Goal: Task Accomplishment & Management: Manage account settings

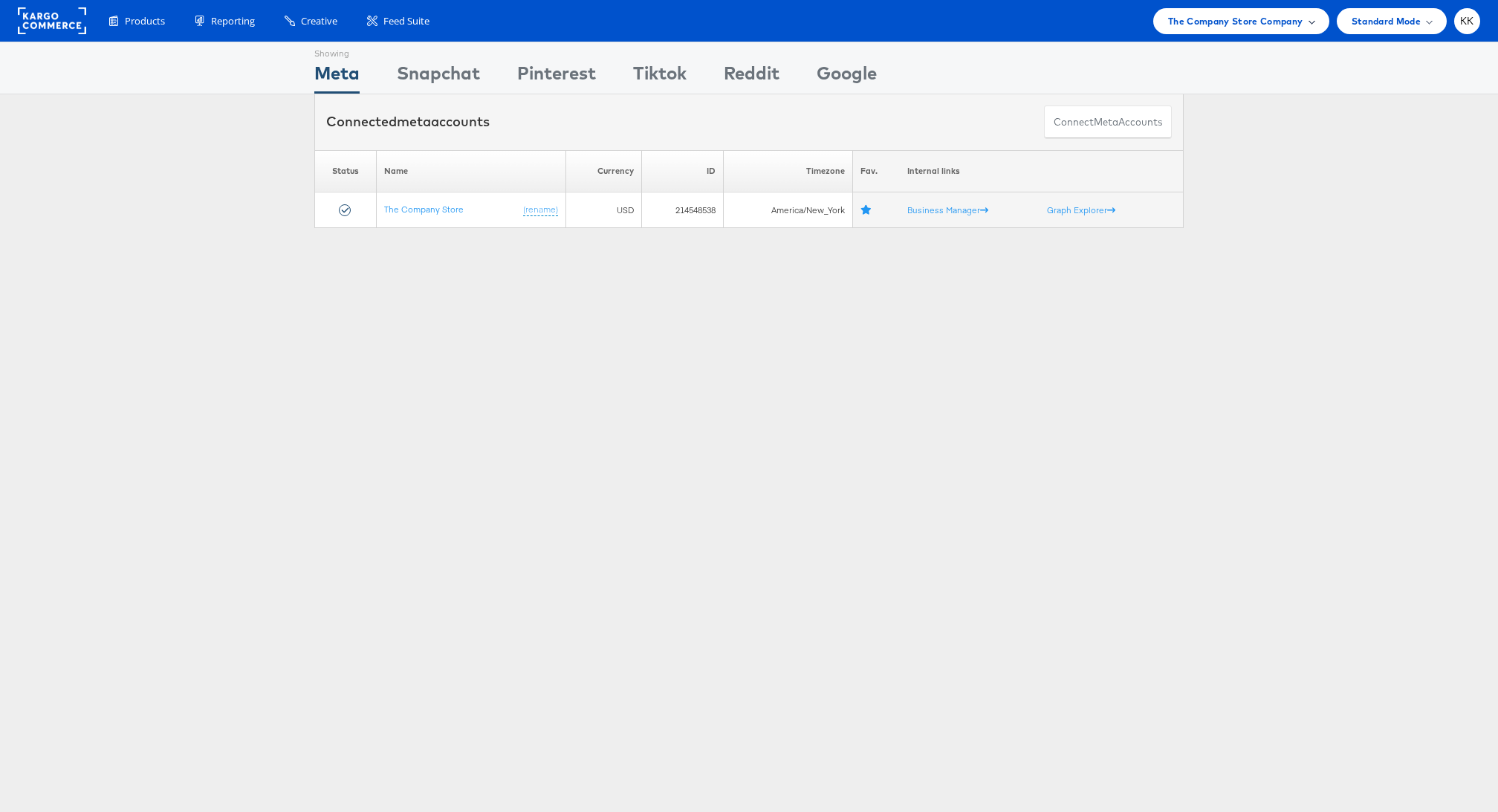
click at [1282, 26] on span "The Company Store Company" at bounding box center [1236, 21] width 135 height 16
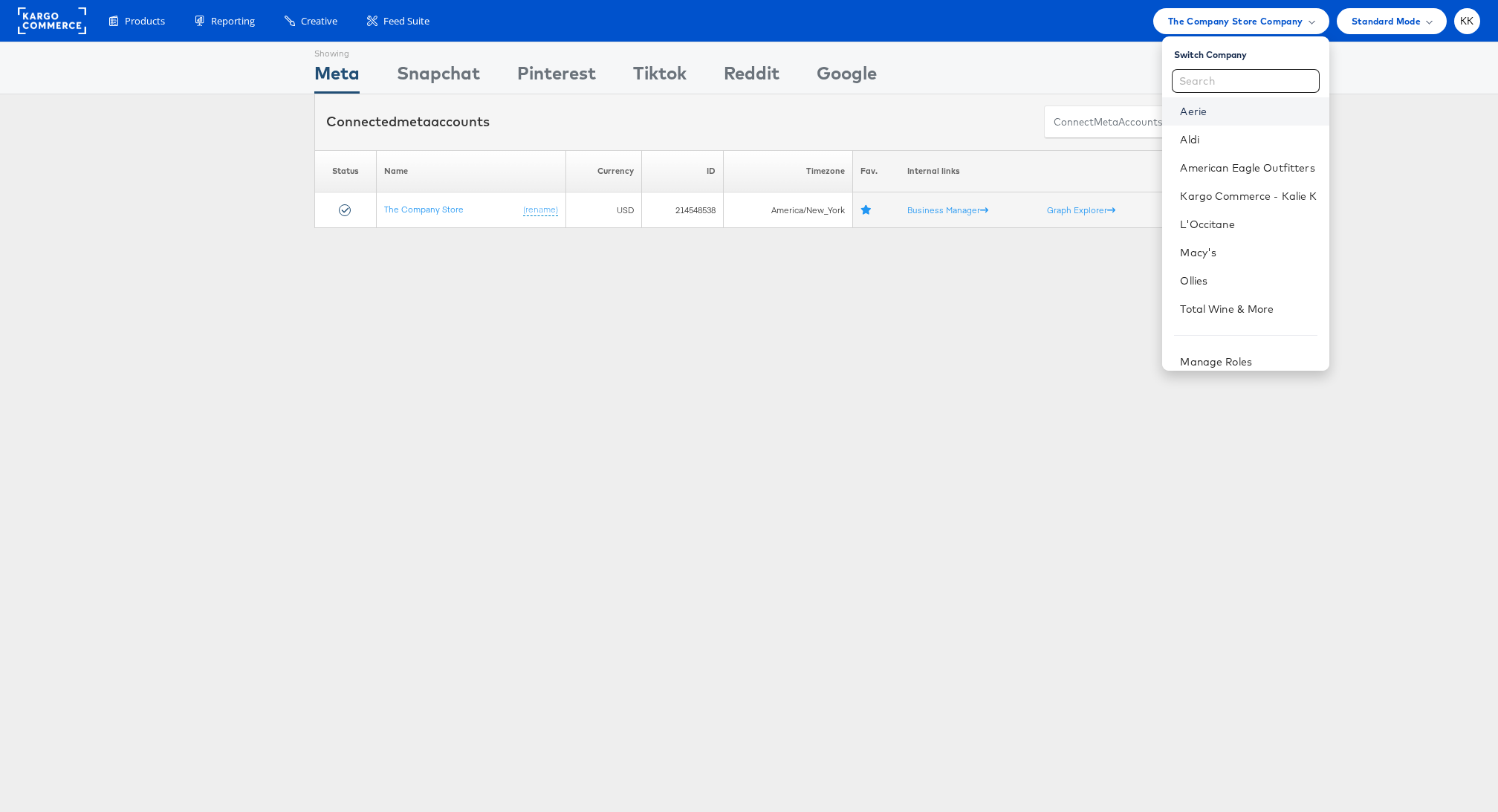
click at [1208, 111] on link "Aerie" at bounding box center [1248, 111] width 137 height 15
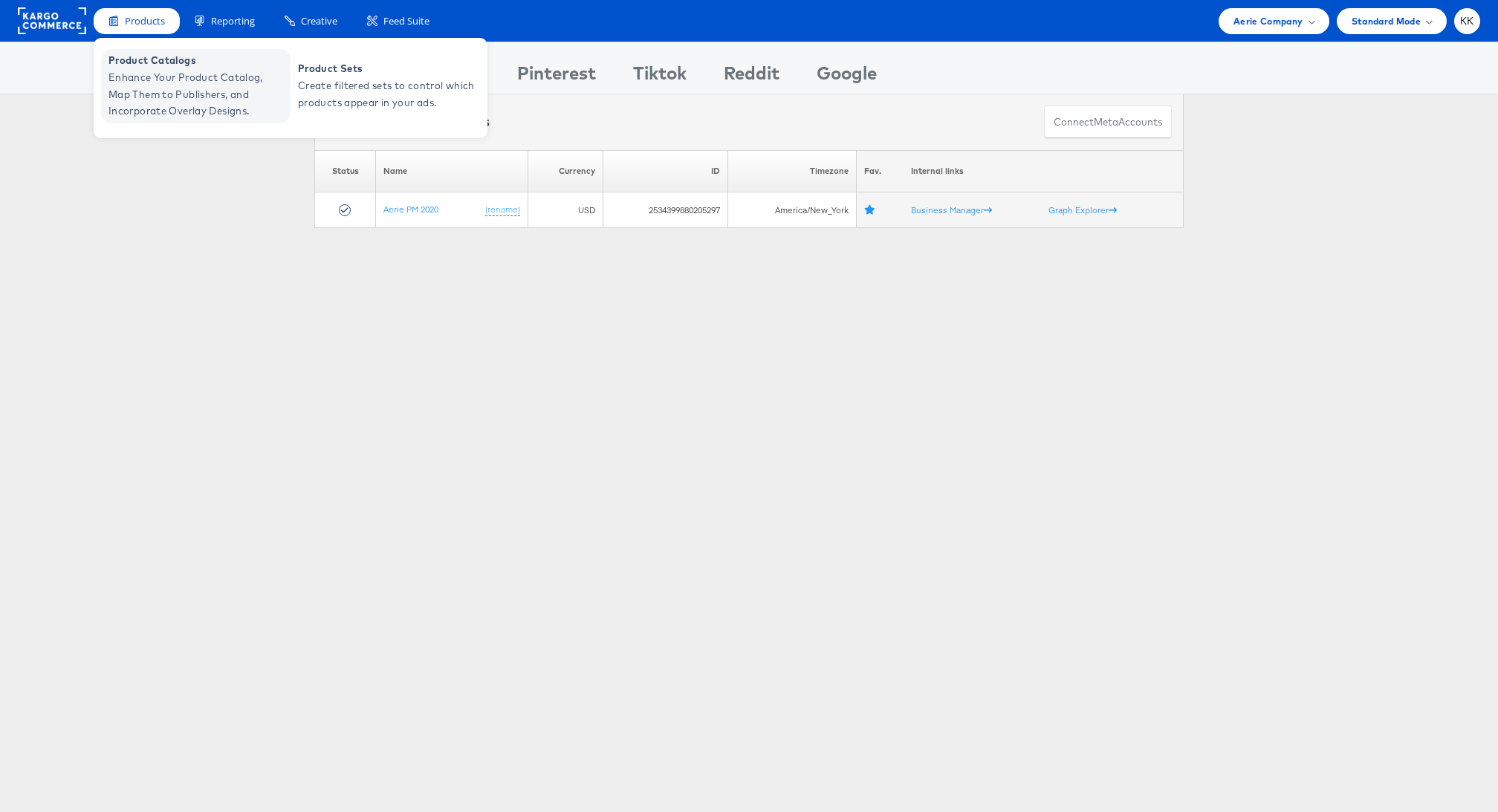
click at [155, 94] on span "Enhance Your Product Catalog, Map Them to Publishers, and Incorporate Overlay D…" at bounding box center [197, 94] width 178 height 50
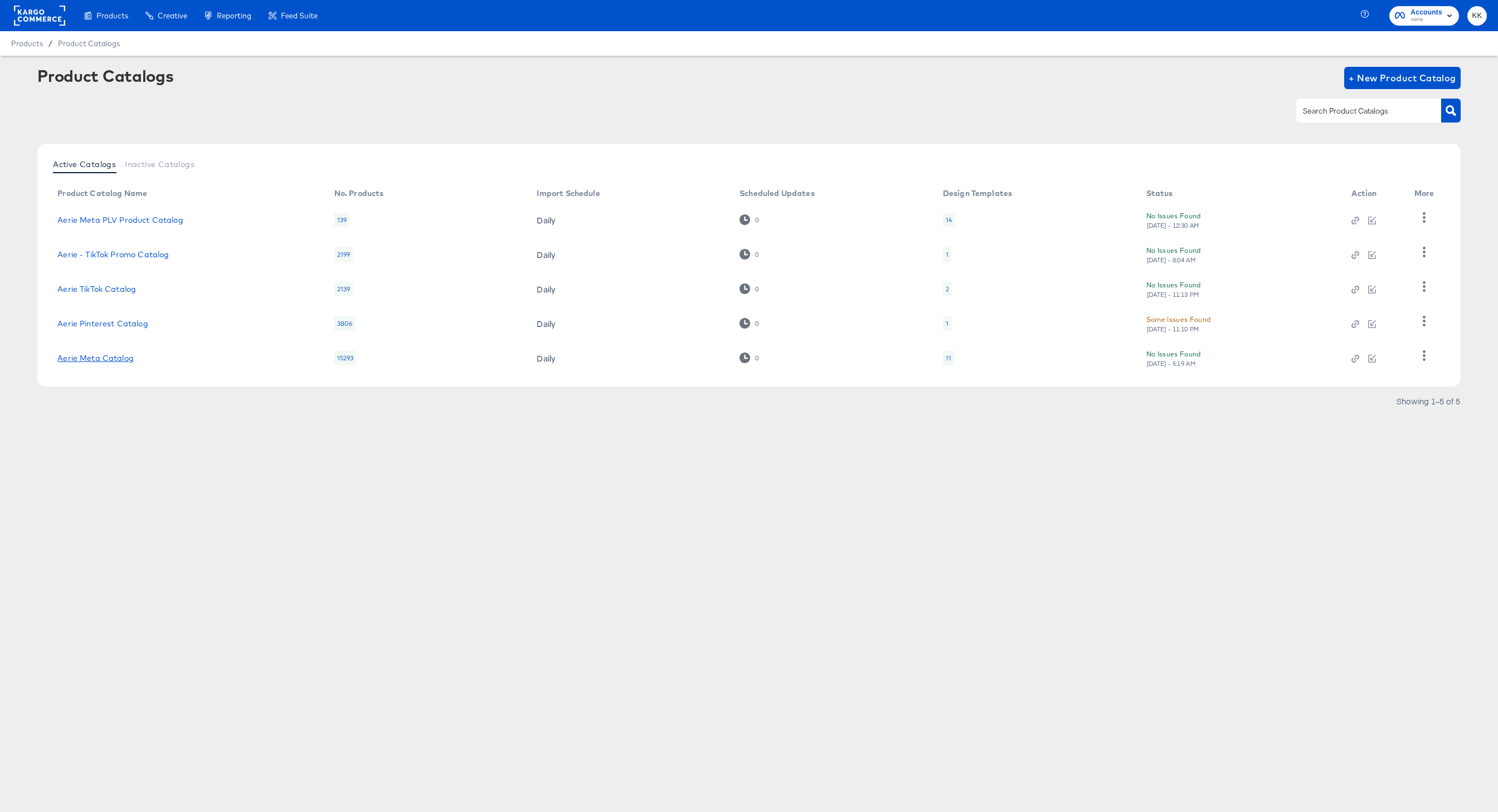
click at [103, 355] on link "Aerie Meta Catalog" at bounding box center [95, 358] width 76 height 9
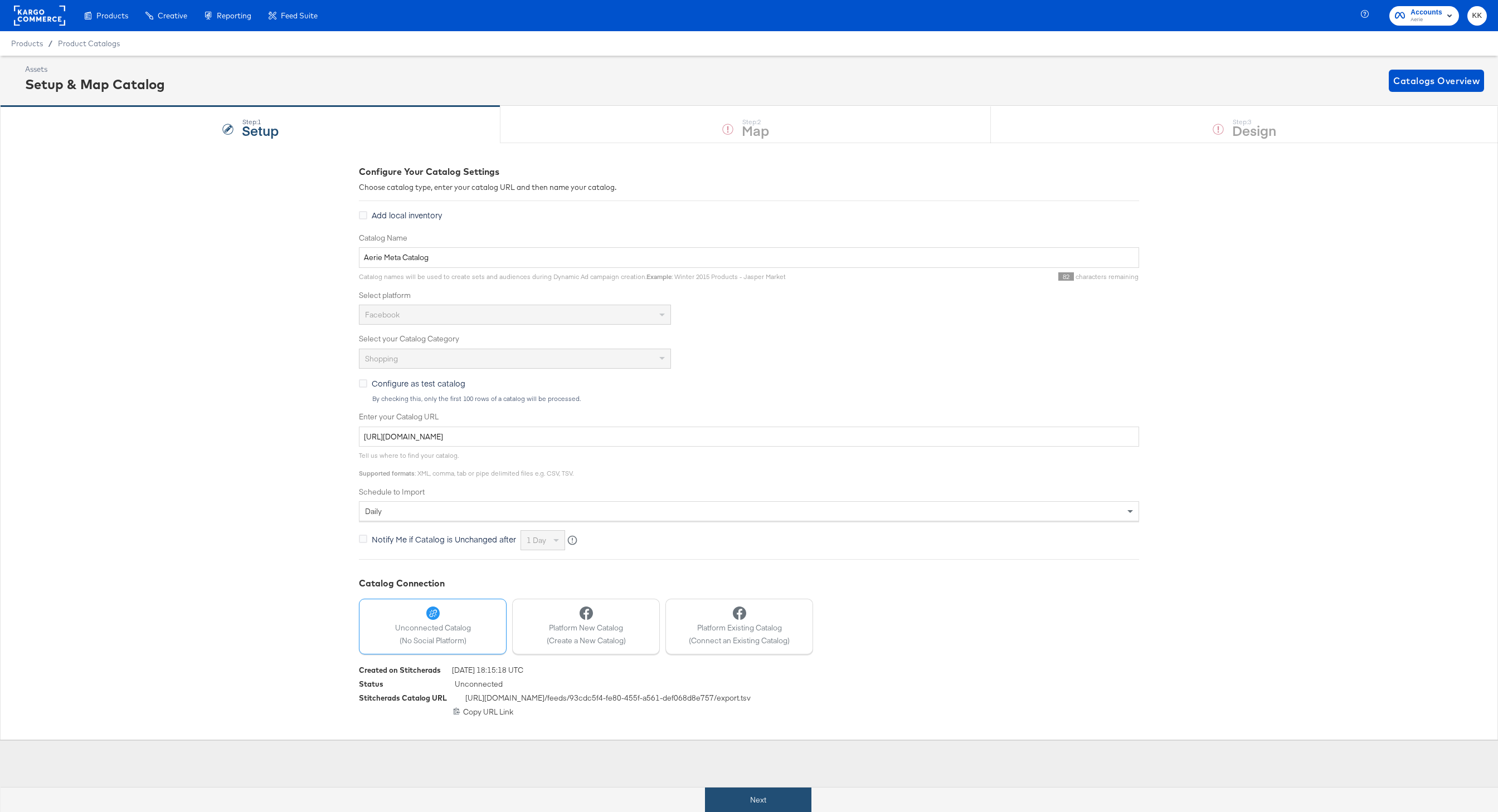
click at [740, 790] on button "Next" at bounding box center [759, 800] width 107 height 25
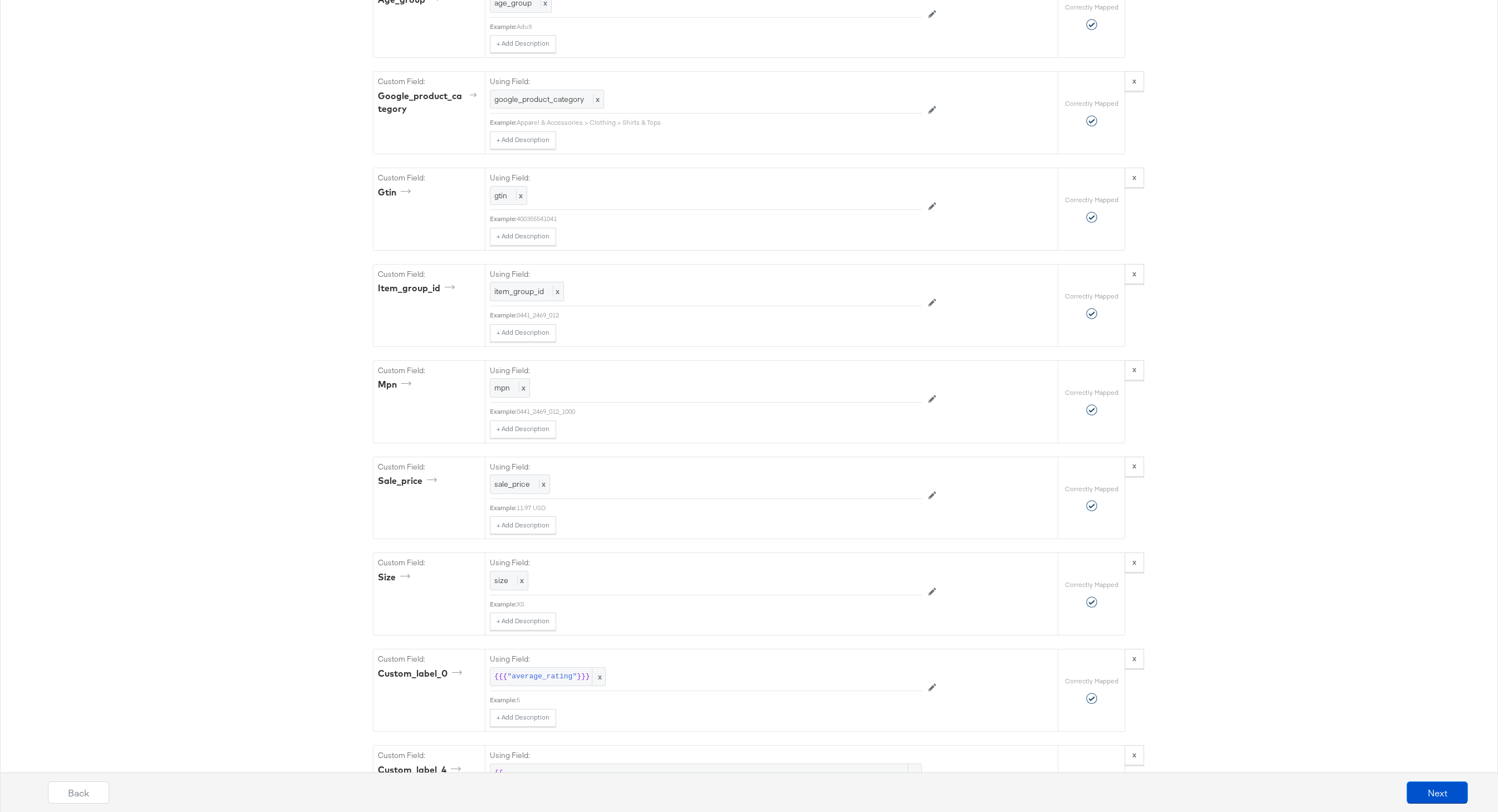
scroll to position [2567, 0]
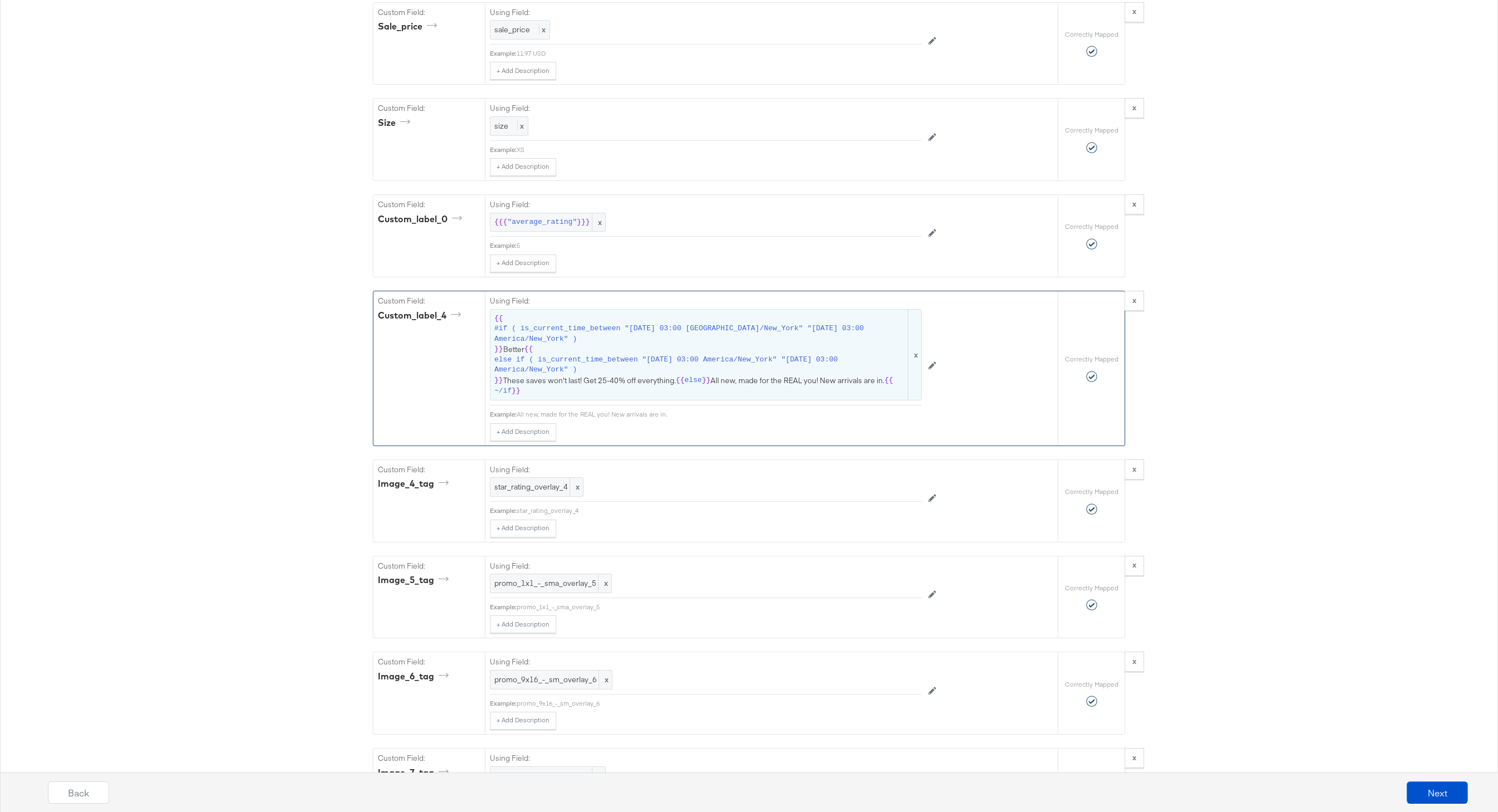
click at [655, 371] on span "else if ( is_current_time_between "2025-10-03 03:00 America/New_York" "2025-10-…" at bounding box center [700, 365] width 412 height 20
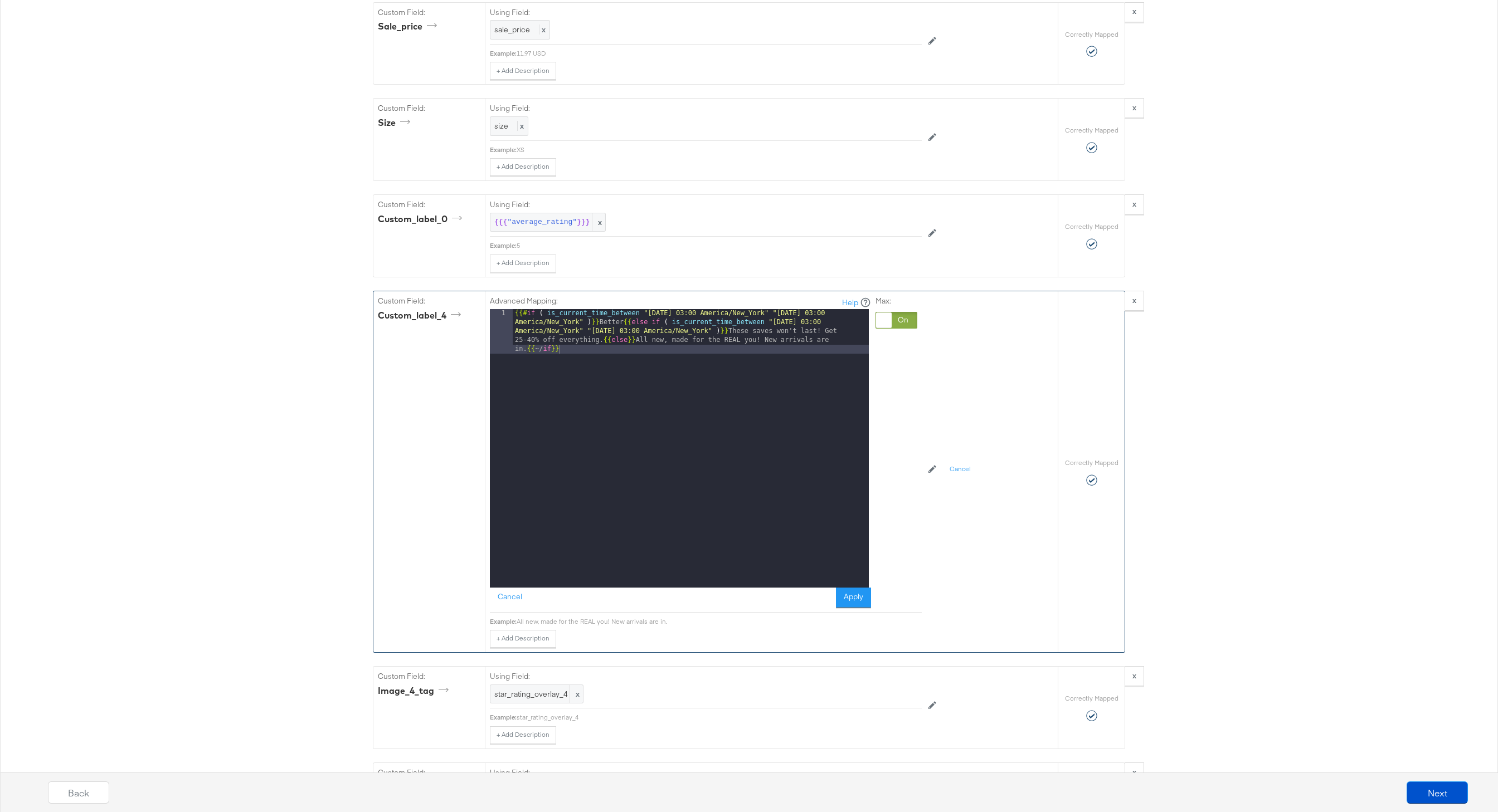
click at [633, 329] on div "{{# if ( is_current_time_between "2024-06-11 03:00 America/New_York" "2024-06-1…" at bounding box center [690, 493] width 356 height 368
click at [851, 602] on button "Apply" at bounding box center [853, 598] width 35 height 20
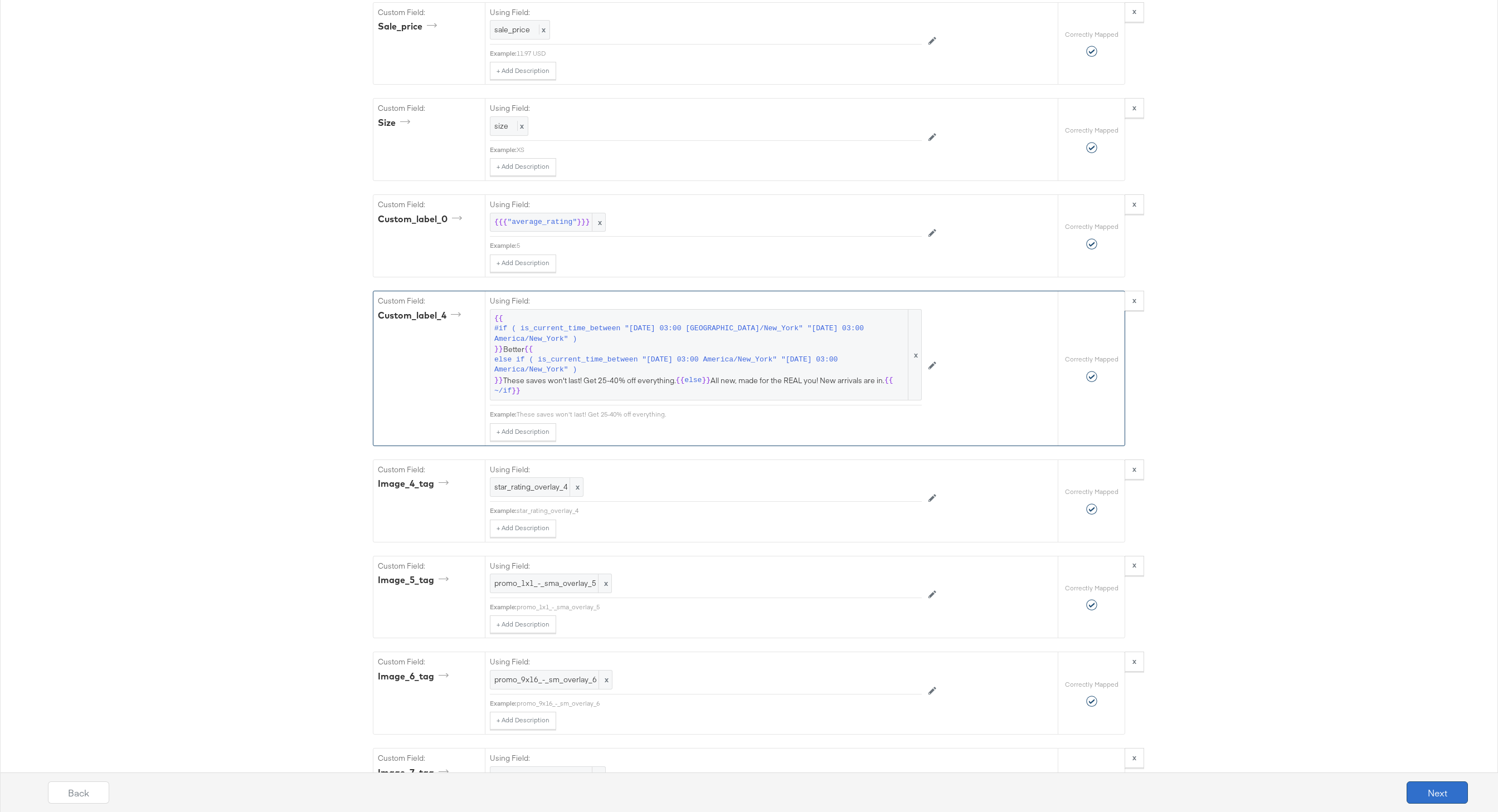
click at [1425, 788] on button "Next" at bounding box center [1437, 793] width 61 height 22
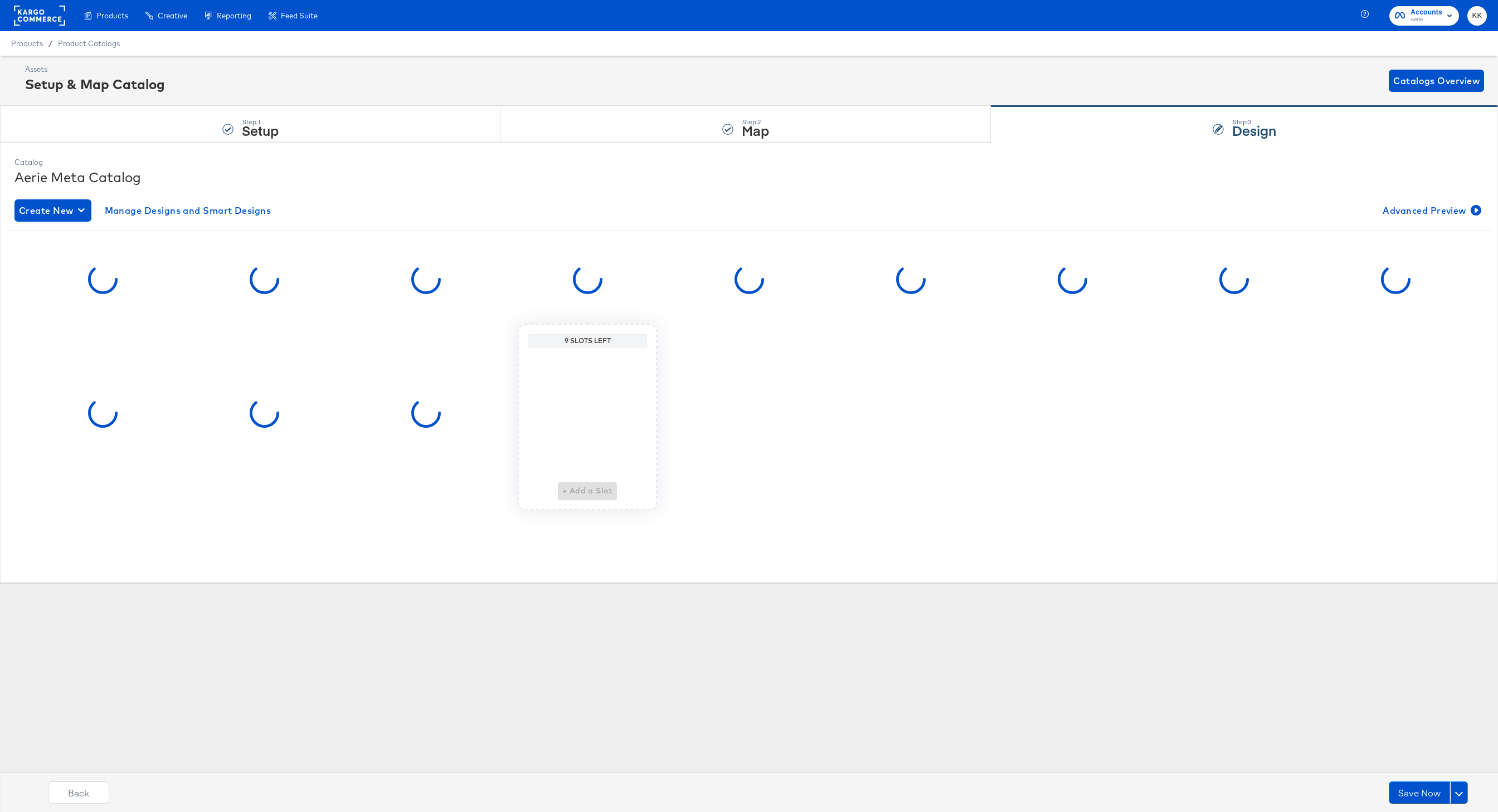
scroll to position [0, 0]
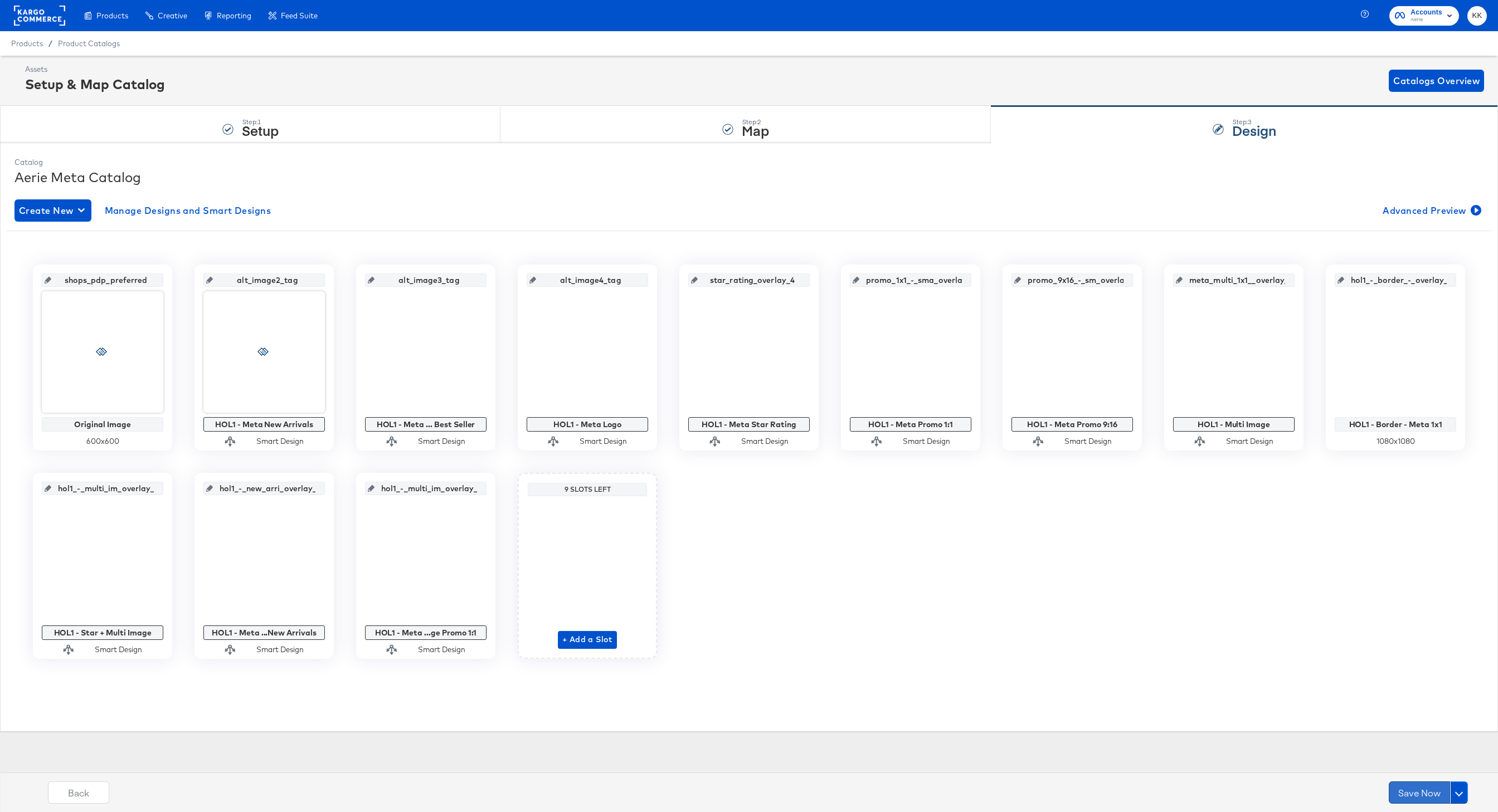
click at [1410, 800] on button "Save Now" at bounding box center [1419, 793] width 61 height 22
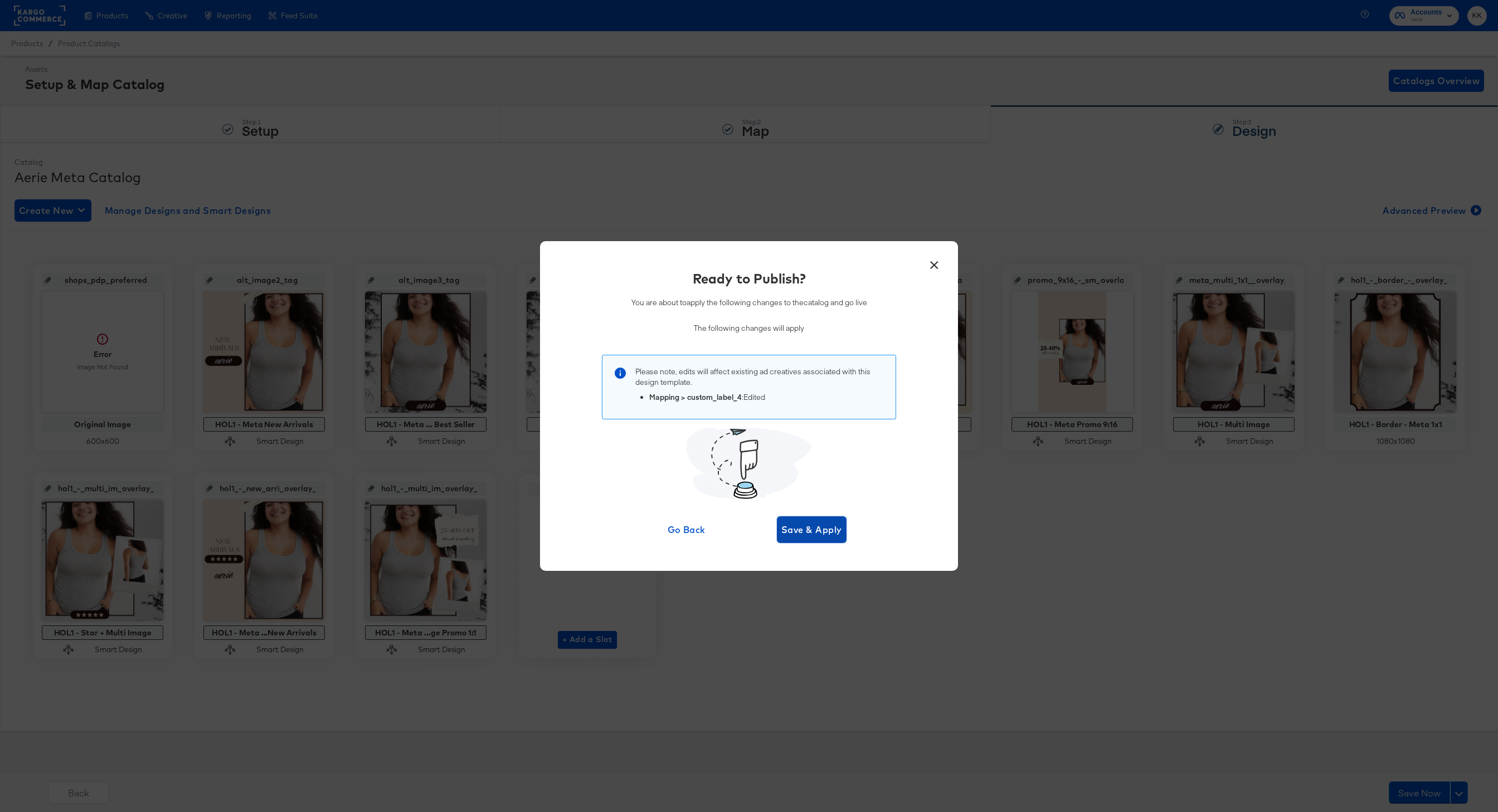
click at [808, 525] on span "Save & Apply" at bounding box center [812, 529] width 61 height 15
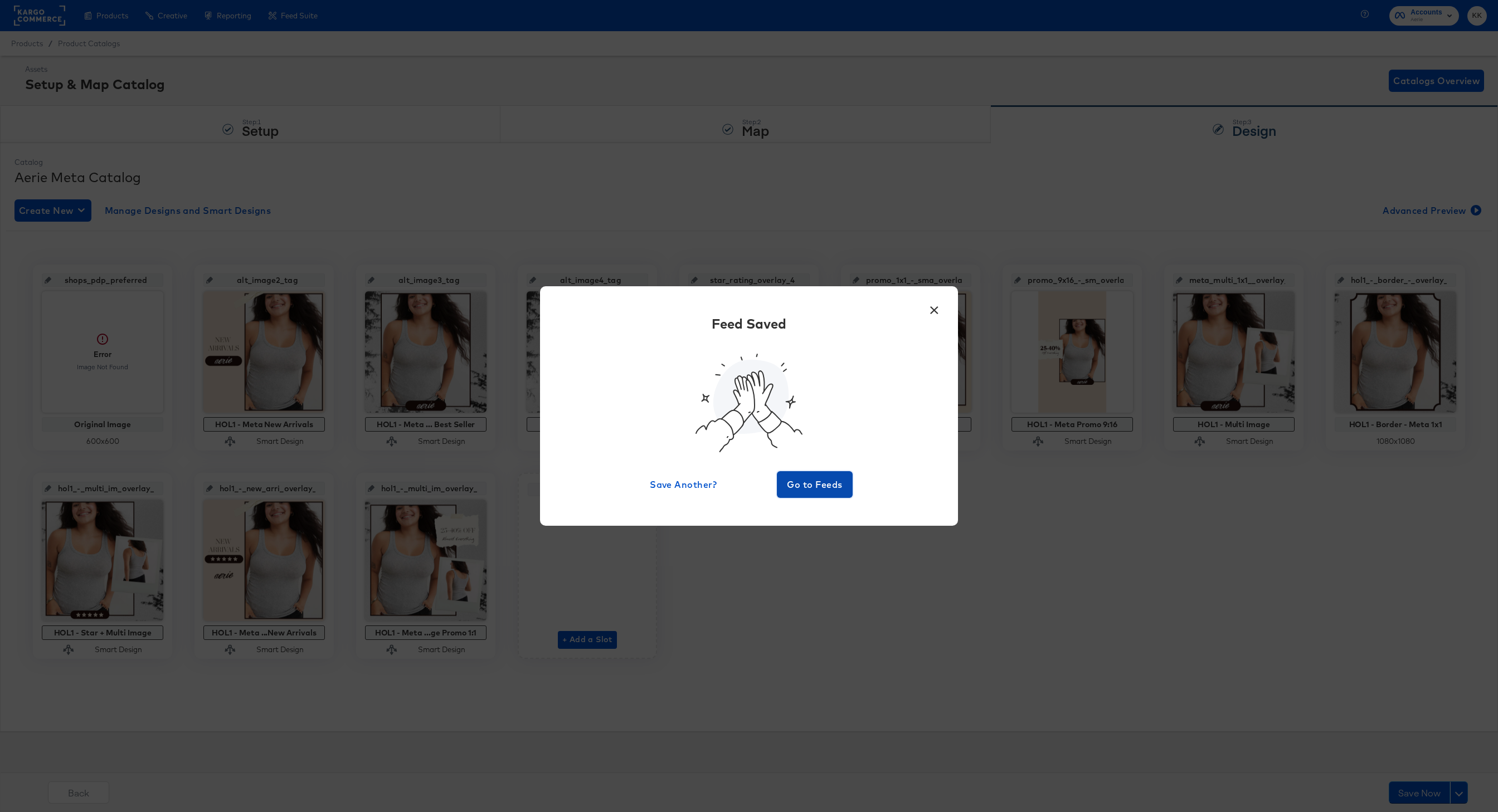
click at [822, 489] on span "Go to Feeds" at bounding box center [815, 484] width 67 height 15
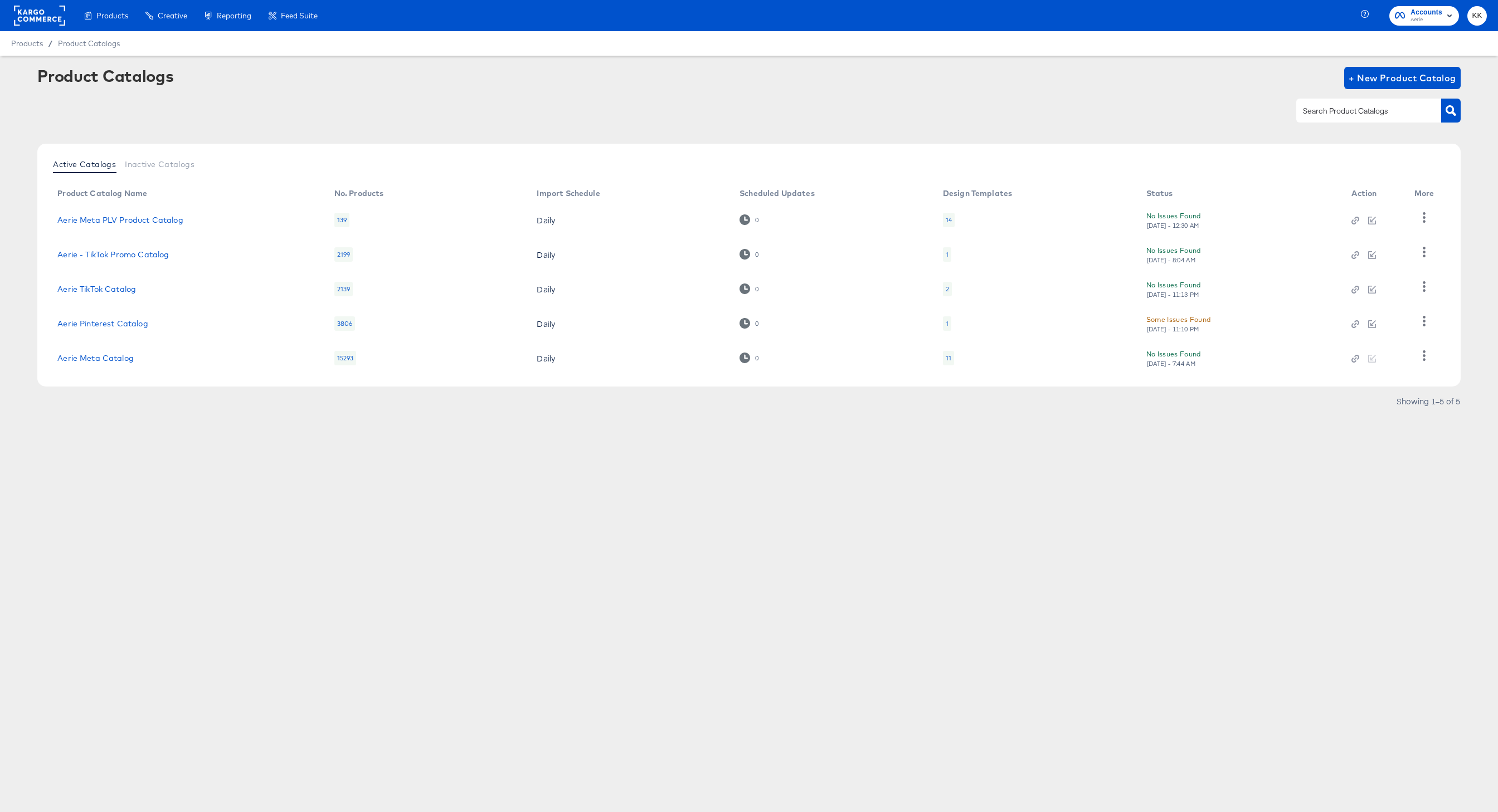
click at [38, 24] on rect at bounding box center [40, 15] width 51 height 20
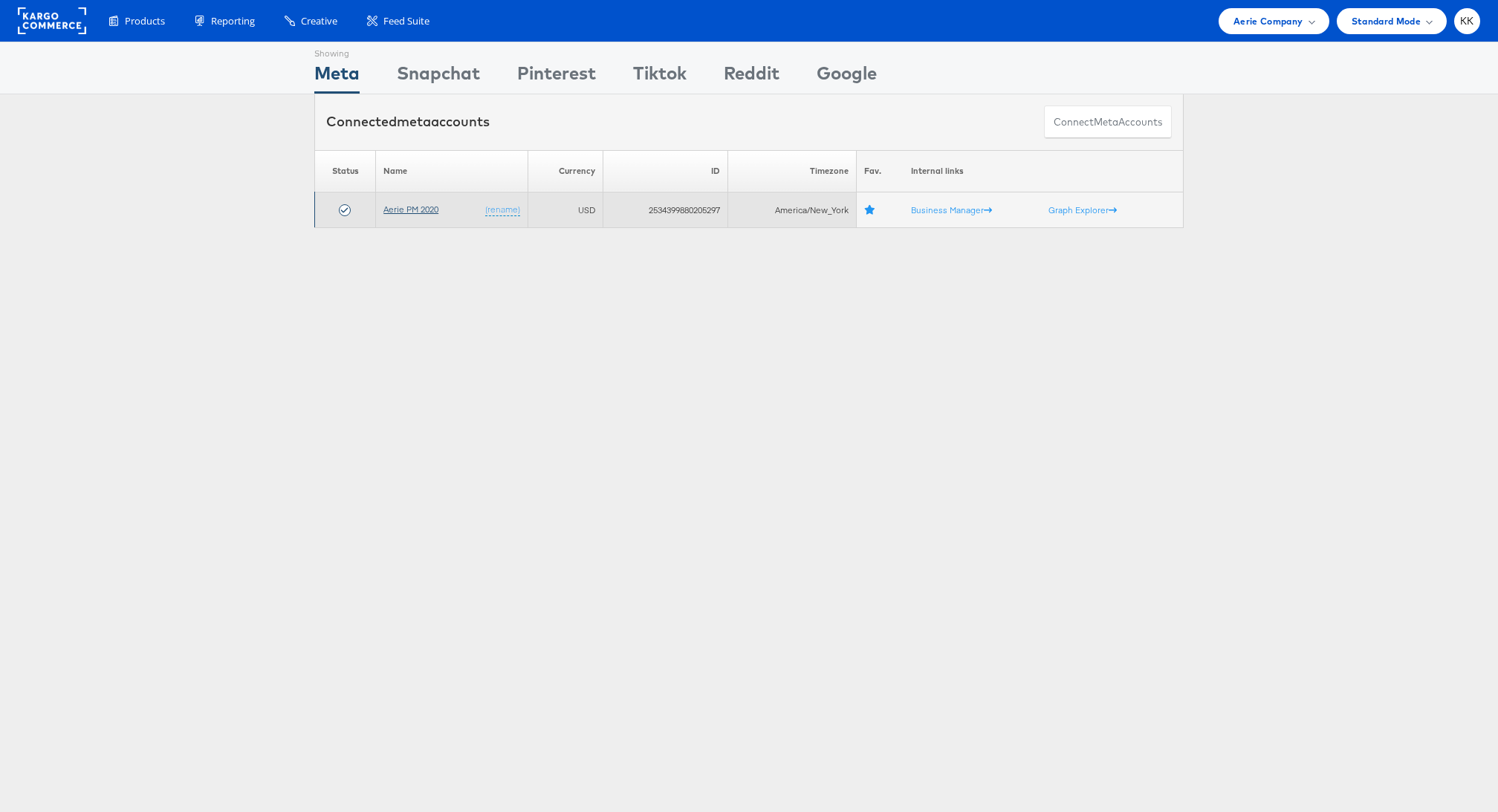
click at [415, 204] on link "Aerie PM 2020" at bounding box center [410, 210] width 55 height 12
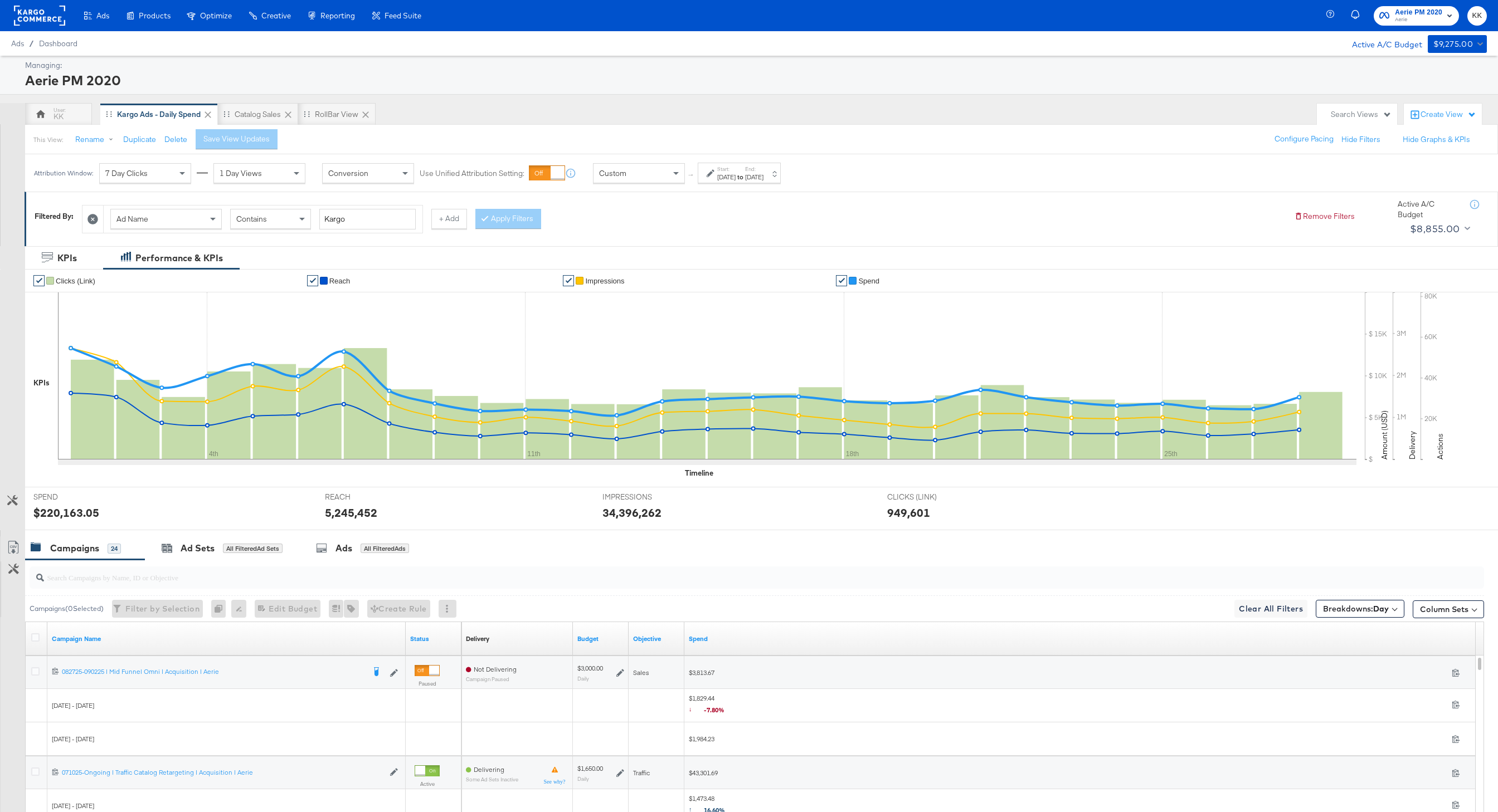
click at [764, 171] on label "End:" at bounding box center [754, 169] width 19 height 7
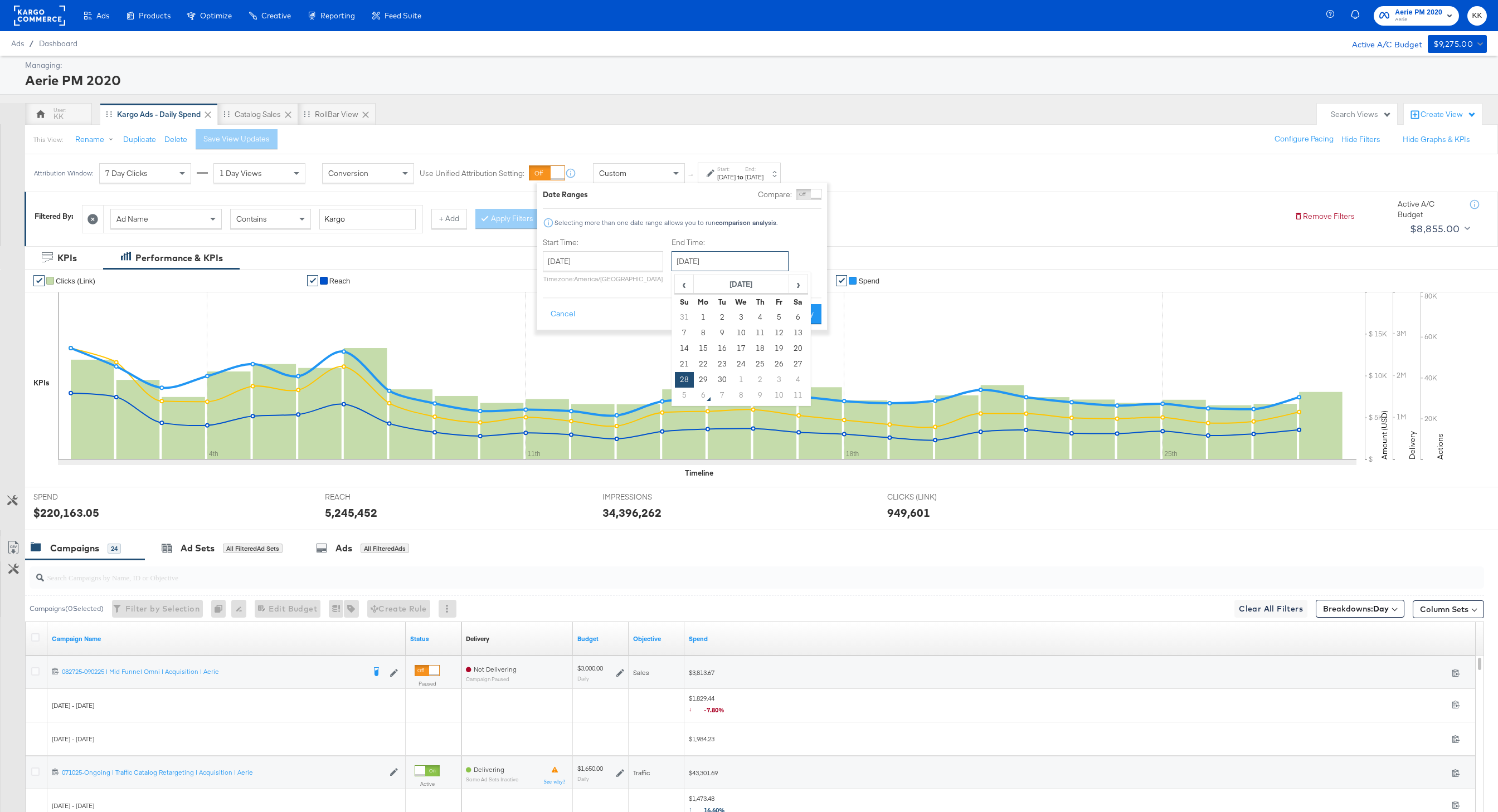
click at [729, 267] on input "September 28th 2025" at bounding box center [730, 261] width 117 height 20
click at [681, 396] on td "5" at bounding box center [684, 395] width 19 height 15
type input "October 5th 2025"
click at [789, 324] on button "Apply" at bounding box center [799, 314] width 35 height 20
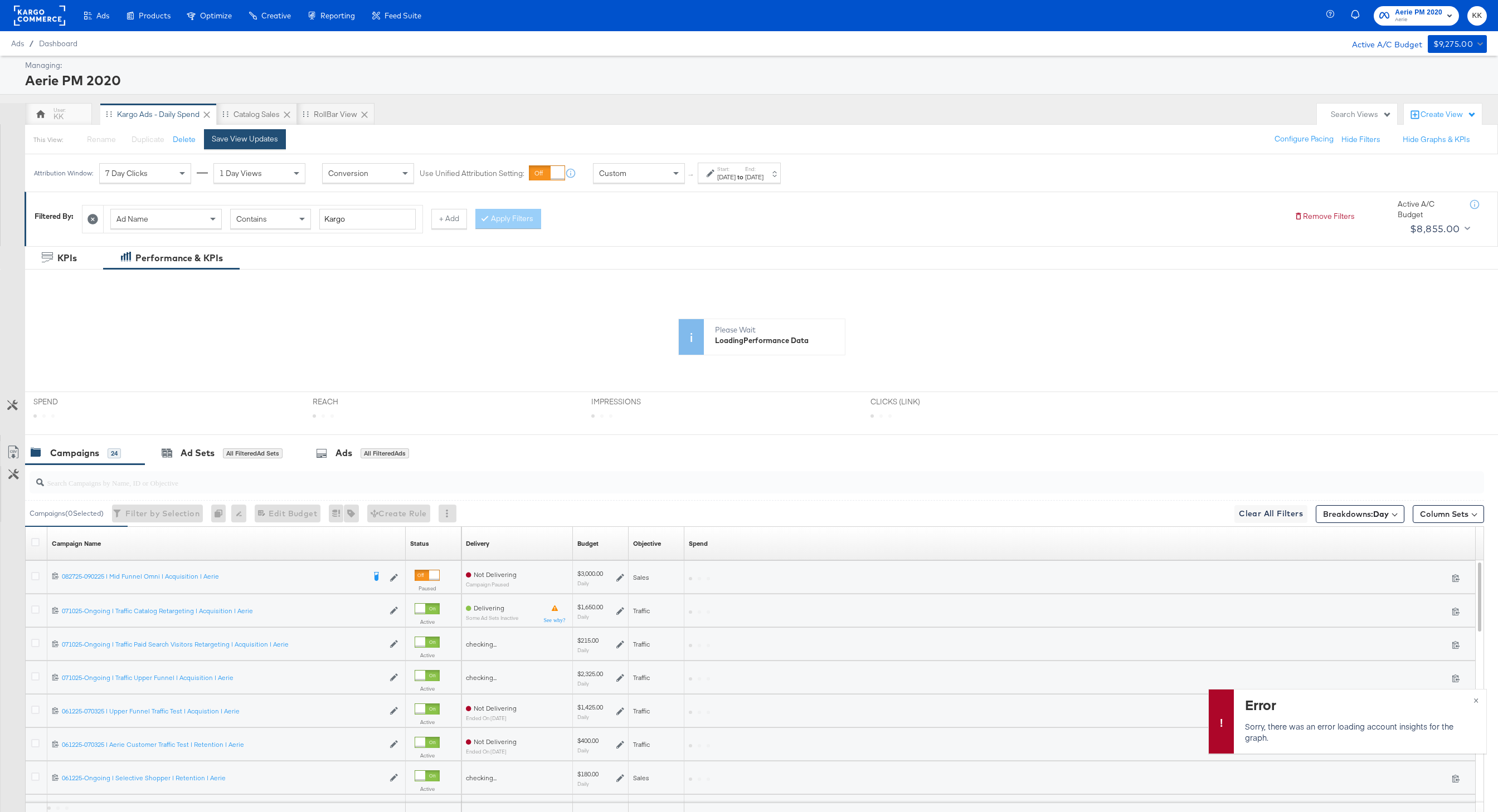
click at [283, 144] on button "Save View Updates" at bounding box center [245, 139] width 82 height 20
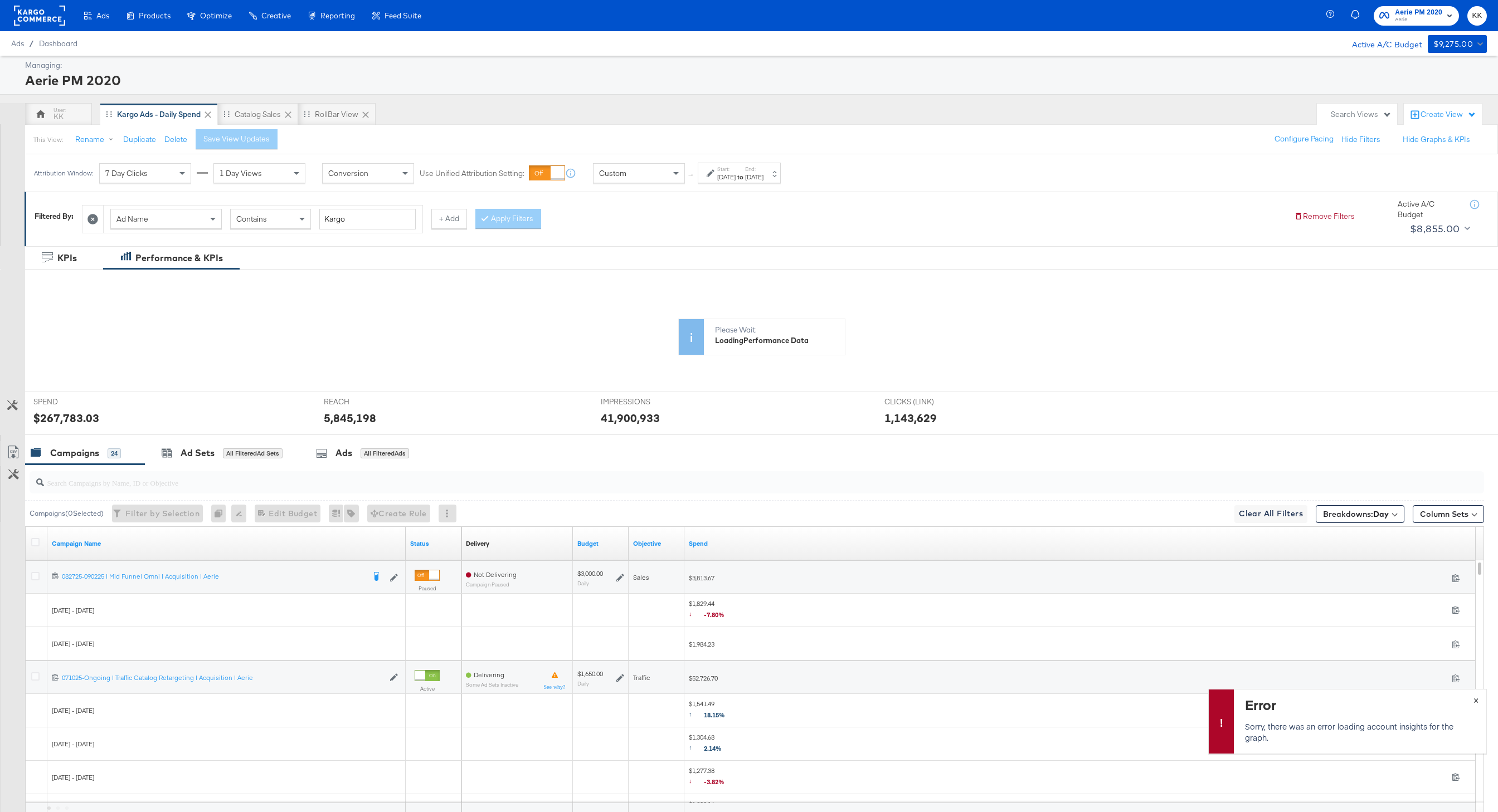
click at [1477, 703] on span "×" at bounding box center [1476, 699] width 5 height 13
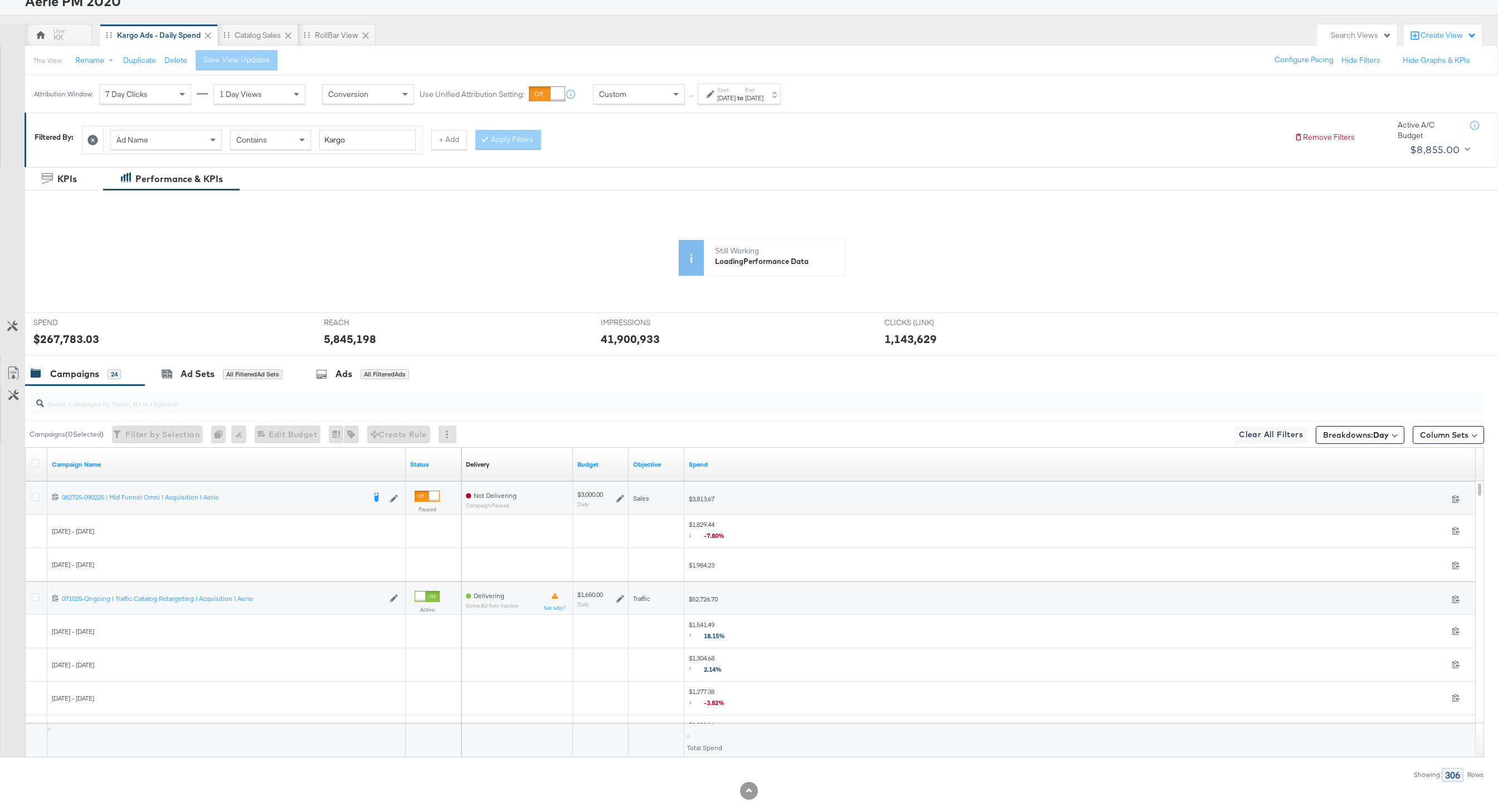
scroll to position [98, 0]
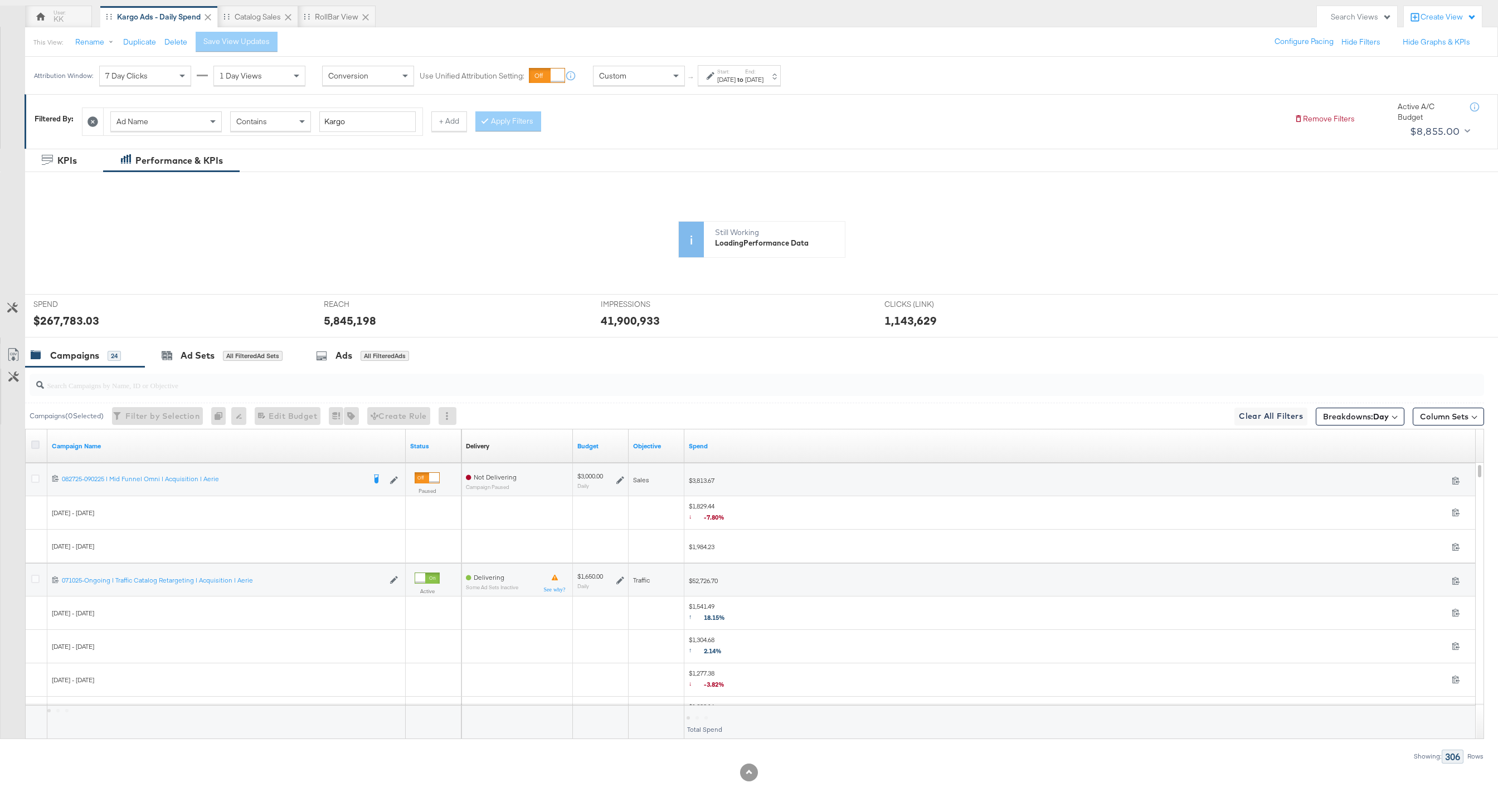
click at [34, 441] on icon at bounding box center [35, 445] width 9 height 9
click at [0, 0] on input "checkbox" at bounding box center [0, 0] width 0 height 0
click at [14, 354] on icon at bounding box center [14, 355] width 14 height 14
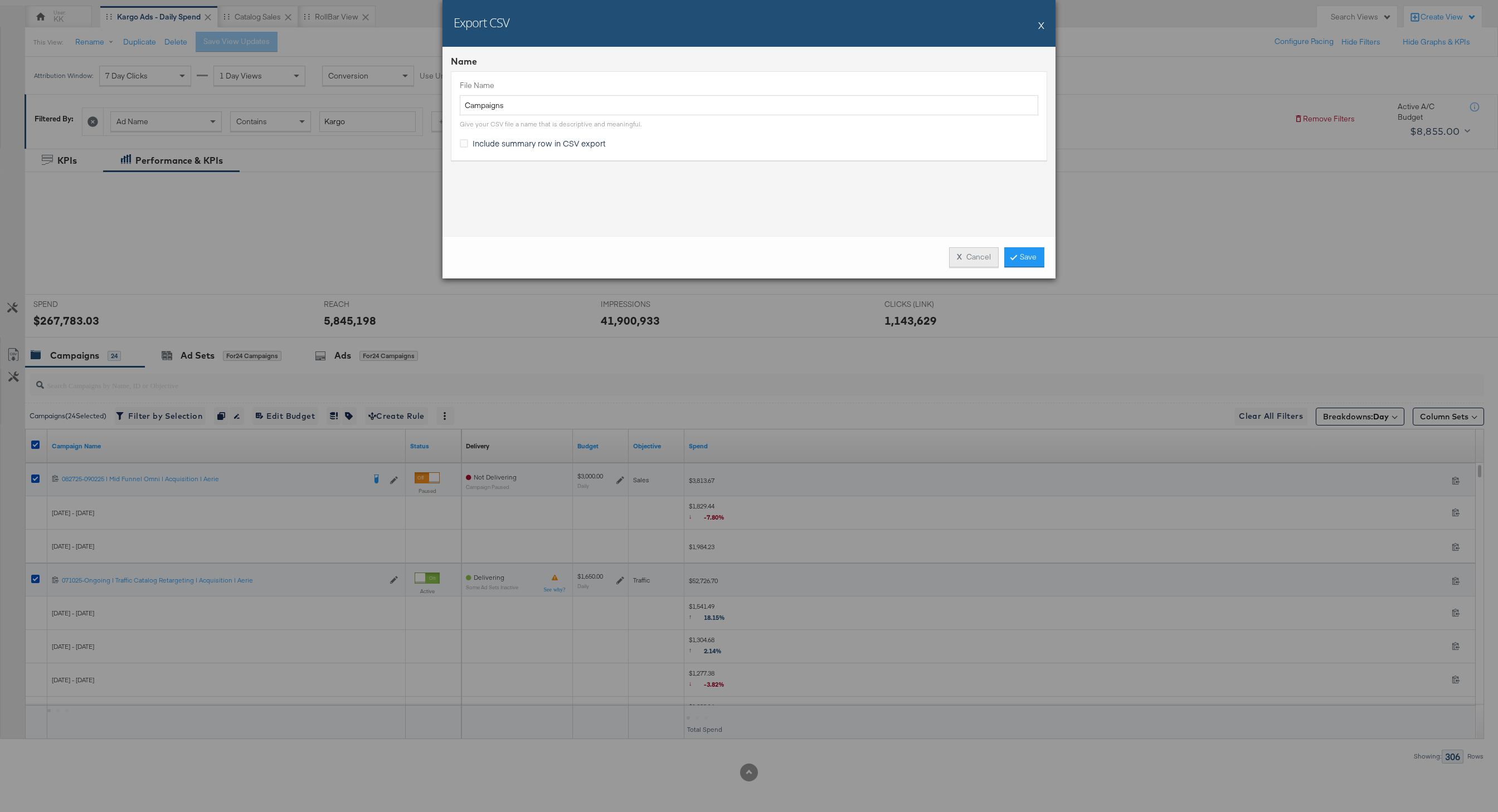
click at [959, 258] on strong "X" at bounding box center [959, 257] width 5 height 11
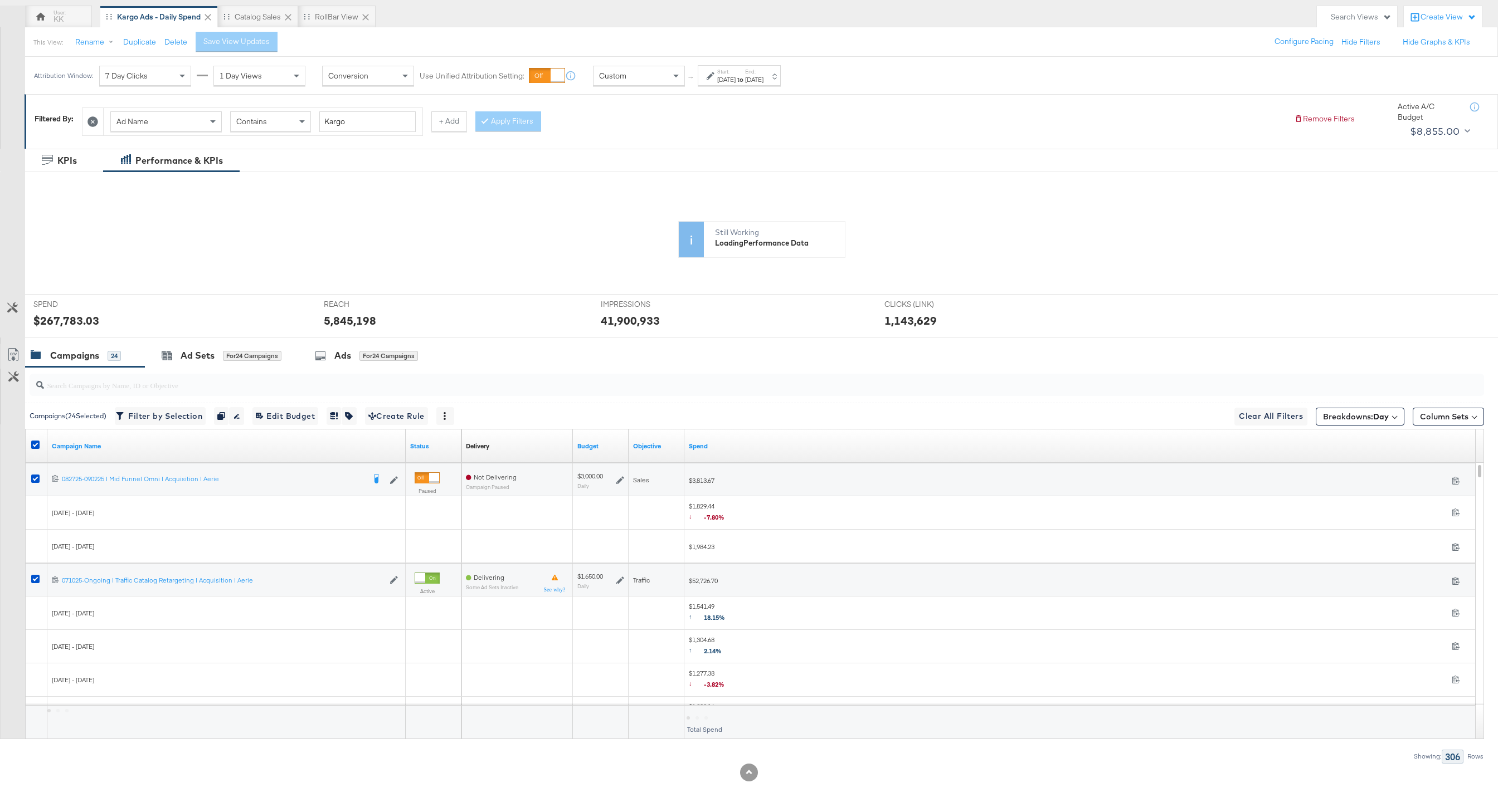
click at [781, 85] on div "Start: Sep 1st 2025 to End: Oct 5th 2025" at bounding box center [739, 75] width 83 height 20
click at [700, 189] on div "End Time: October 5th 2025 ‹ October 2025 › Su Mo Tu We Th Fr Sa 28 29 30 1 2 3…" at bounding box center [728, 165] width 121 height 51
click at [700, 163] on input "October 5th 2025" at bounding box center [725, 163] width 117 height 20
click at [713, 223] on td "30" at bounding box center [718, 220] width 19 height 15
type input "September 30th 2025"
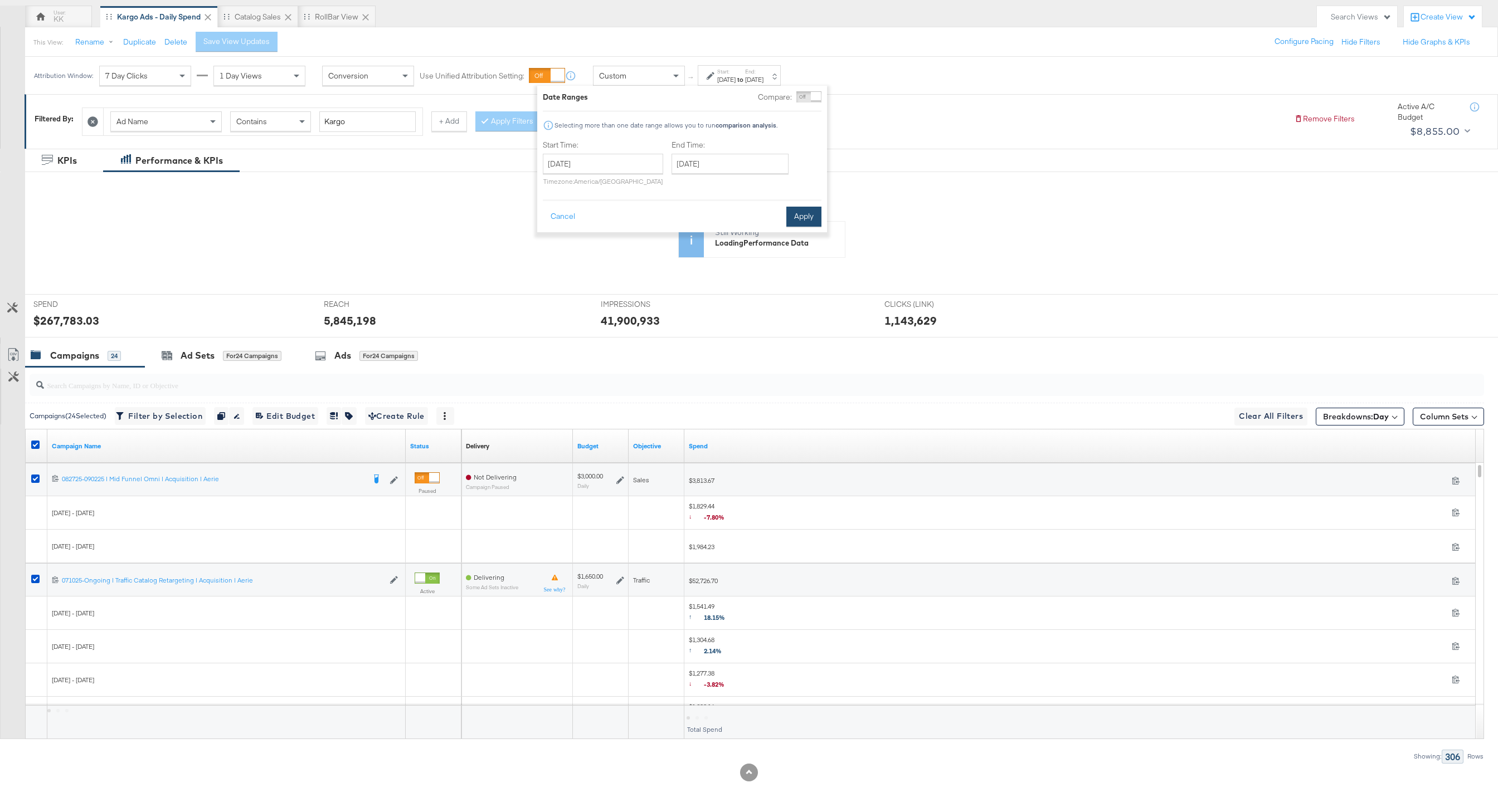
click at [808, 217] on button "Apply" at bounding box center [804, 217] width 35 height 20
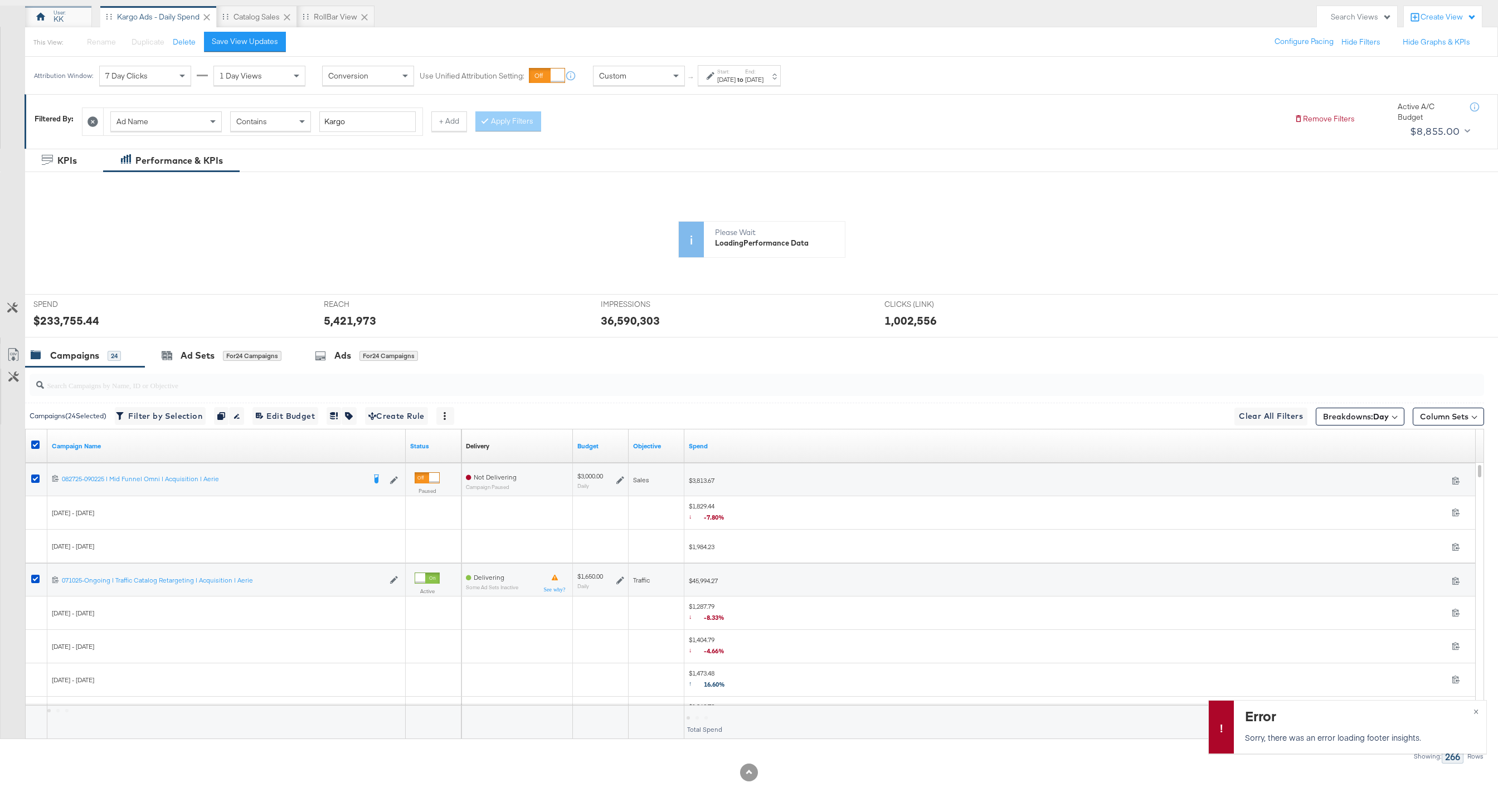
click at [53, 14] on div "KK" at bounding box center [58, 19] width 10 height 11
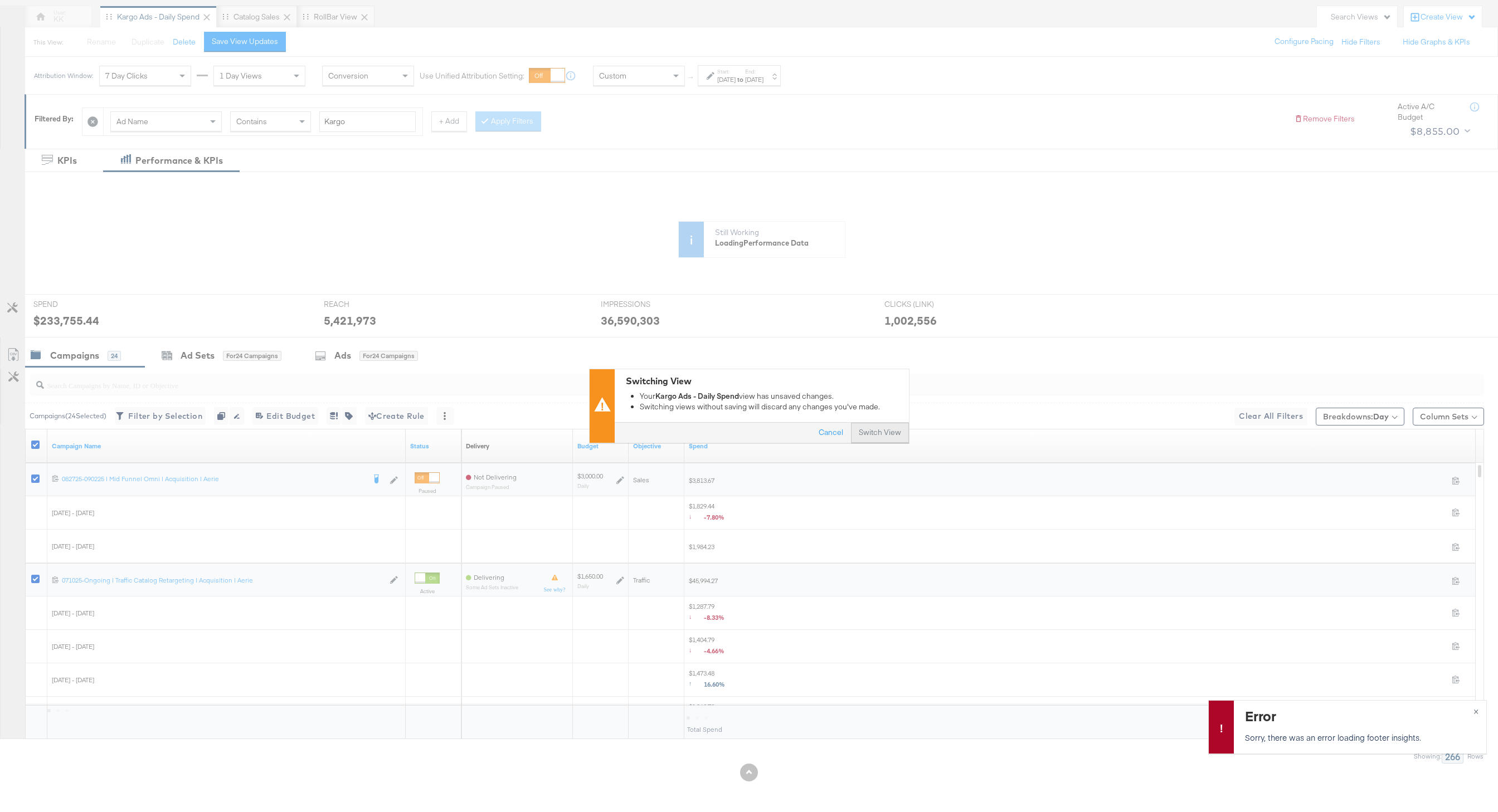
click at [879, 426] on button "Switch View" at bounding box center [880, 433] width 58 height 20
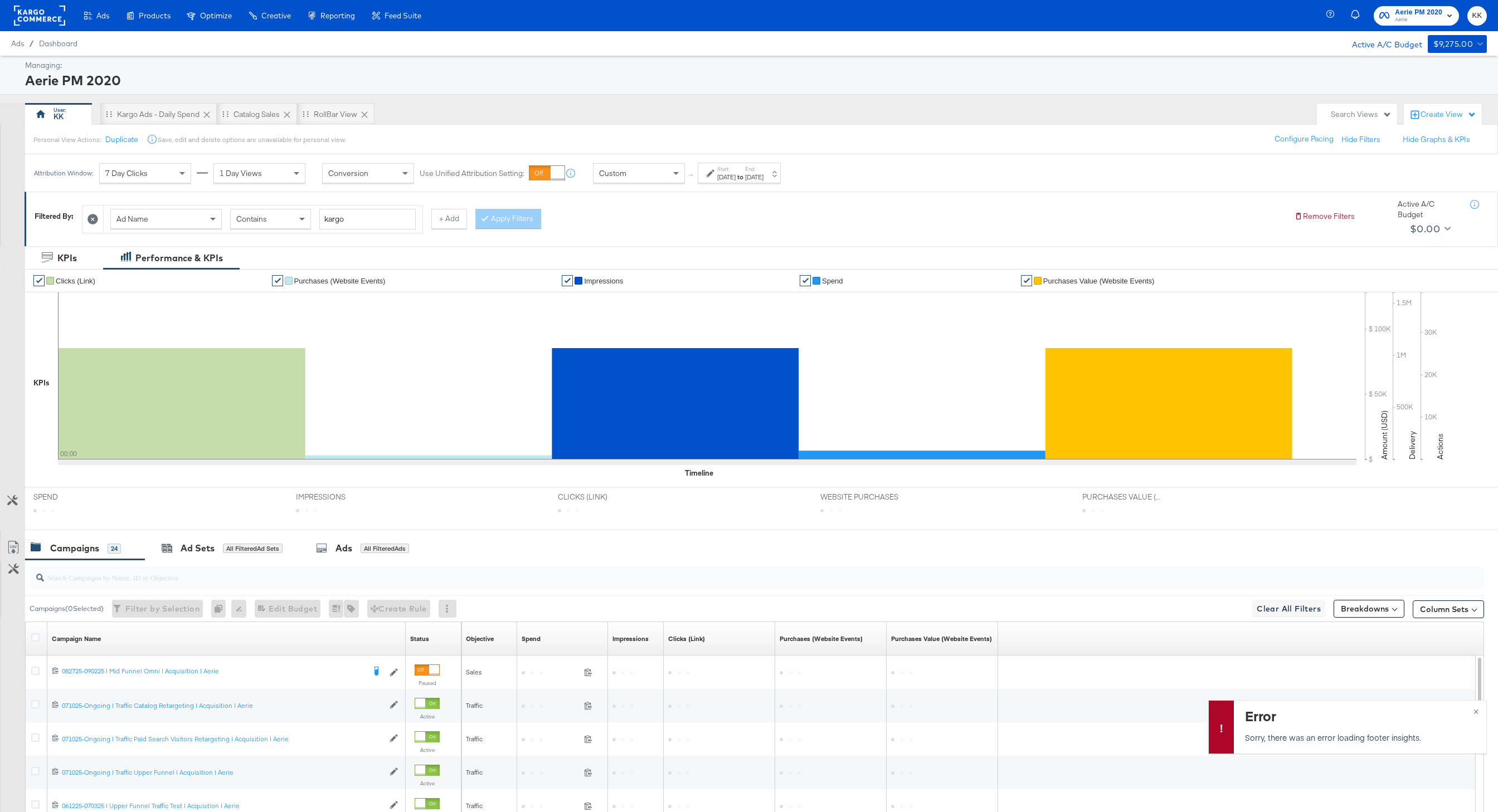
click at [730, 176] on div "Oct 2nd 2025" at bounding box center [726, 177] width 19 height 9
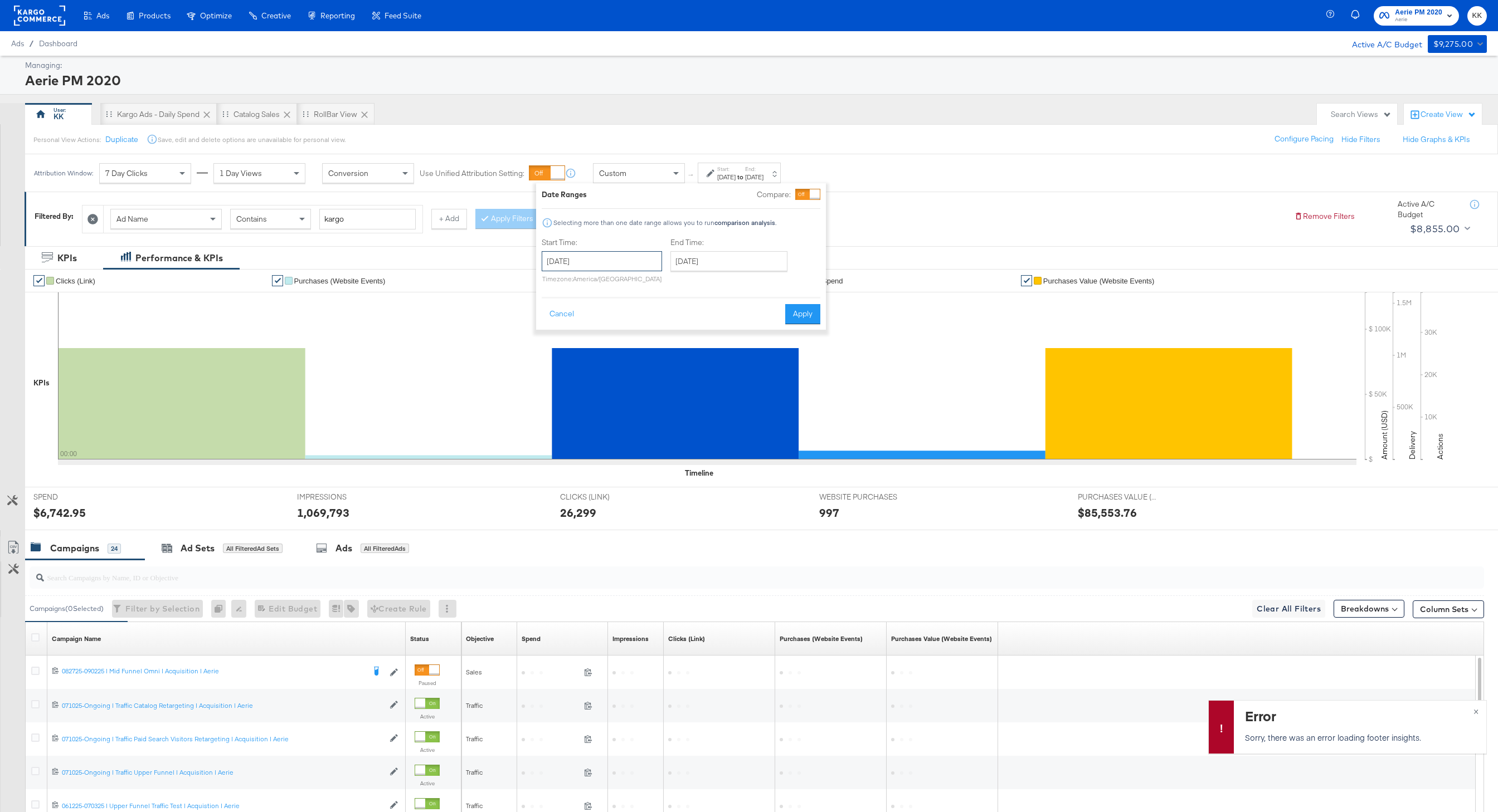
click at [614, 259] on input "October 2nd 2025" at bounding box center [602, 261] width 120 height 20
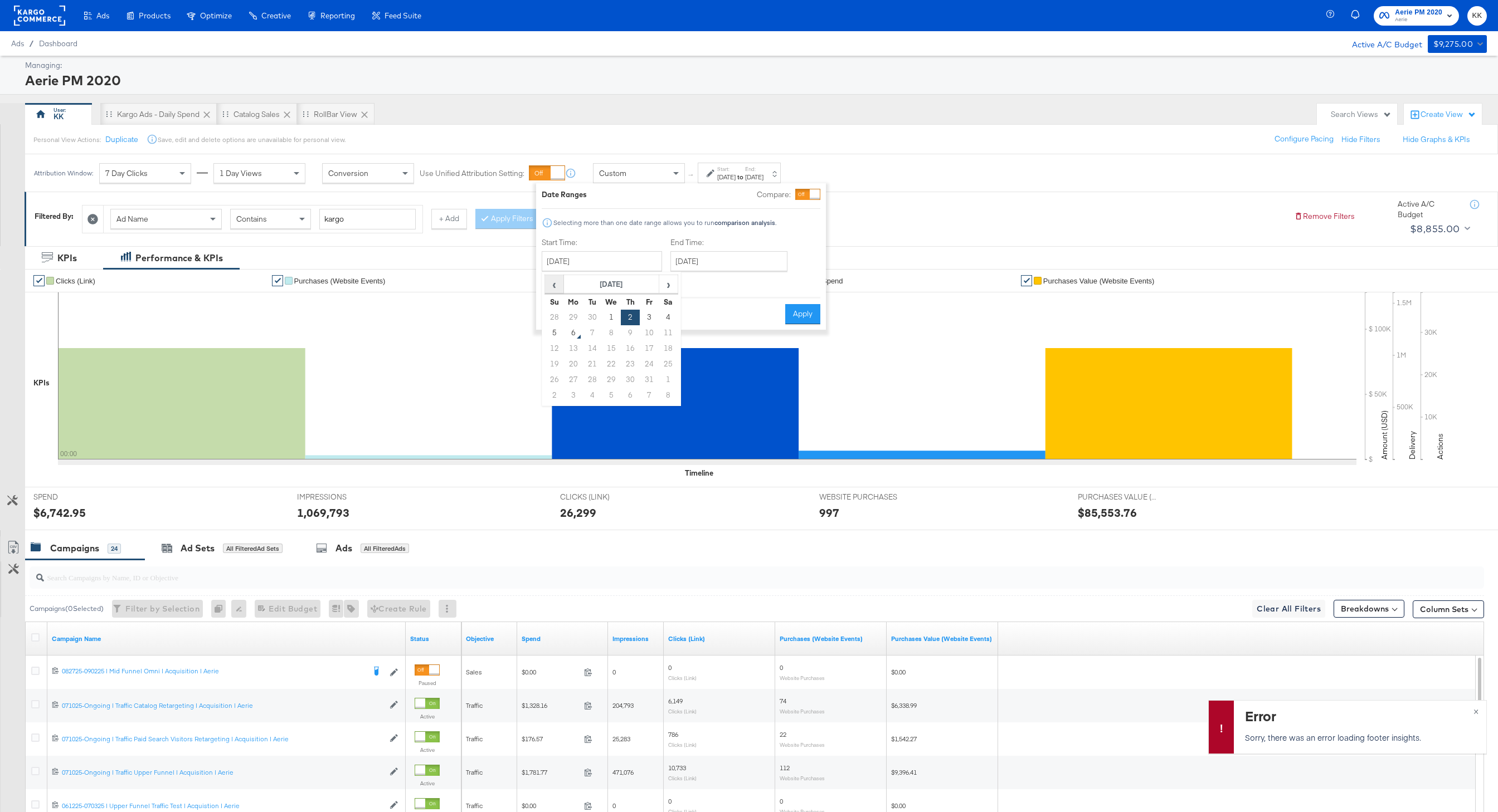
click at [555, 285] on span "‹" at bounding box center [554, 284] width 17 height 17
click at [573, 319] on td "1" at bounding box center [573, 317] width 19 height 15
type input "September 1st 2025"
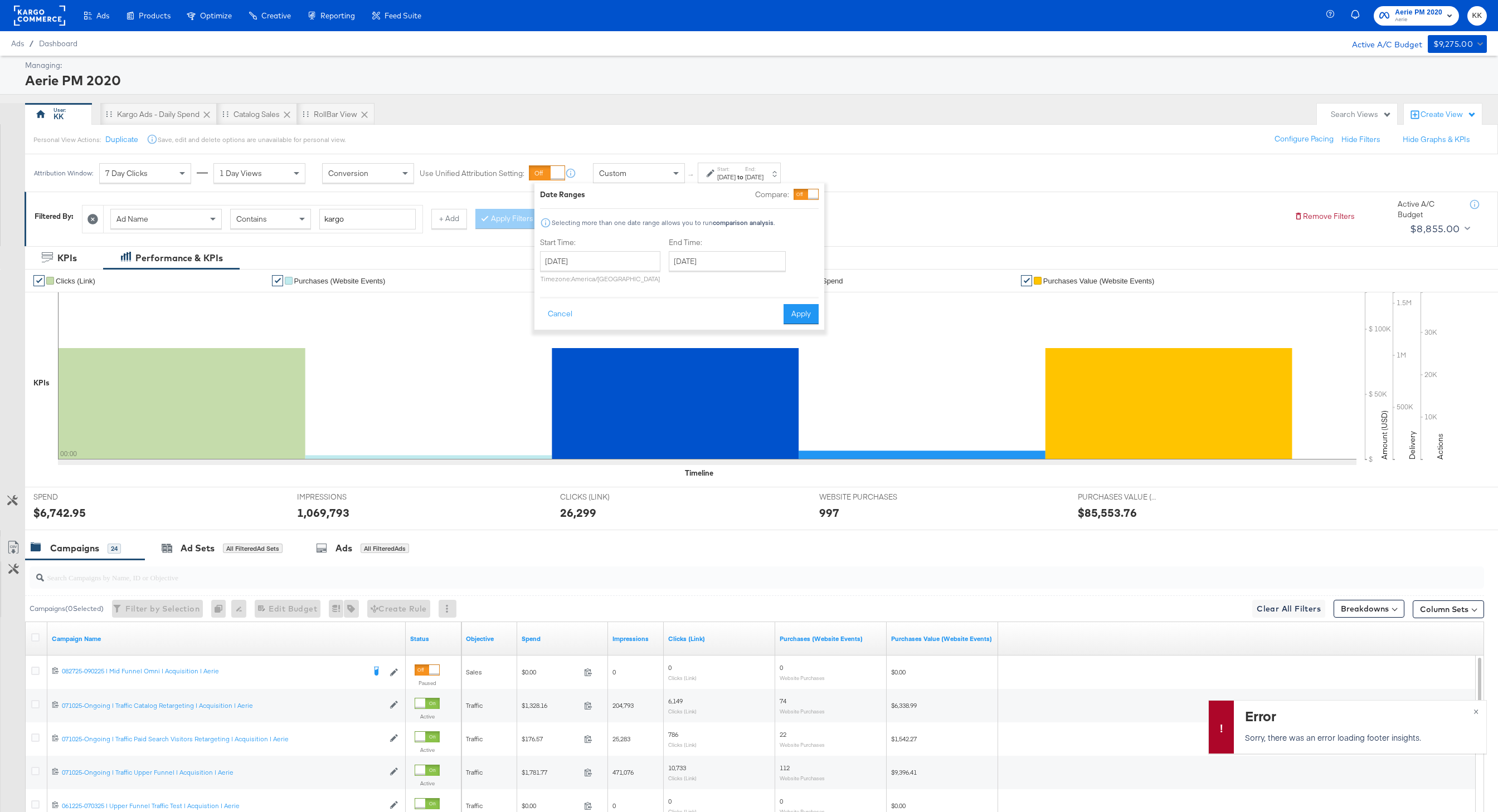
click at [726, 277] on div "End Time: October 2nd 2025 ‹ October 2025 › Su Mo Tu We Th Fr Sa 28 29 30 1 2 3…" at bounding box center [729, 262] width 121 height 51
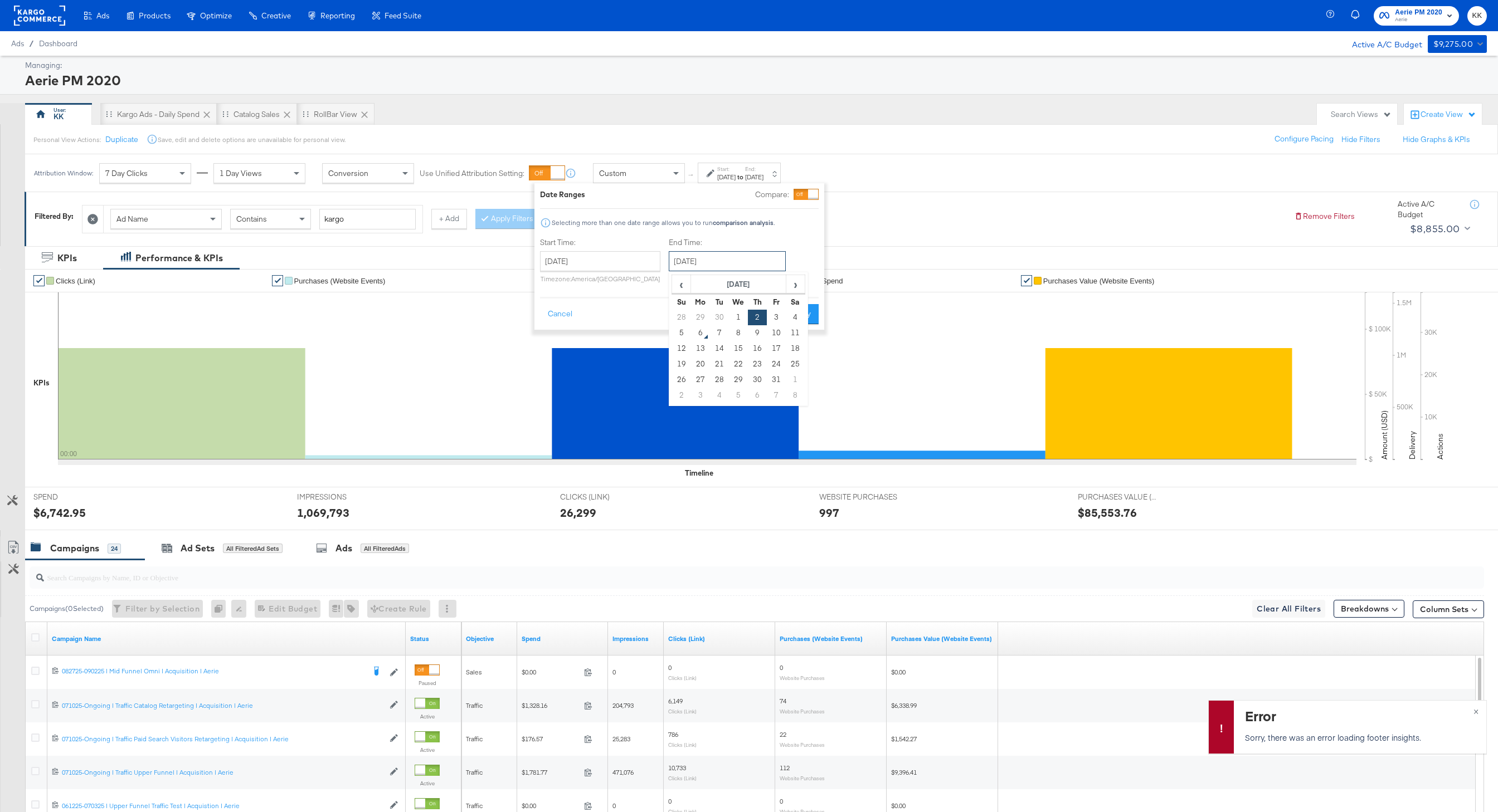
click at [726, 264] on input "October 2nd 2025" at bounding box center [727, 261] width 117 height 20
click at [720, 318] on td "30" at bounding box center [720, 317] width 19 height 15
type input "September 30th 2025"
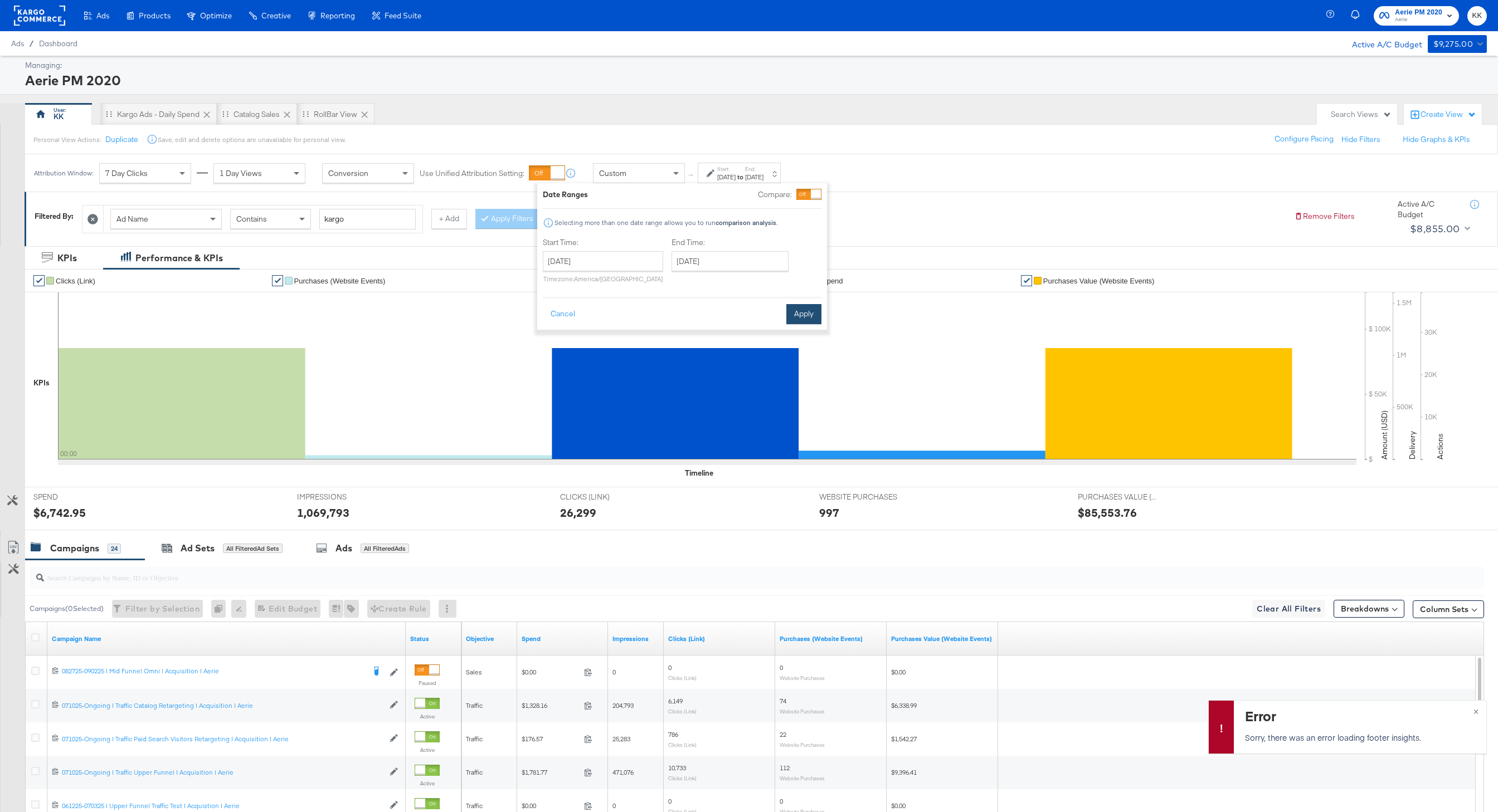
click at [795, 316] on button "Apply" at bounding box center [804, 314] width 35 height 20
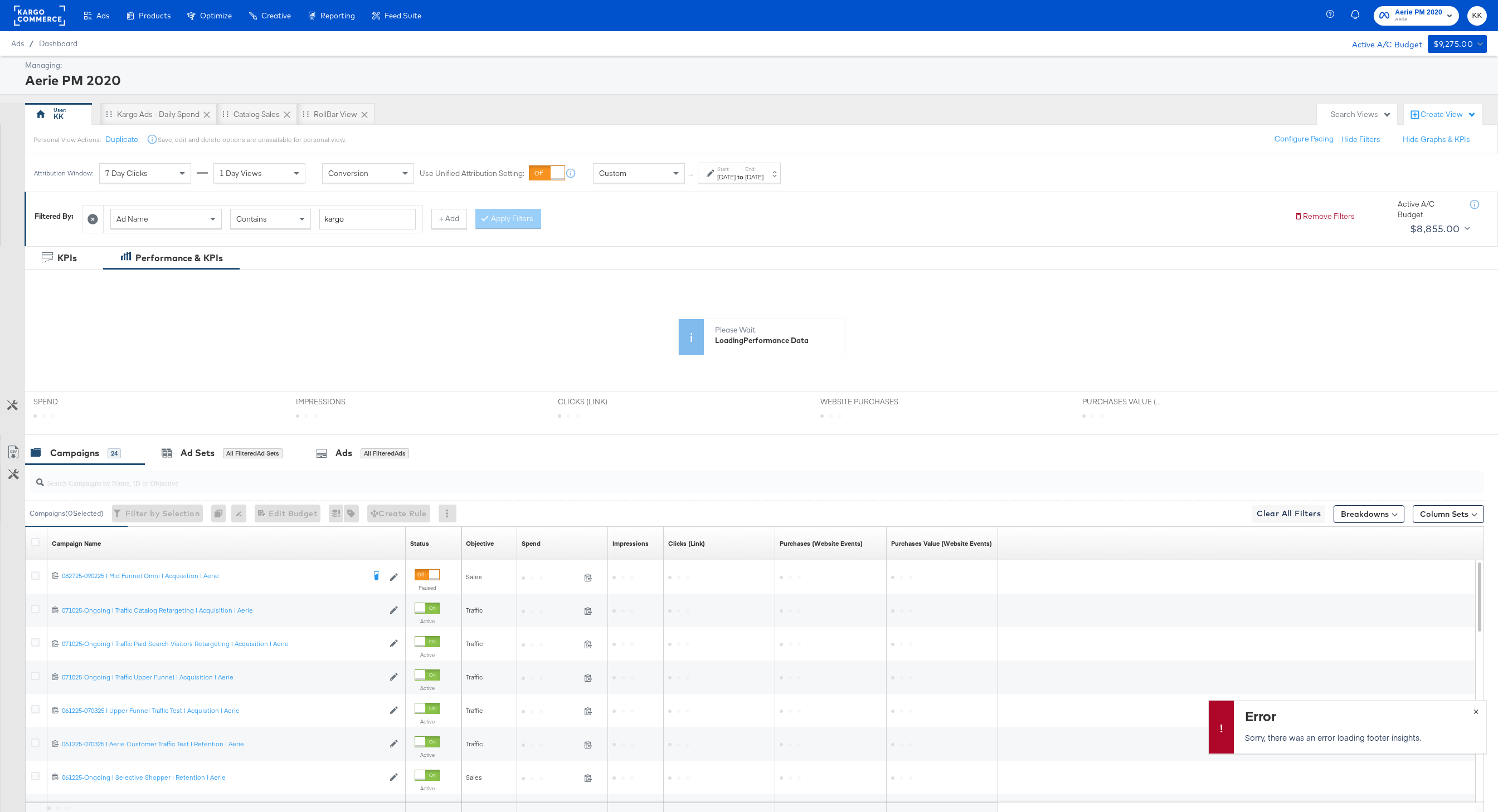
click at [1476, 712] on span "×" at bounding box center [1476, 710] width 5 height 13
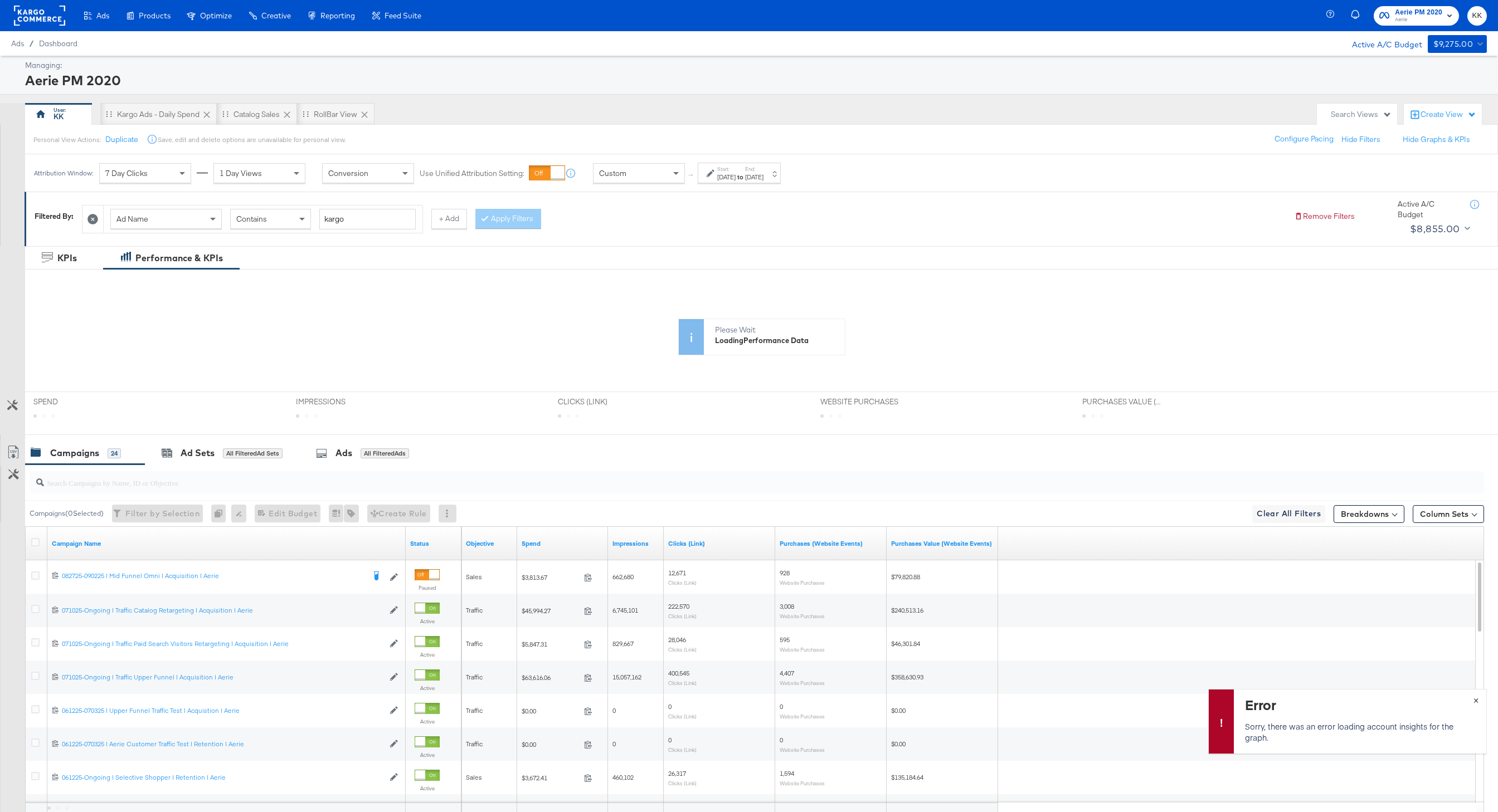
click at [1475, 695] on span "×" at bounding box center [1476, 699] width 5 height 13
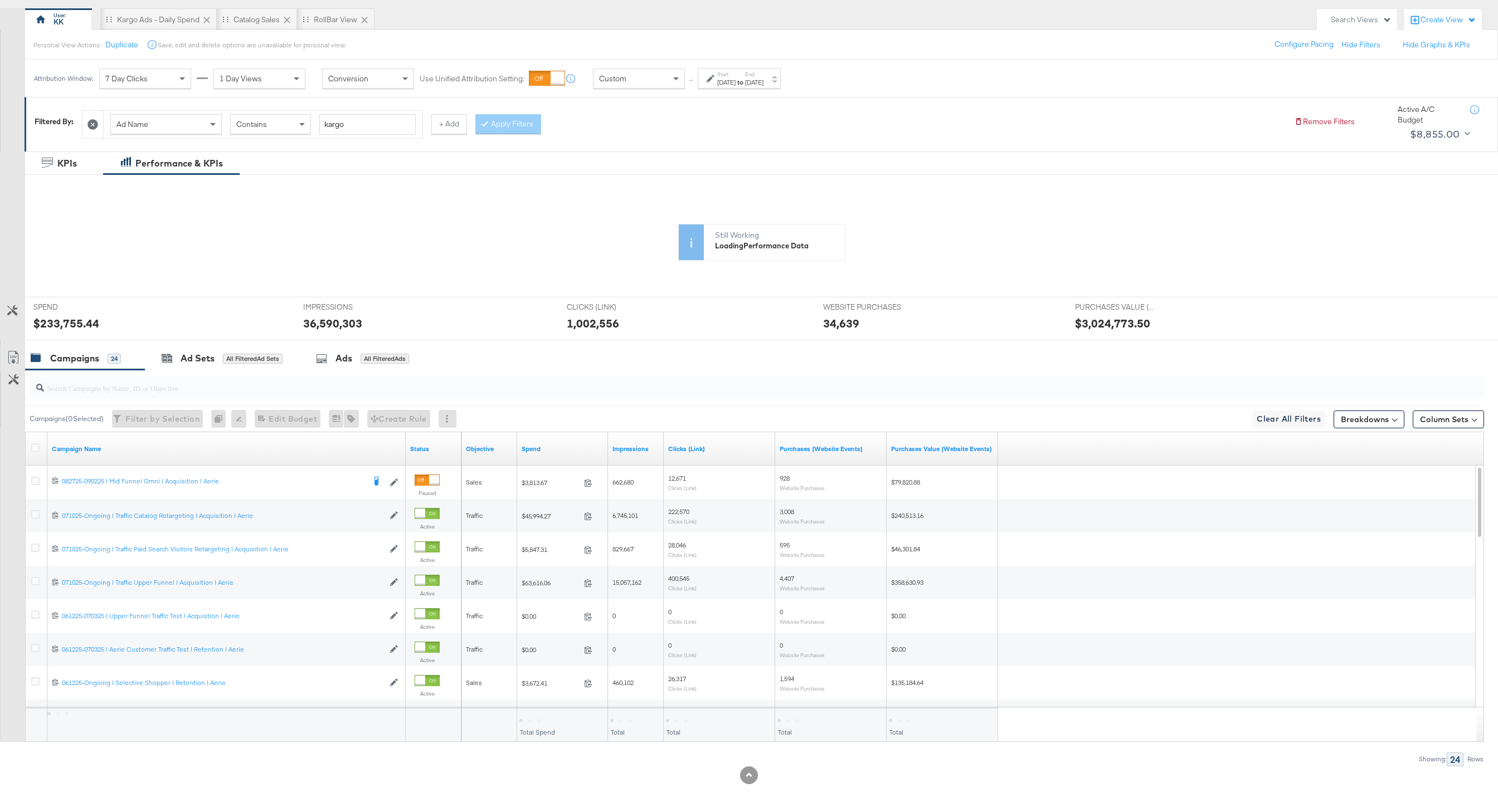
scroll to position [97, 0]
click at [1344, 414] on button "Breakdowns" at bounding box center [1369, 417] width 71 height 18
click at [1317, 481] on div "Time" at bounding box center [1343, 485] width 111 height 9
click at [1317, 520] on div "Week" at bounding box center [1343, 523] width 121 height 11
click at [1318, 503] on div "None" at bounding box center [1343, 499] width 121 height 11
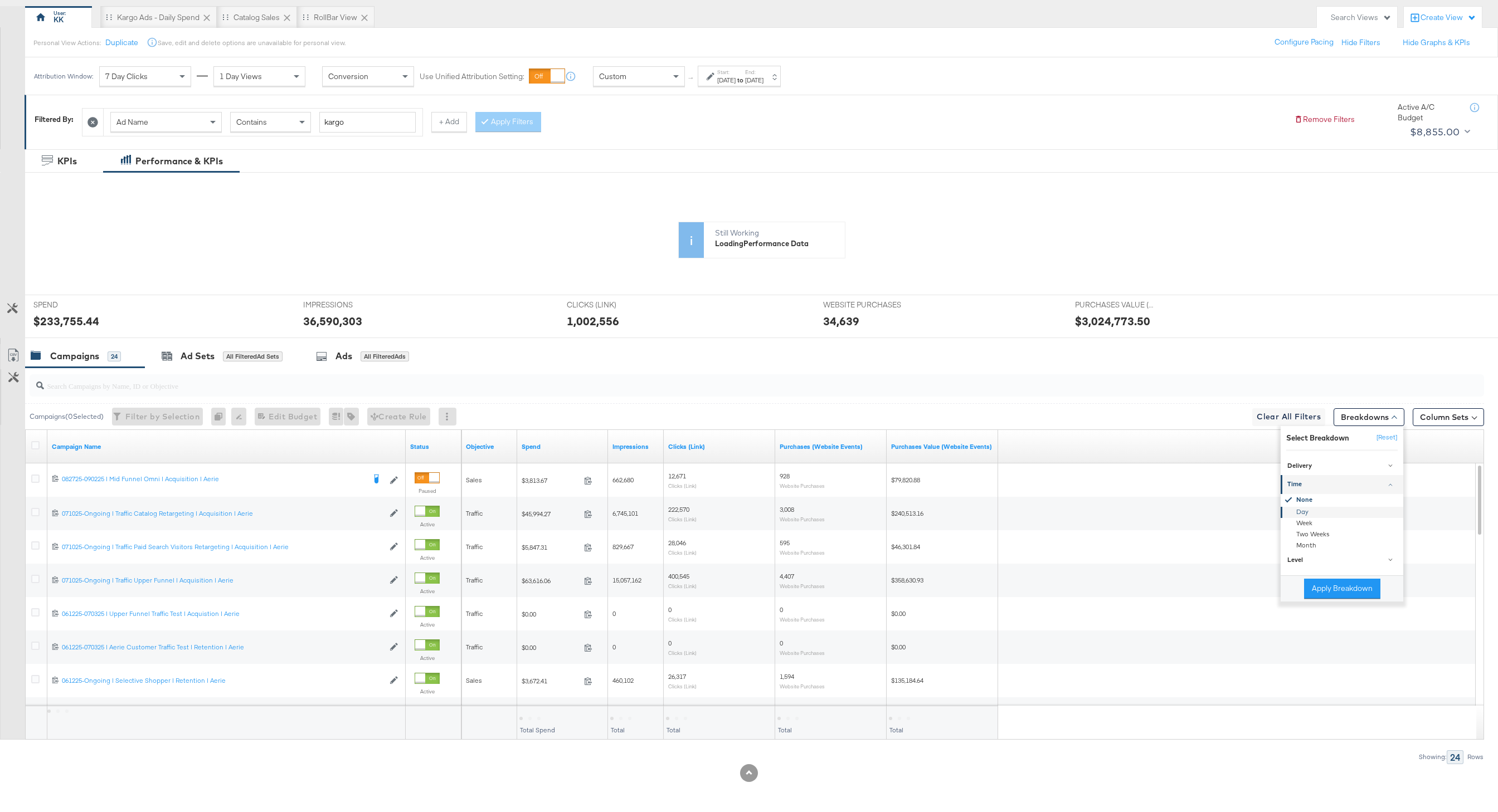
click at [1319, 510] on div "Day" at bounding box center [1343, 512] width 121 height 11
click at [1359, 598] on button "Apply Breakdown" at bounding box center [1342, 589] width 76 height 20
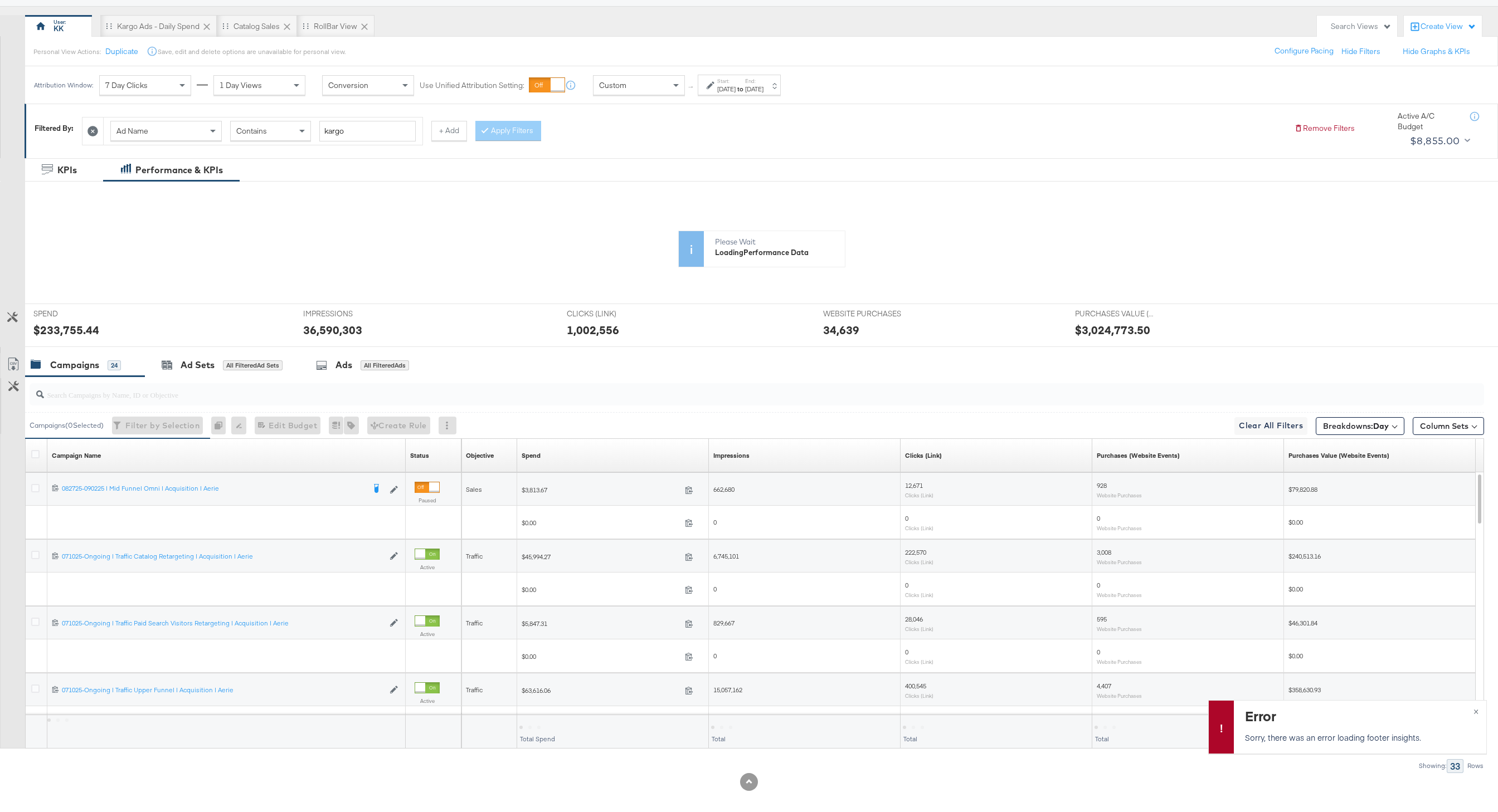
scroll to position [98, 0]
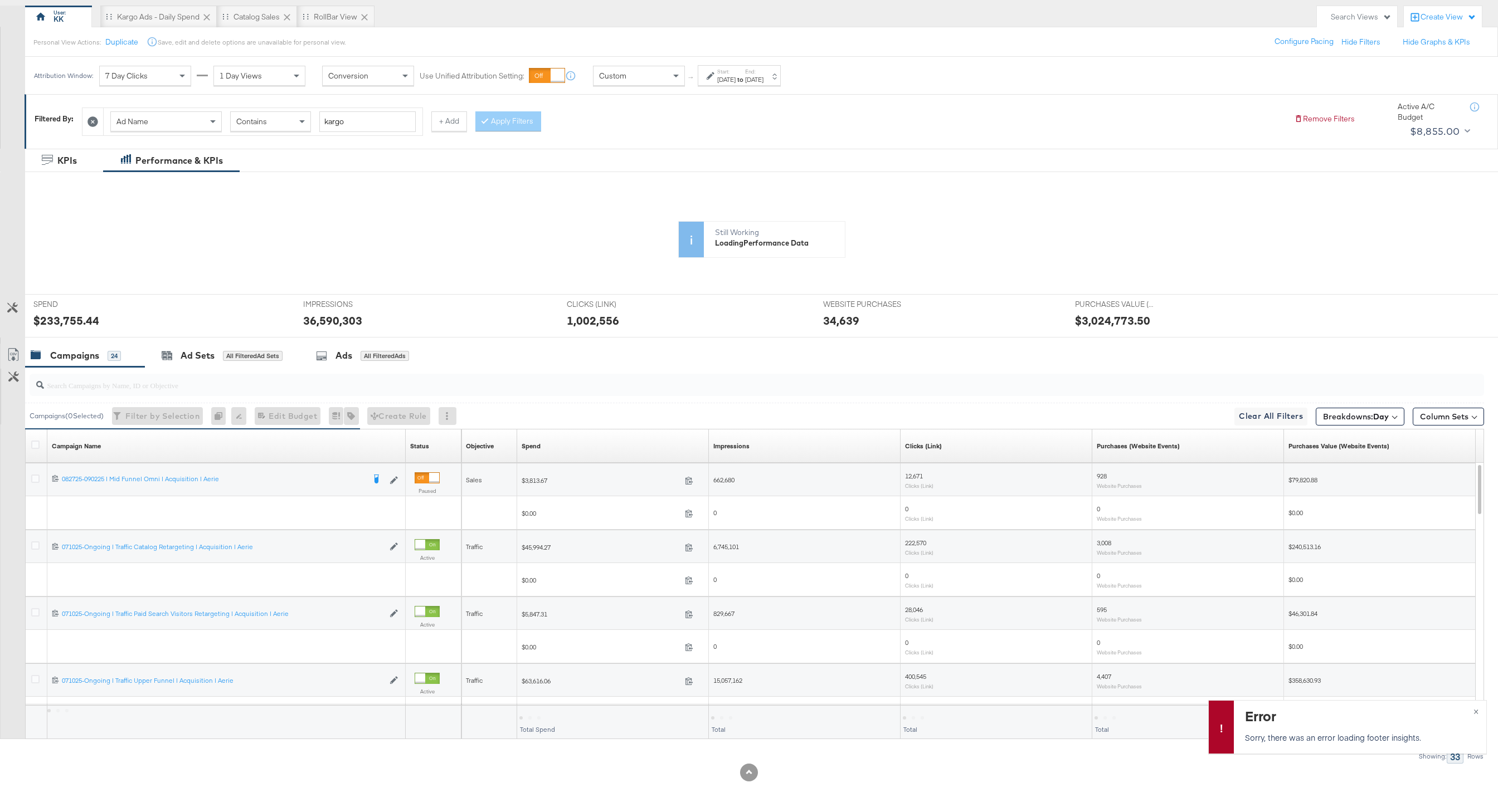
click at [781, 84] on div "Start: Sep 1st 2025 to End: Sep 30th 2025" at bounding box center [739, 75] width 83 height 20
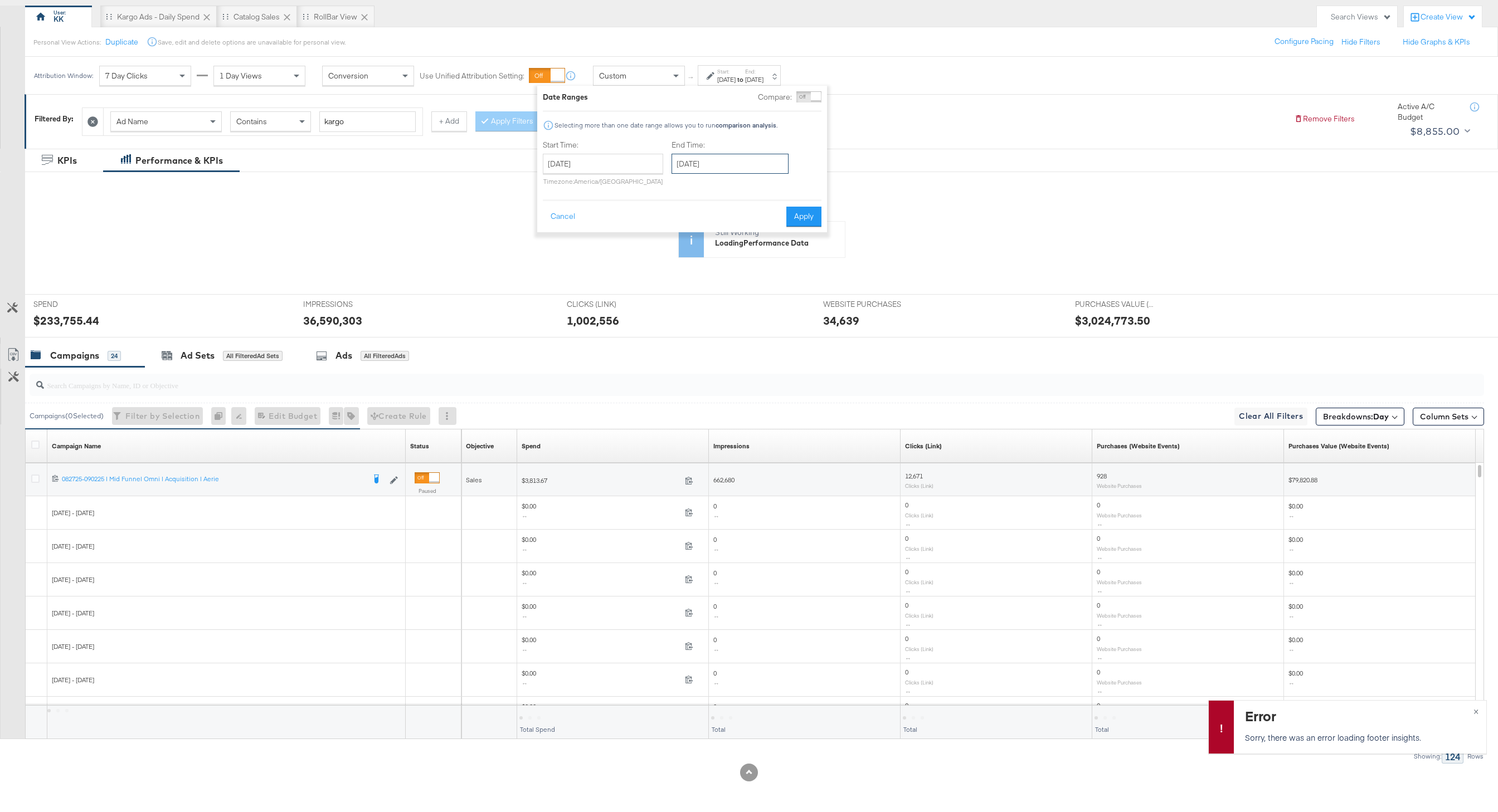
click at [703, 160] on input "September 30th 2025" at bounding box center [730, 163] width 117 height 20
click at [686, 252] on td "14" at bounding box center [684, 251] width 19 height 15
type input "September 14th 2025"
click at [806, 218] on button "Apply" at bounding box center [804, 217] width 35 height 20
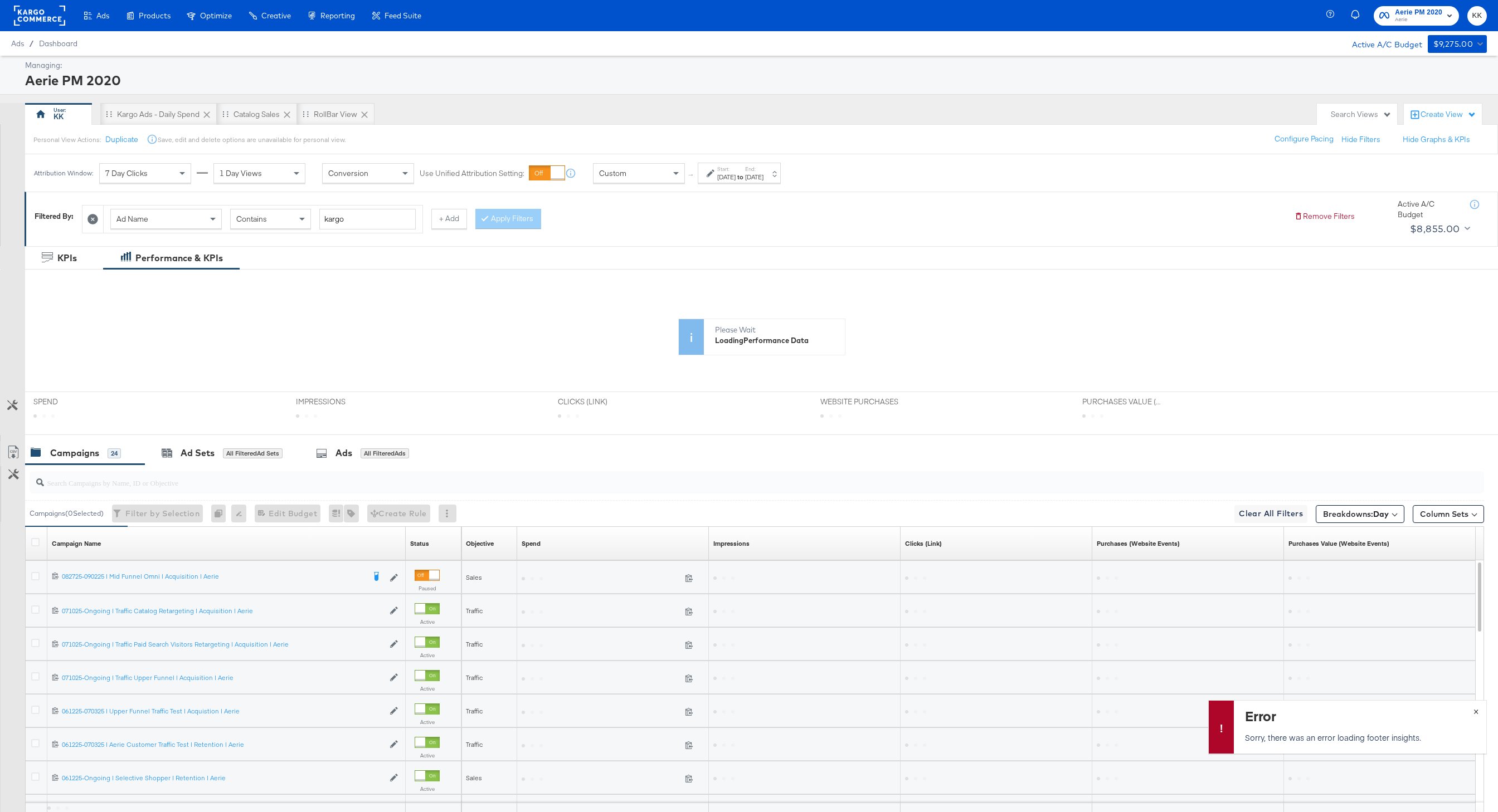
click at [1480, 712] on button "×" at bounding box center [1476, 710] width 20 height 20
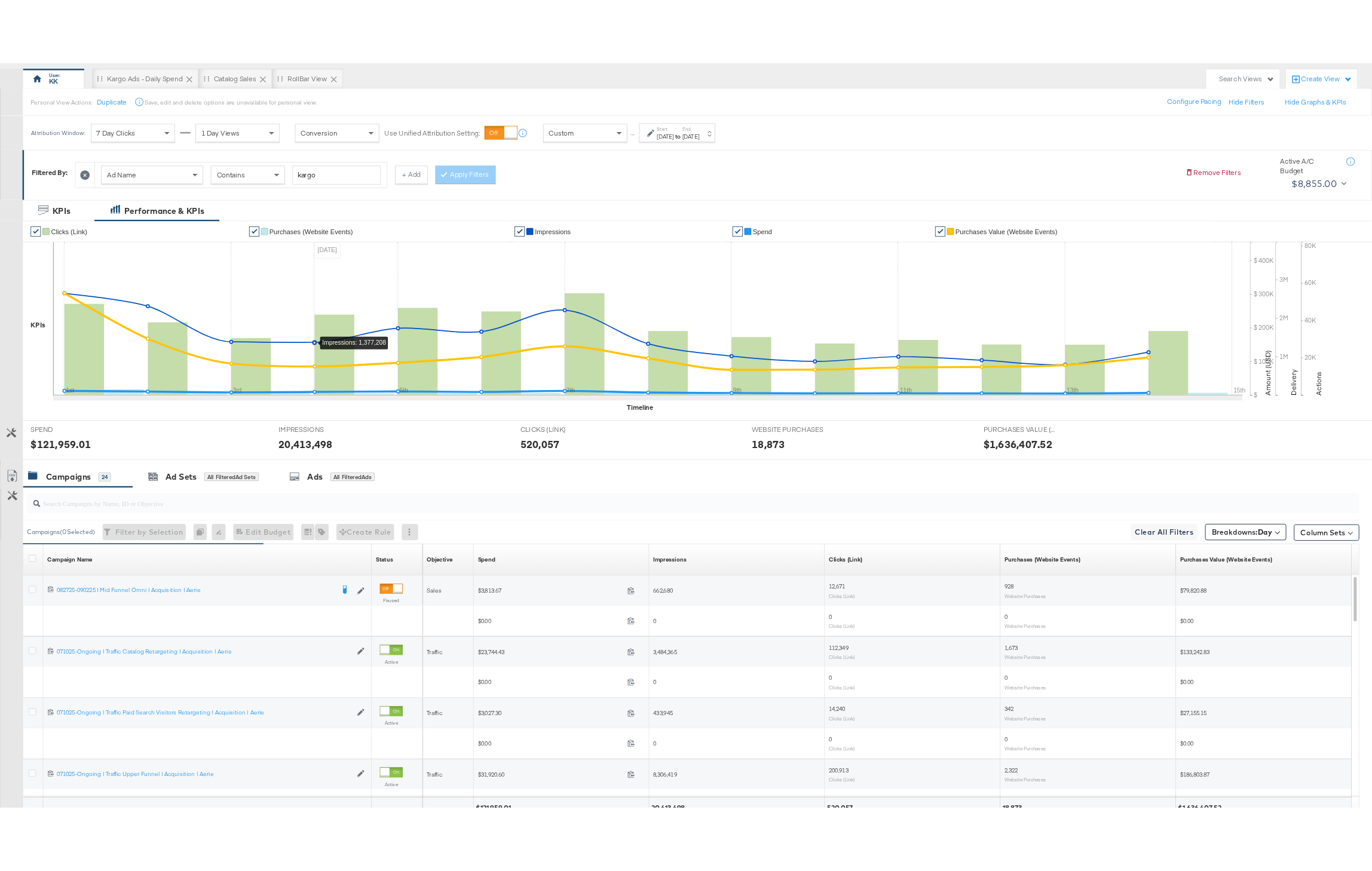
scroll to position [206, 0]
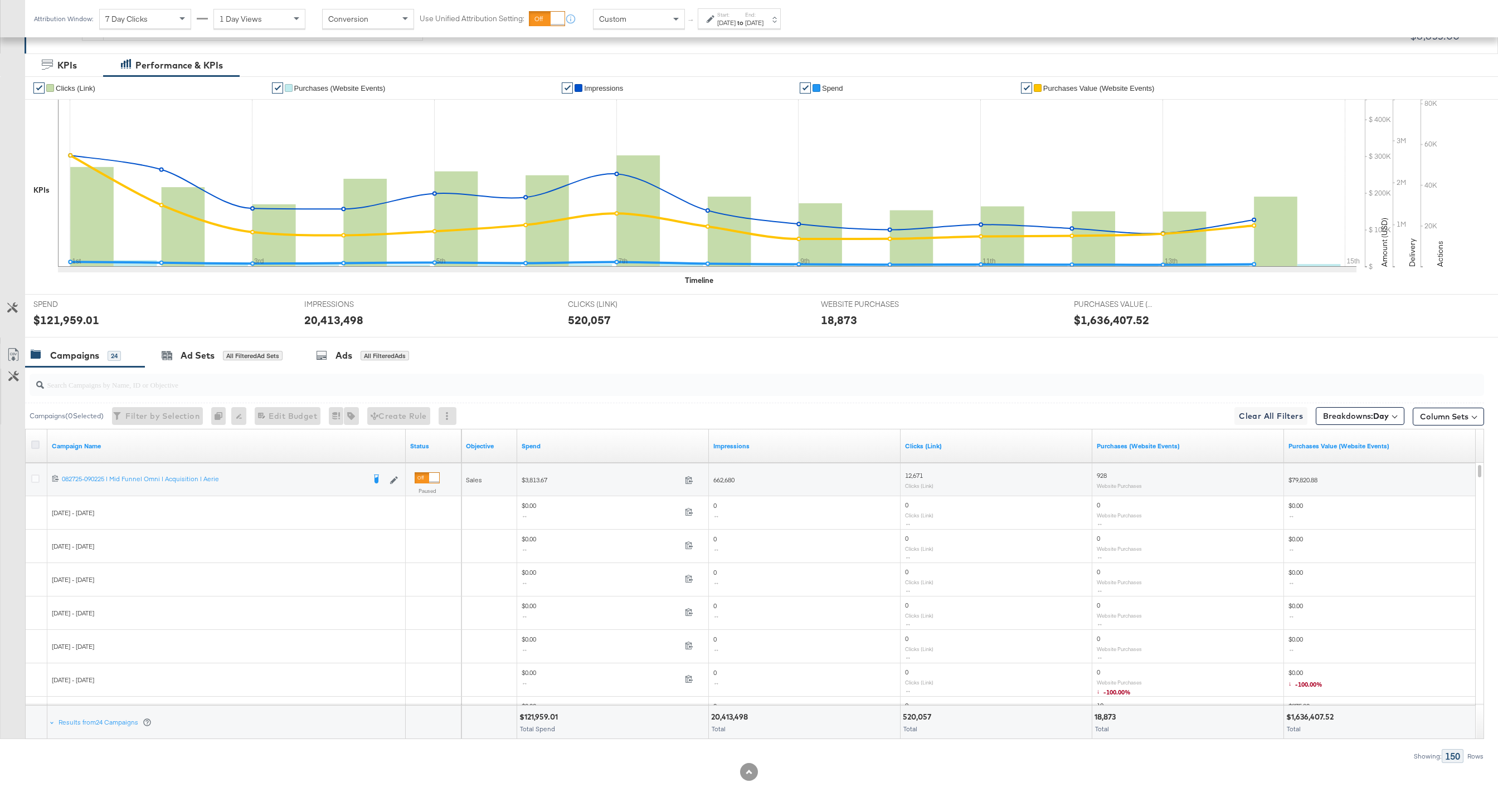
click at [32, 444] on icon at bounding box center [35, 445] width 9 height 9
click at [0, 0] on input "checkbox" at bounding box center [0, 0] width 0 height 0
click at [15, 358] on icon at bounding box center [14, 355] width 14 height 14
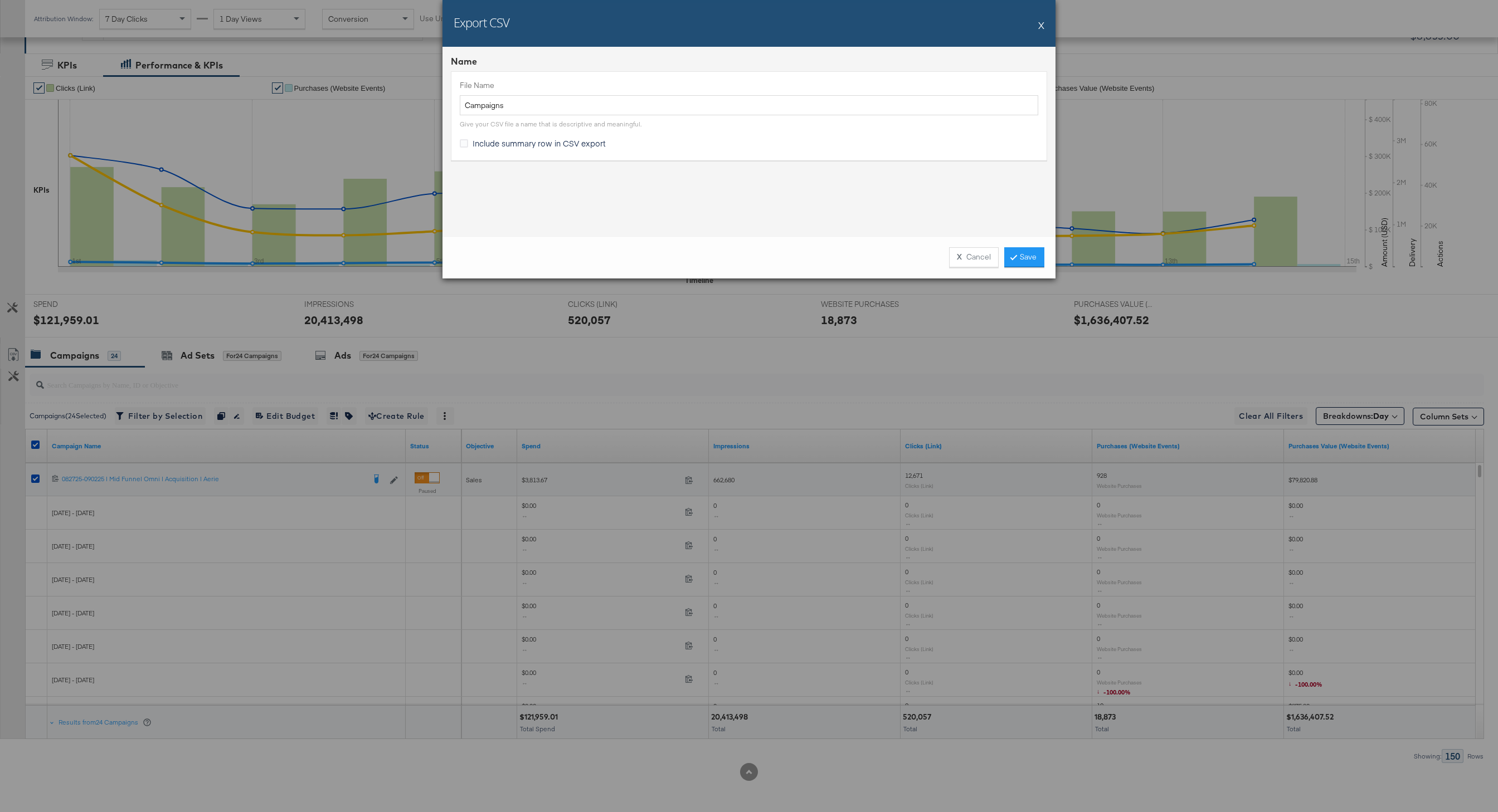
click at [1032, 269] on div "X Cancel Save" at bounding box center [749, 257] width 613 height 42
click at [1032, 248] on link "Save" at bounding box center [1024, 257] width 40 height 20
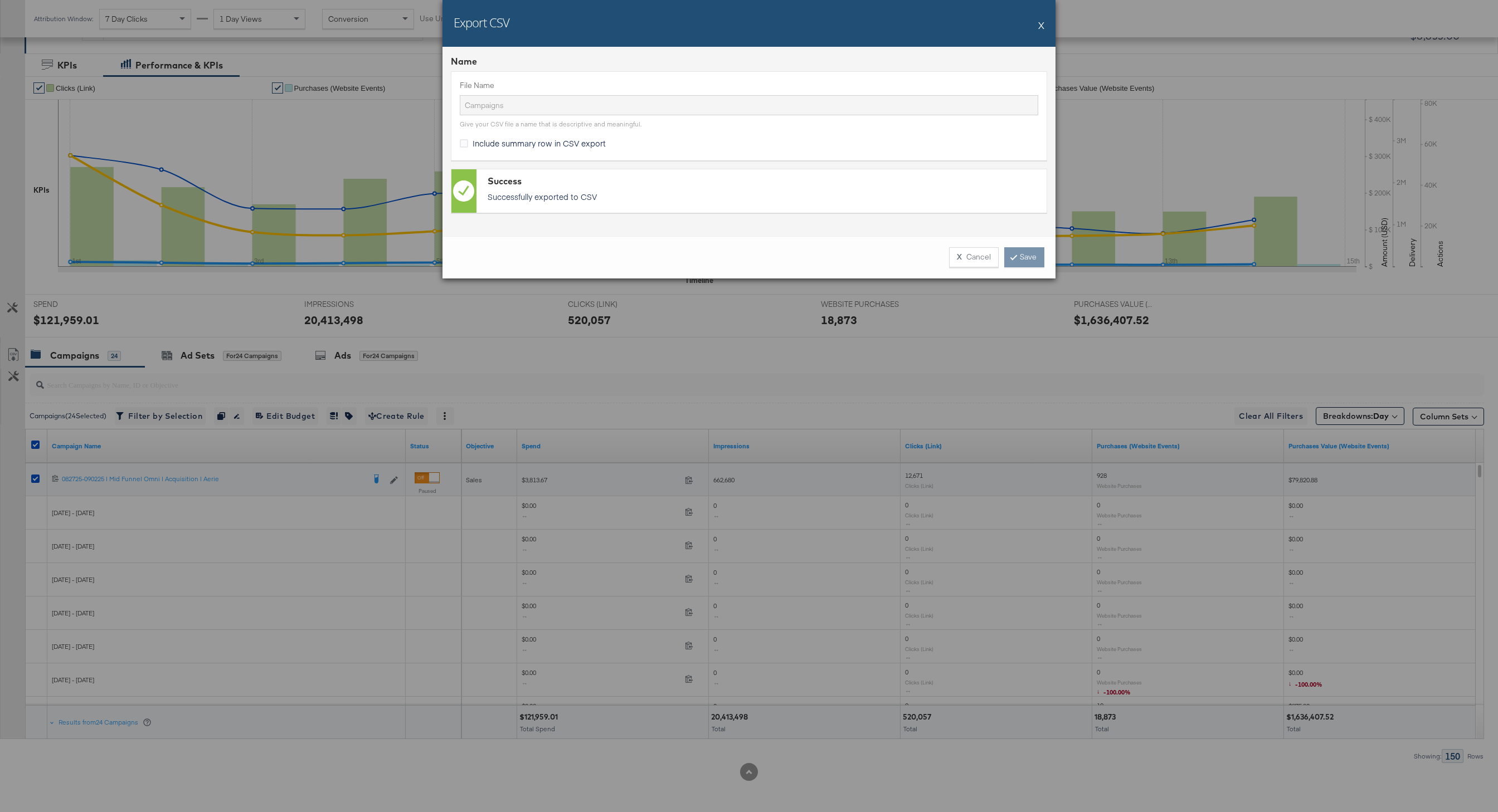
click at [1032, 256] on div "X Cancel Save" at bounding box center [992, 257] width 103 height 20
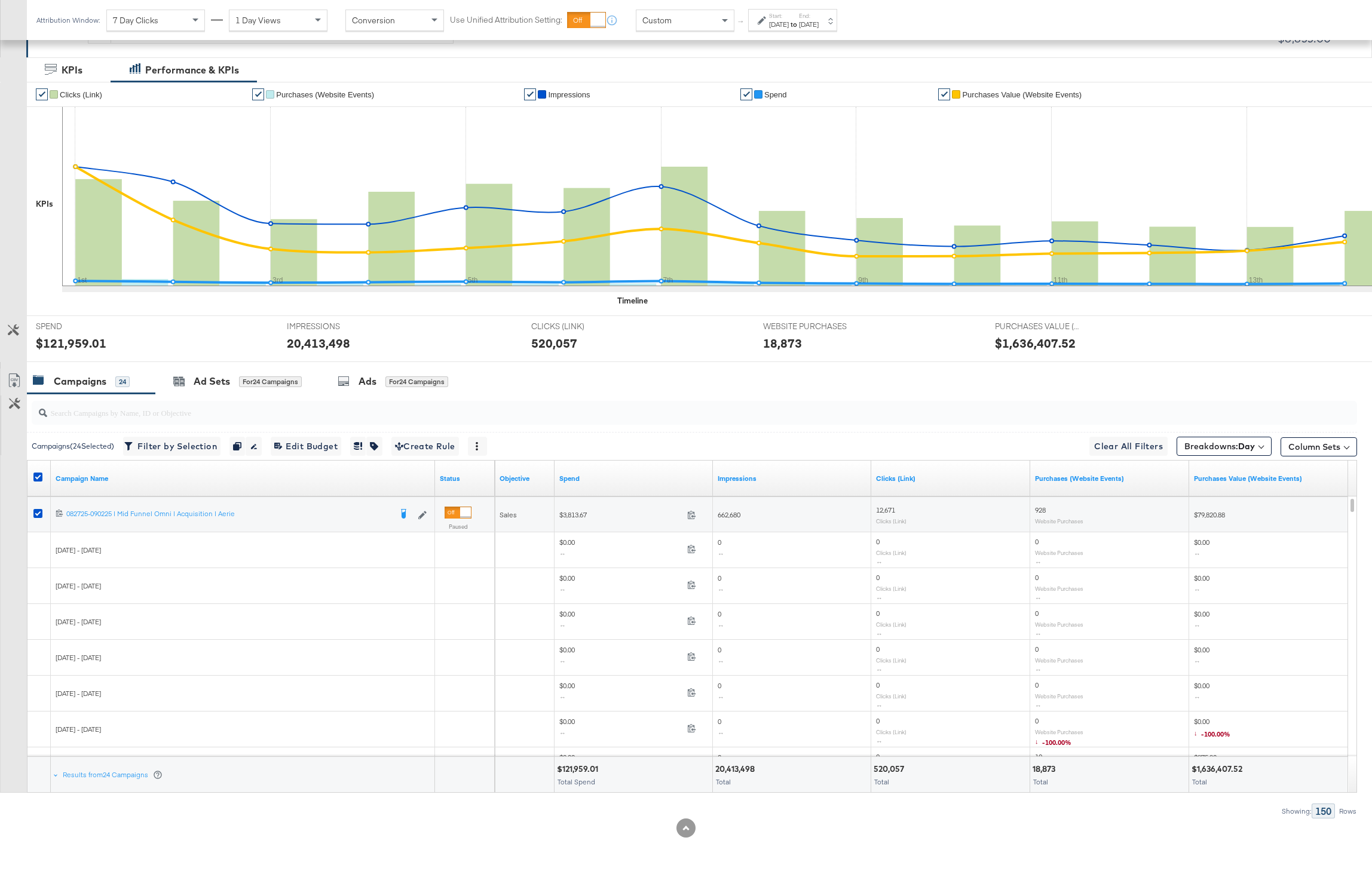
click at [787, 25] on div "Sep 1st 2025" at bounding box center [779, 25] width 20 height 9
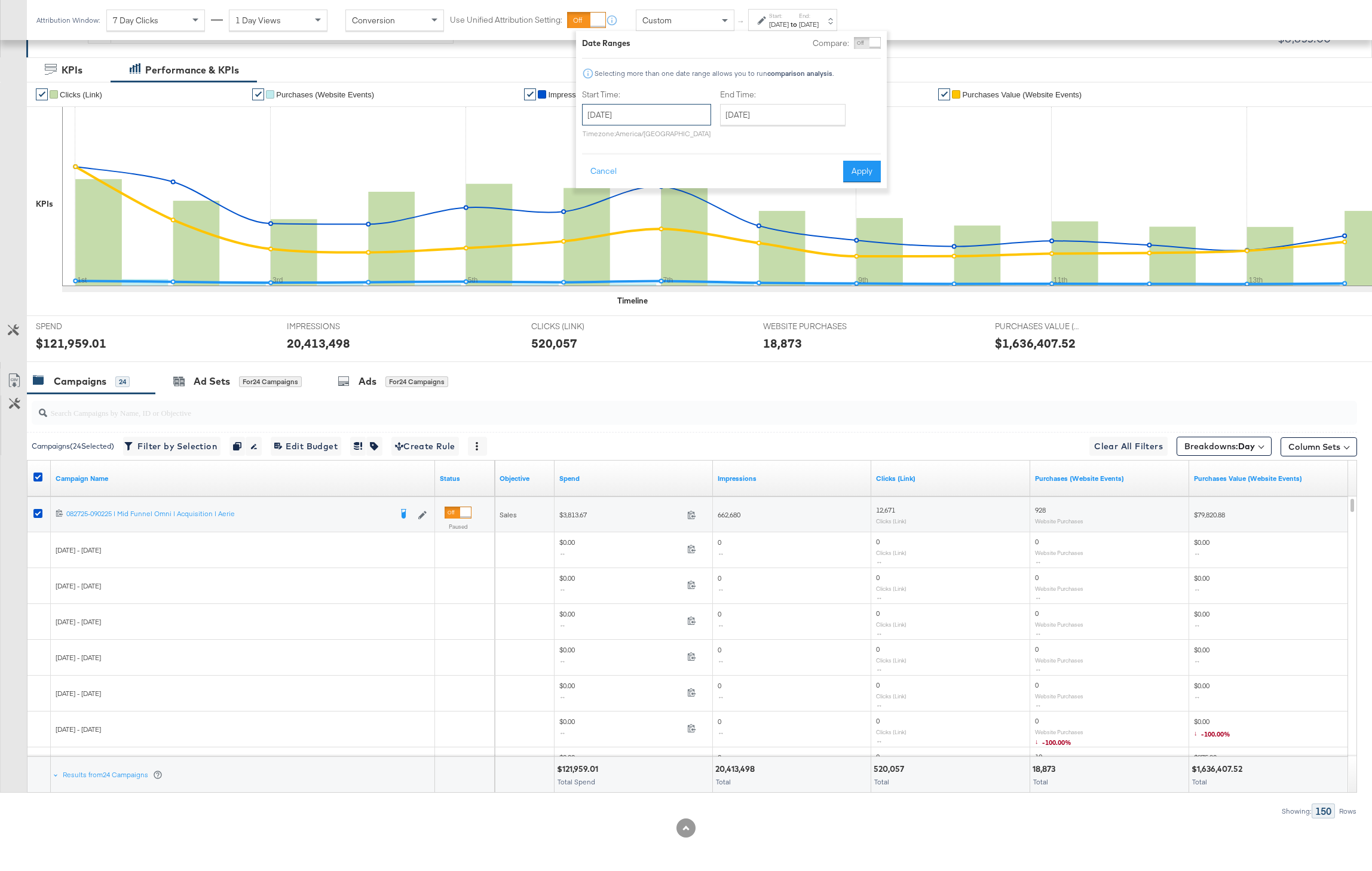
click at [655, 117] on input "September 1st 2025" at bounding box center [647, 115] width 129 height 21
click at [621, 208] on td "15" at bounding box center [616, 208] width 21 height 17
type input "September 15th 2025"
click at [773, 123] on input "September 15th 2025" at bounding box center [787, 115] width 125 height 21
click at [771, 238] on td "30" at bounding box center [778, 242] width 21 height 17
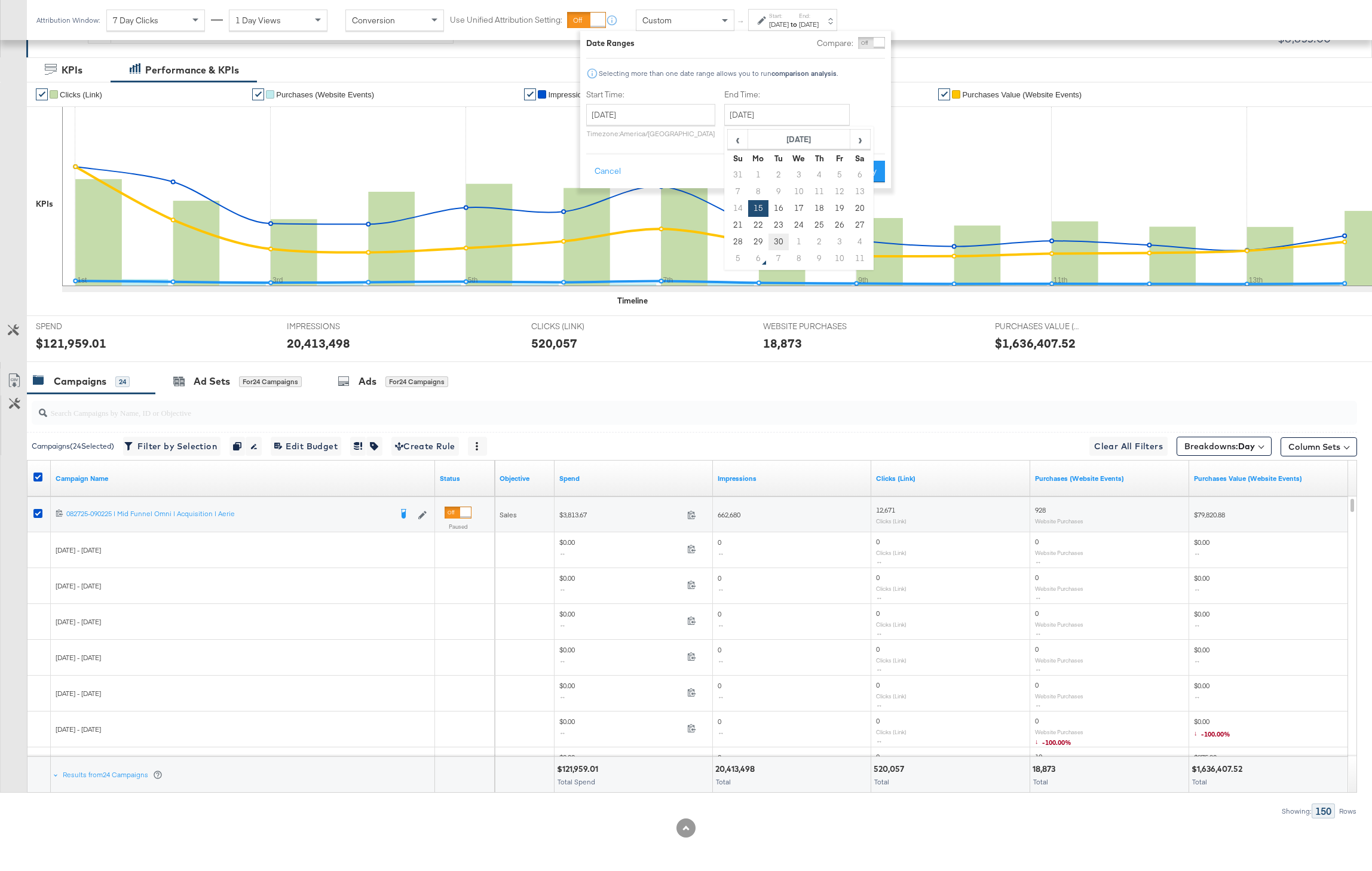
type input "September 30th 2025"
click at [864, 181] on button "Apply" at bounding box center [866, 171] width 38 height 21
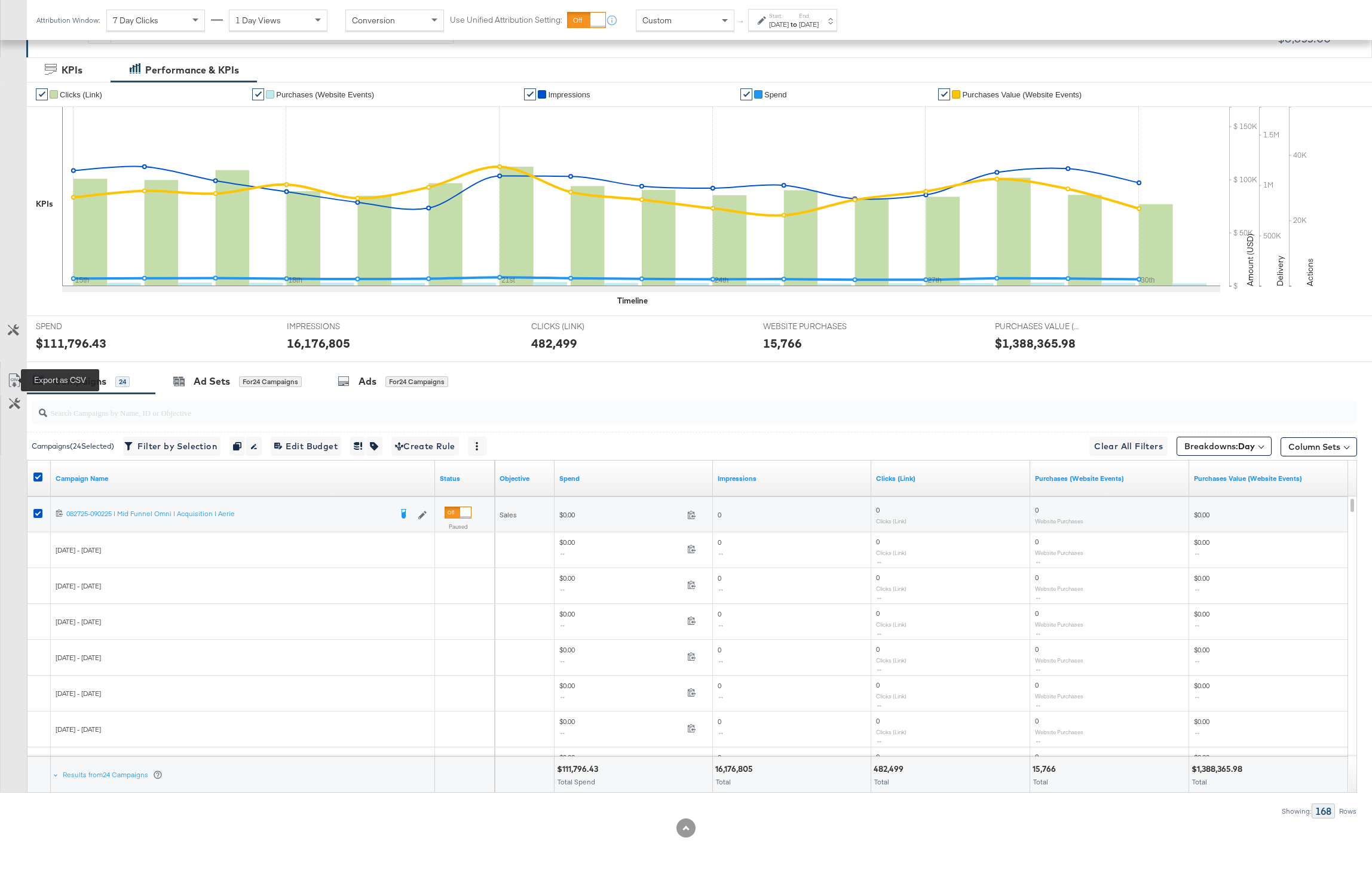
click at [16, 378] on icon at bounding box center [15, 381] width 15 height 15
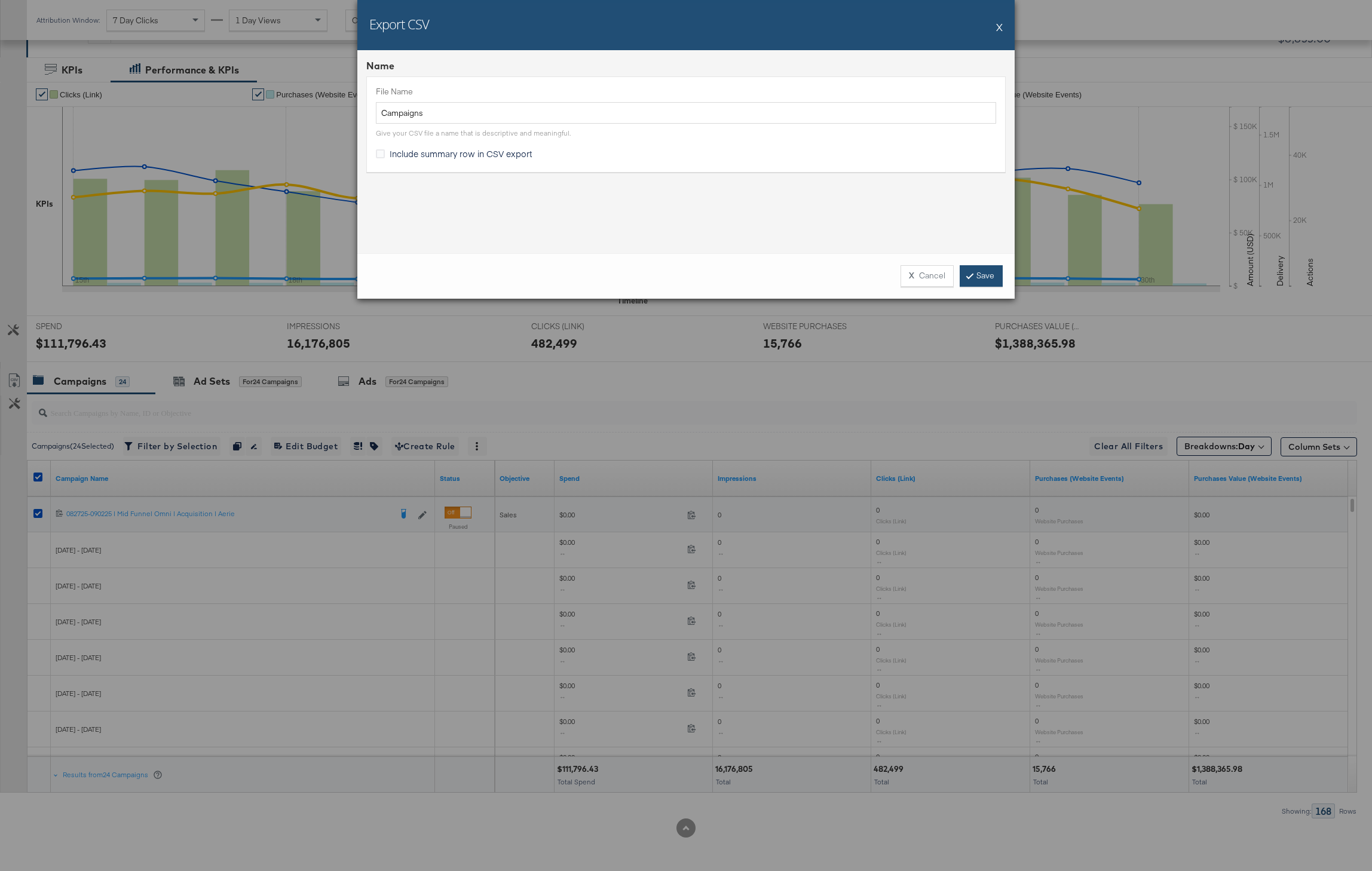
click at [988, 277] on link "Save" at bounding box center [981, 276] width 43 height 21
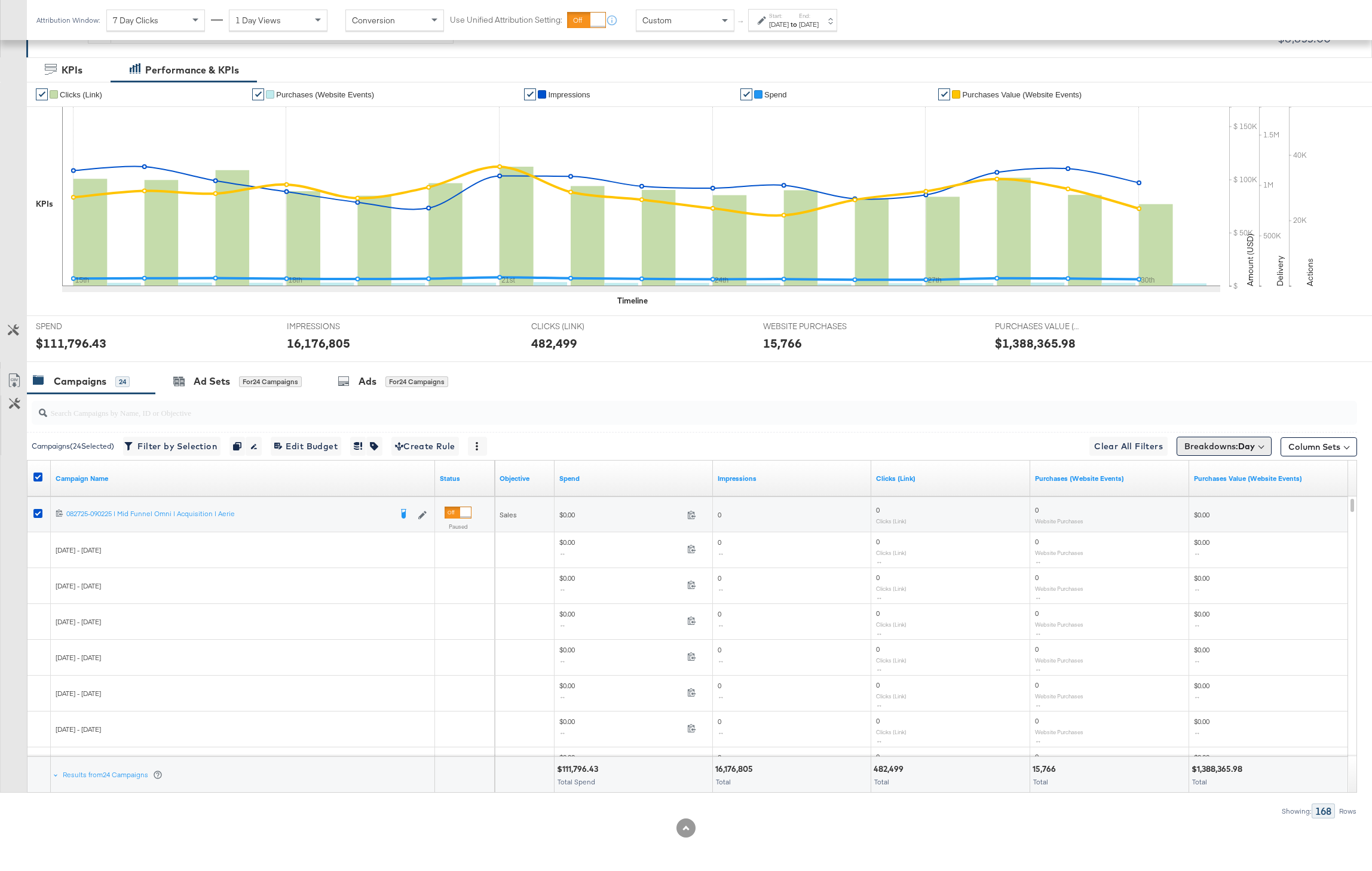
click at [1259, 454] on button "Breakdowns: Day" at bounding box center [1223, 446] width 95 height 19
click at [1253, 469] on button "[Reset]" at bounding box center [1251, 468] width 30 height 19
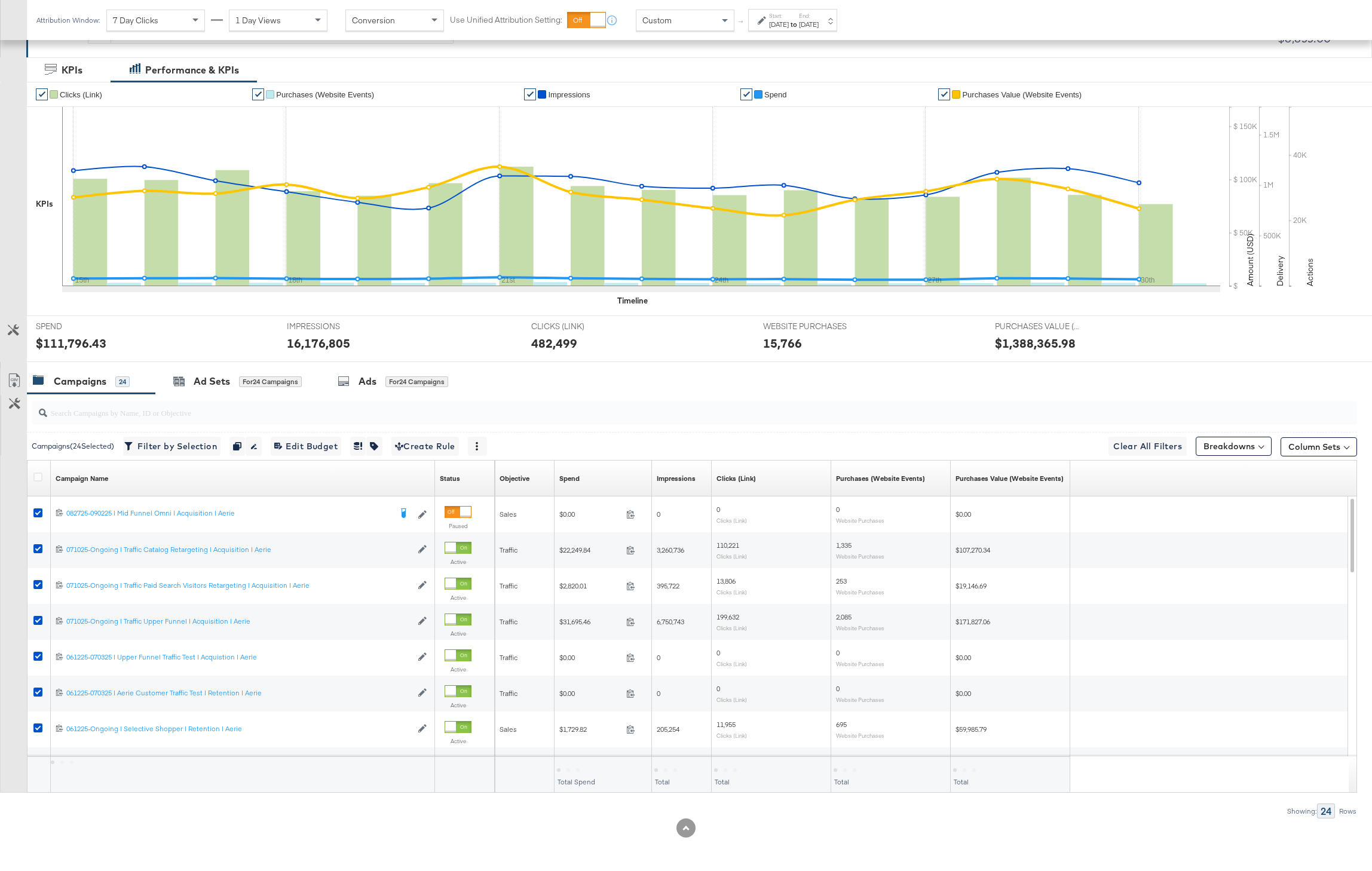
scroll to position [27, 0]
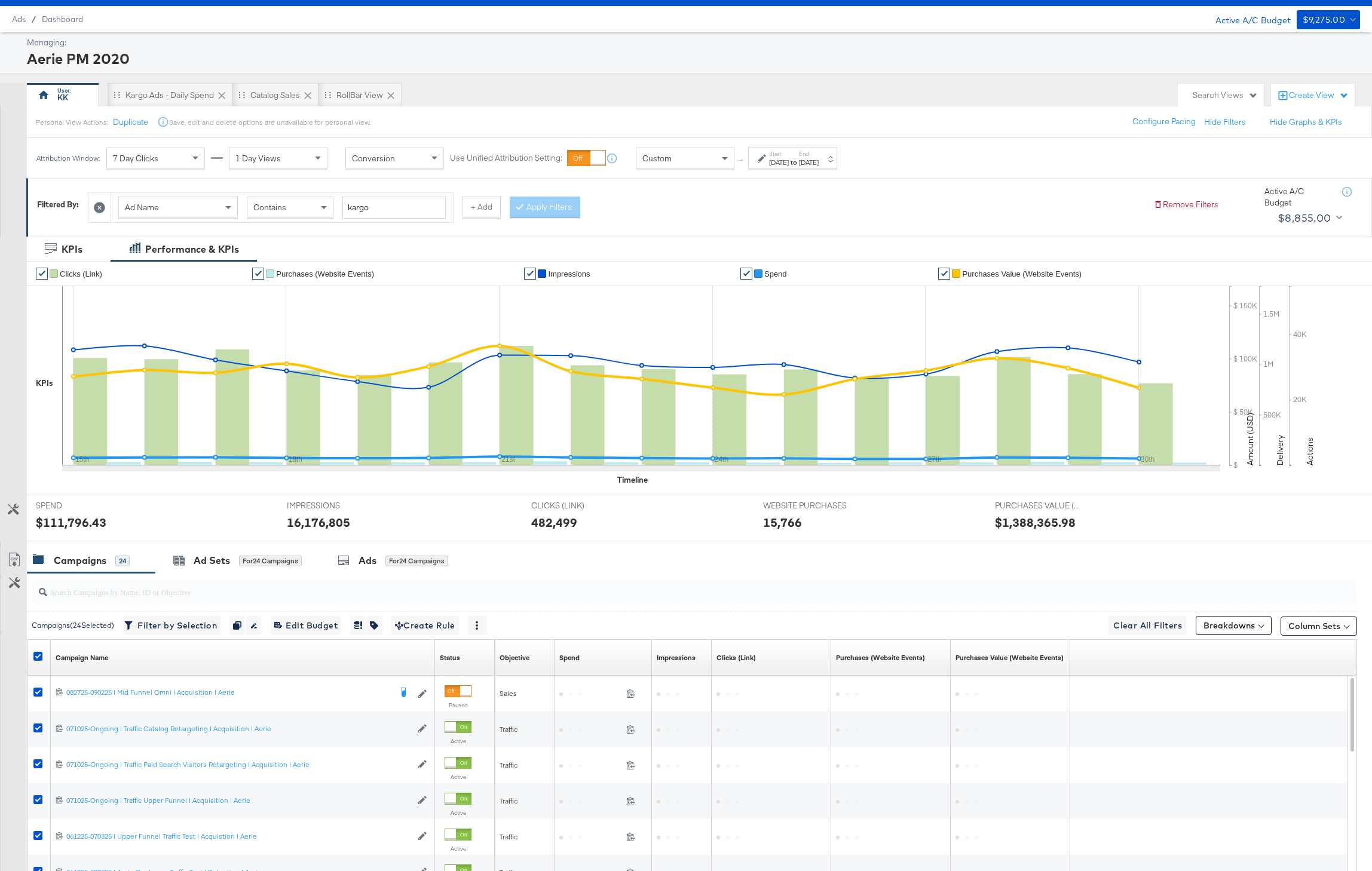
click at [789, 171] on div "Attribution Window: 7 Day Clicks 1 Day Views Conversion Use Unified Attribution…" at bounding box center [439, 158] width 825 height 40
click at [777, 159] on div "Sep 15th 2025" at bounding box center [779, 163] width 20 height 9
click at [672, 234] on label "Start Time:" at bounding box center [650, 232] width 129 height 11
click at [651, 242] on input "September 15th 2025" at bounding box center [650, 253] width 129 height 21
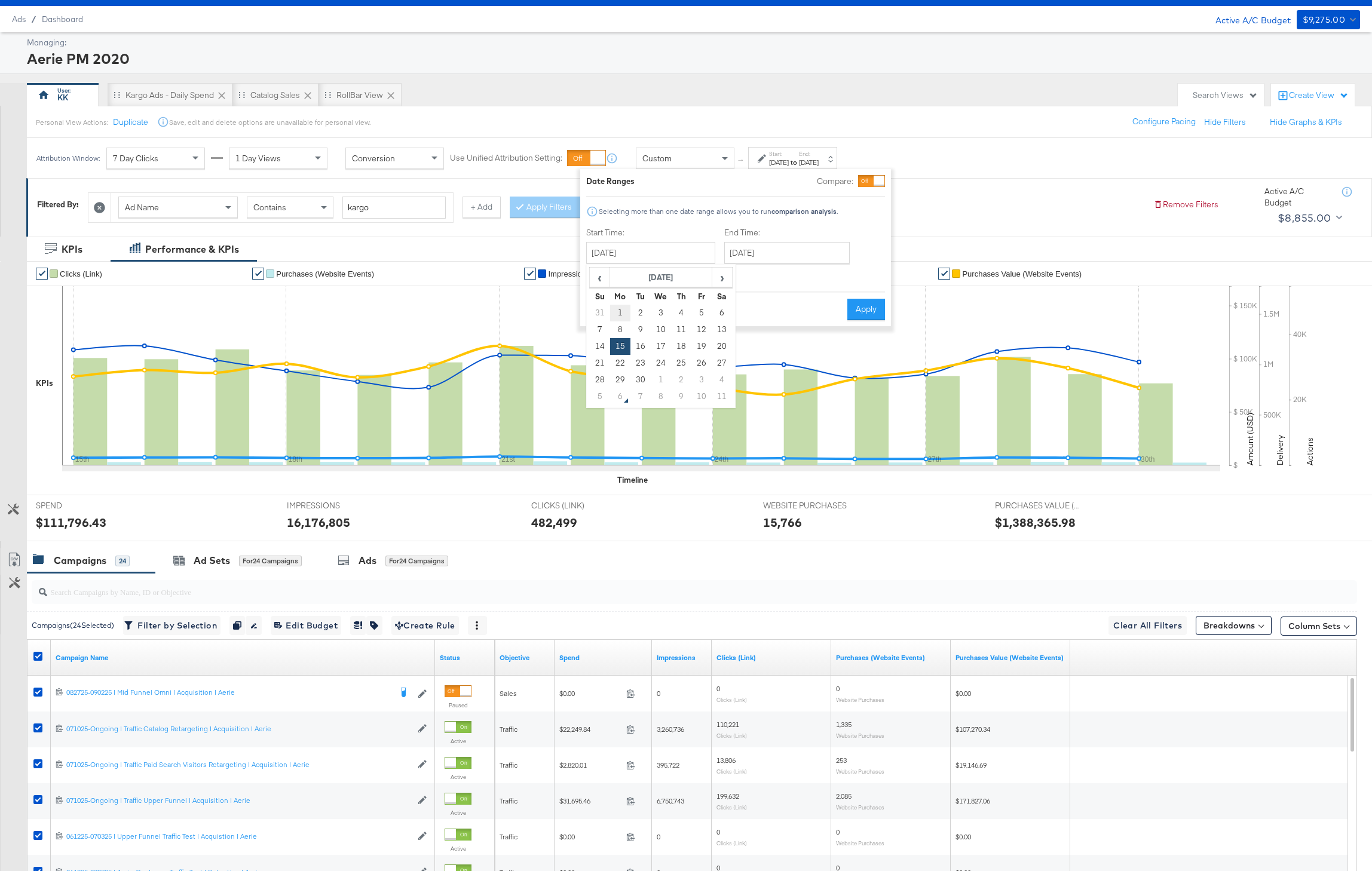
click at [614, 314] on td "1" at bounding box center [620, 313] width 21 height 17
type input "September 1st 2025"
click at [865, 317] on button "Apply" at bounding box center [862, 309] width 38 height 21
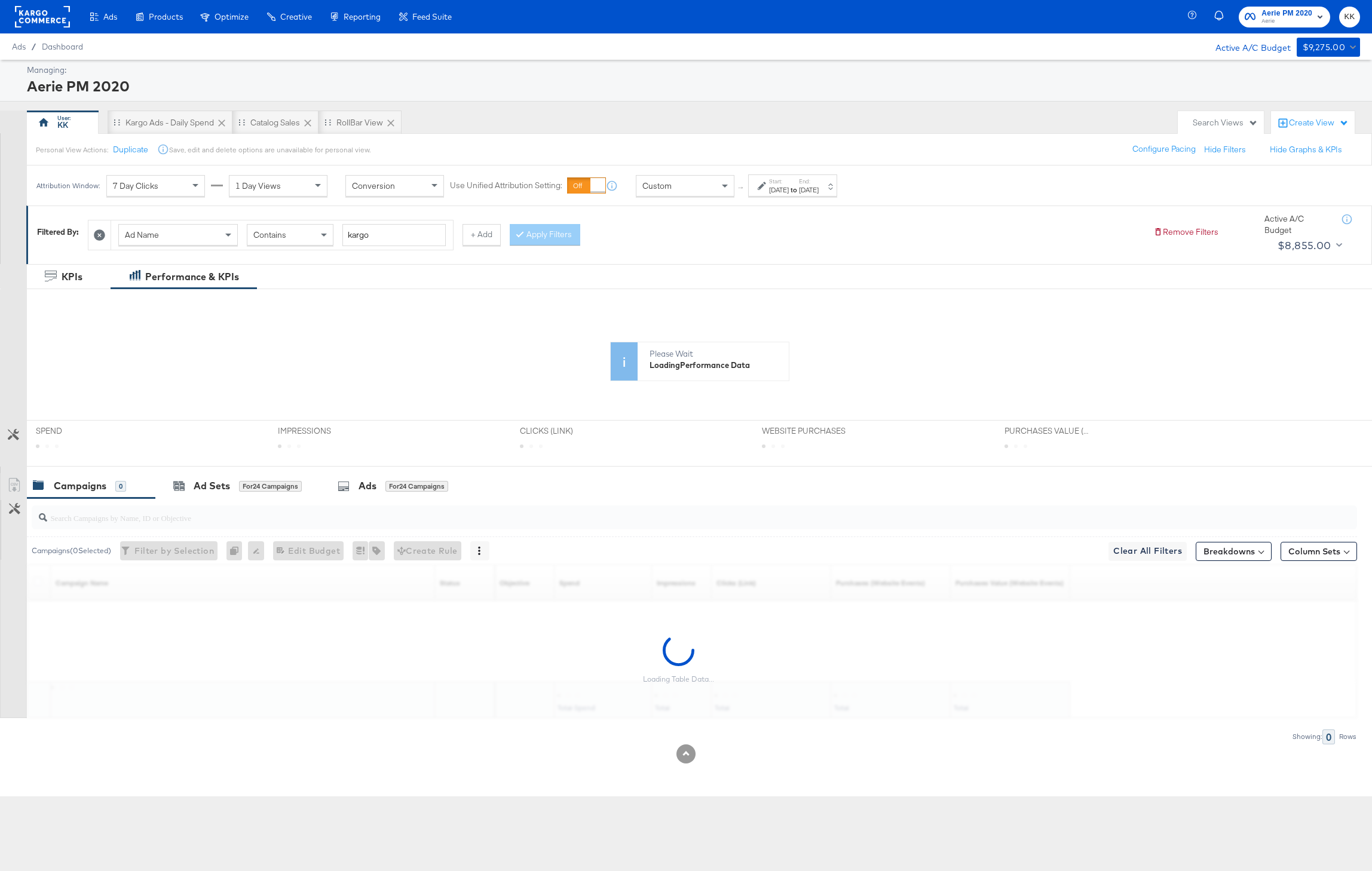
scroll to position [0, 0]
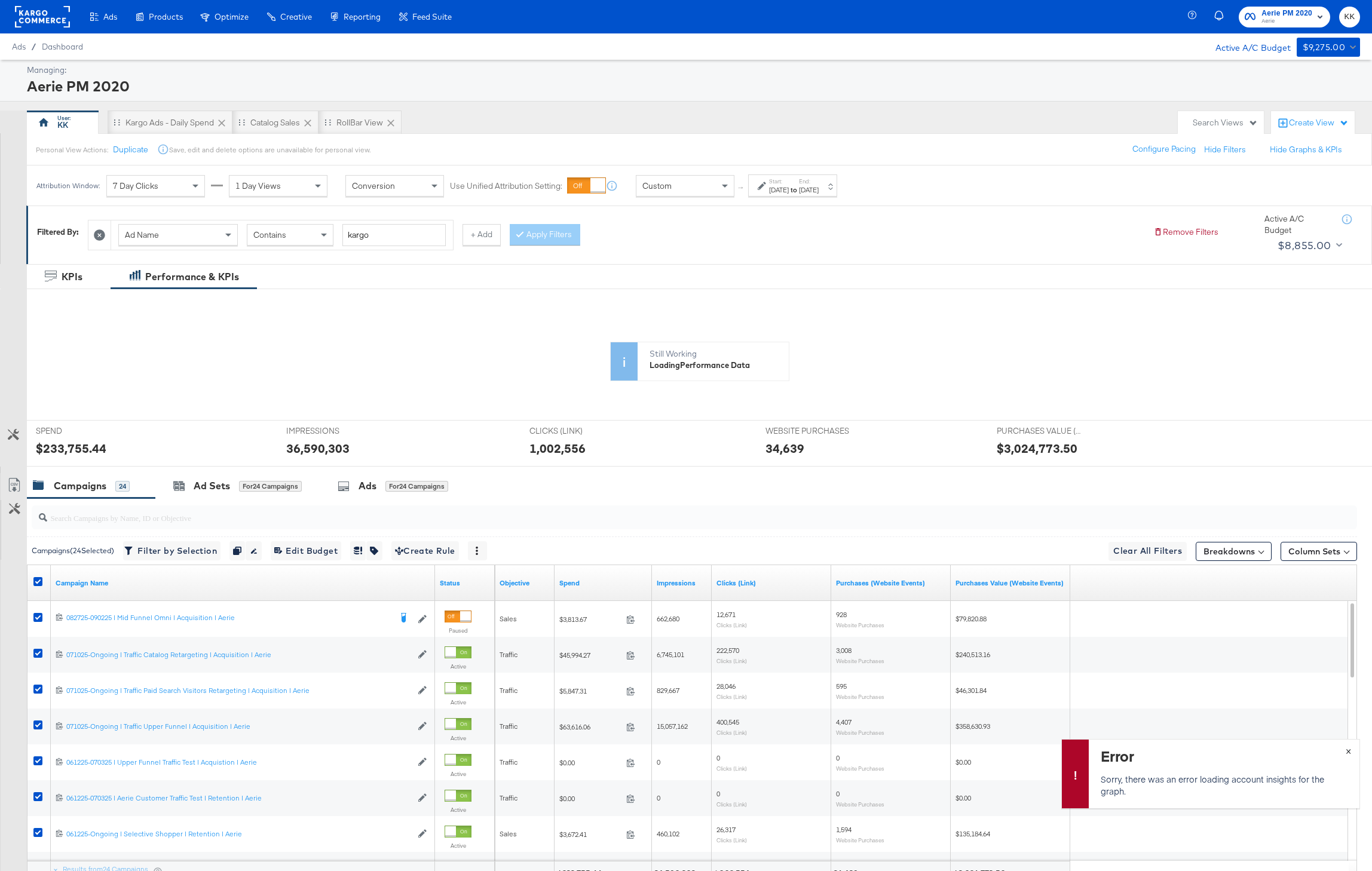
click at [1343, 751] on button "×" at bounding box center [1347, 750] width 22 height 21
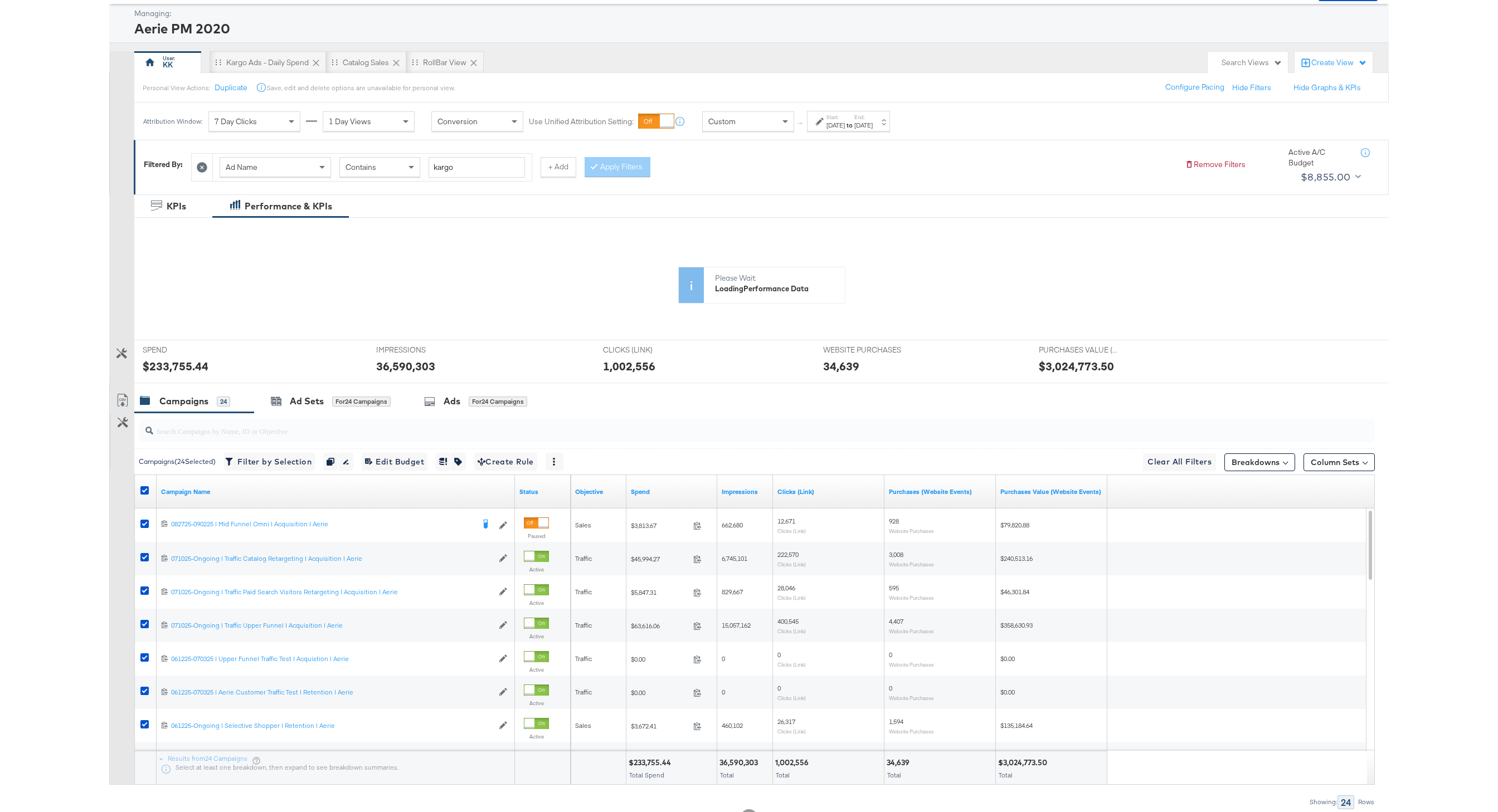
scroll to position [51, 0]
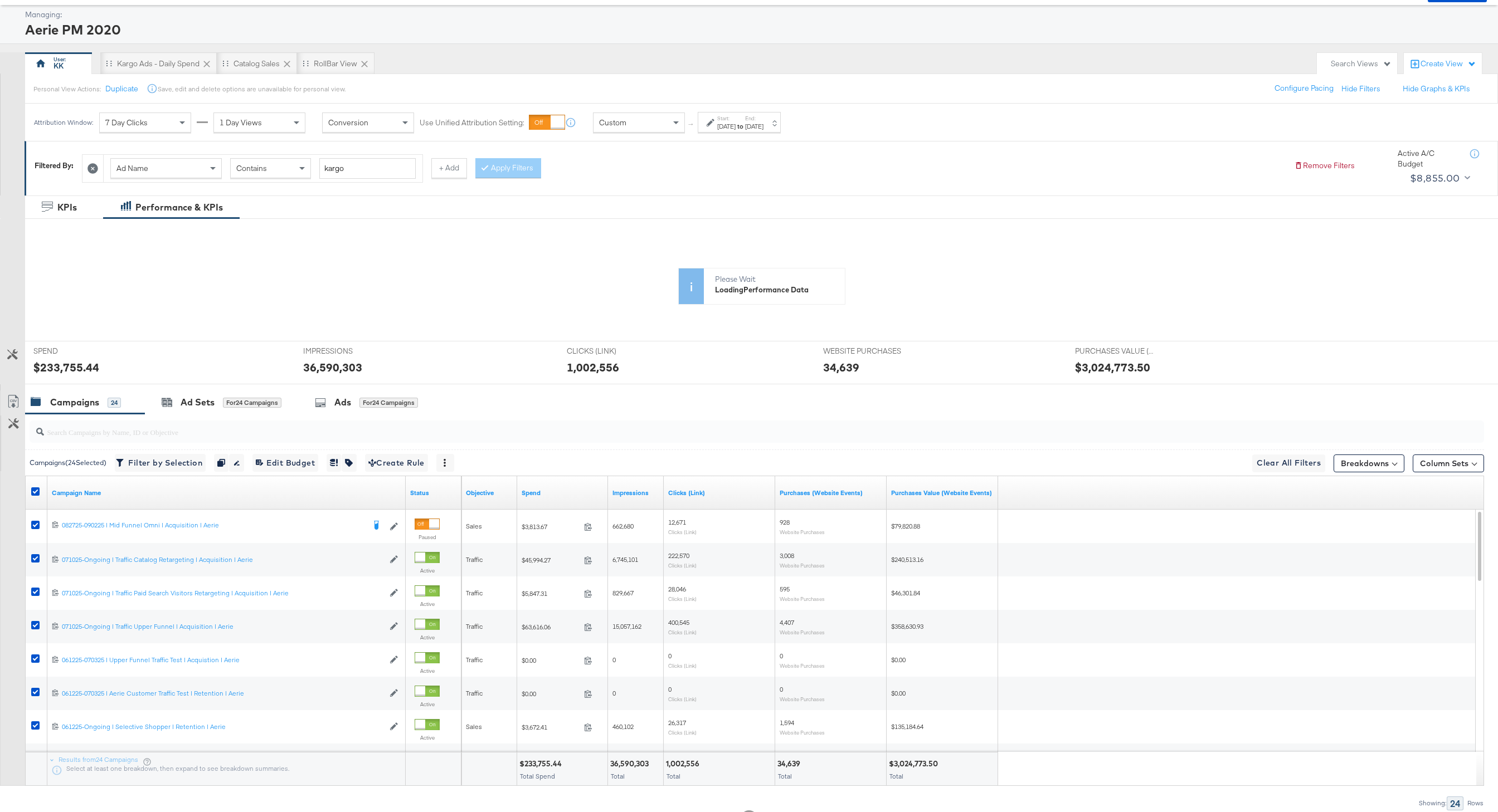
click at [731, 116] on label "Start:" at bounding box center [726, 118] width 19 height 7
click at [618, 215] on input "September 1st 2025" at bounding box center [603, 210] width 120 height 20
click at [616, 320] on td "24" at bounding box center [612, 313] width 19 height 15
click at [606, 213] on input "September 24th 2025" at bounding box center [607, 210] width 120 height 20
click at [616, 329] on td "1" at bounding box center [616, 329] width 19 height 15
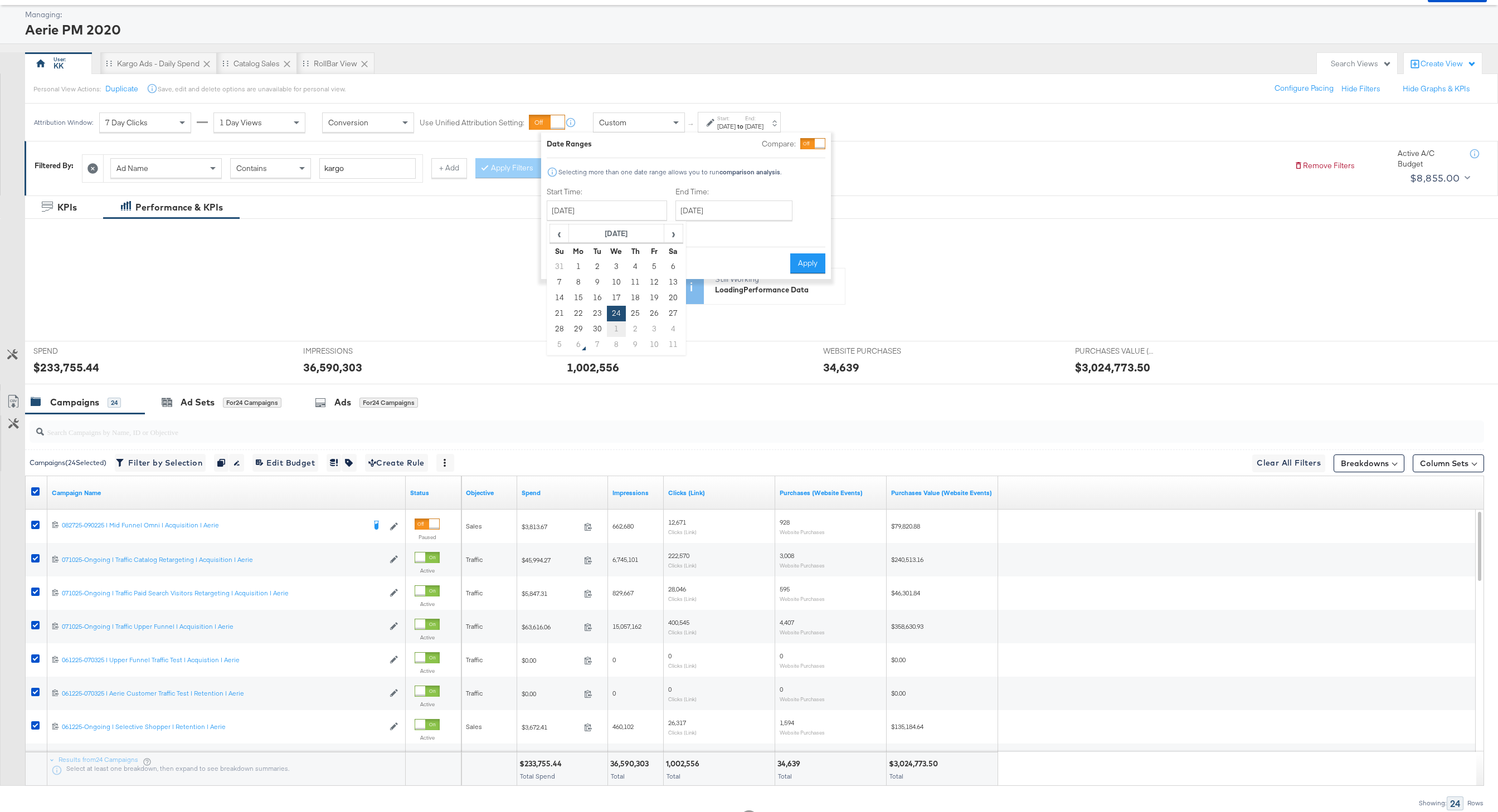
type input "October 1st 2025"
click at [712, 215] on input "October 1st 2025" at bounding box center [724, 210] width 117 height 20
click at [674, 288] on td "5" at bounding box center [678, 282] width 19 height 15
type input "October 5th 2025"
click at [791, 266] on button "Apply" at bounding box center [798, 264] width 35 height 20
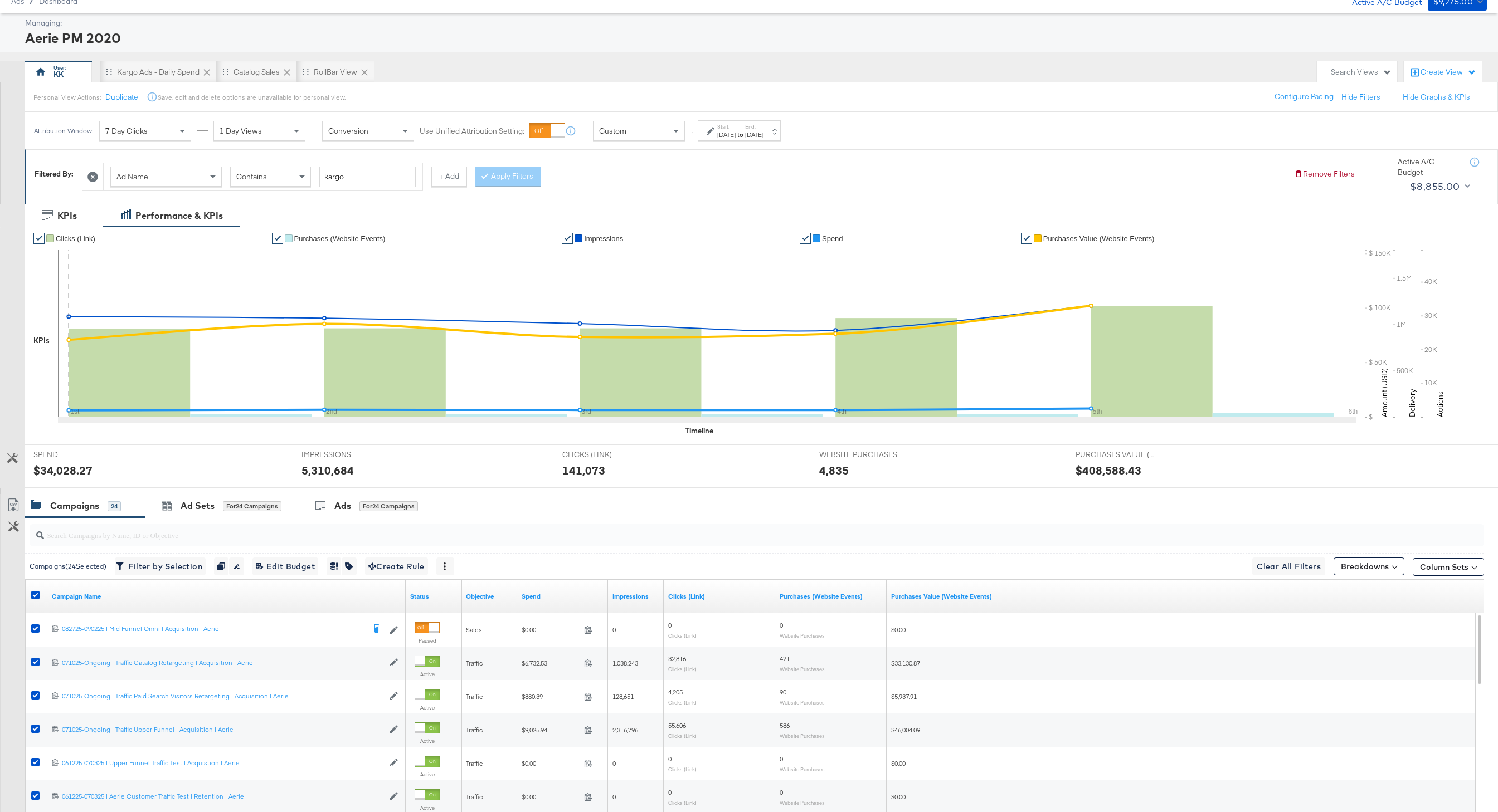
scroll to position [89, 0]
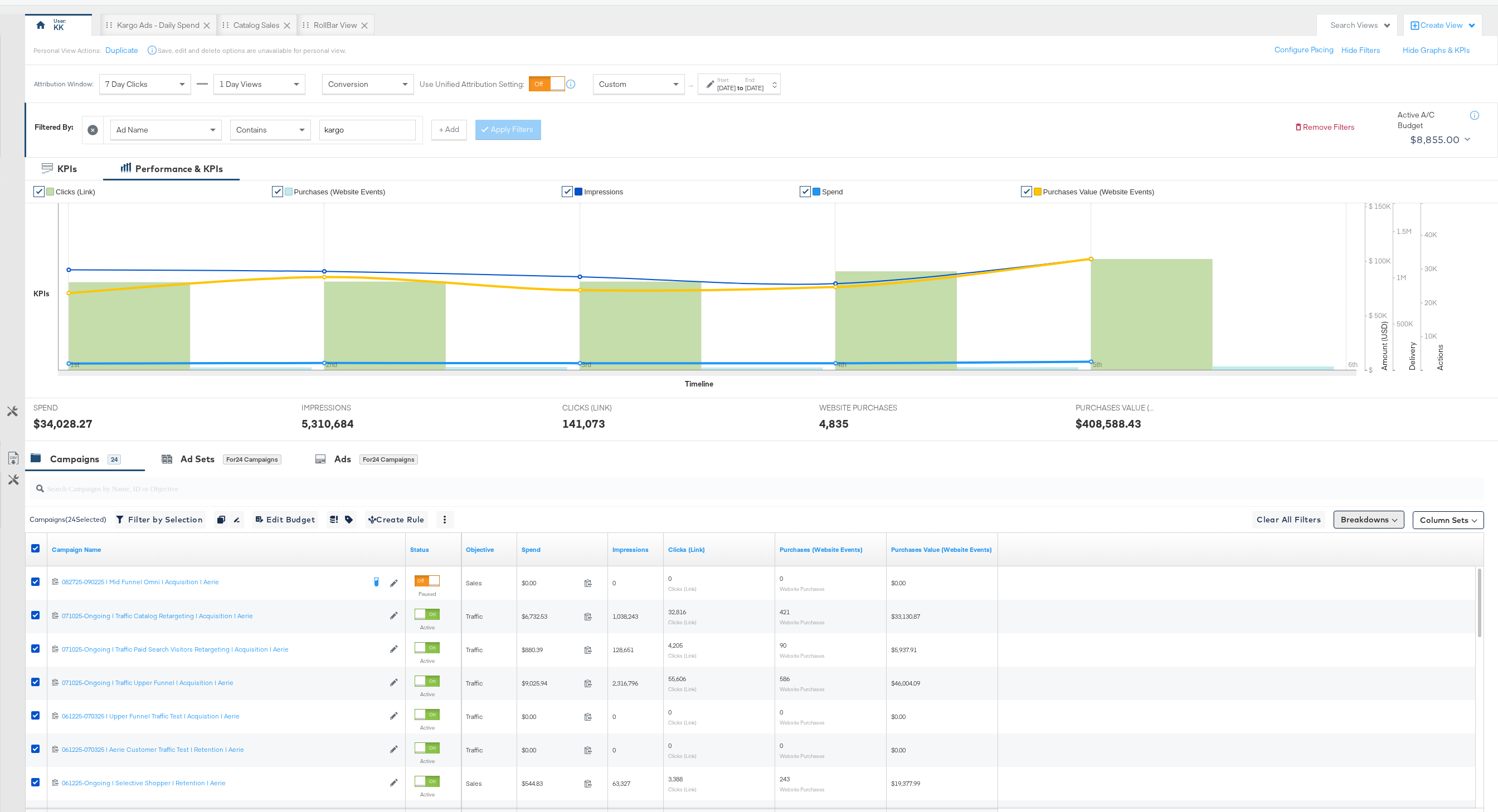
click at [1368, 520] on button "Breakdowns" at bounding box center [1369, 519] width 71 height 18
click at [1312, 588] on div "Time" at bounding box center [1343, 587] width 111 height 9
click at [1312, 610] on div "Day" at bounding box center [1343, 615] width 121 height 11
click at [1358, 693] on button "Apply Breakdown" at bounding box center [1342, 691] width 76 height 20
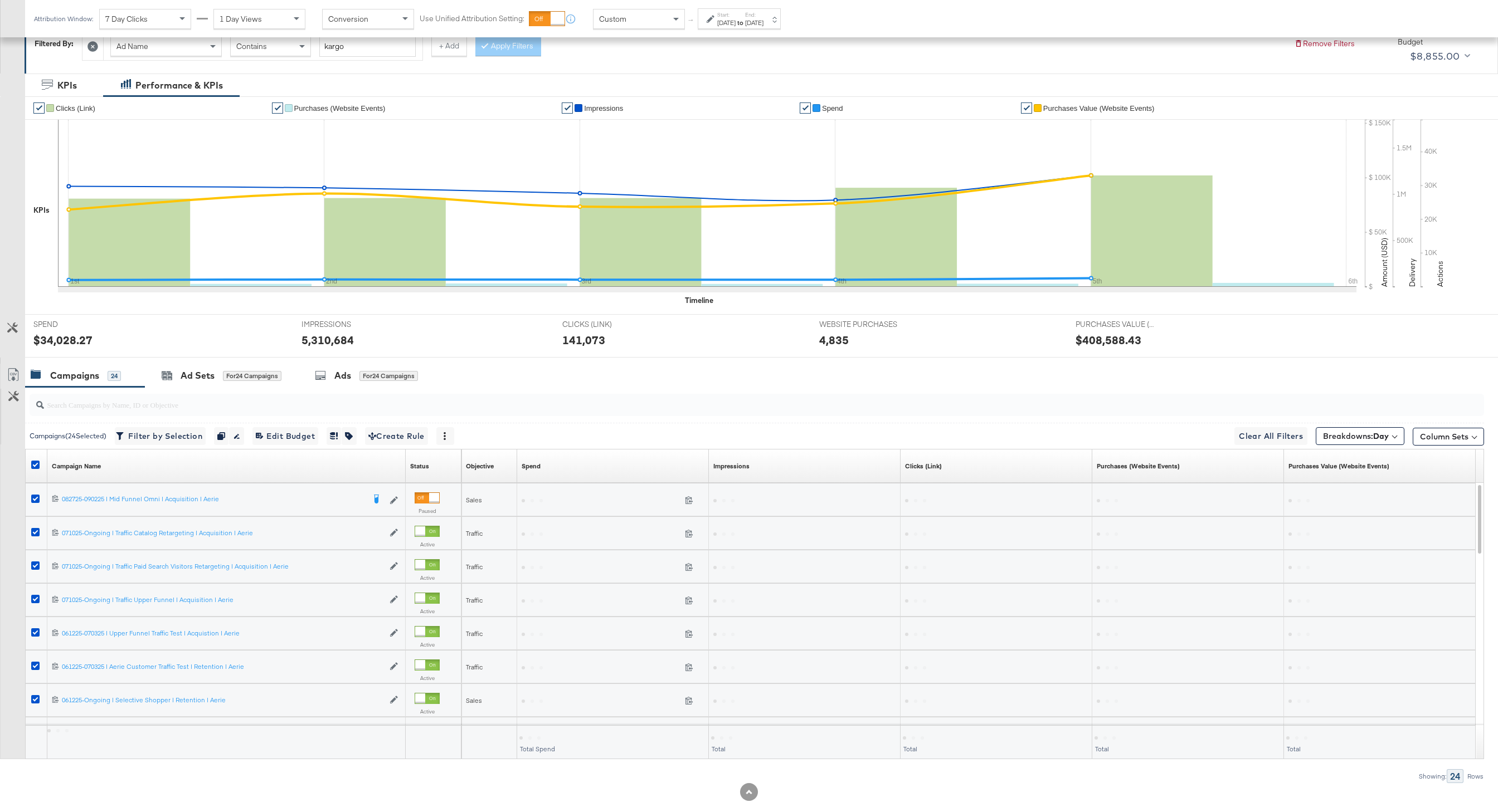
scroll to position [192, 0]
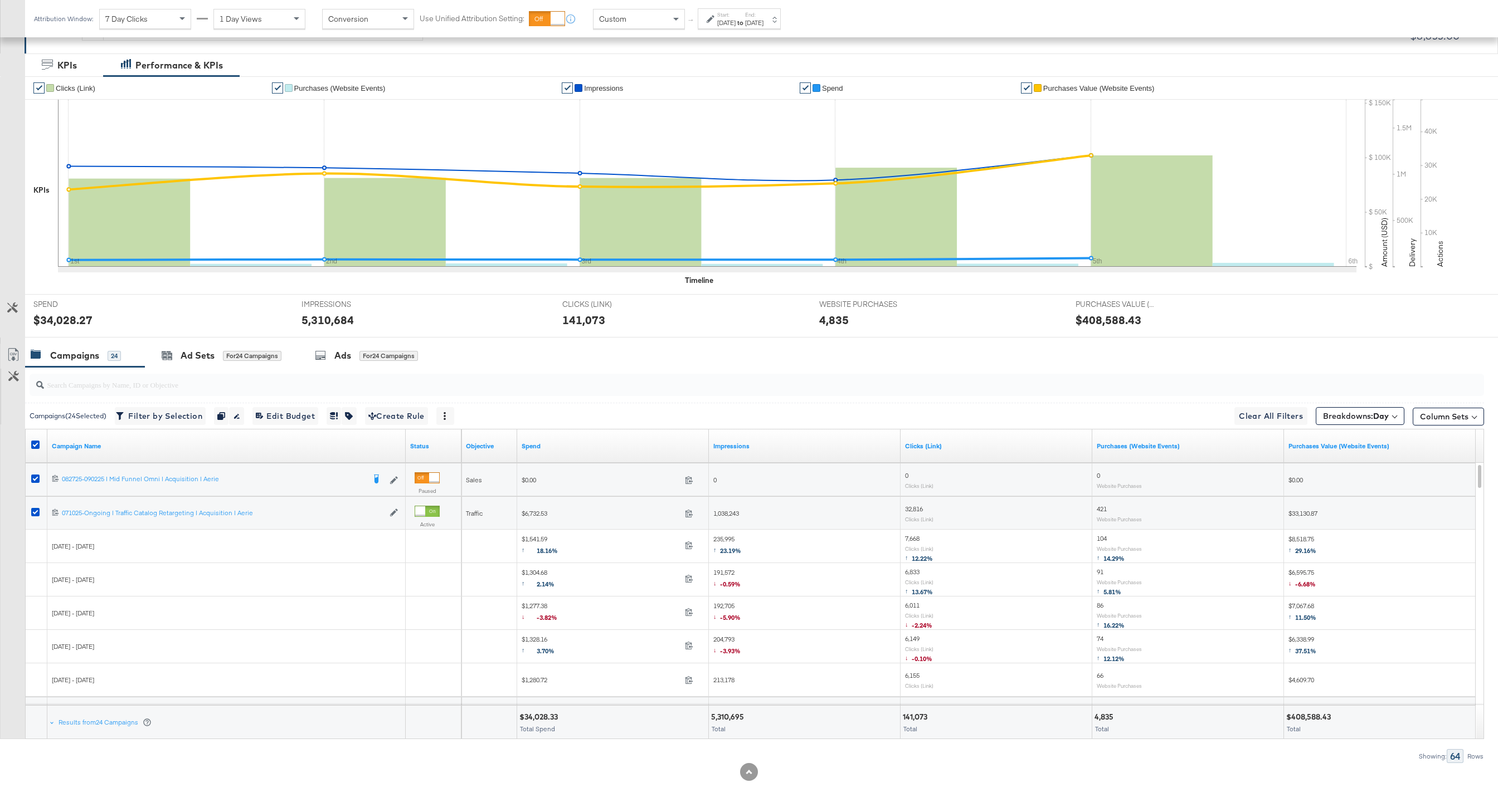
click at [17, 352] on icon at bounding box center [14, 355] width 14 height 14
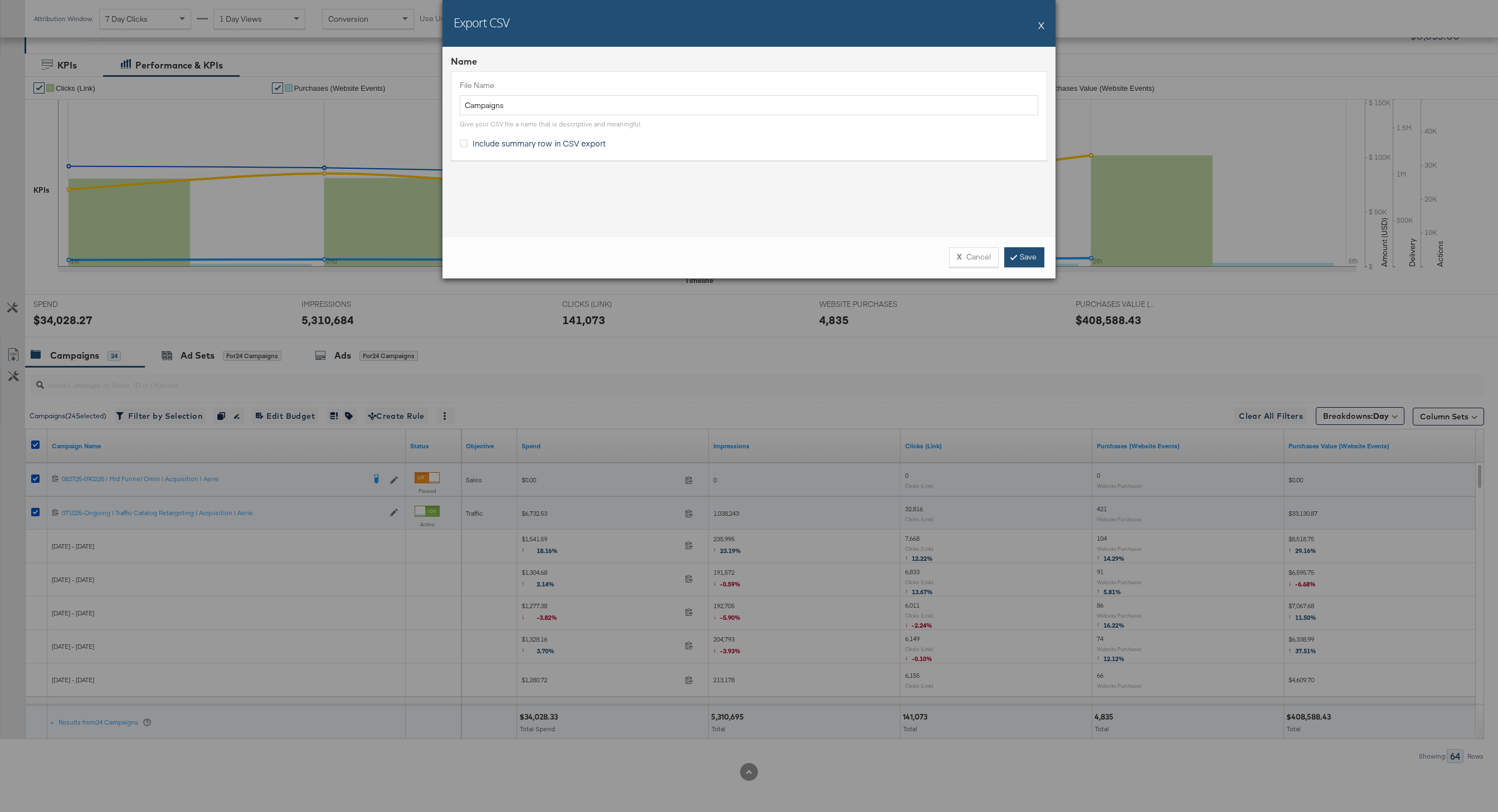
click at [1009, 251] on link "Save" at bounding box center [1024, 257] width 40 height 20
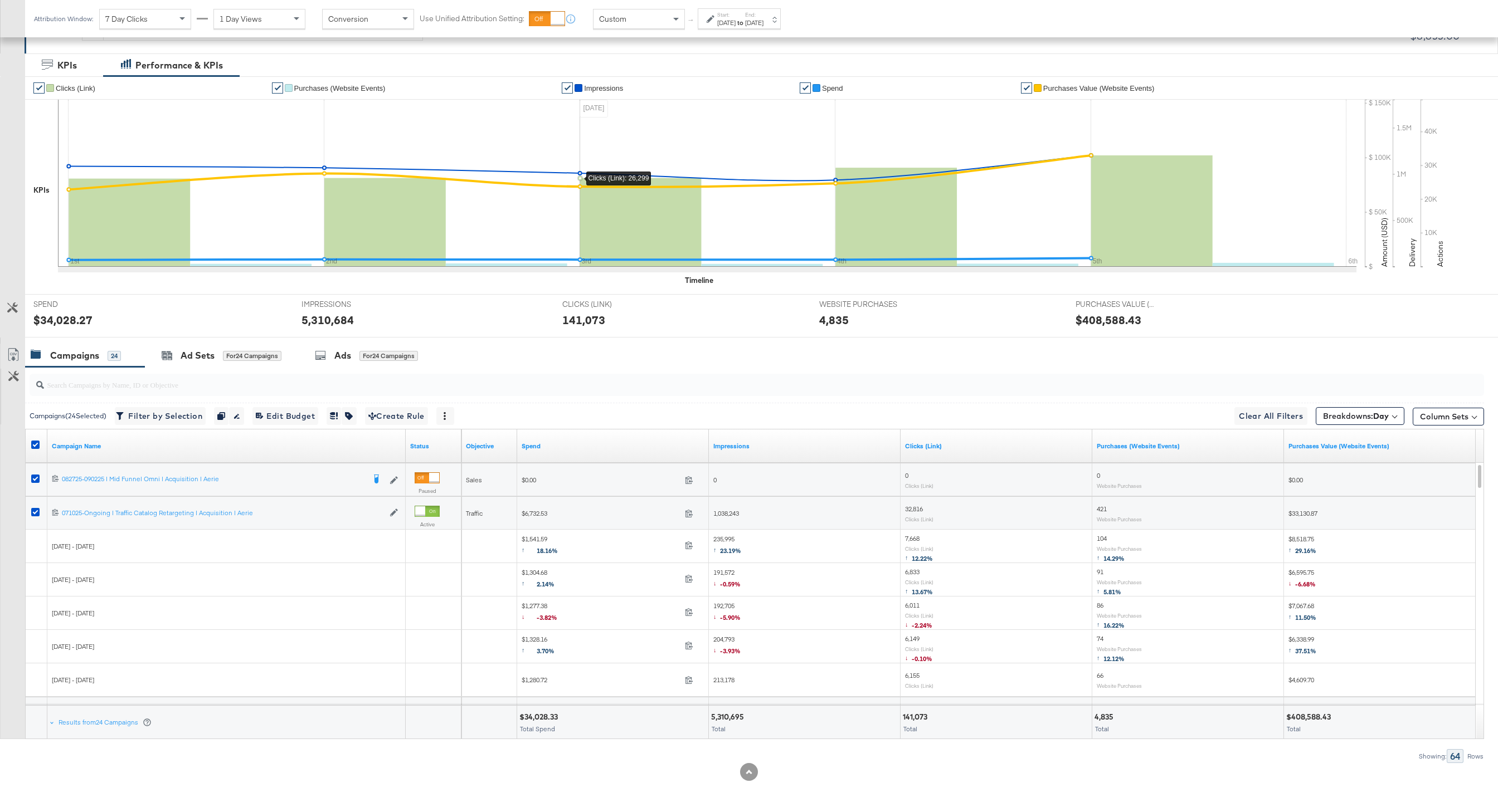
scroll to position [0, 0]
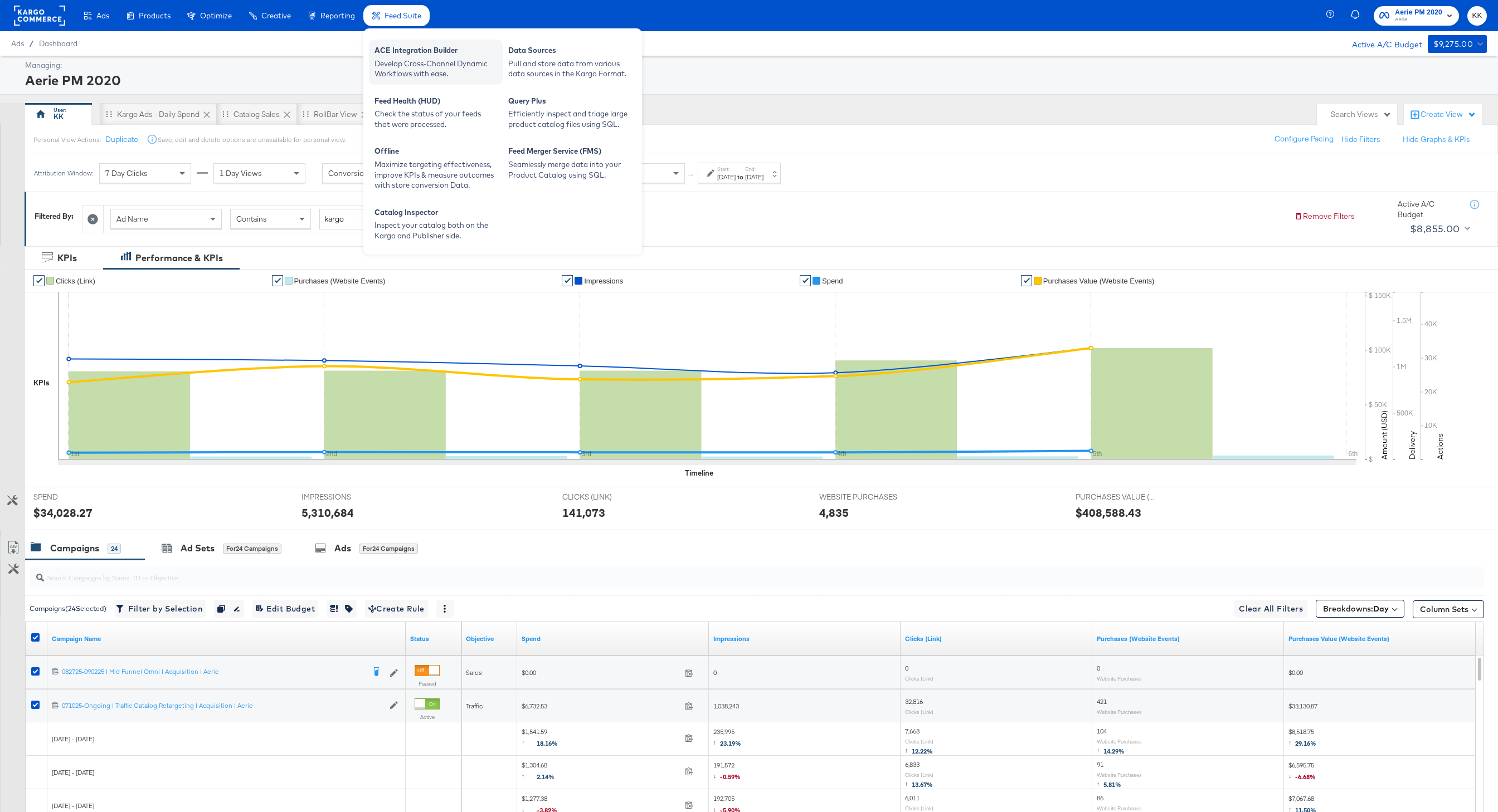
click at [399, 45] on div "ACE Integration Builder" at bounding box center [436, 52] width 123 height 14
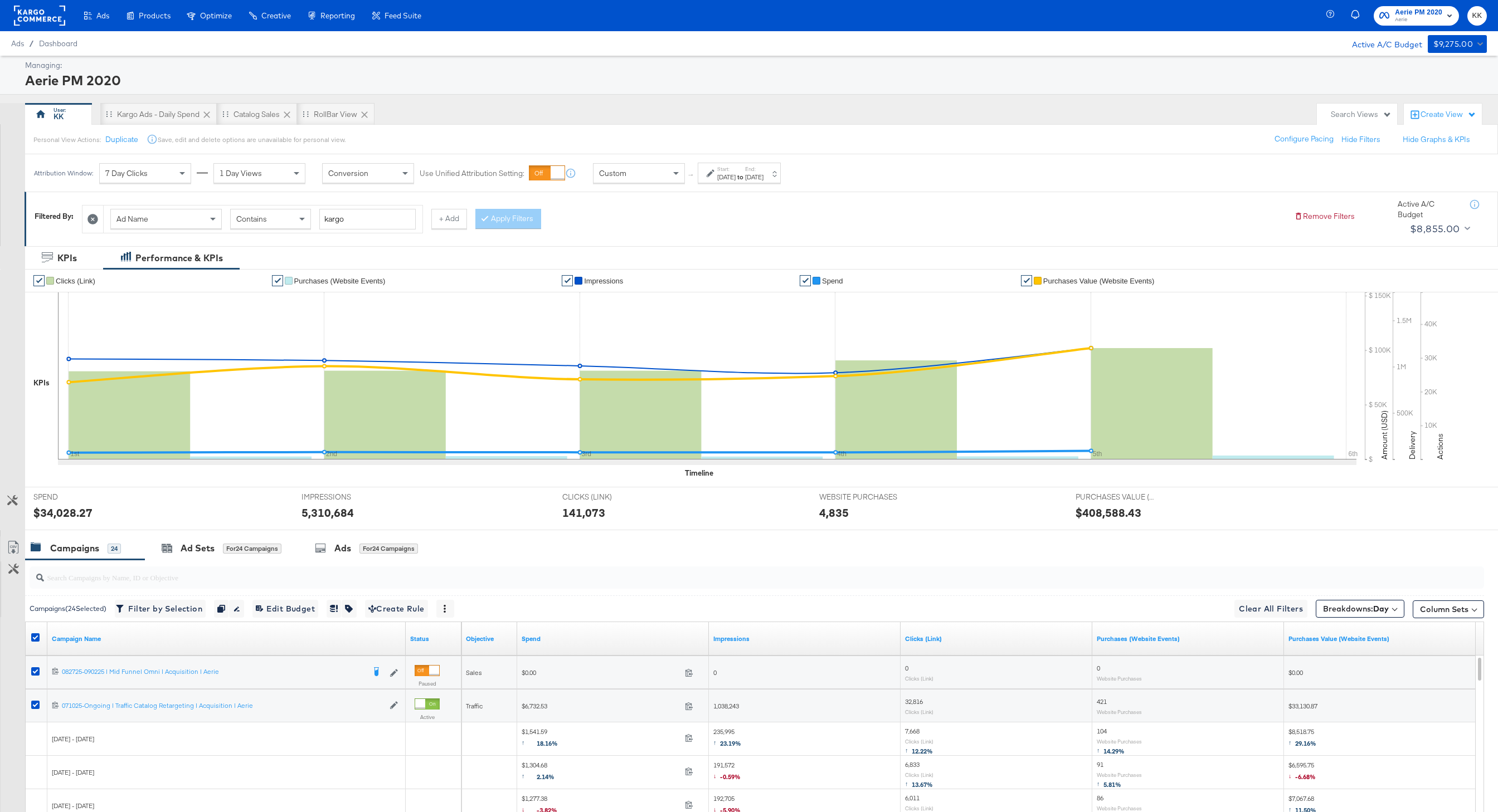
click at [677, 101] on div "Managing: Aerie PM 2020 KK Kargo Ads - Daily Spend Catalog Sales RollBar View S…" at bounding box center [749, 530] width 1498 height 949
click at [37, 14] on rect at bounding box center [40, 15] width 51 height 20
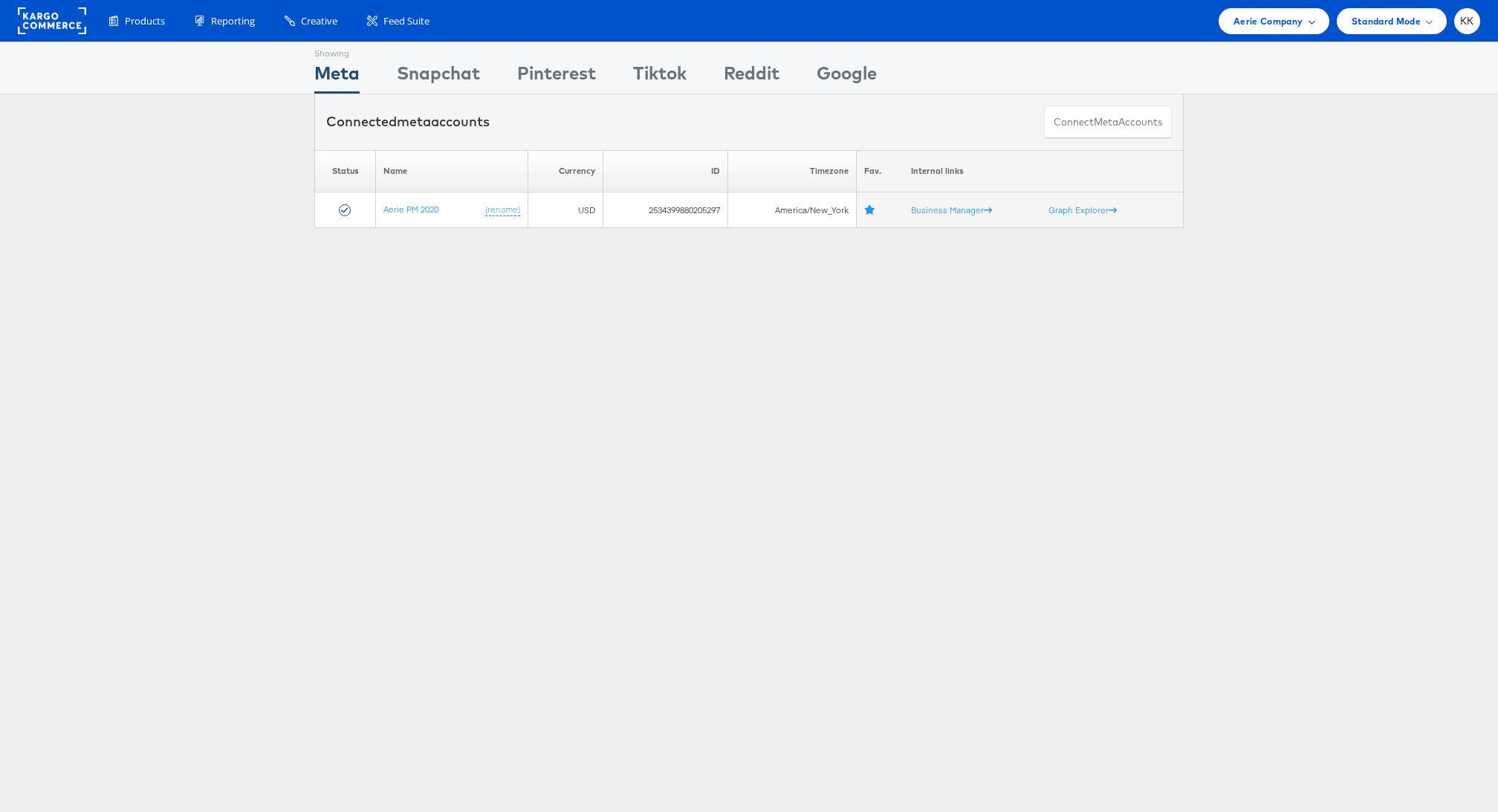
click at [1288, 19] on span "Aerie Company" at bounding box center [1268, 21] width 69 height 16
click at [1247, 15] on span "Aerie Company" at bounding box center [1268, 21] width 69 height 16
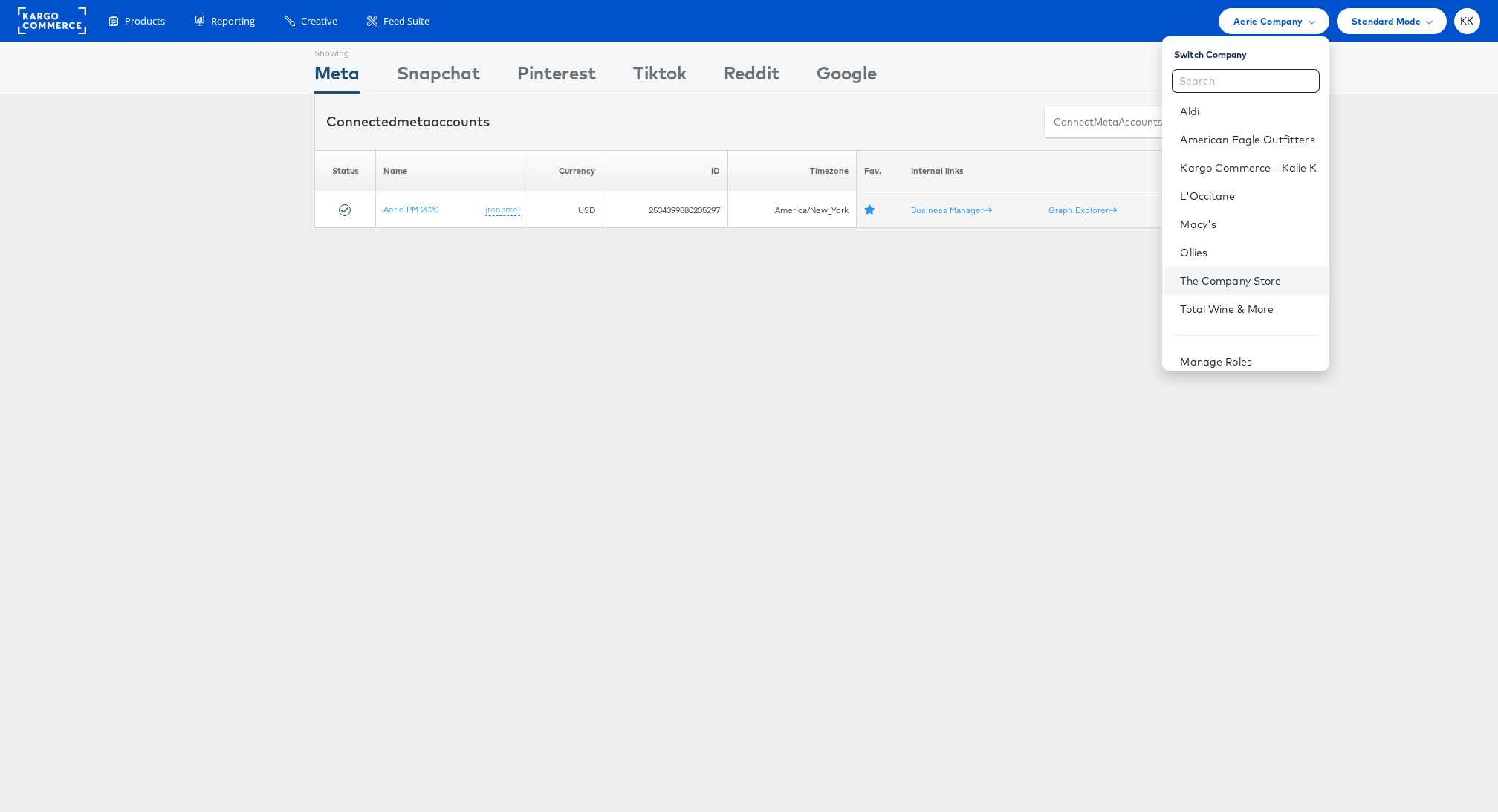
click at [1240, 274] on link "The Company Store" at bounding box center [1248, 281] width 137 height 15
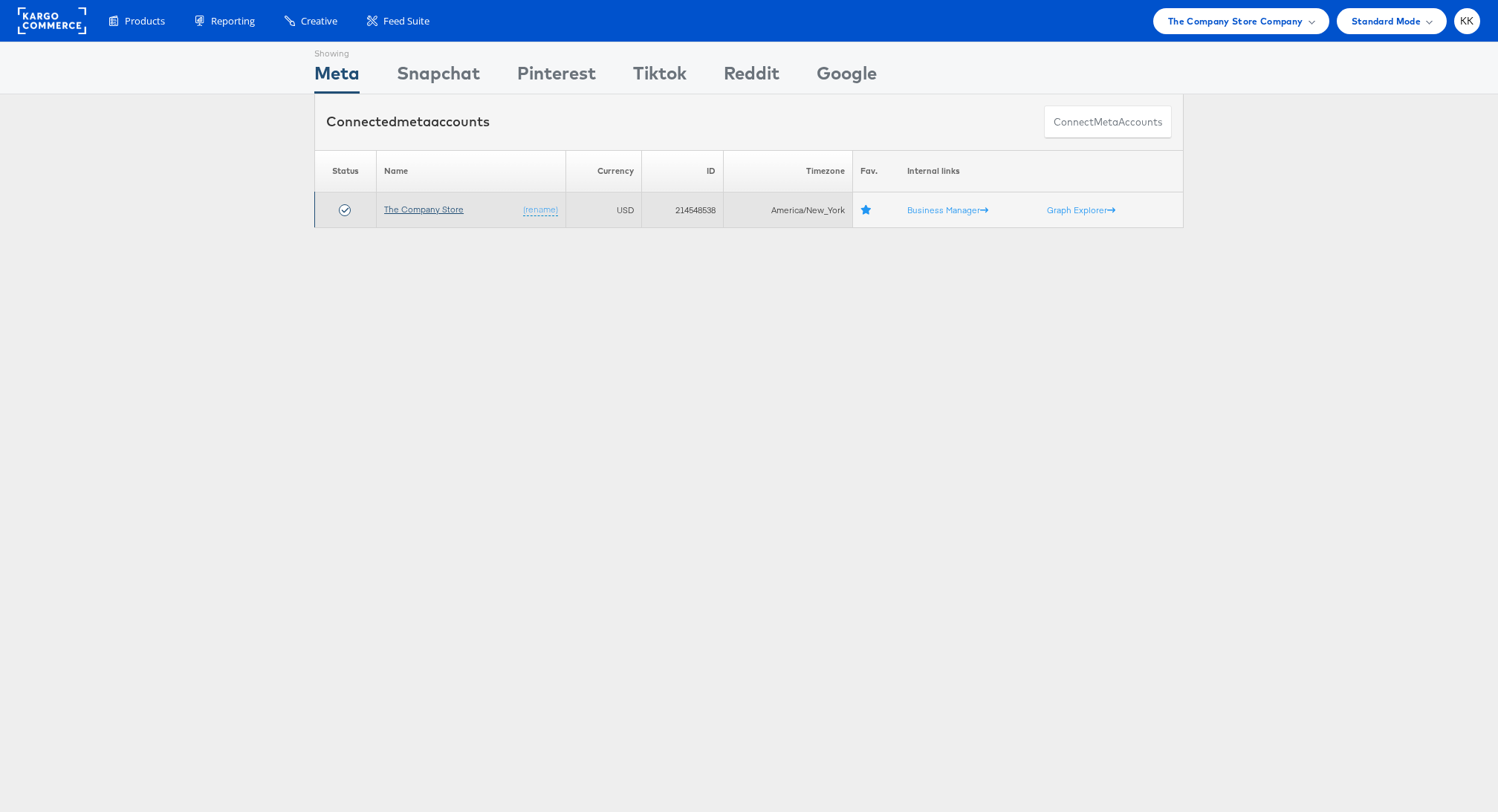
click at [413, 205] on link "The Company Store" at bounding box center [423, 210] width 79 height 12
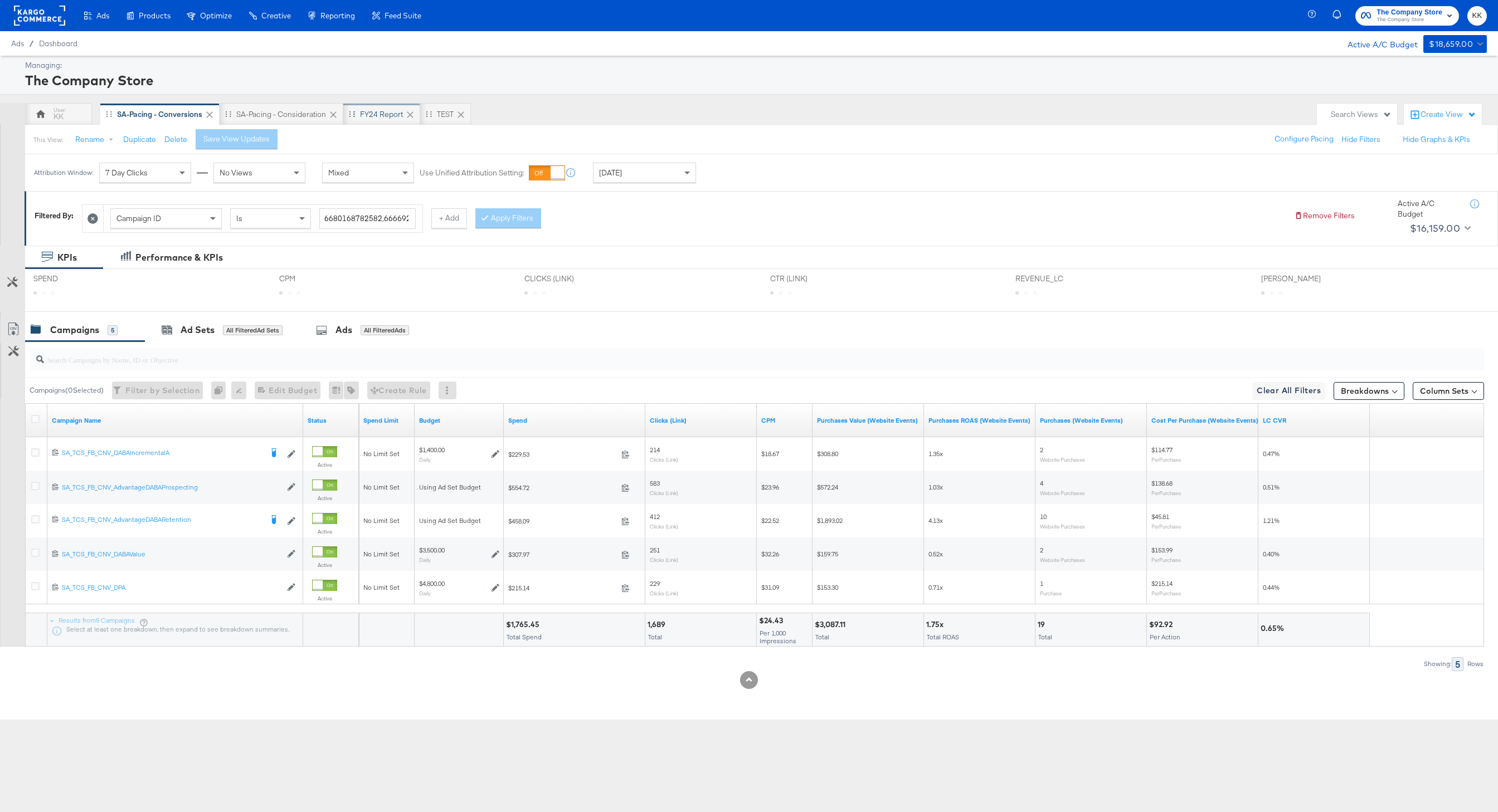
click at [389, 120] on div "FY24 Report" at bounding box center [381, 114] width 77 height 22
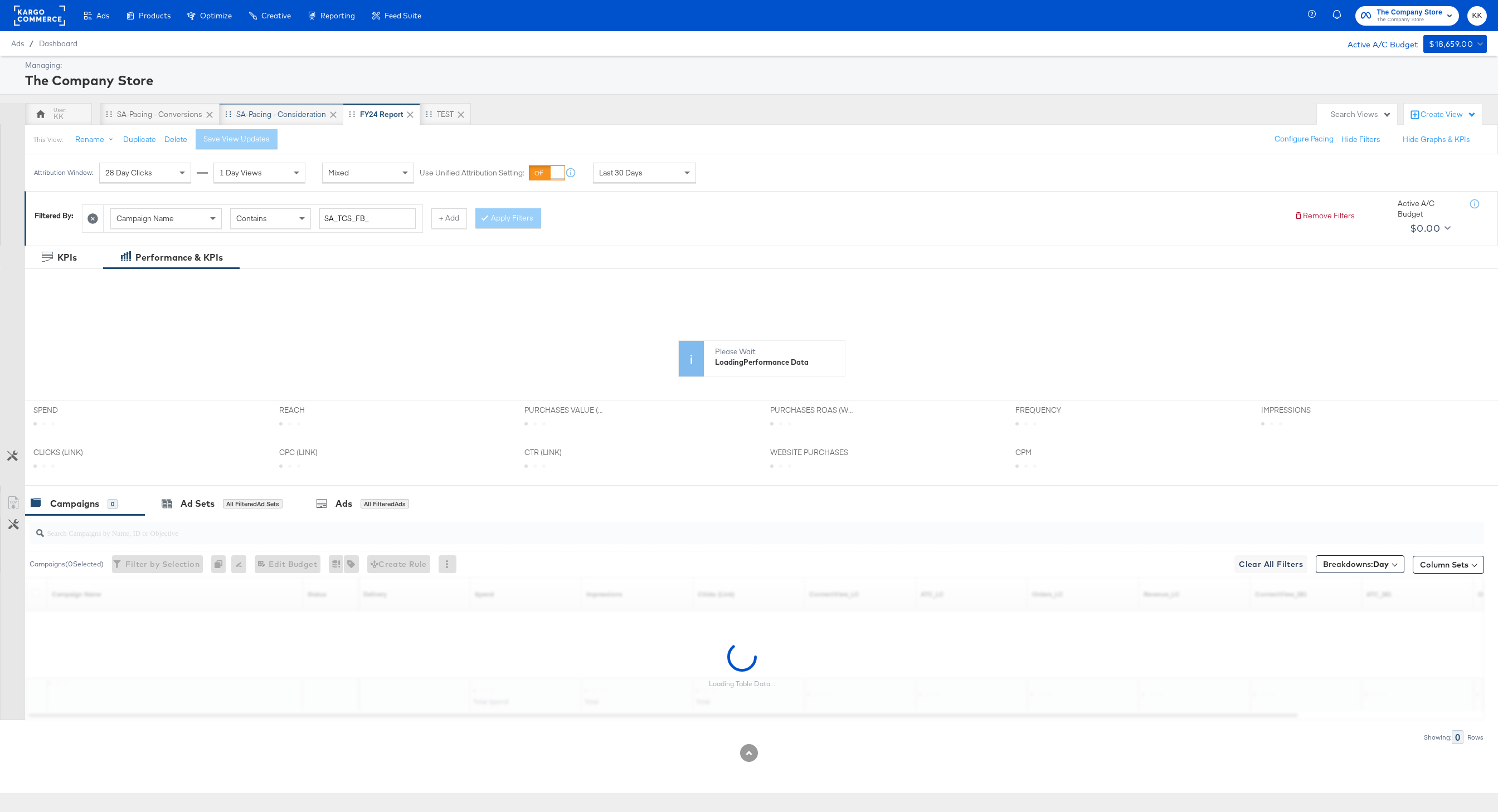
click at [265, 112] on div "SA-Pacing - Consideration" at bounding box center [281, 114] width 90 height 11
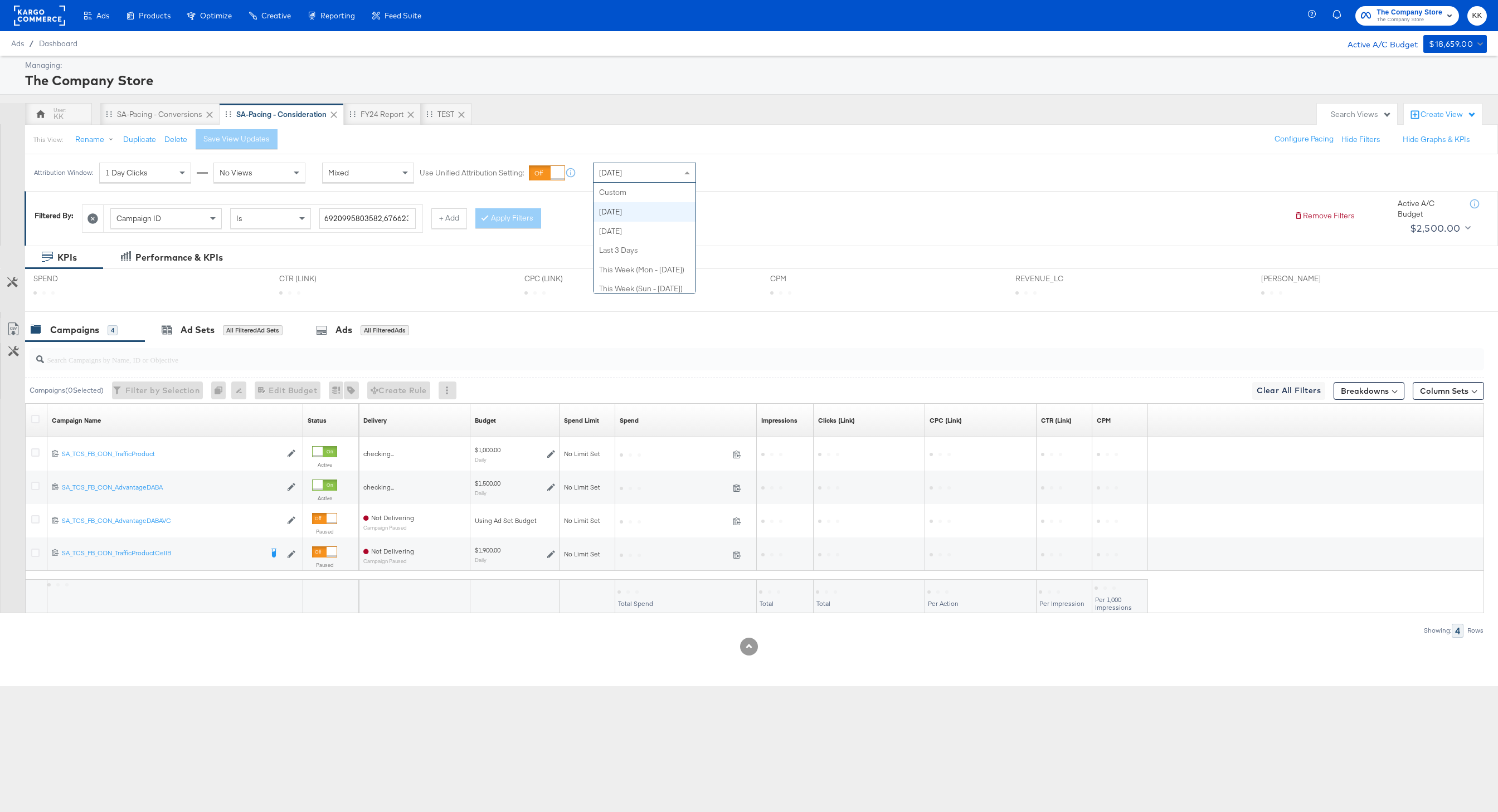
click at [655, 175] on div "[DATE]" at bounding box center [645, 173] width 102 height 19
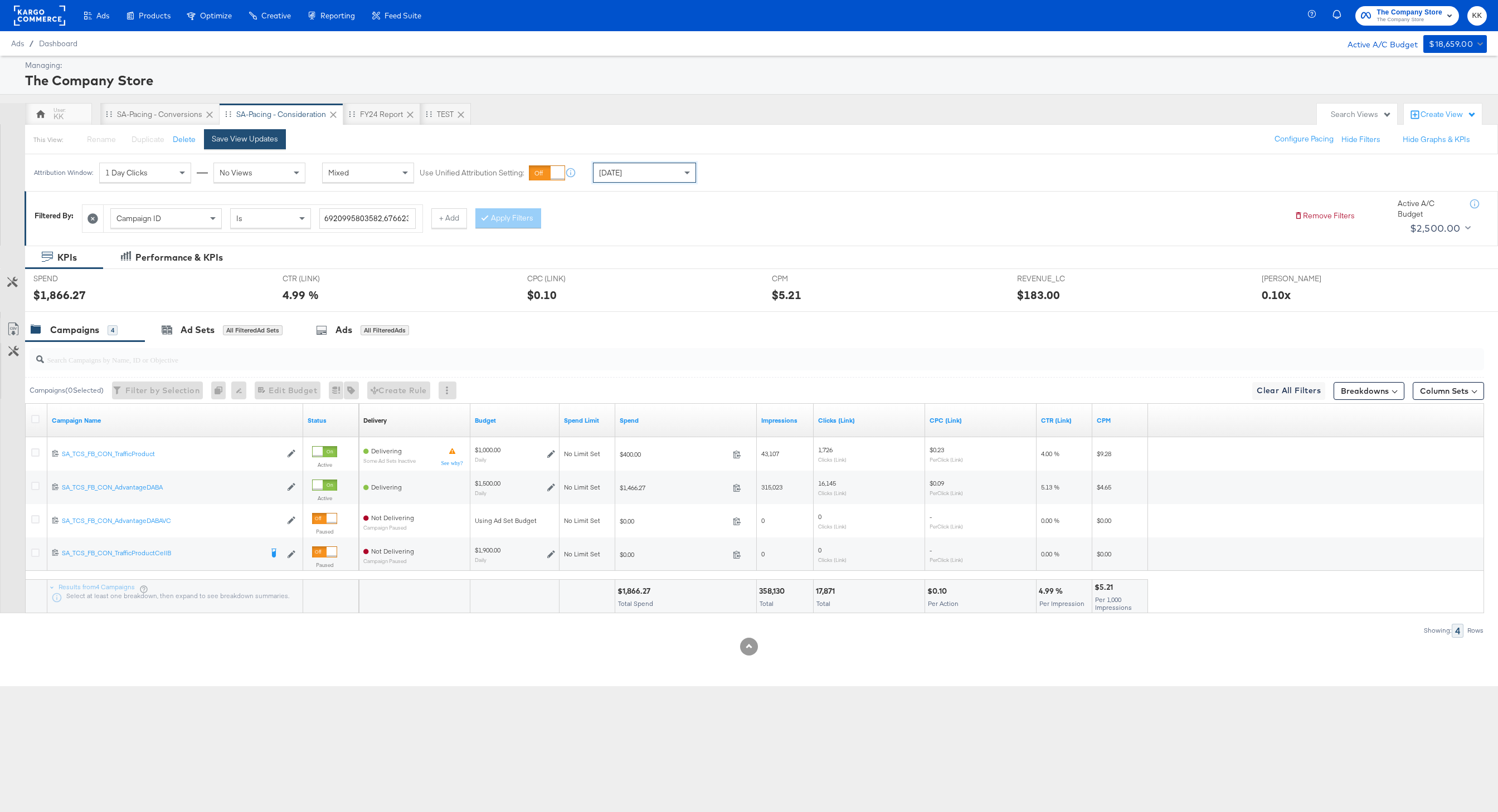
click at [243, 142] on div "Save View Updates" at bounding box center [245, 139] width 66 height 11
click at [374, 121] on div "FY24 Report" at bounding box center [382, 114] width 77 height 22
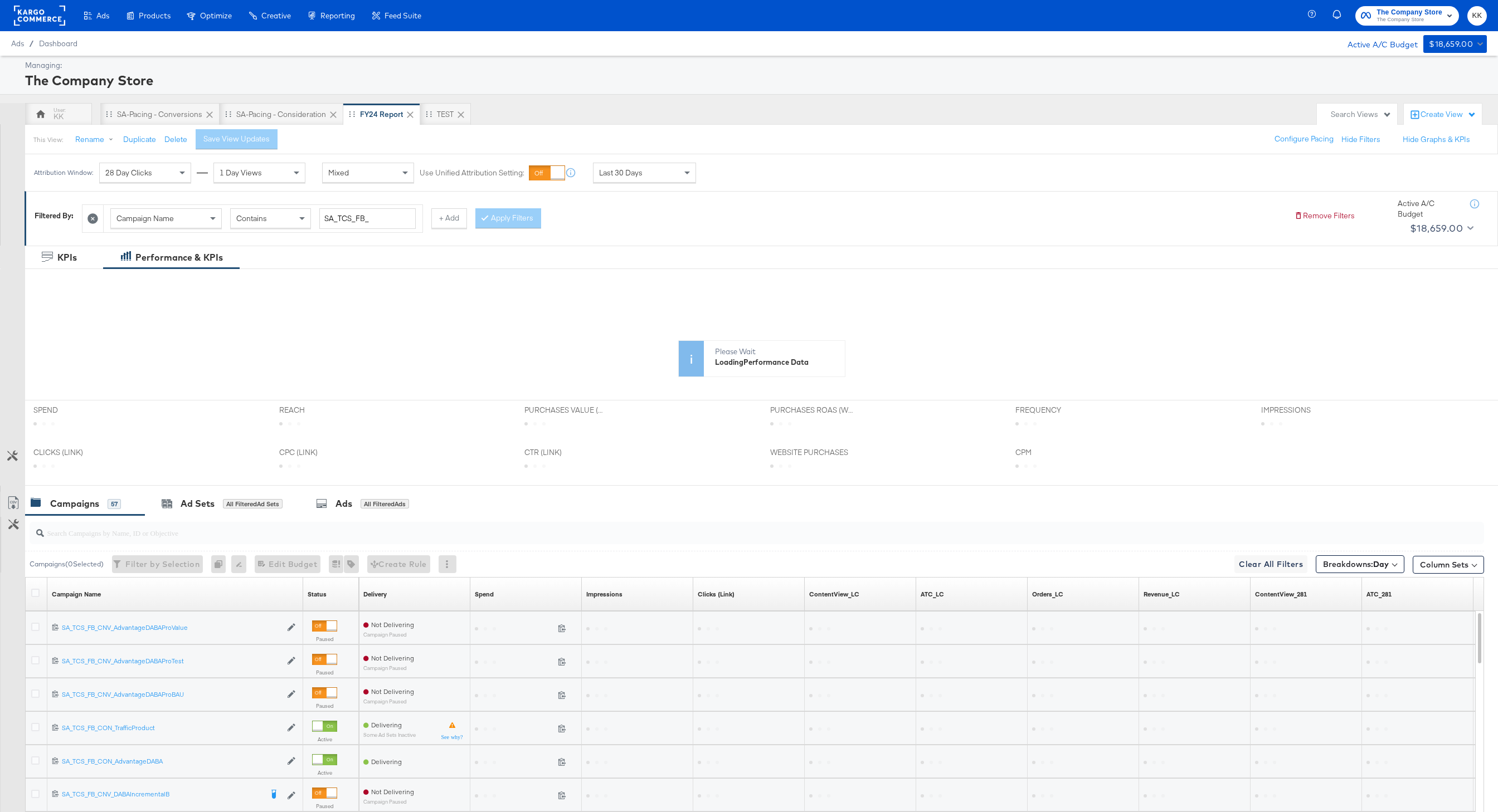
scroll to position [97, 0]
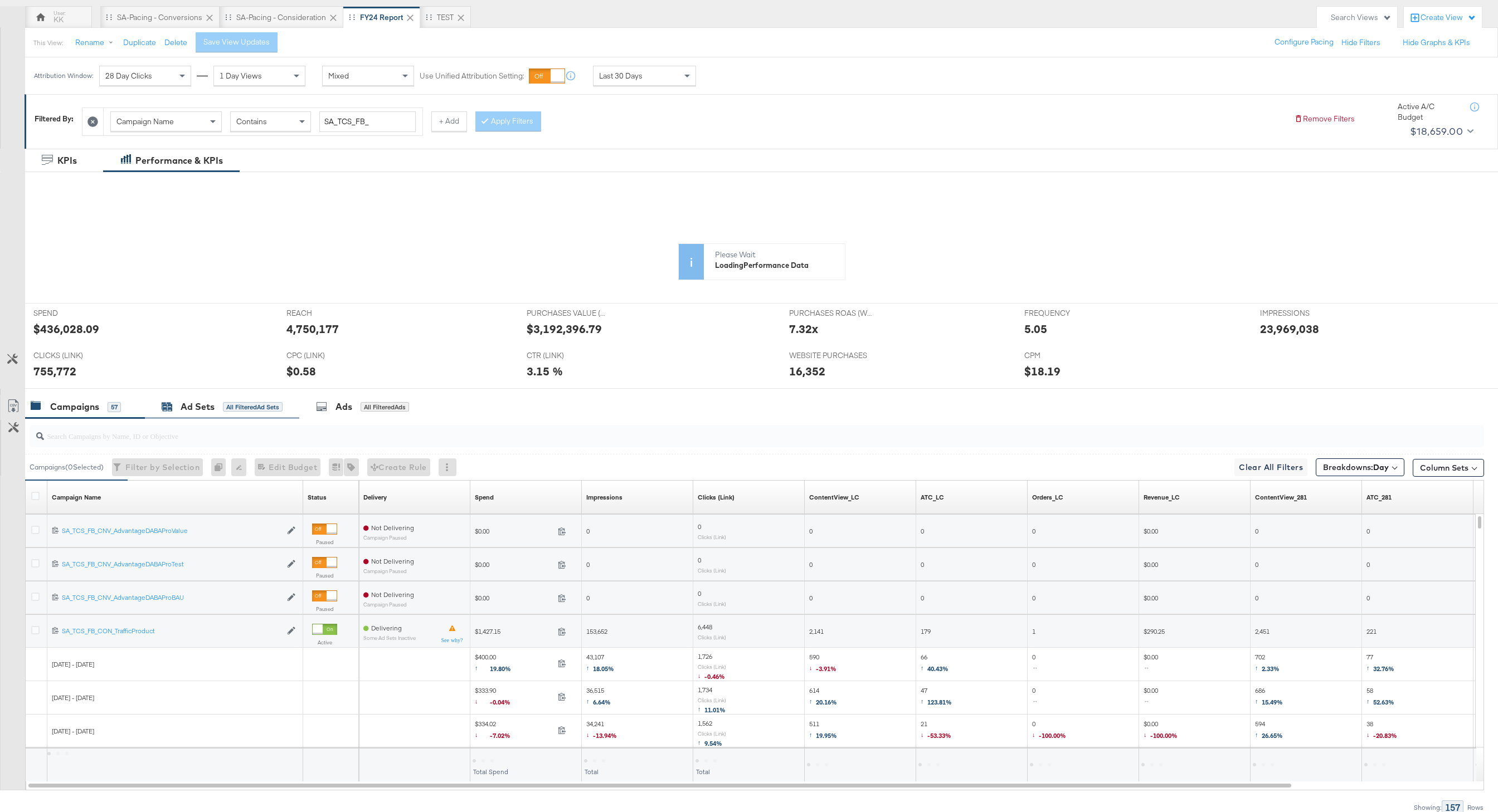
click at [215, 407] on div "Ad Sets All Filtered Ad Sets" at bounding box center [222, 407] width 121 height 13
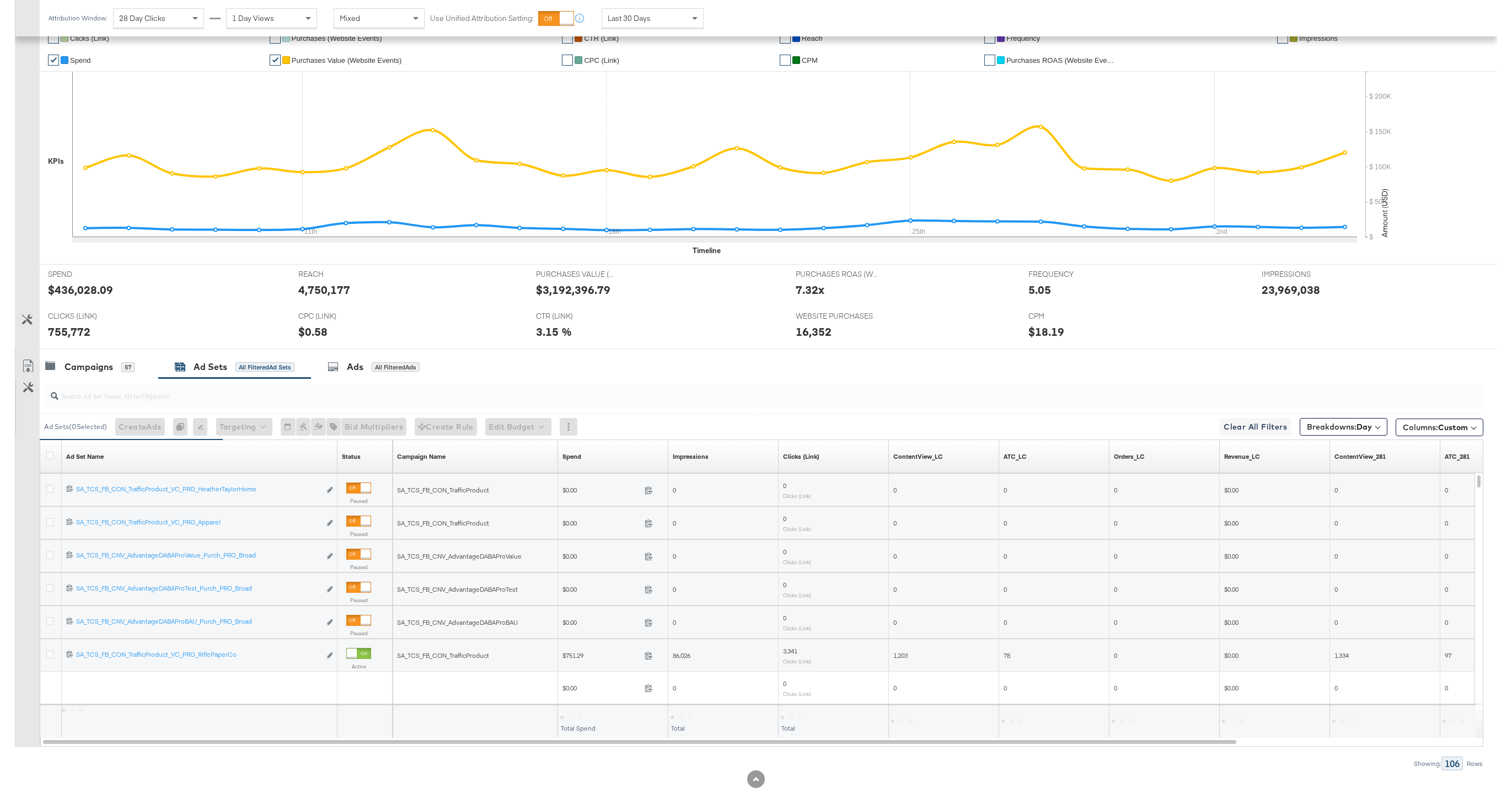
scroll to position [254, 0]
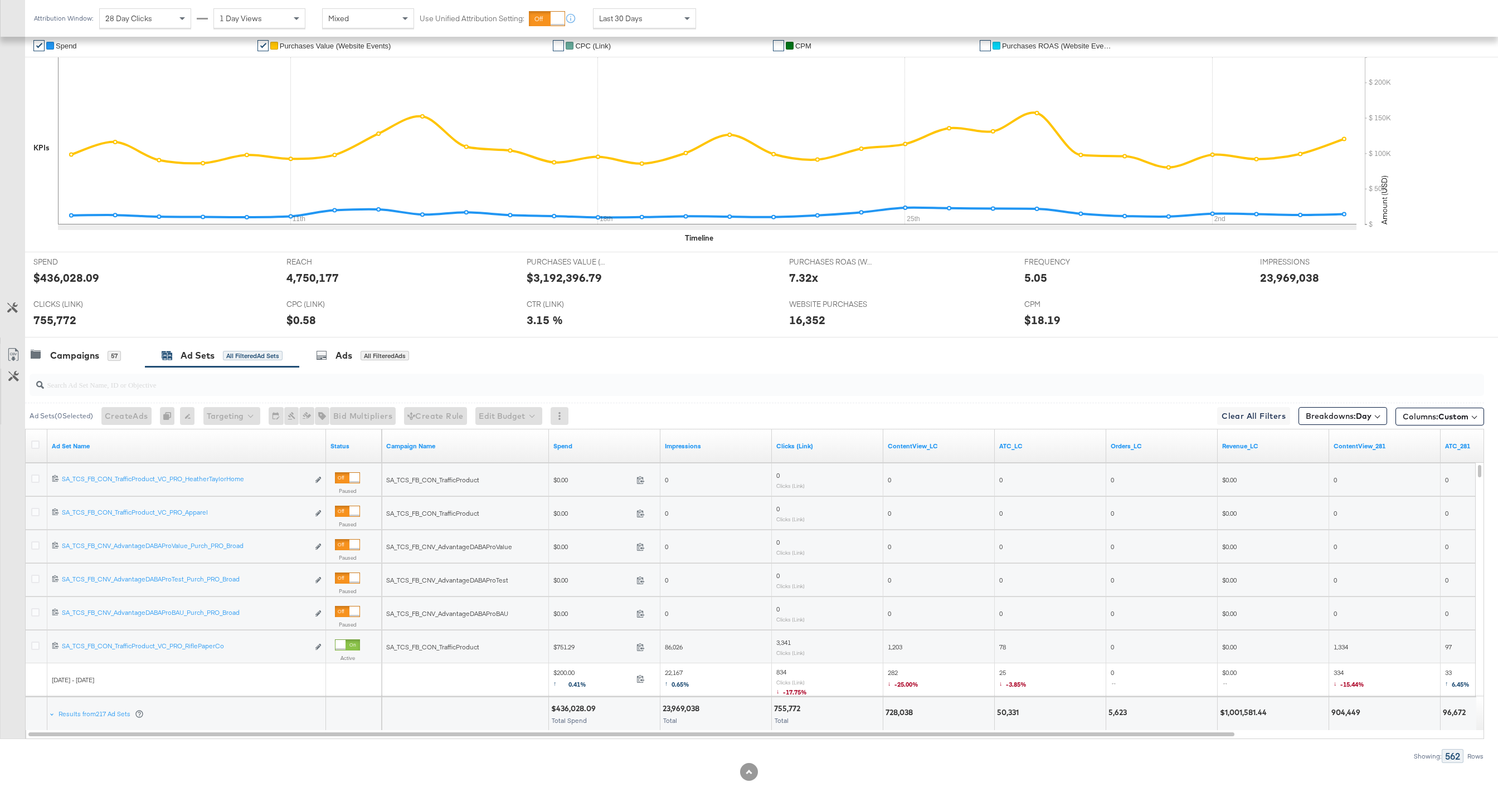
click at [29, 439] on div at bounding box center [37, 446] width 20 height 20
click at [33, 446] on icon at bounding box center [35, 445] width 9 height 9
click at [0, 0] on input "checkbox" at bounding box center [0, 0] width 0 height 0
click at [12, 342] on div at bounding box center [12, 342] width 25 height 9
click at [12, 352] on icon at bounding box center [14, 355] width 14 height 14
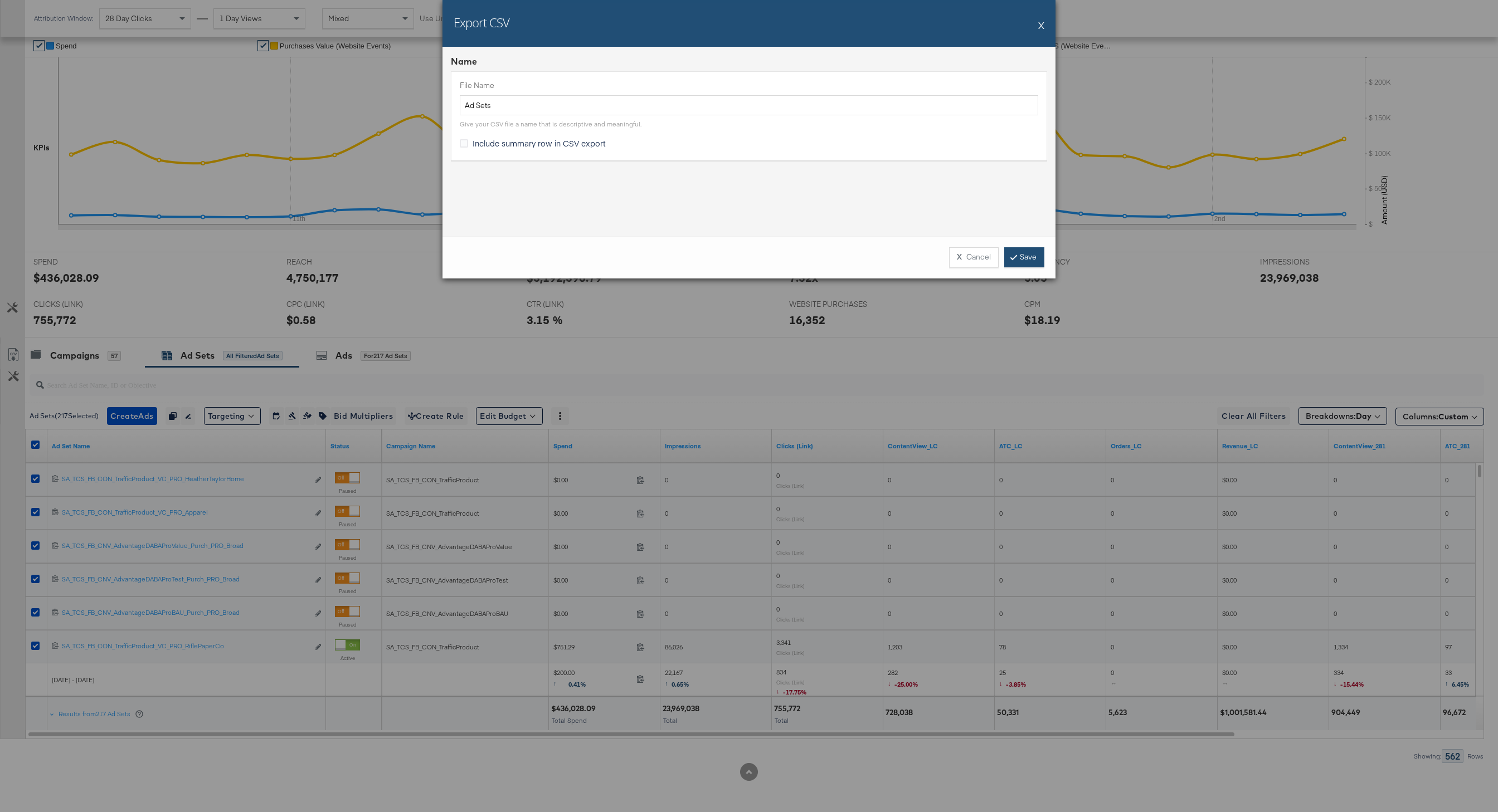
click at [1032, 257] on link "Save" at bounding box center [1024, 257] width 40 height 20
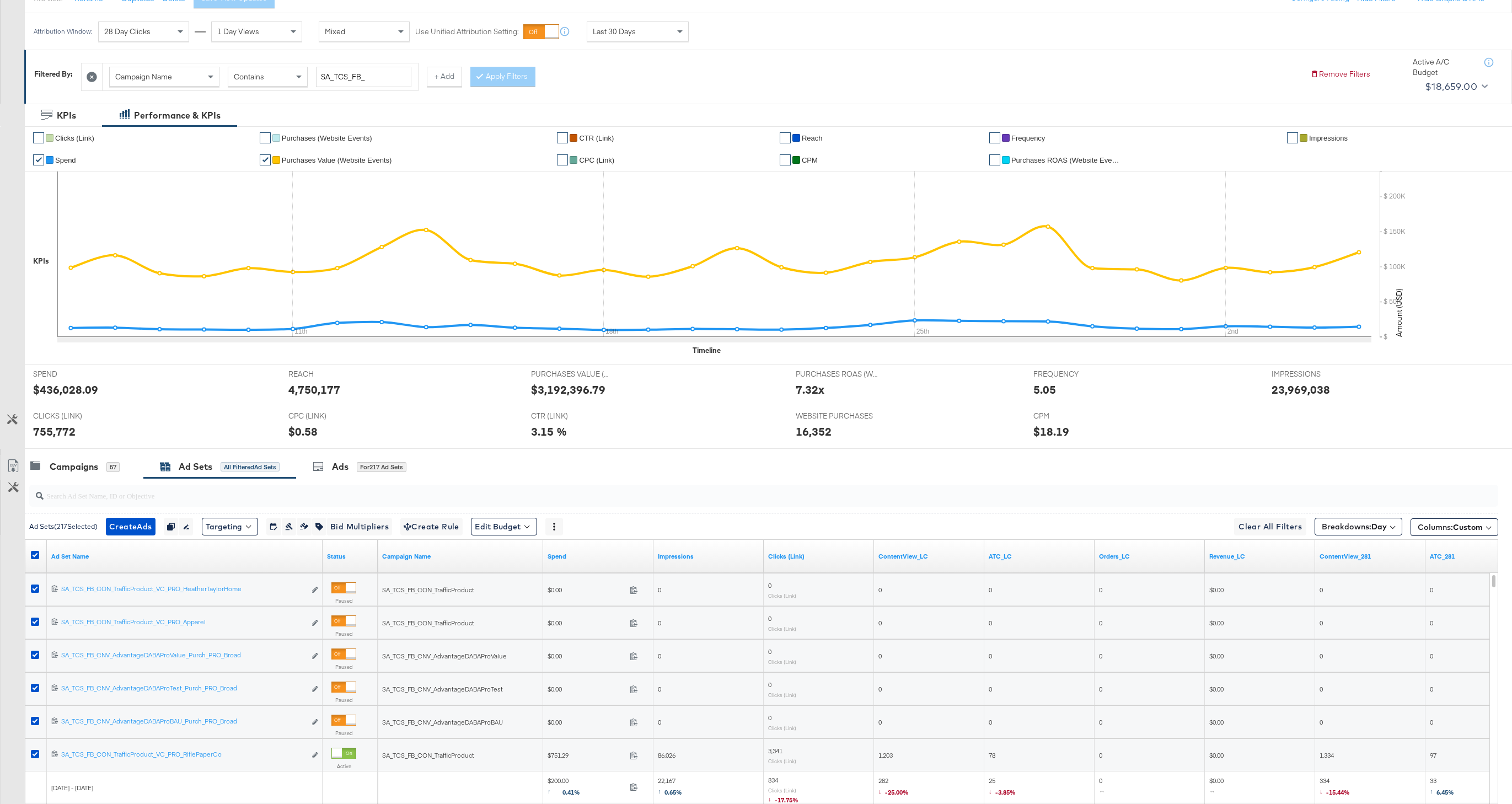
scroll to position [0, 0]
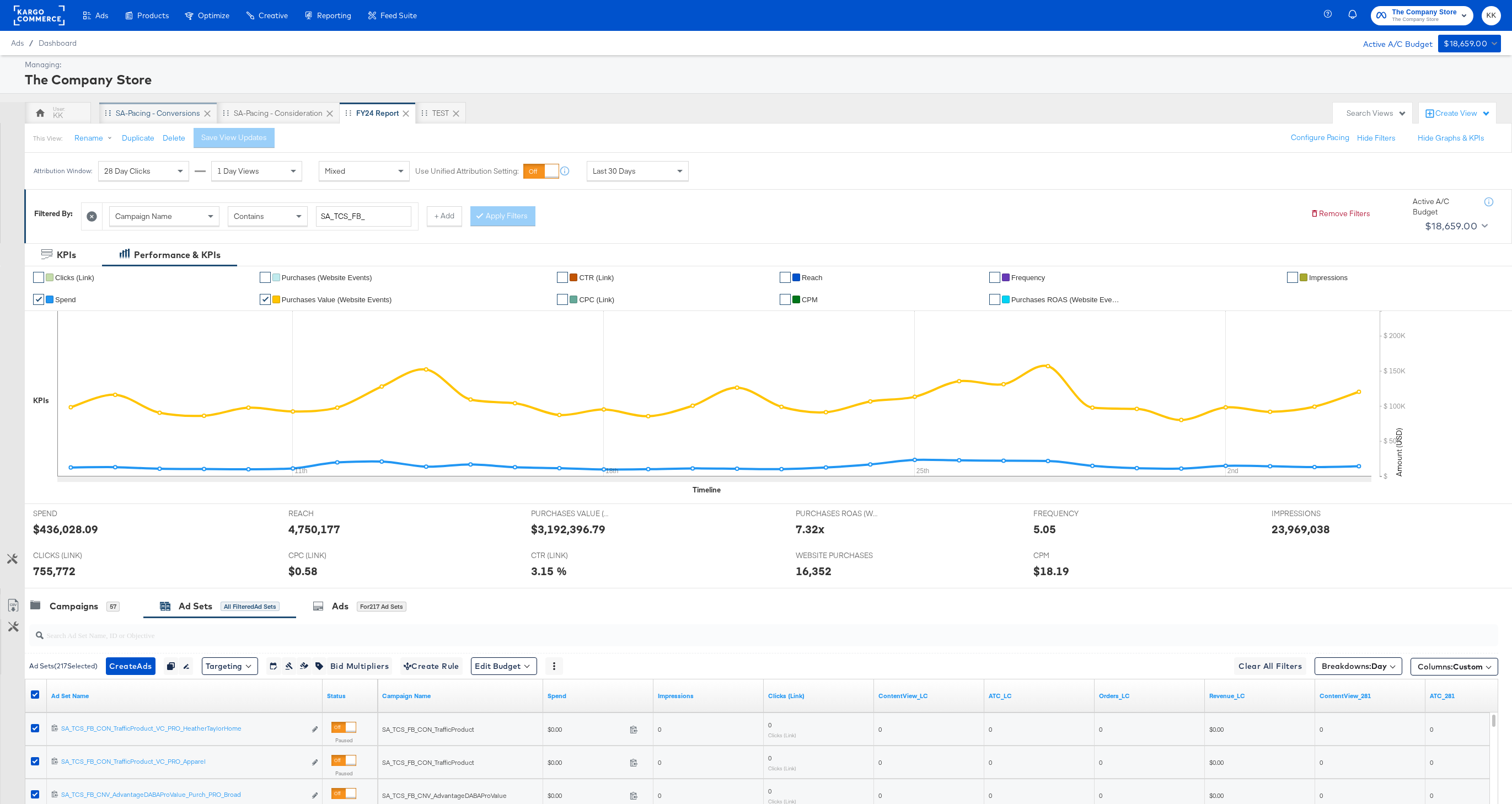
click at [161, 115] on div "SA-Pacing - Conversions" at bounding box center [158, 113] width 85 height 10
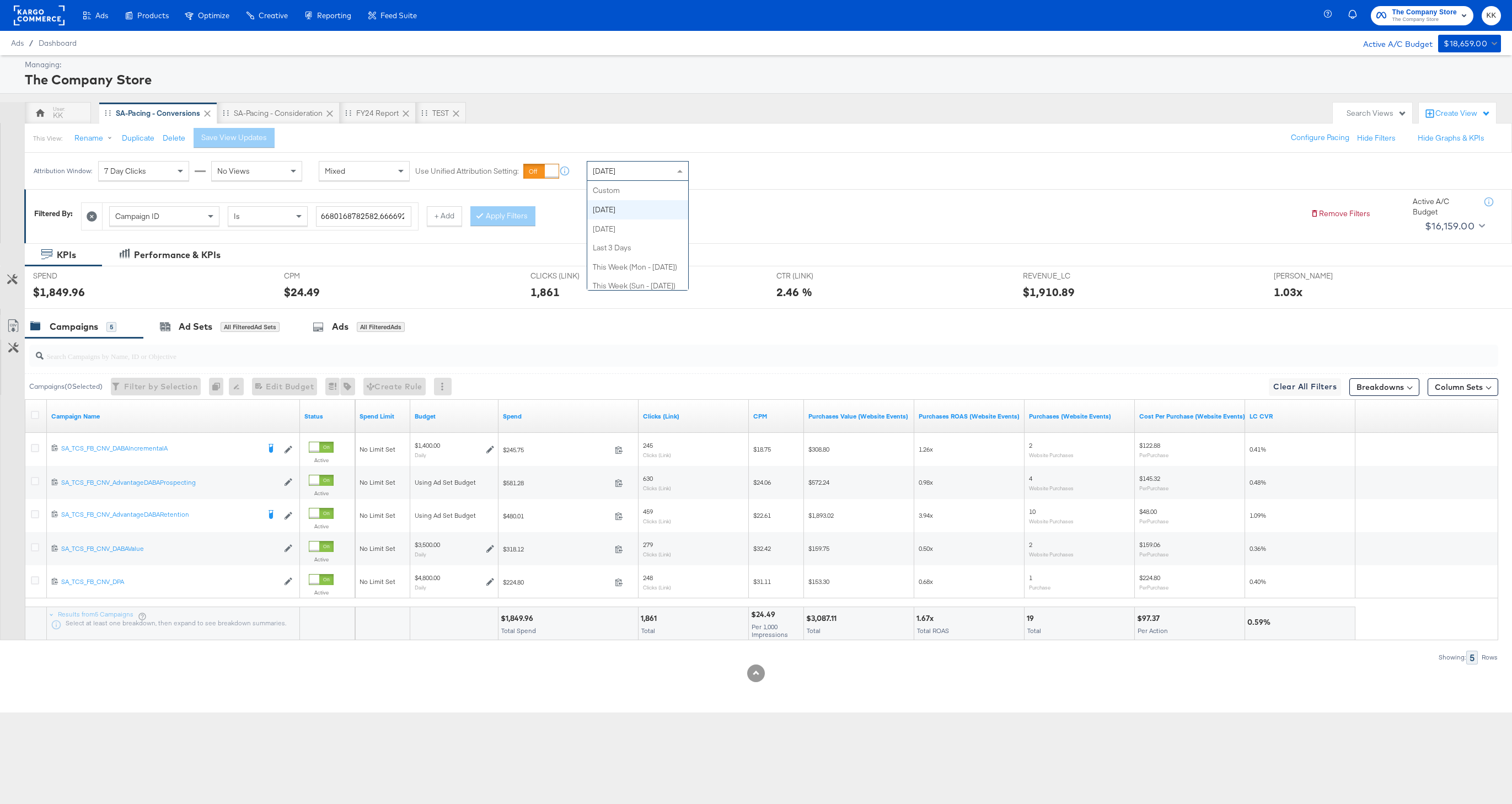
click at [618, 163] on div "Today" at bounding box center [638, 171] width 101 height 19
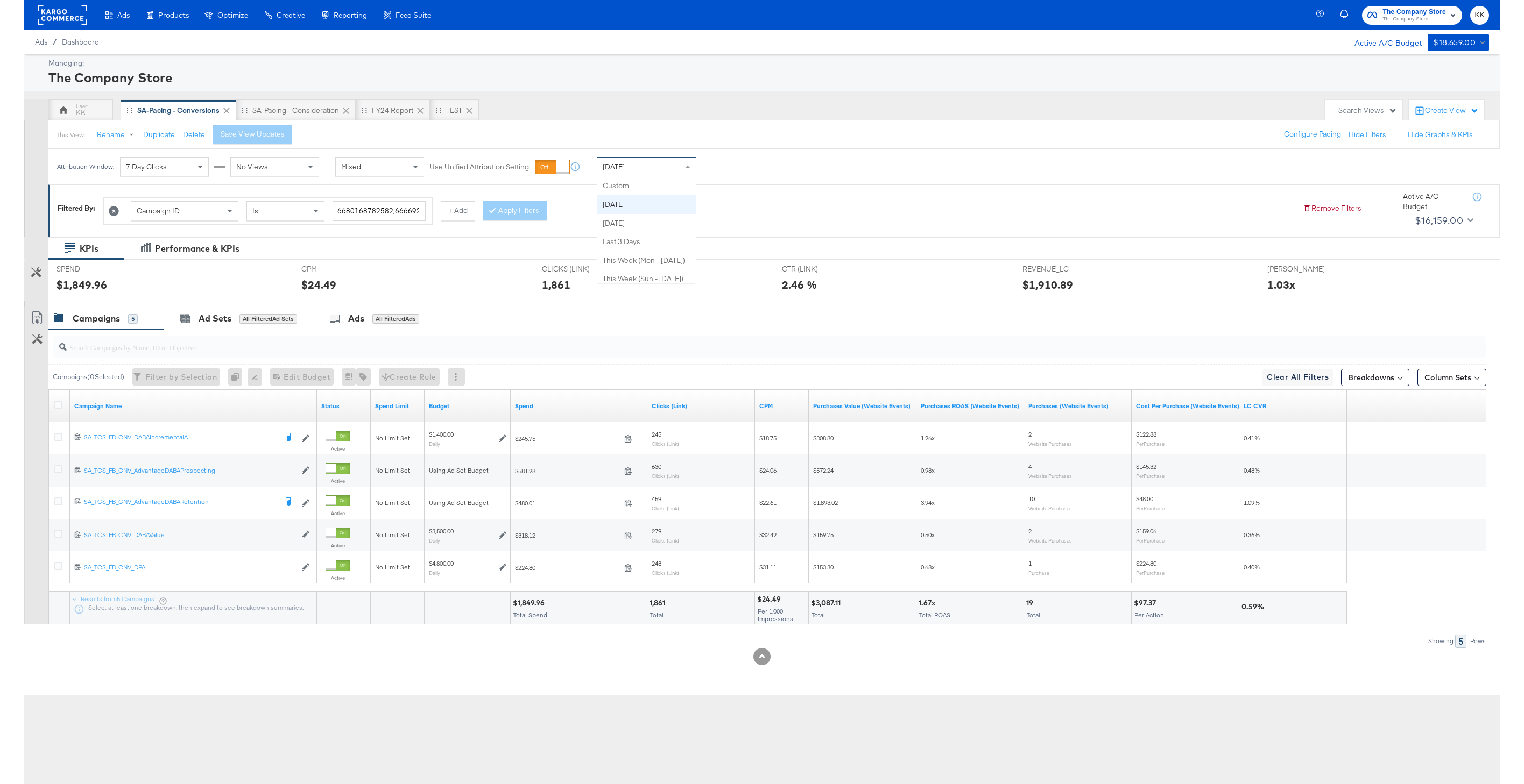
scroll to position [19, 0]
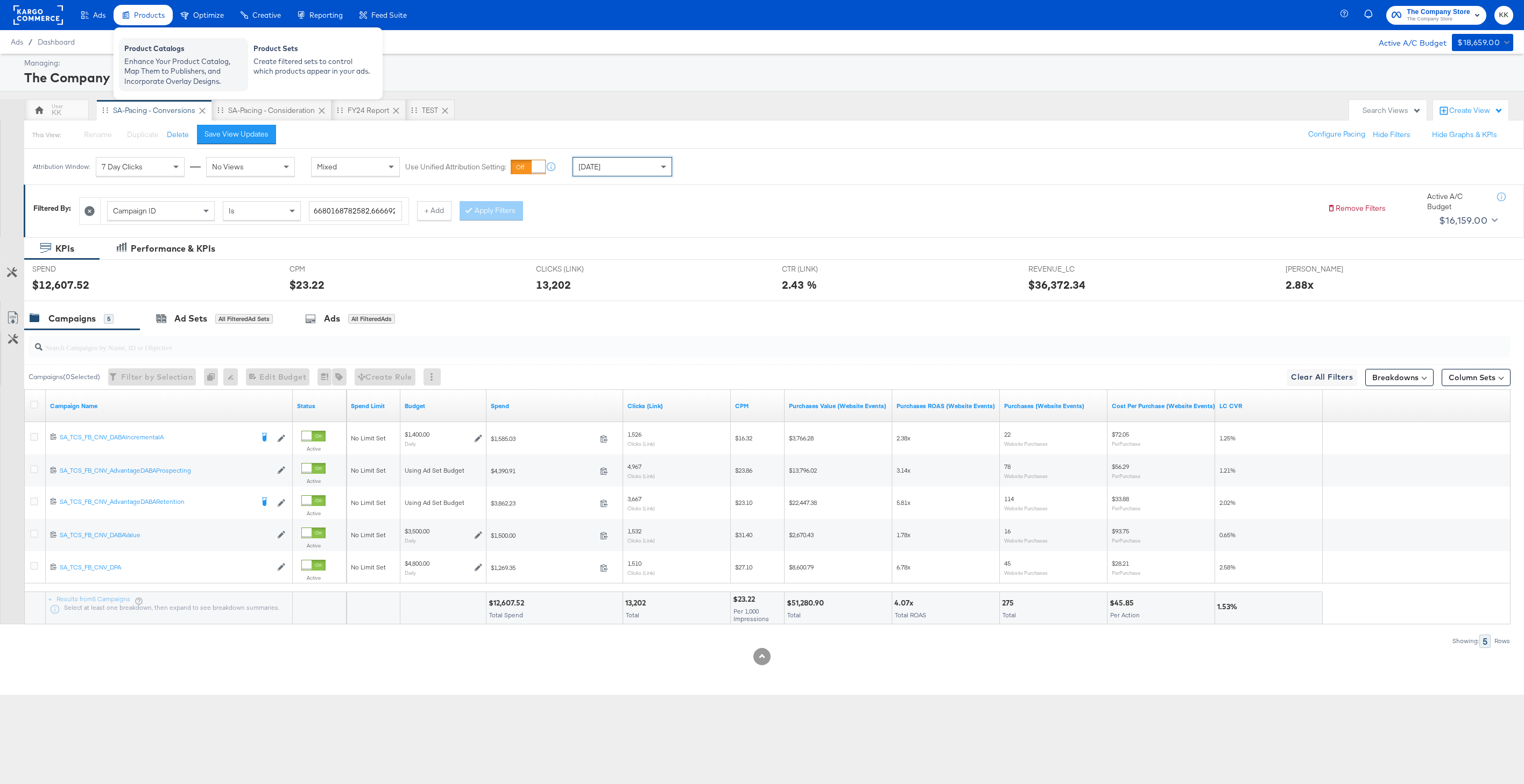
click at [154, 64] on div "Enhance Your Product Catalog, Map Them to Publishers, and Incorporate Overlay D…" at bounding box center [184, 72] width 118 height 30
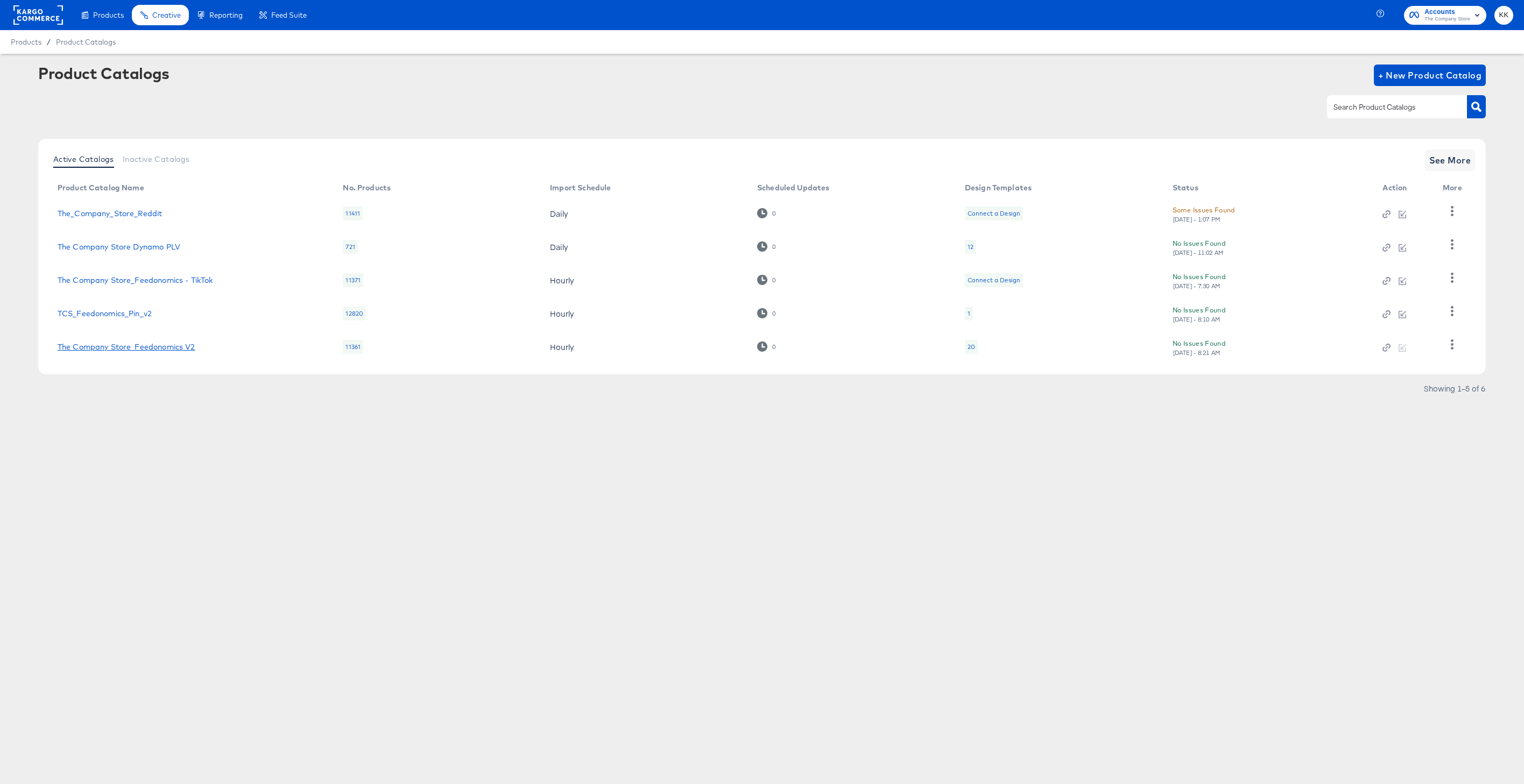
click at [124, 345] on link "The Company Store_Feedonomics V2" at bounding box center [126, 347] width 138 height 8
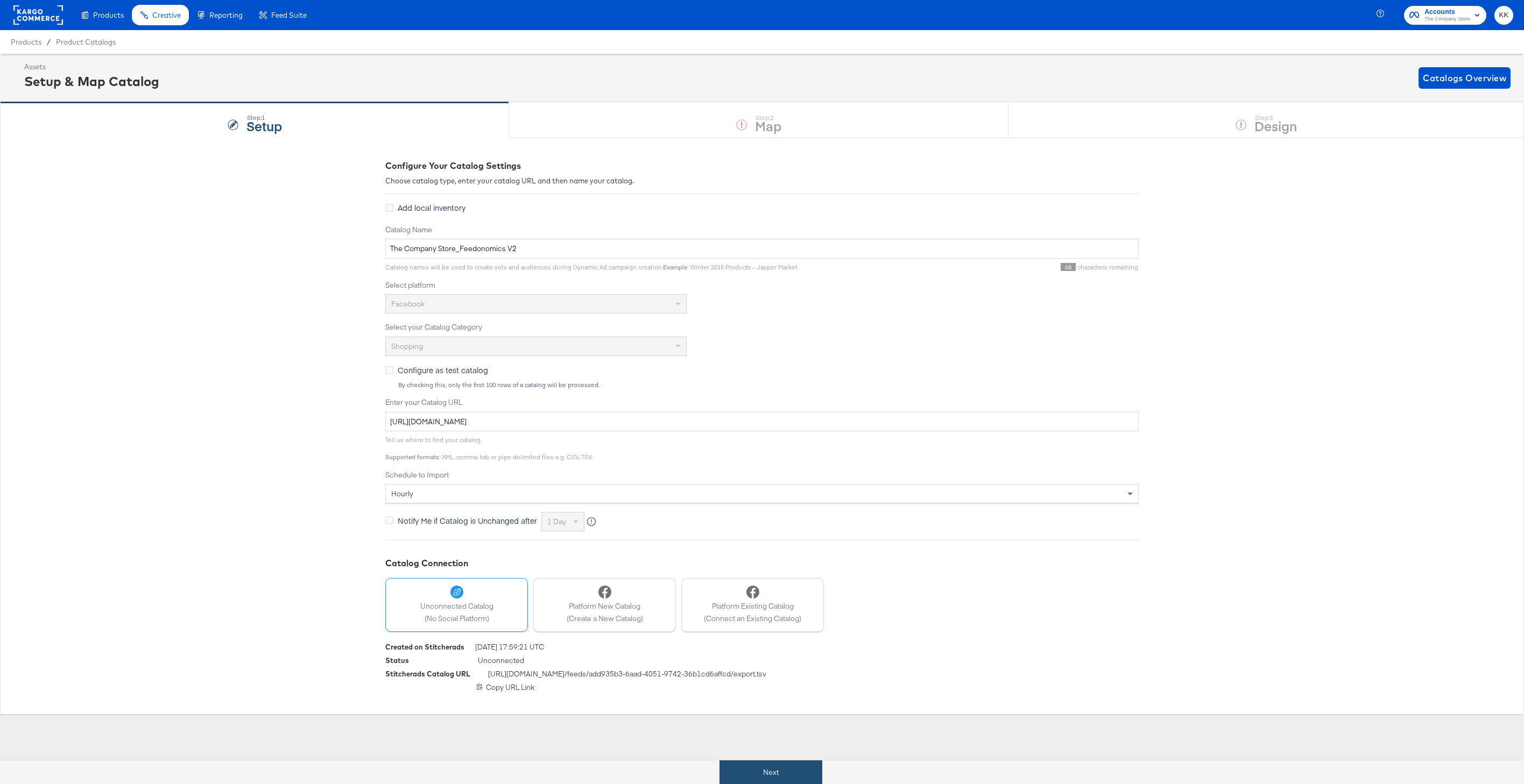
click at [761, 767] on button "Next" at bounding box center [771, 773] width 103 height 24
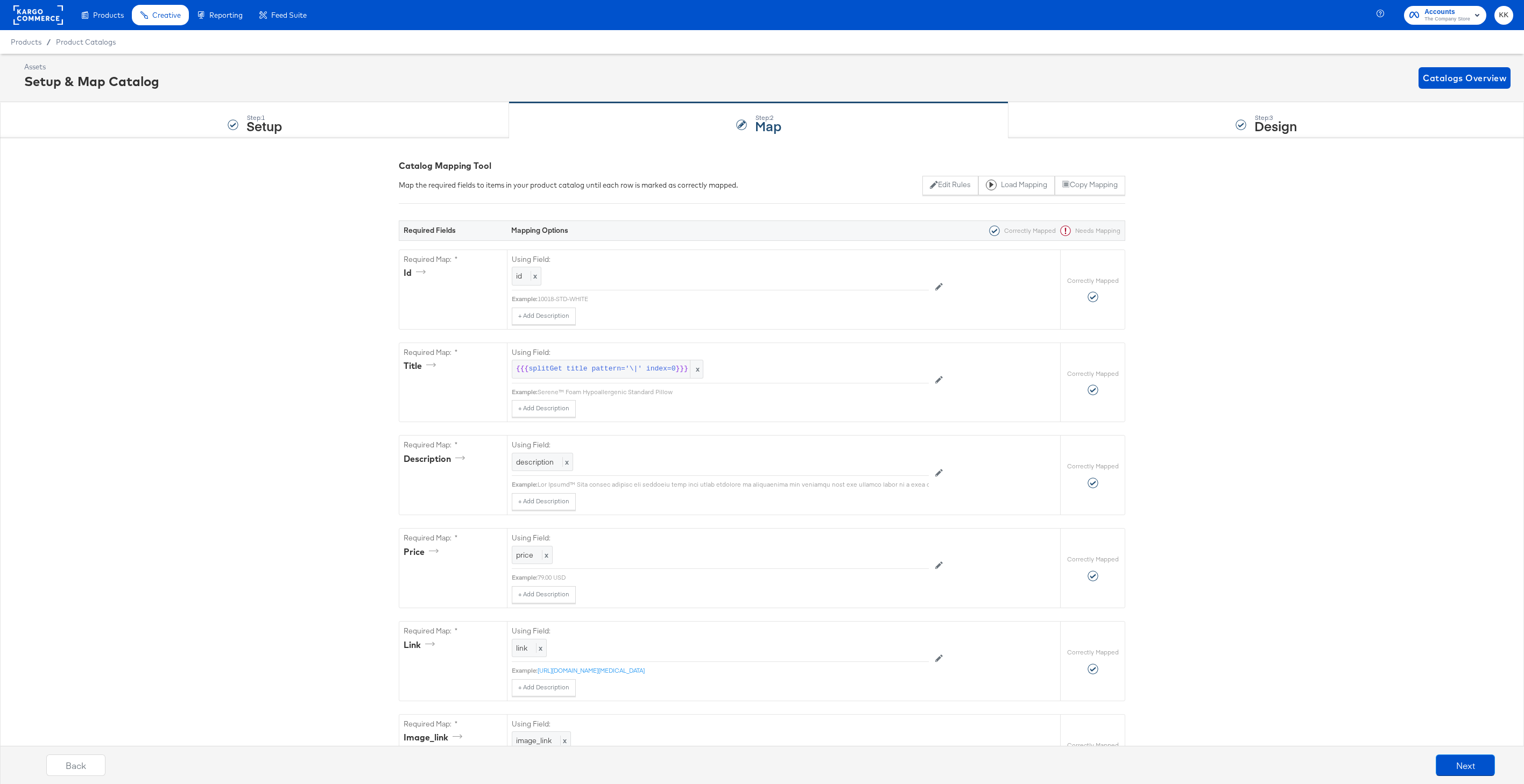
click at [23, 1] on div at bounding box center [38, 15] width 50 height 30
click at [25, 8] on rect at bounding box center [38, 15] width 50 height 19
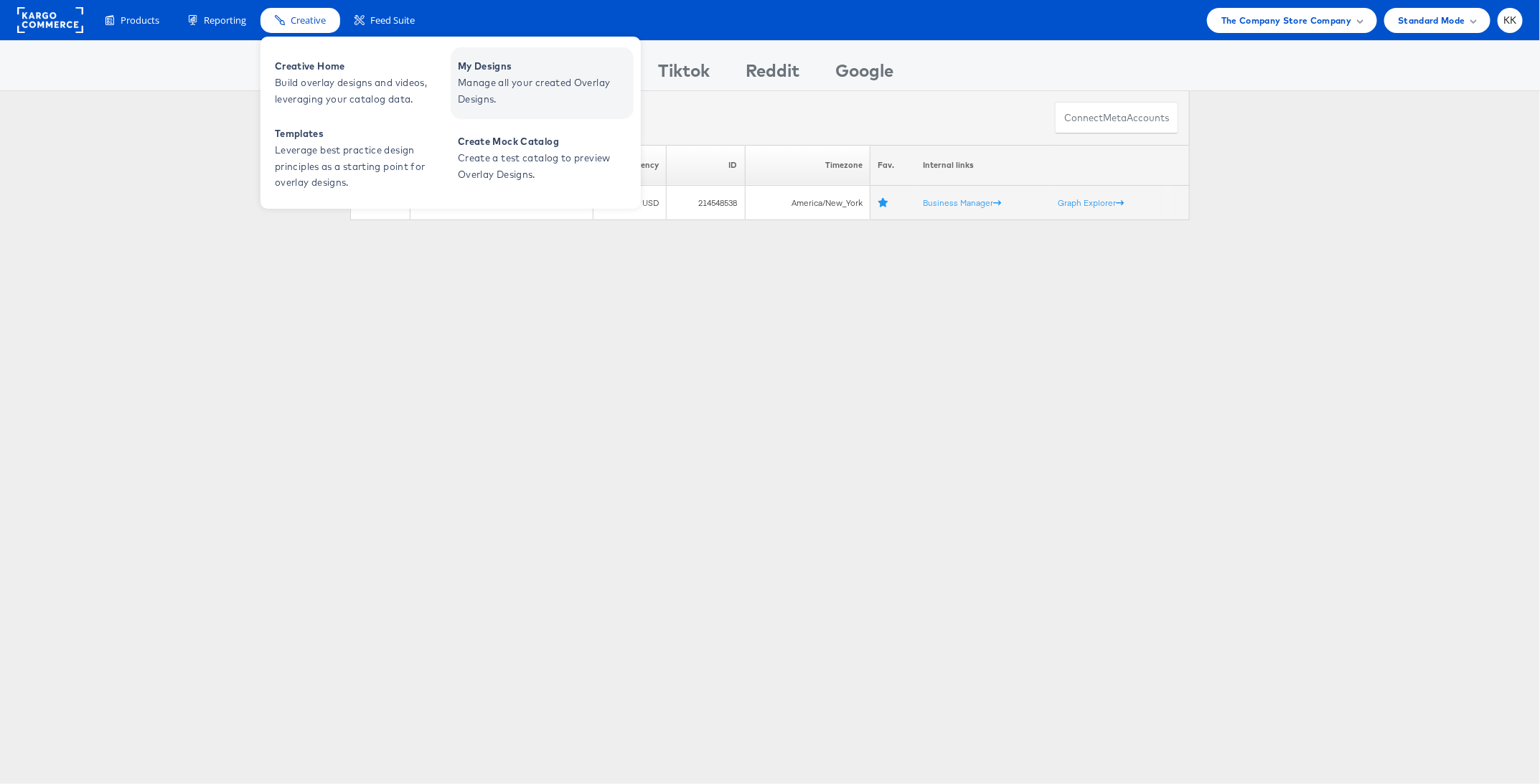
click at [482, 76] on span "Manage all your created Overlay Designs." at bounding box center [544, 91] width 172 height 33
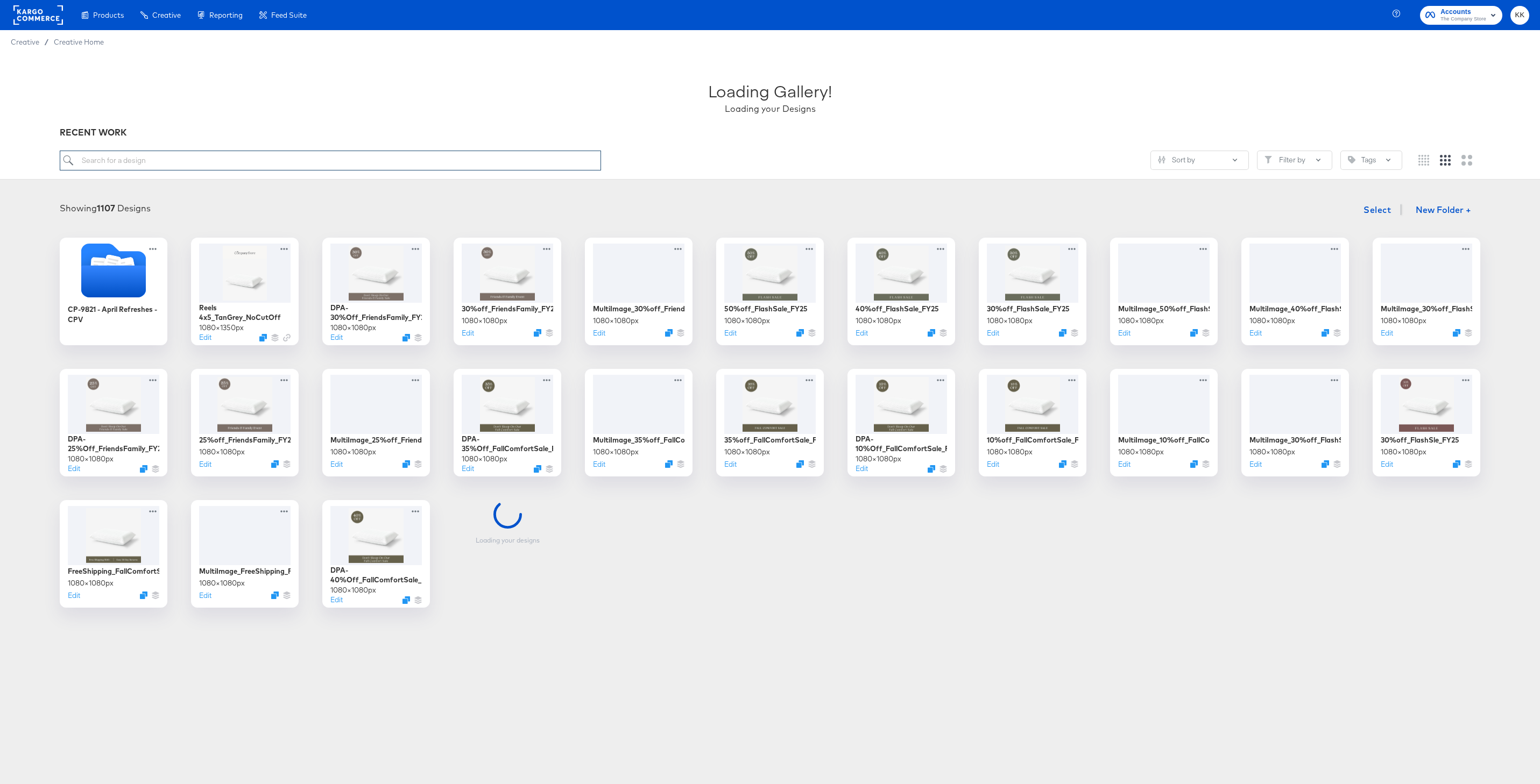
click at [128, 169] on input "search" at bounding box center [330, 160] width 541 height 20
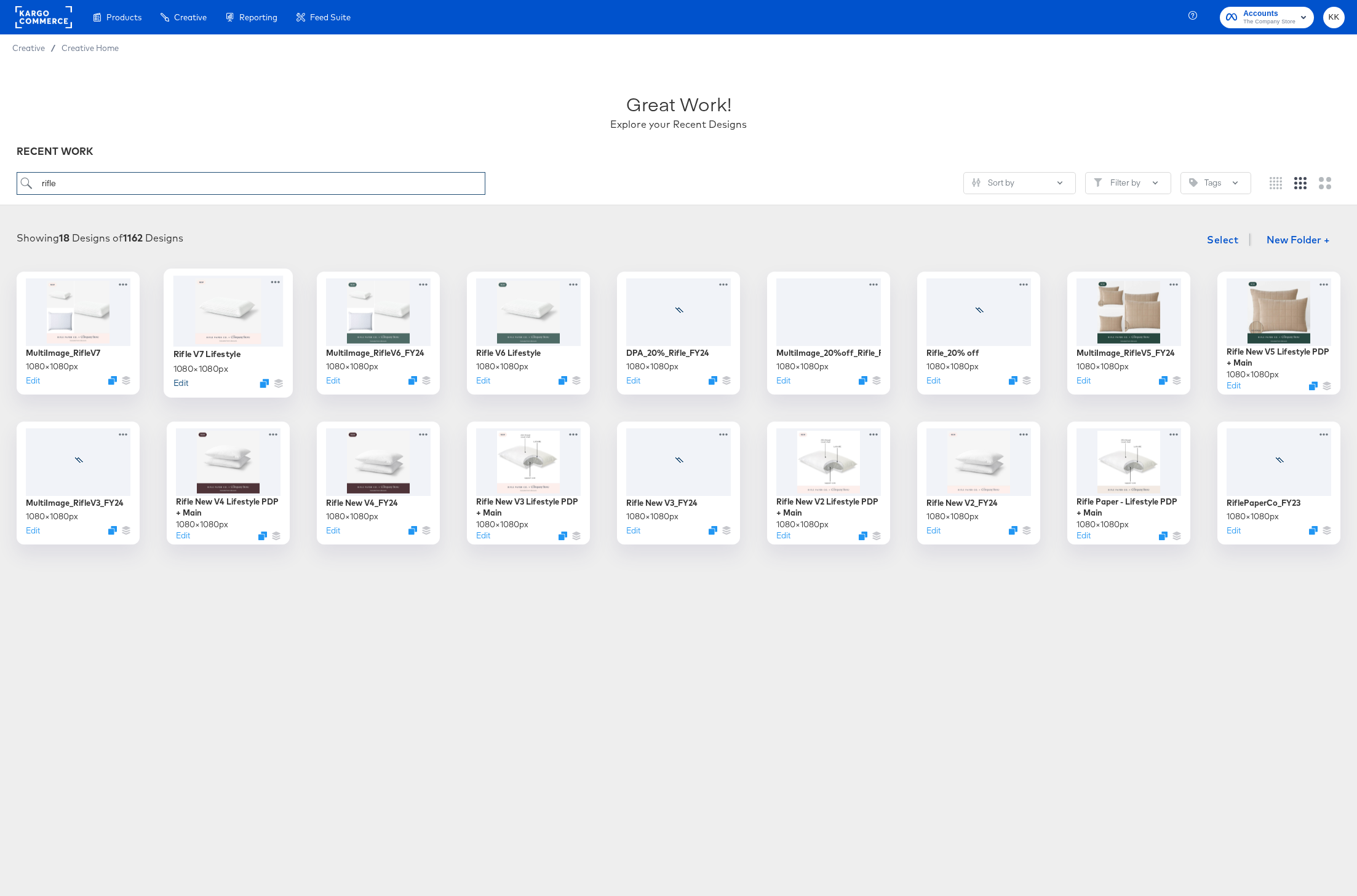
type input "rifle"
click at [184, 384] on button "Edit" at bounding box center [181, 382] width 15 height 12
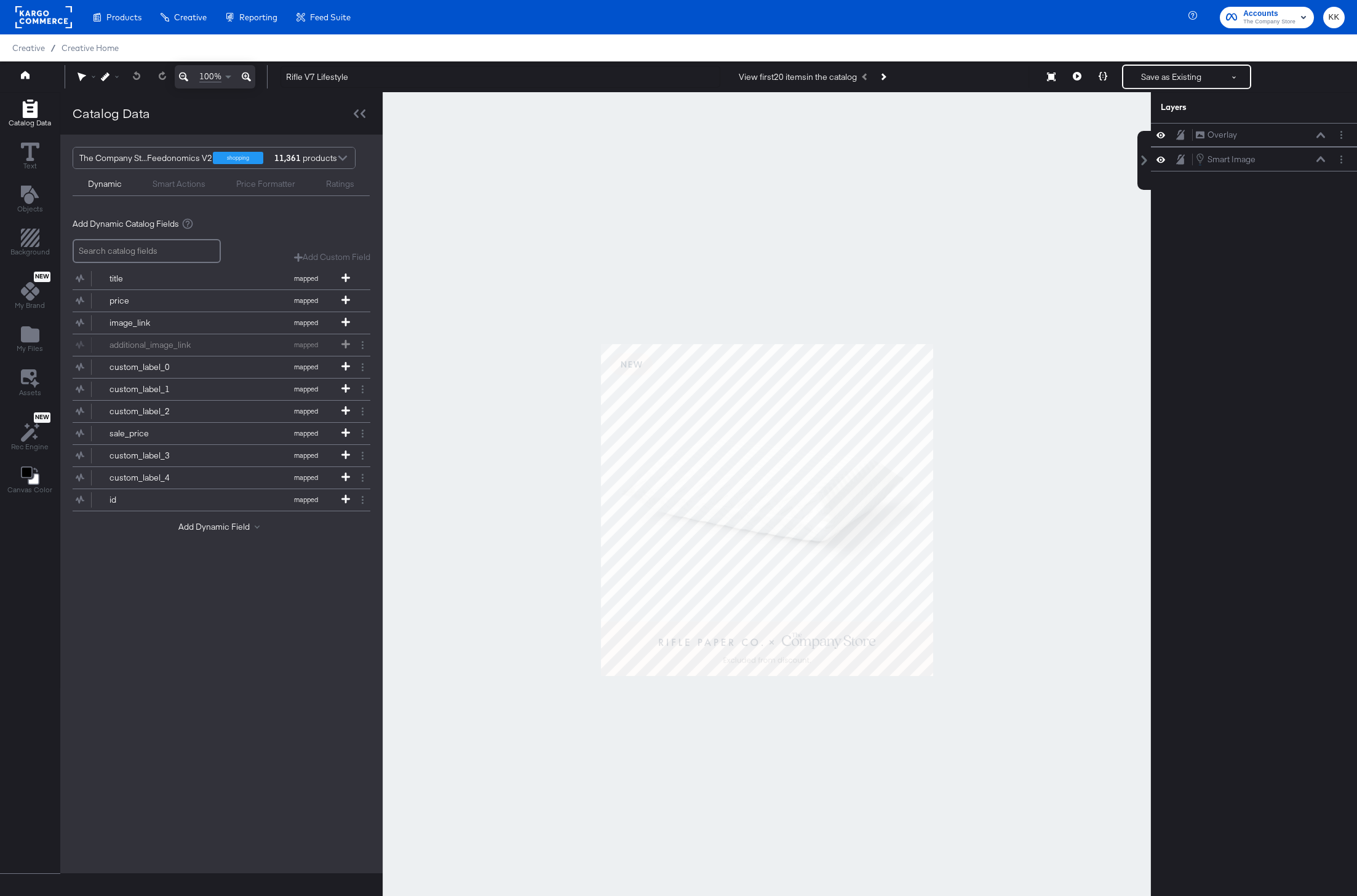
click at [551, 630] on div at bounding box center [767, 509] width 768 height 835
click at [256, 77] on div "100%" at bounding box center [166, 76] width 203 height 23
click at [255, 77] on div "100%" at bounding box center [166, 76] width 203 height 23
click at [253, 77] on button at bounding box center [246, 76] width 18 height 23
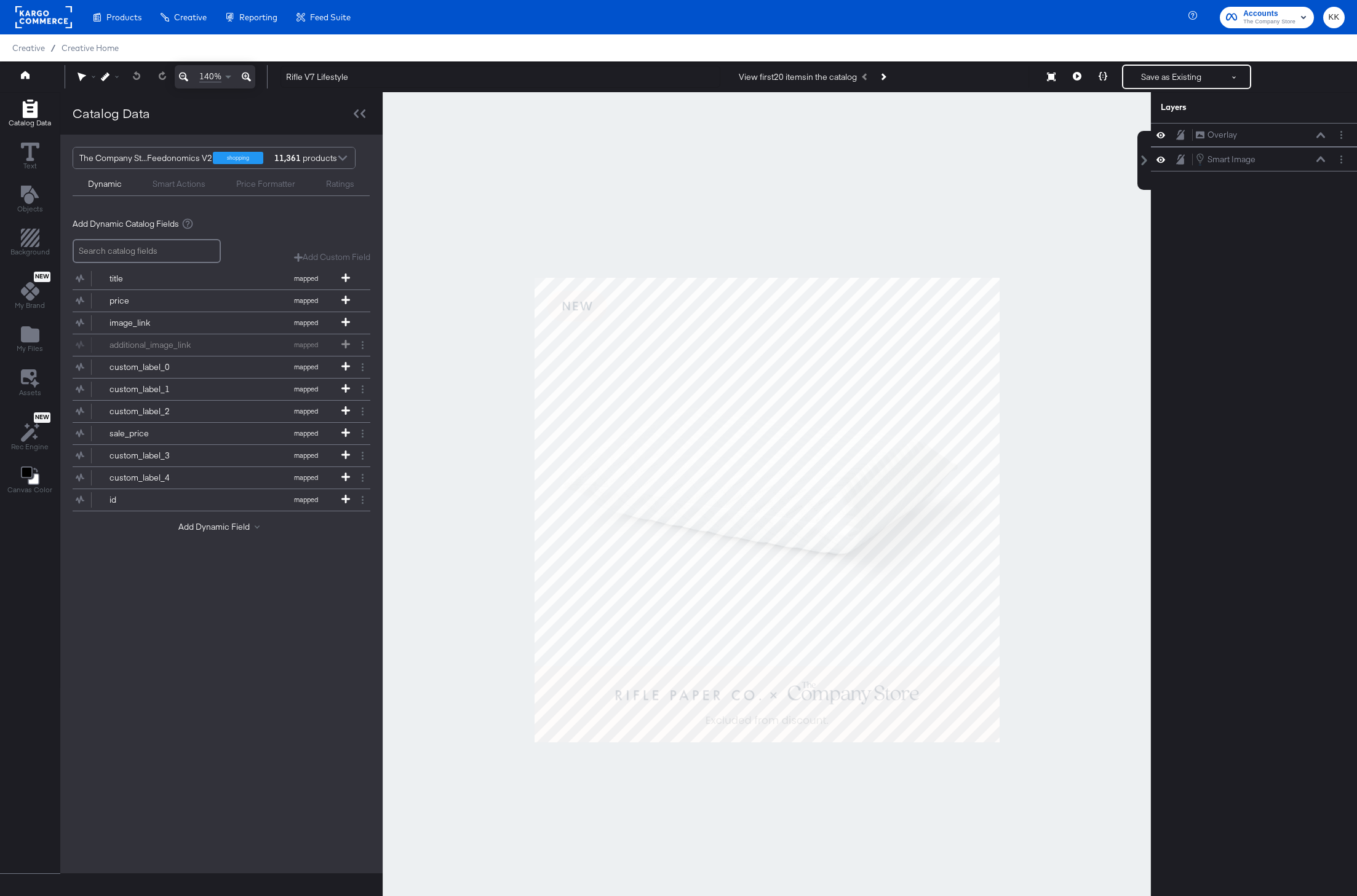
click at [538, 169] on div at bounding box center [767, 509] width 768 height 835
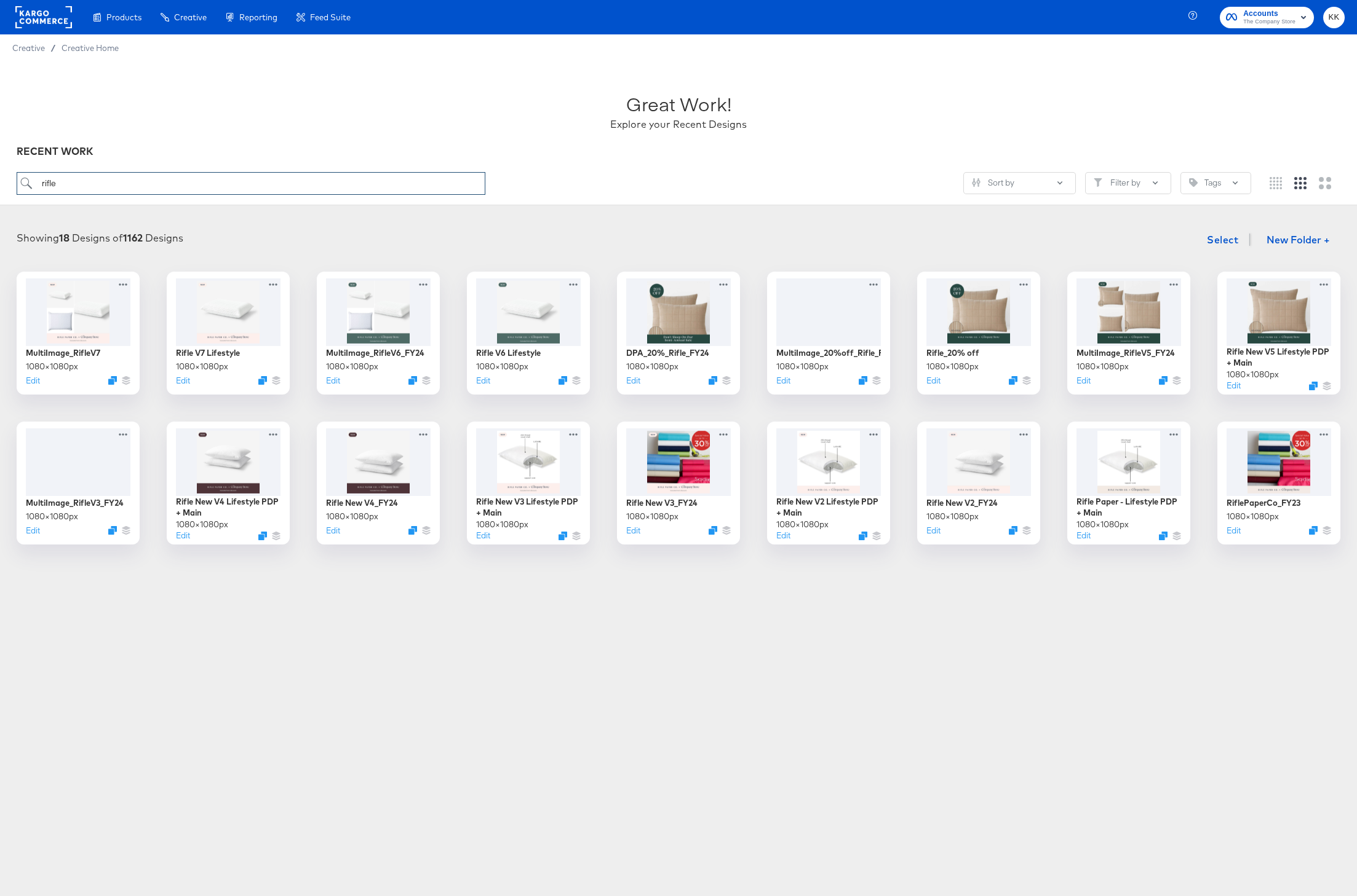
drag, startPoint x: 65, startPoint y: 186, endPoint x: 5, endPoint y: 183, distance: 60.1
click at [5, 183] on div "Great Work! Explore your Recent Designs RECENT WORK rifle Sort by Filter by Tags" at bounding box center [678, 133] width 1357 height 144
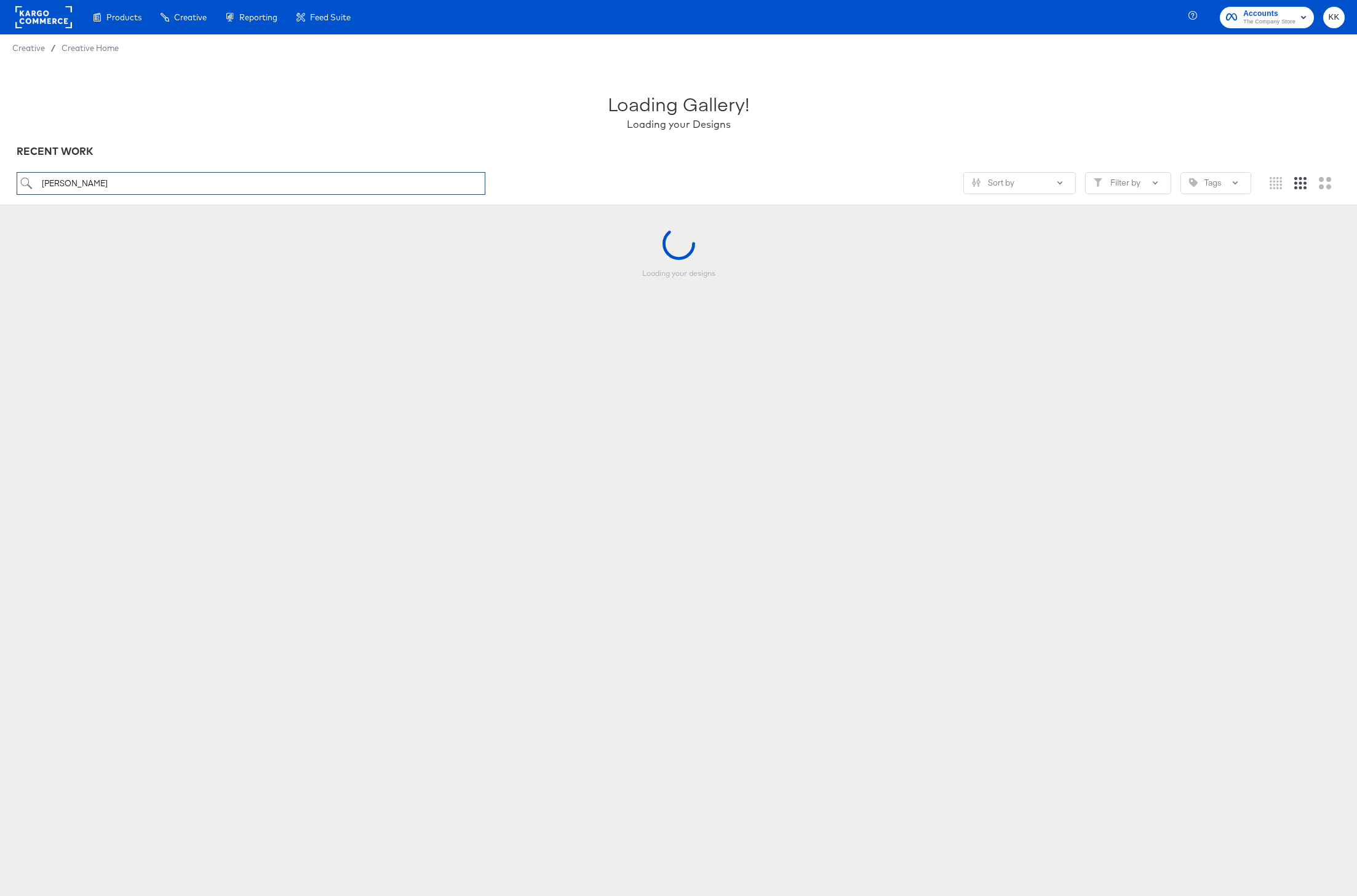
type input "dascoli"
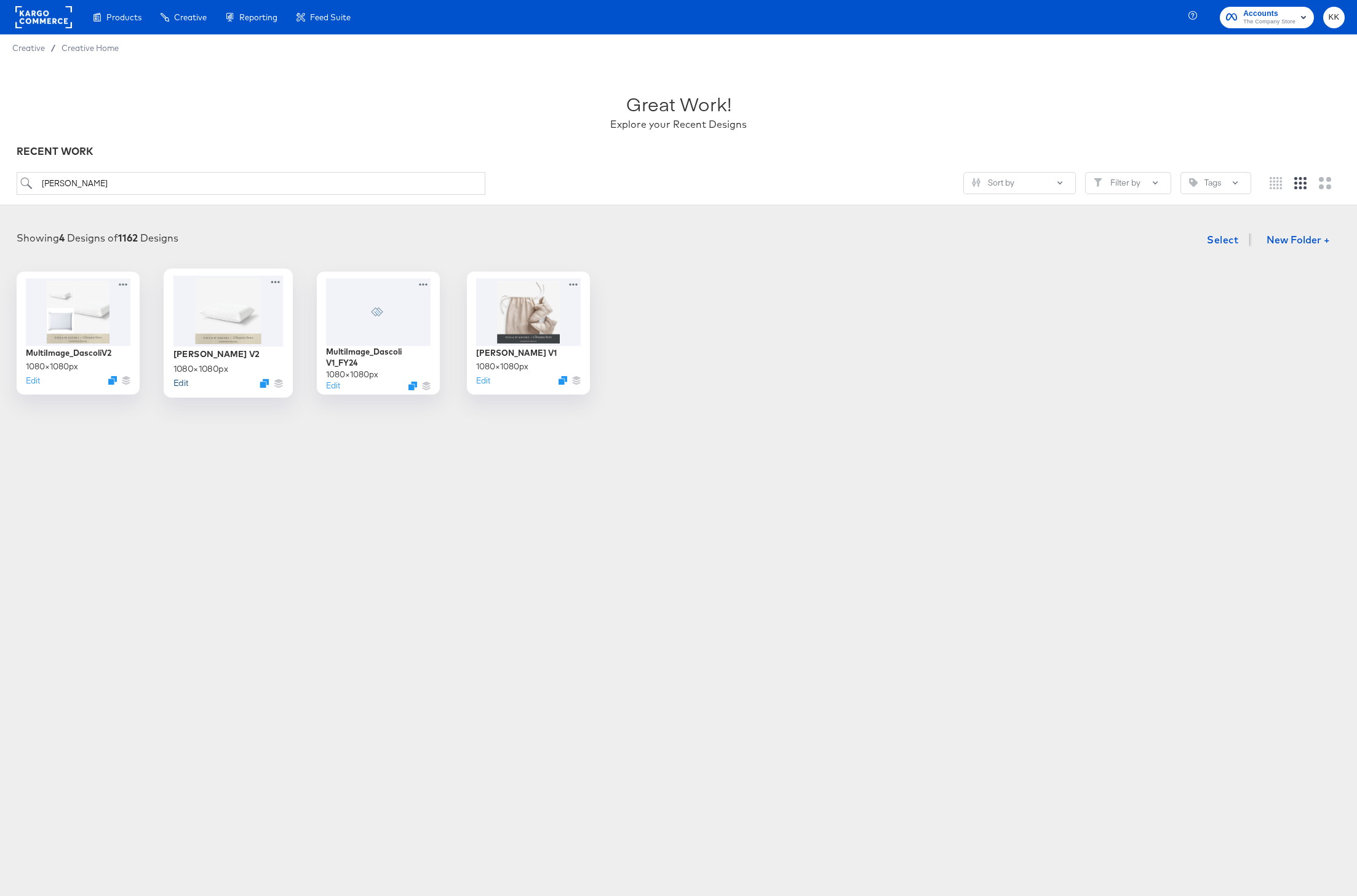
click at [178, 385] on button "Edit" at bounding box center [181, 382] width 15 height 12
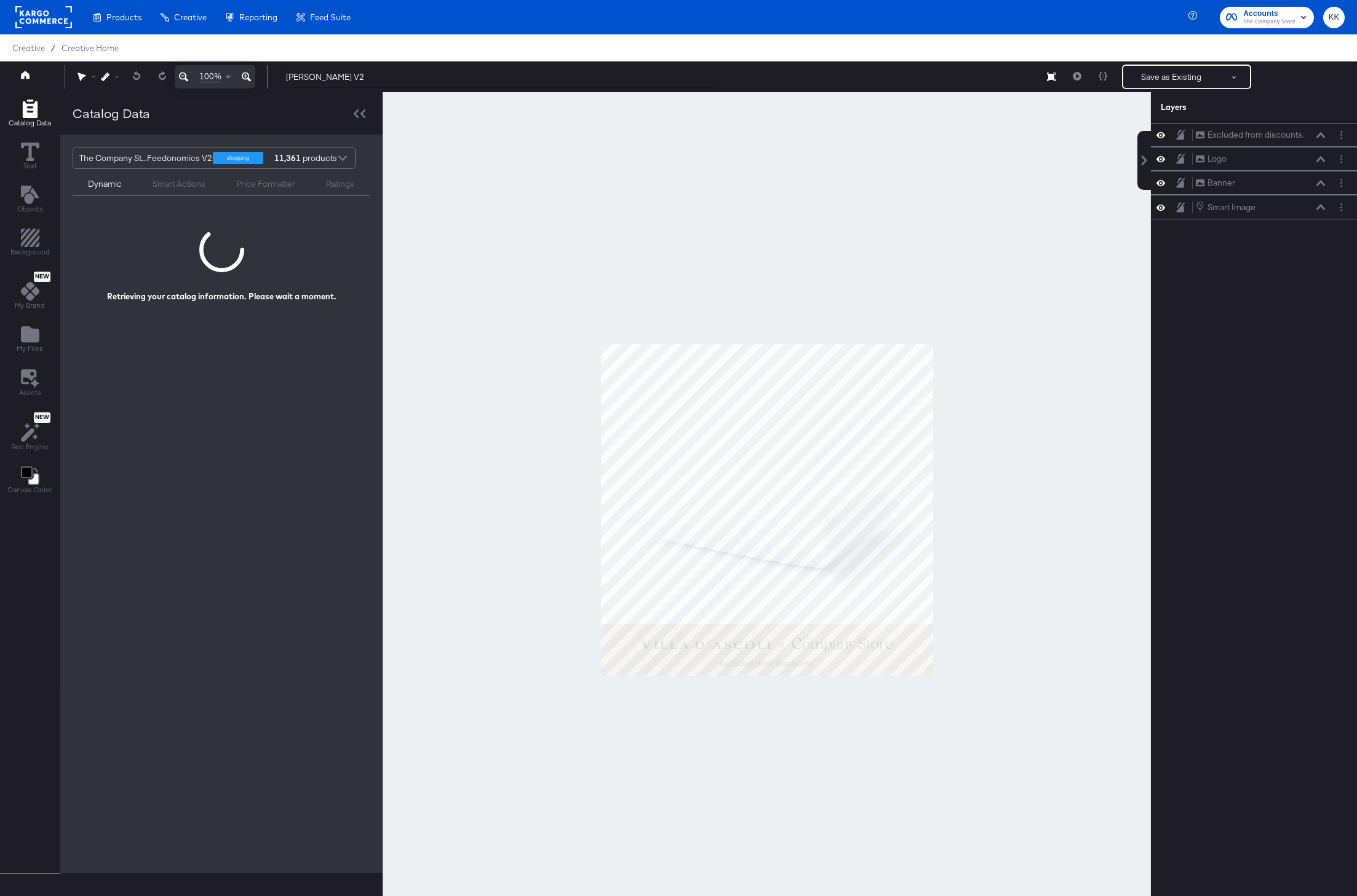
click at [457, 354] on div at bounding box center [767, 509] width 768 height 835
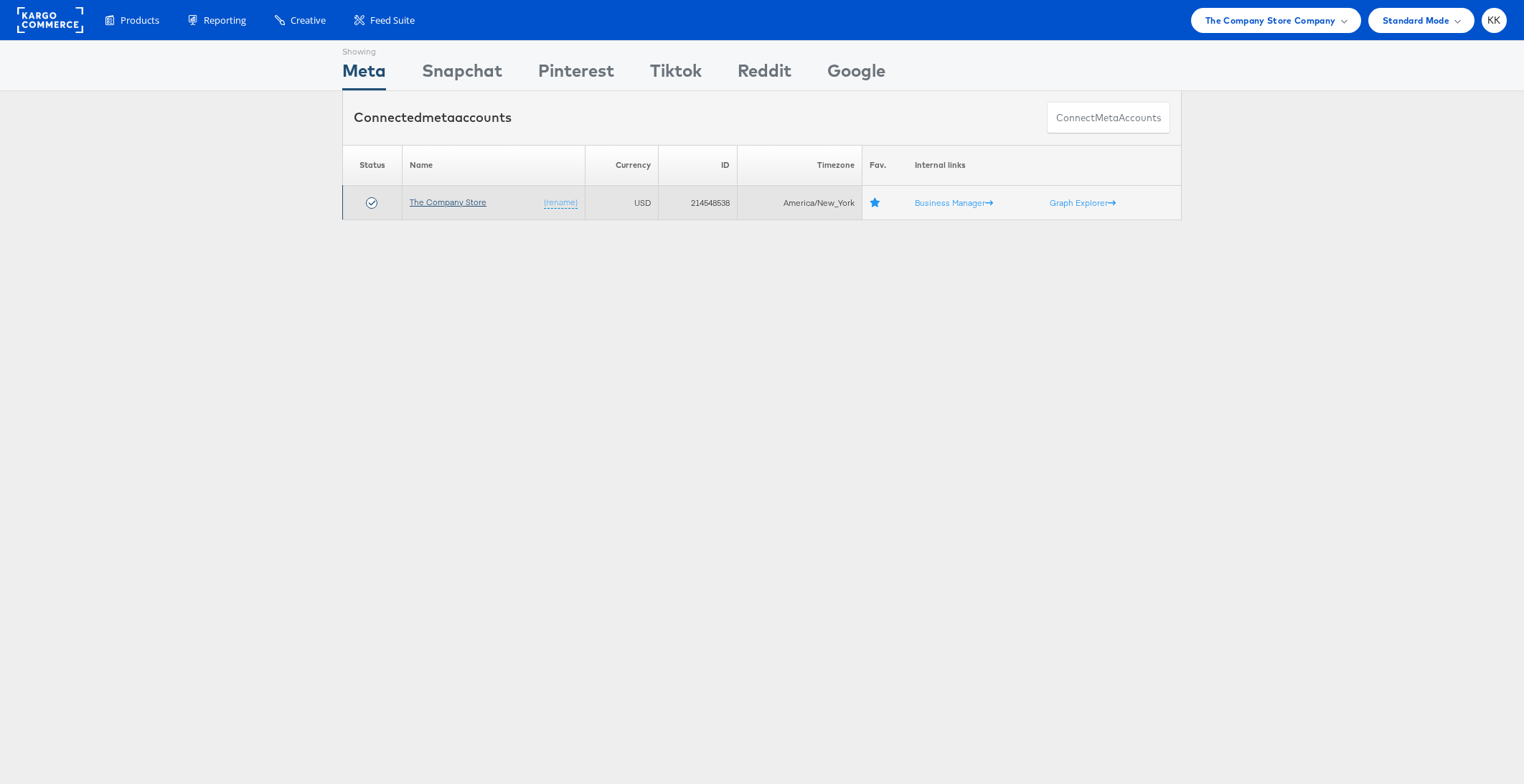
click at [461, 204] on link "The Company Store" at bounding box center [448, 202] width 77 height 11
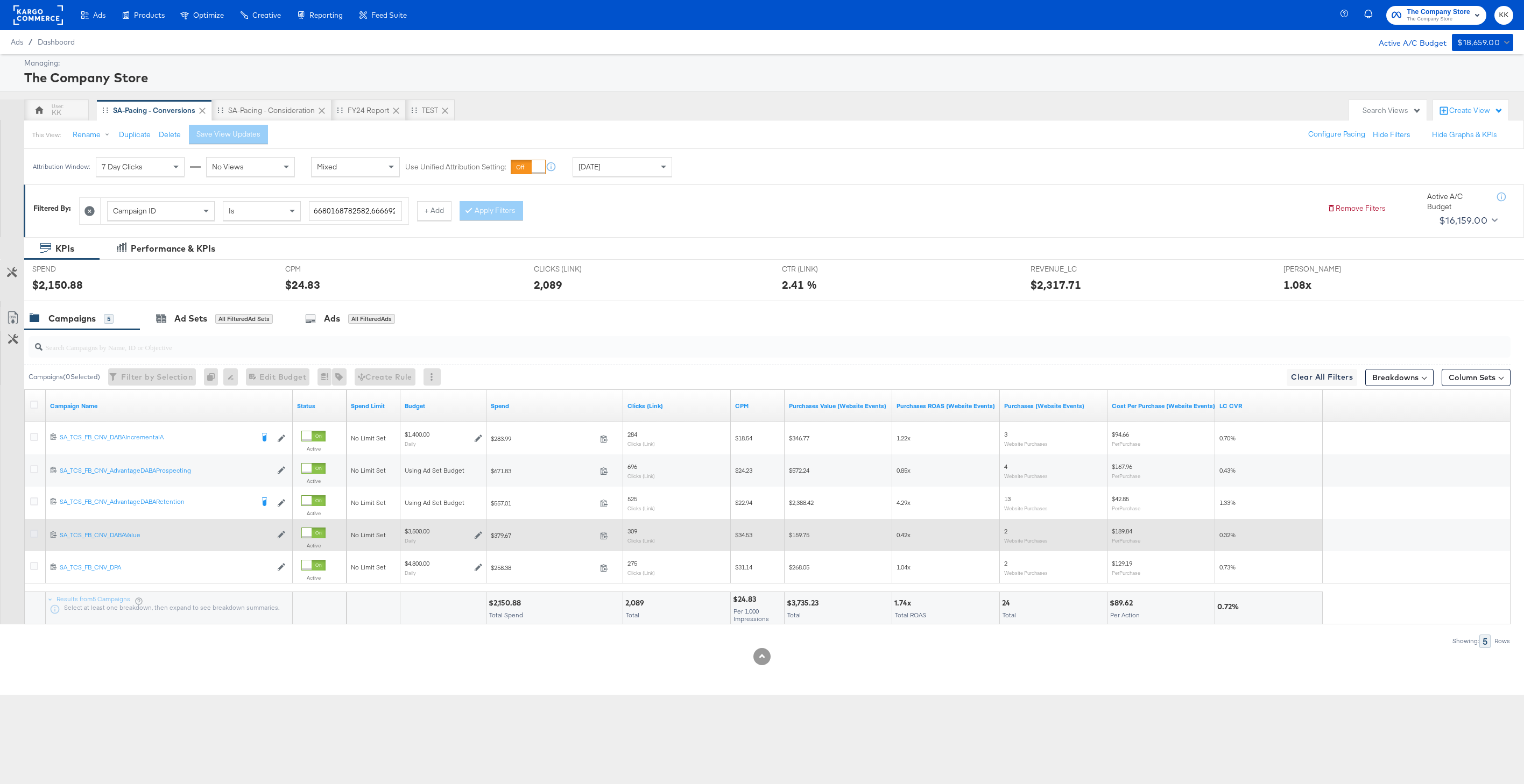
click at [32, 534] on icon at bounding box center [34, 534] width 8 height 8
click at [0, 0] on input "checkbox" at bounding box center [0, 0] width 0 height 0
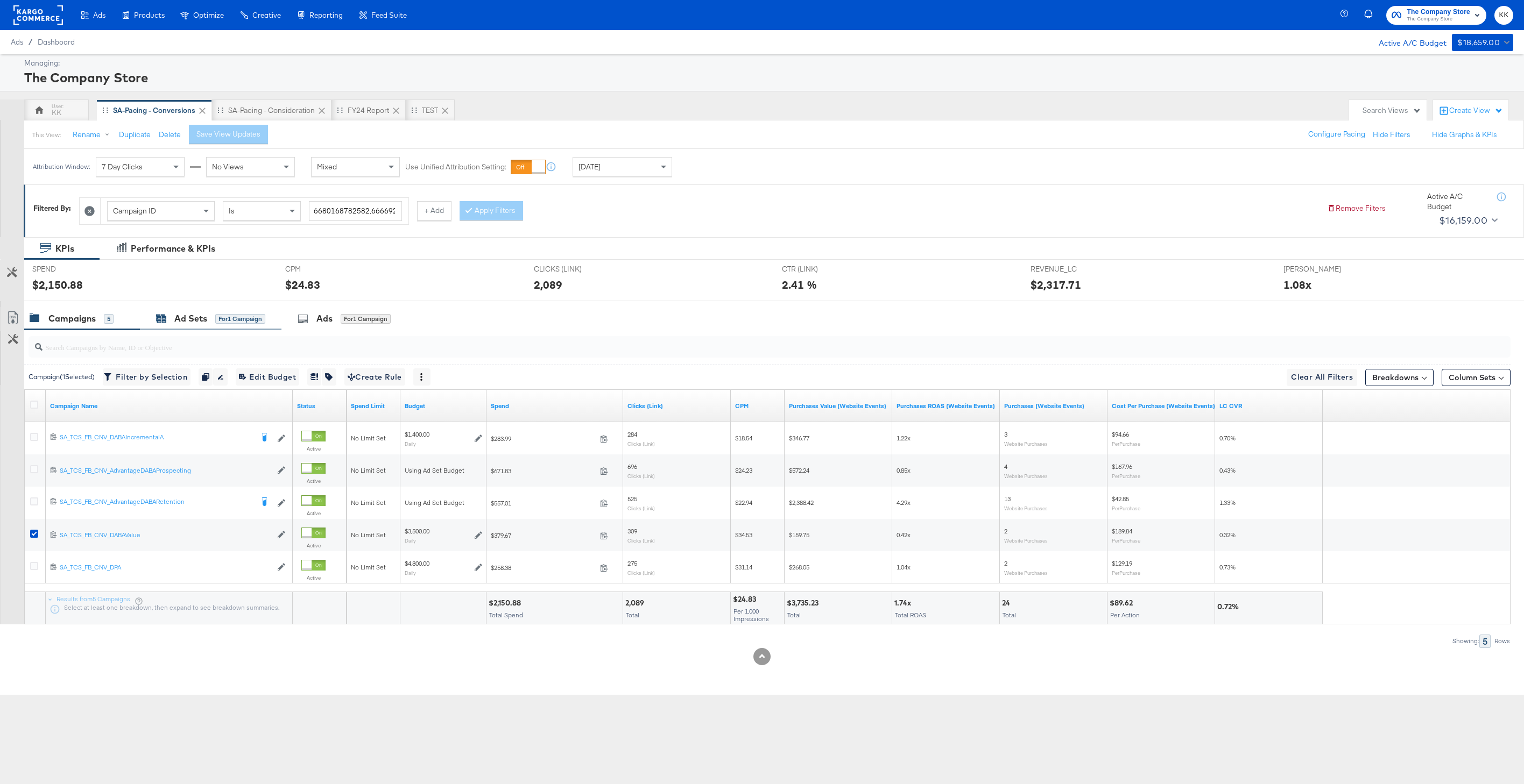
click at [181, 320] on div "Ad Sets" at bounding box center [191, 318] width 33 height 13
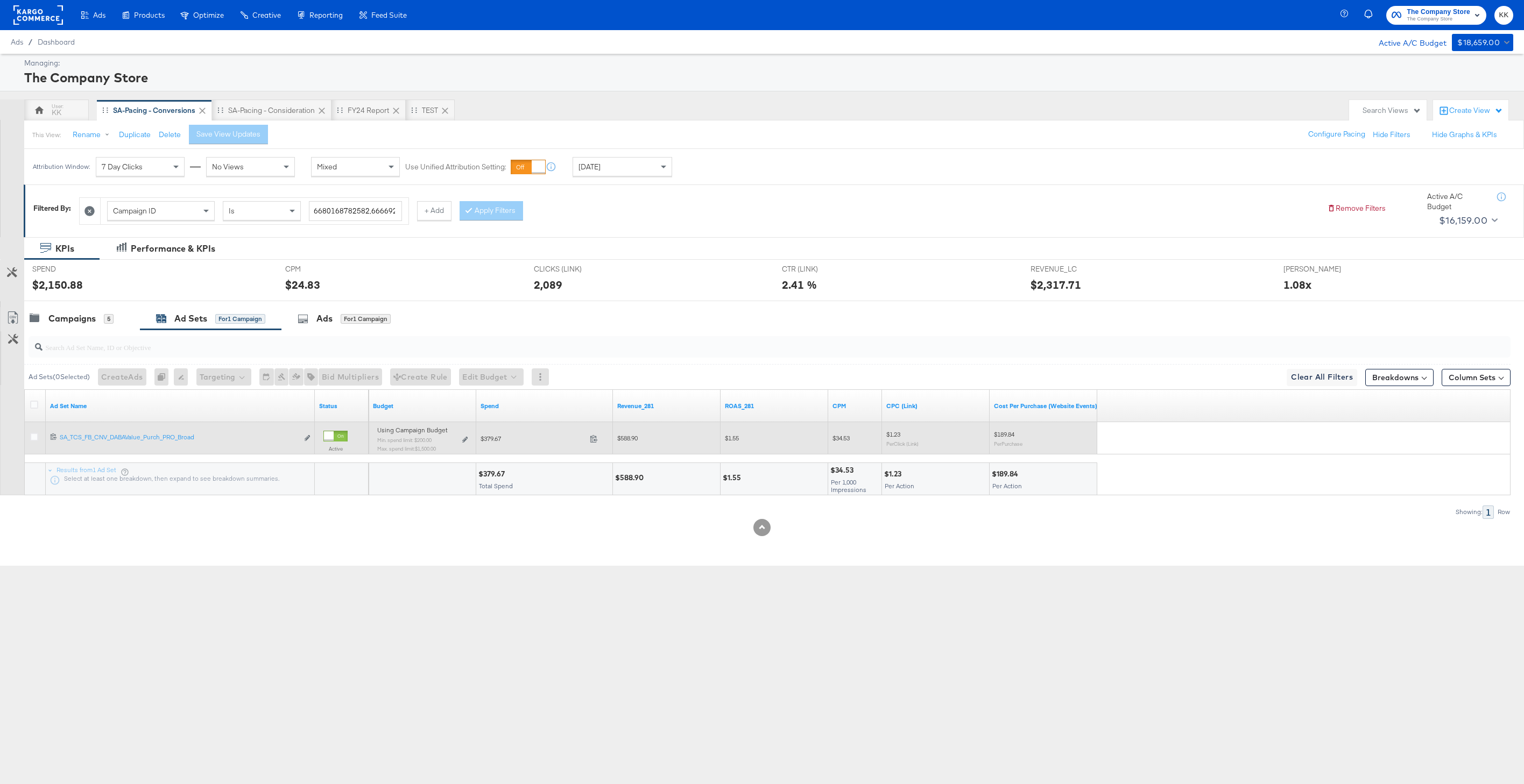
click at [468, 437] on div "Using Campaign Budget Min. spend limit: $200.00 Max. spend limit : $1,500.00 Ed…" at bounding box center [423, 443] width 99 height 34
click at [466, 439] on icon at bounding box center [465, 440] width 5 height 6
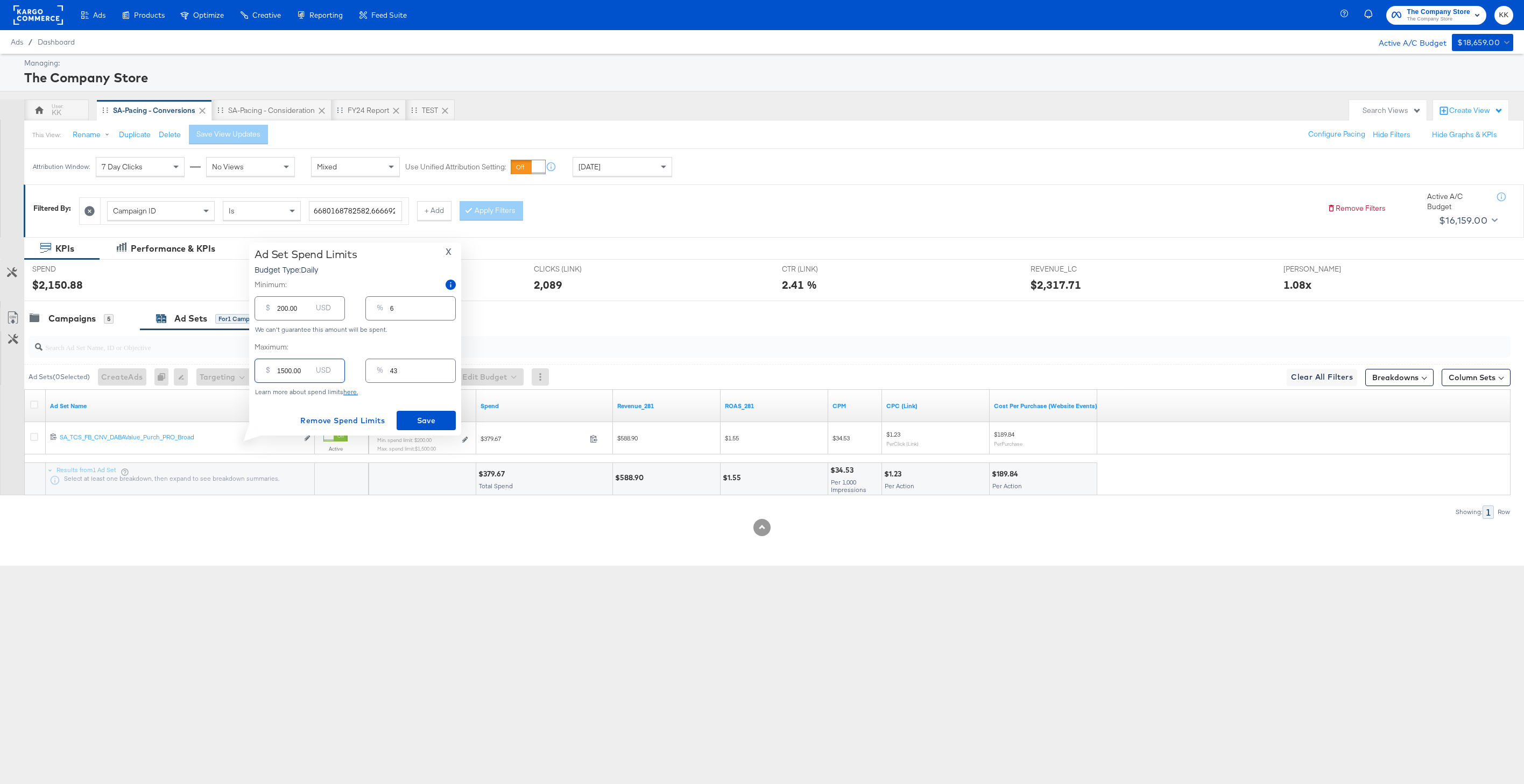
click at [283, 370] on input "1500.00" at bounding box center [295, 366] width 35 height 23
type input "100.00"
type input "3"
type input "1300.00"
type input "37"
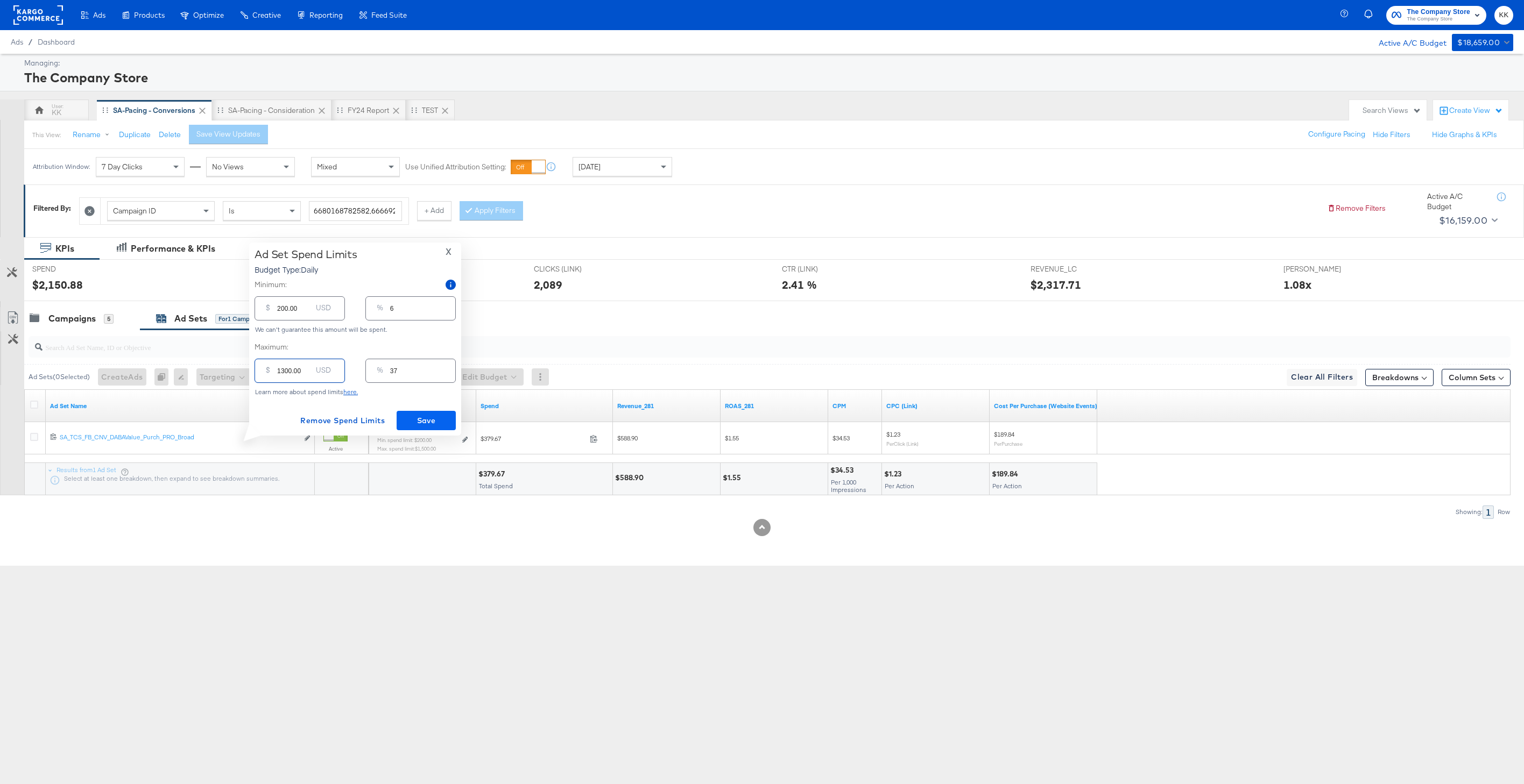
type input "1300.00"
click at [402, 421] on span "Save" at bounding box center [426, 421] width 51 height 14
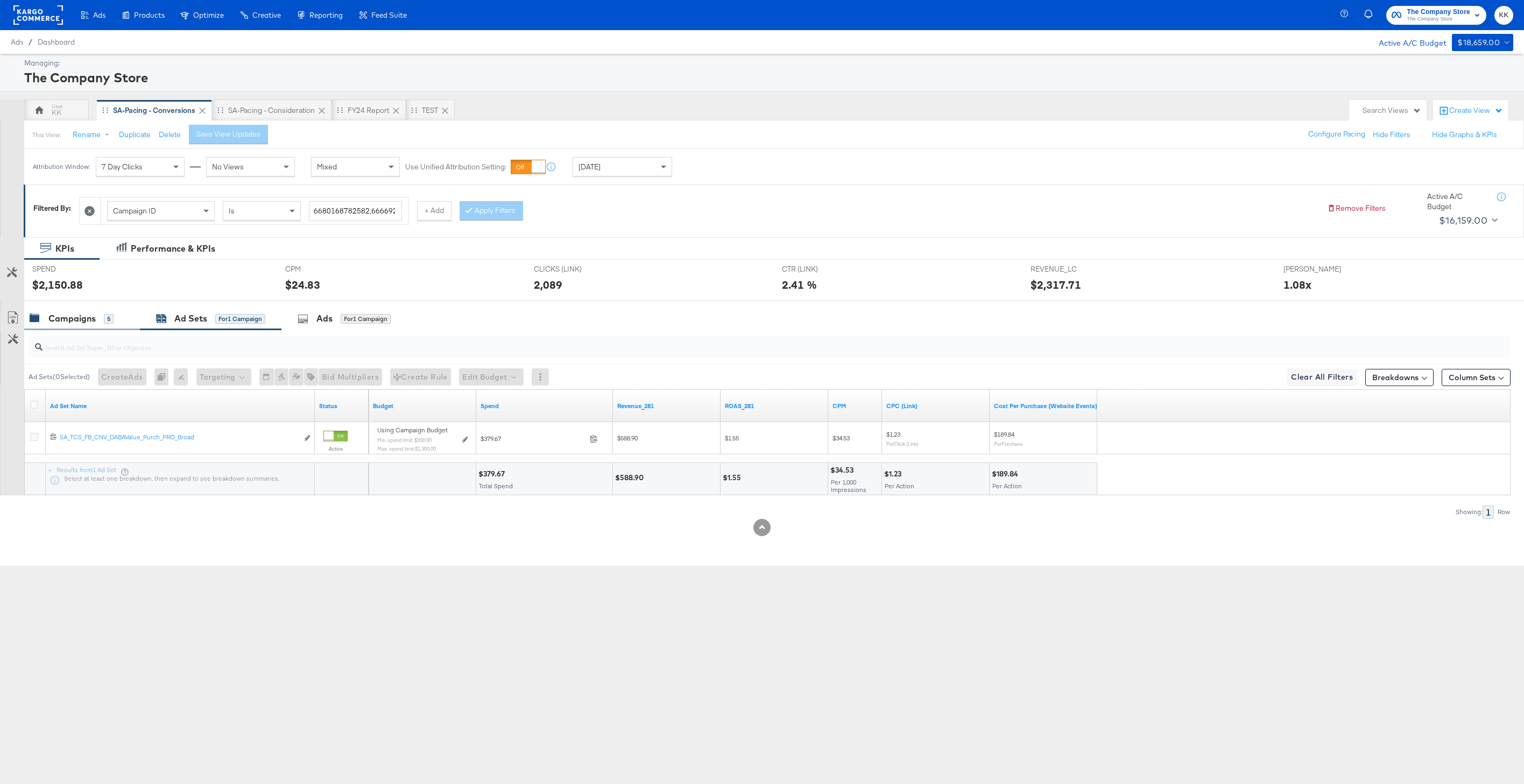
click at [89, 316] on div "Campaigns" at bounding box center [72, 318] width 47 height 13
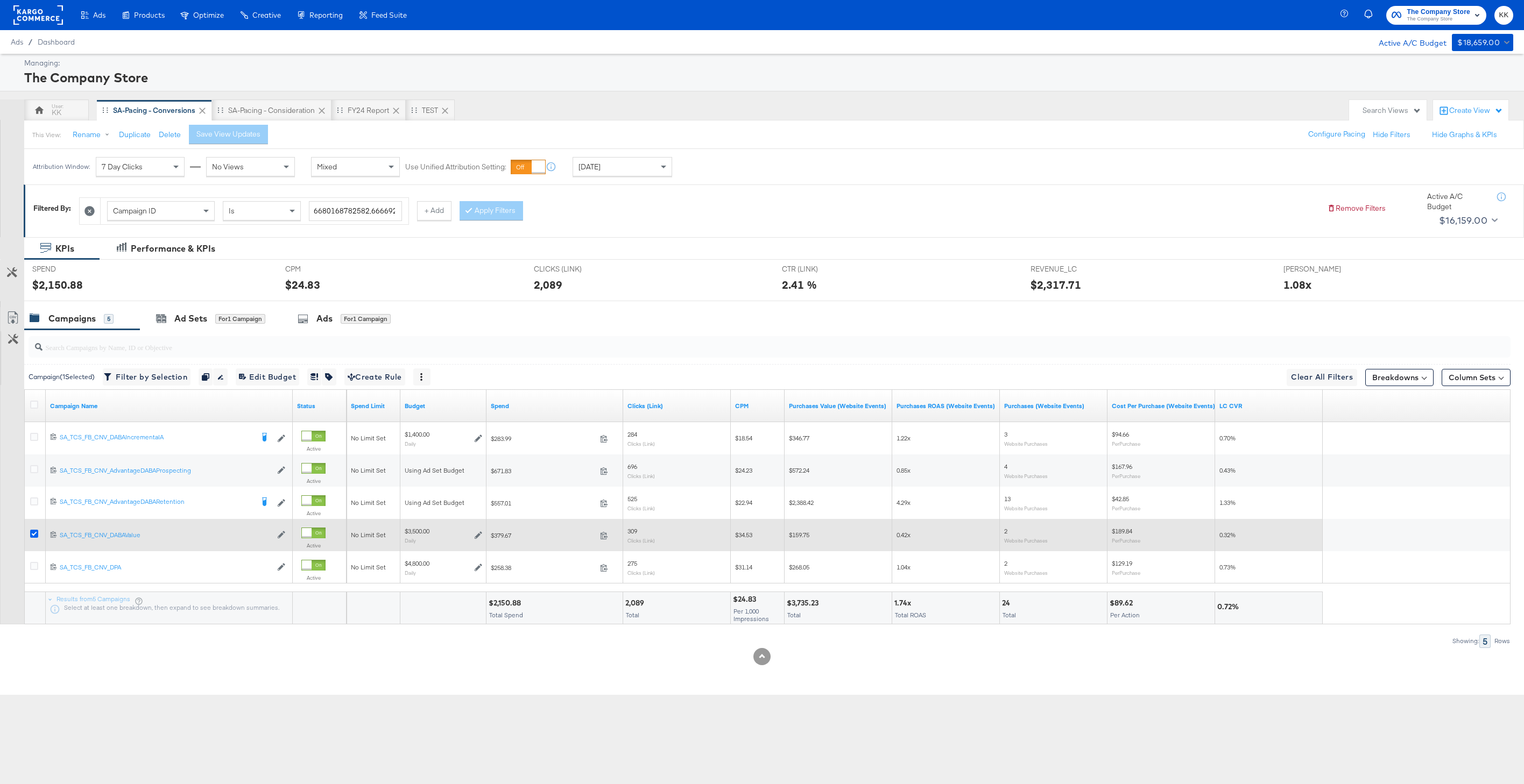
click at [35, 533] on icon at bounding box center [34, 534] width 8 height 8
click at [0, 0] on input "checkbox" at bounding box center [0, 0] width 0 height 0
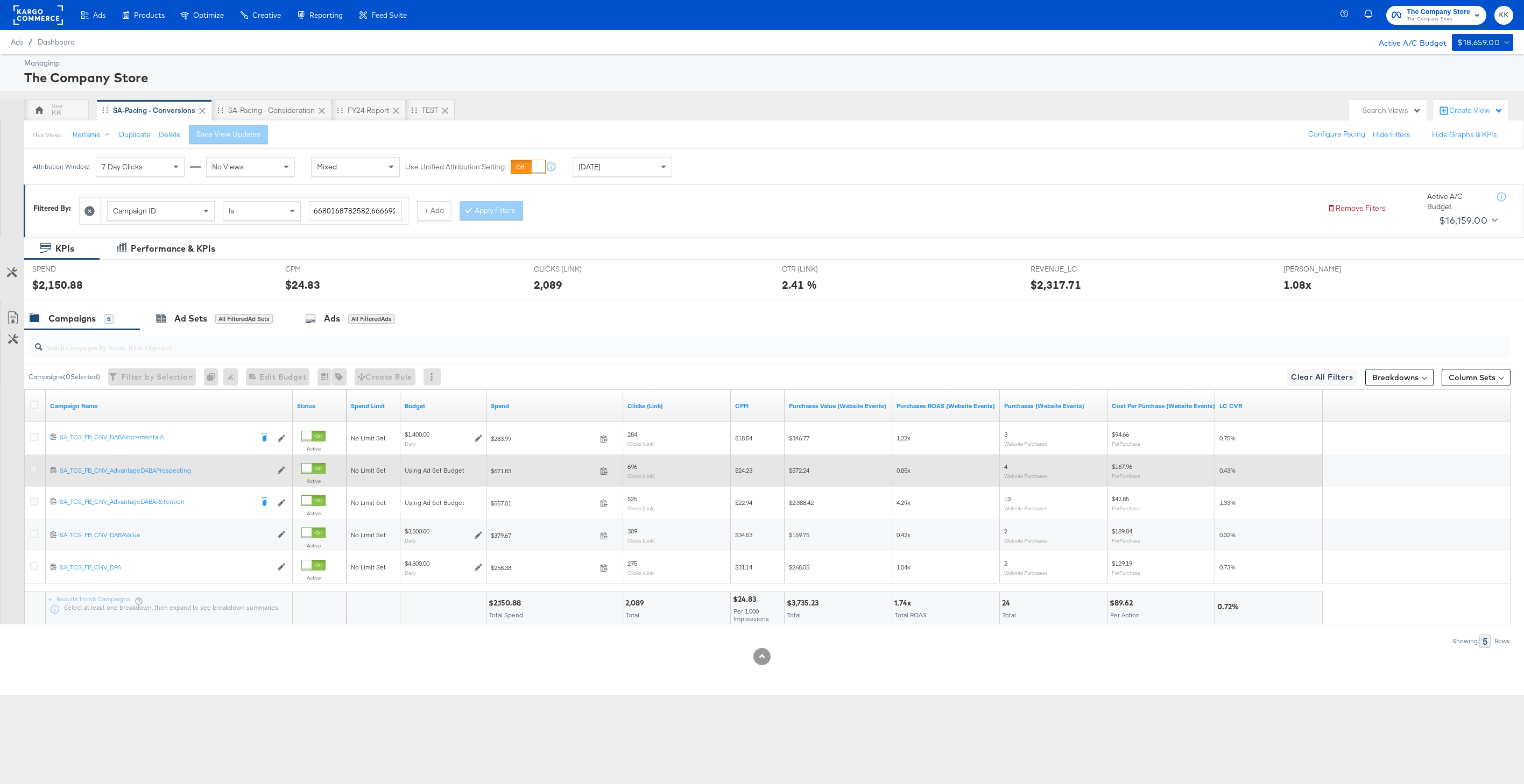
click at [32, 466] on icon at bounding box center [34, 470] width 8 height 8
click at [0, 0] on input "checkbox" at bounding box center [0, 0] width 0 height 0
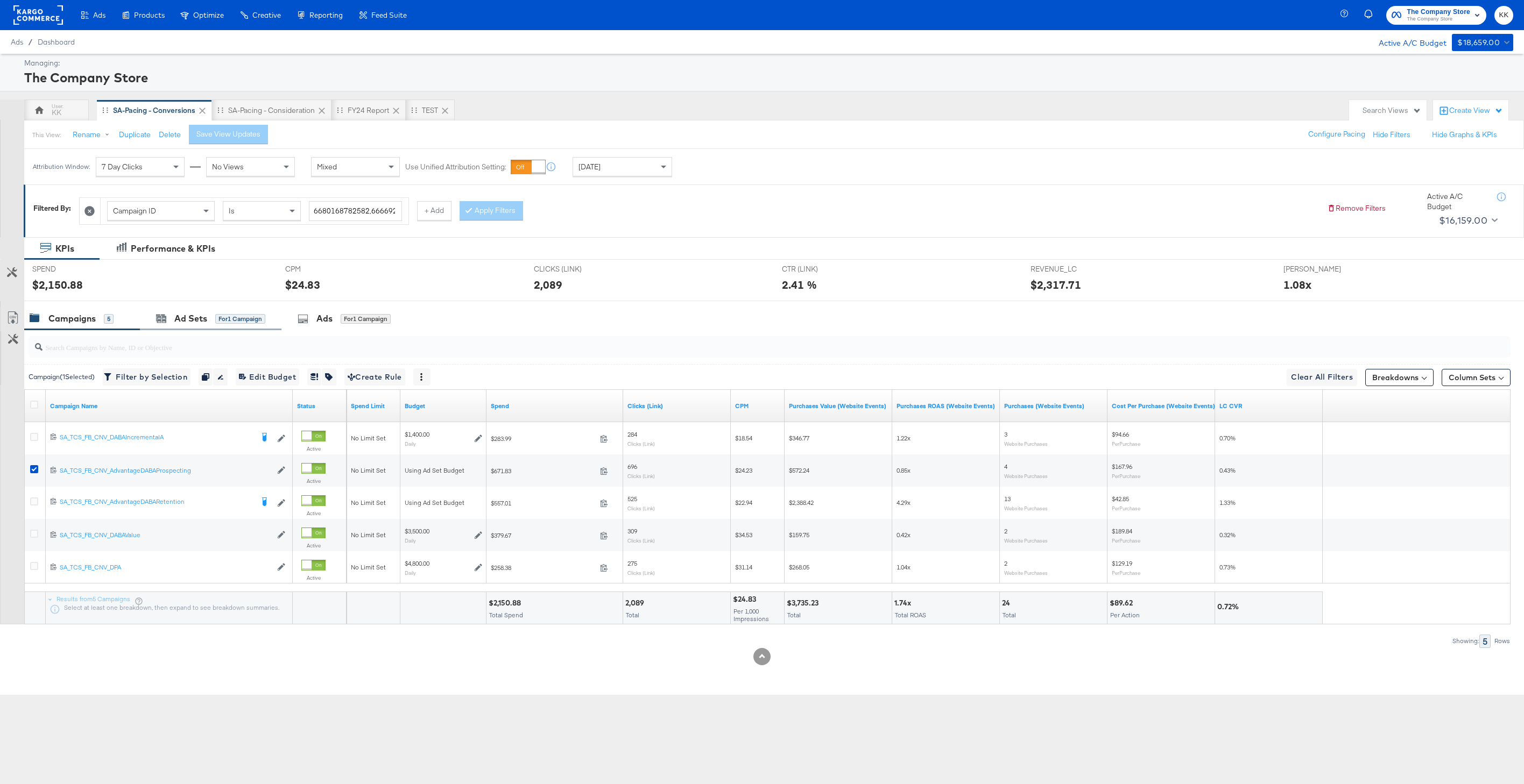
click at [194, 310] on div "Ad Sets for 1 Campaign" at bounding box center [210, 318] width 142 height 23
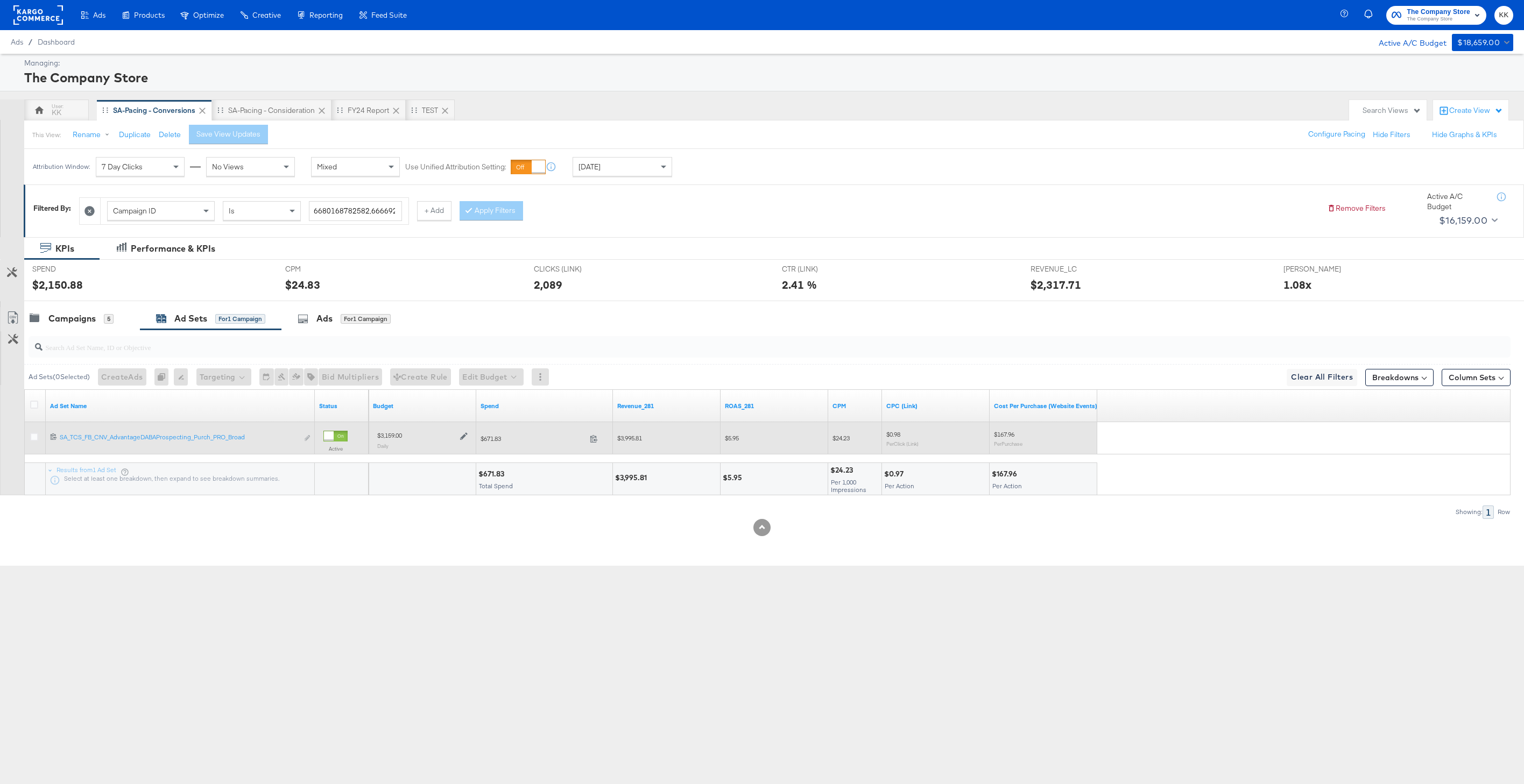
click at [464, 437] on icon at bounding box center [464, 437] width 8 height 8
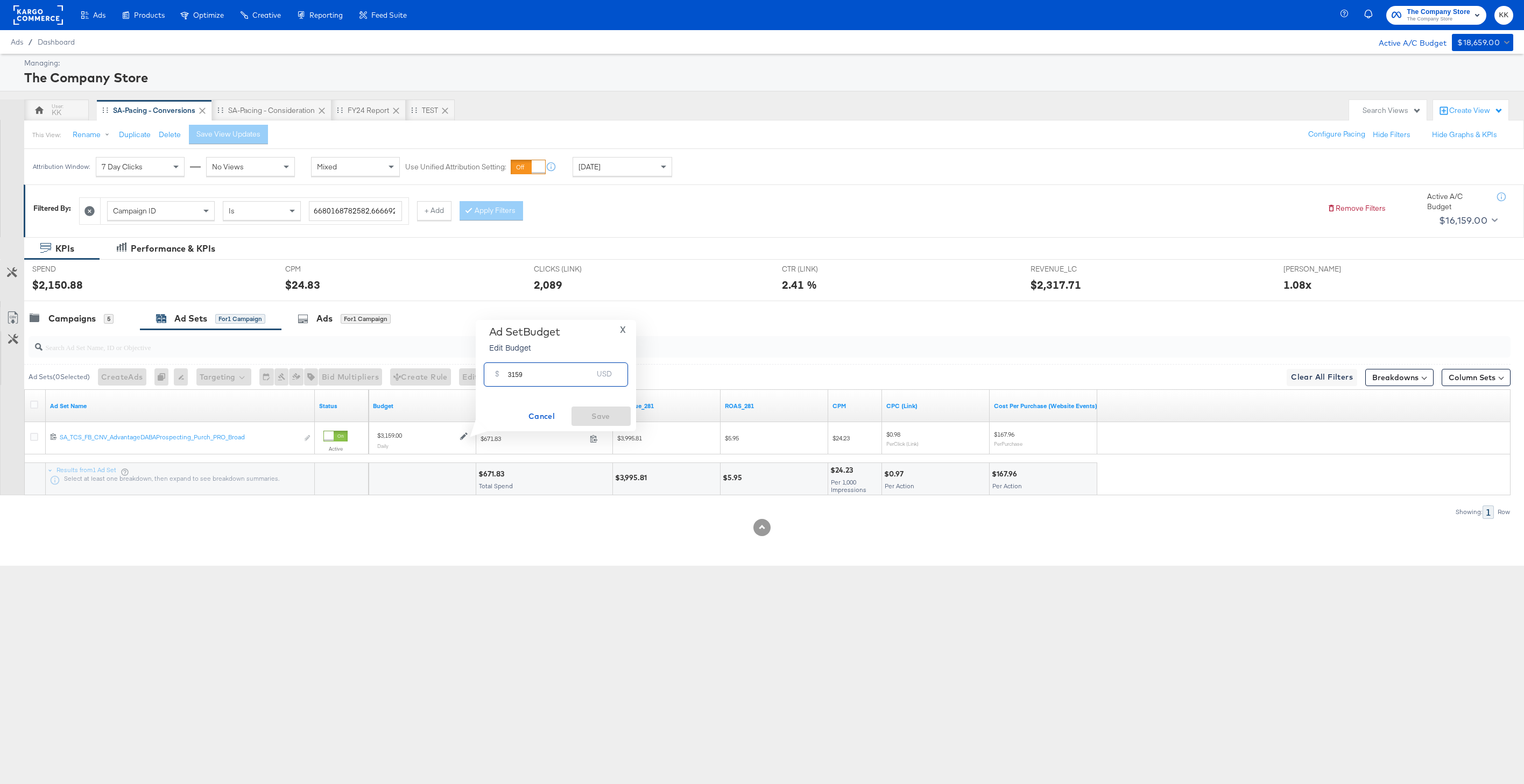
drag, startPoint x: 532, startPoint y: 375, endPoint x: 486, endPoint y: 375, distance: 46.0
click at [486, 375] on div "$ 3159 USD" at bounding box center [555, 375] width 144 height 24
type input "3000"
click at [595, 411] on span "Save" at bounding box center [601, 416] width 51 height 14
click at [73, 318] on div "Campaigns" at bounding box center [72, 318] width 47 height 13
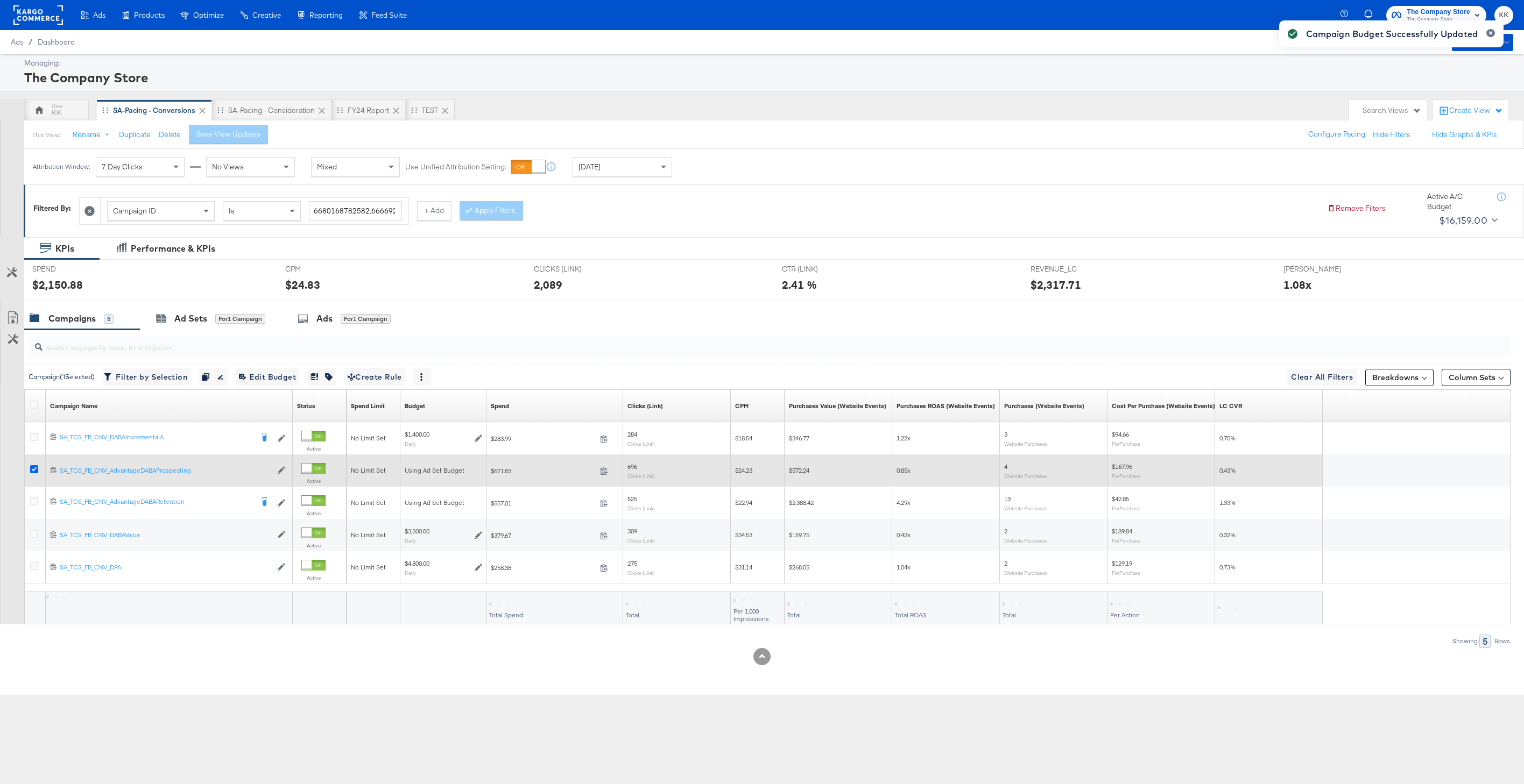
click at [32, 471] on icon at bounding box center [34, 470] width 8 height 8
click at [0, 0] on input "checkbox" at bounding box center [0, 0] width 0 height 0
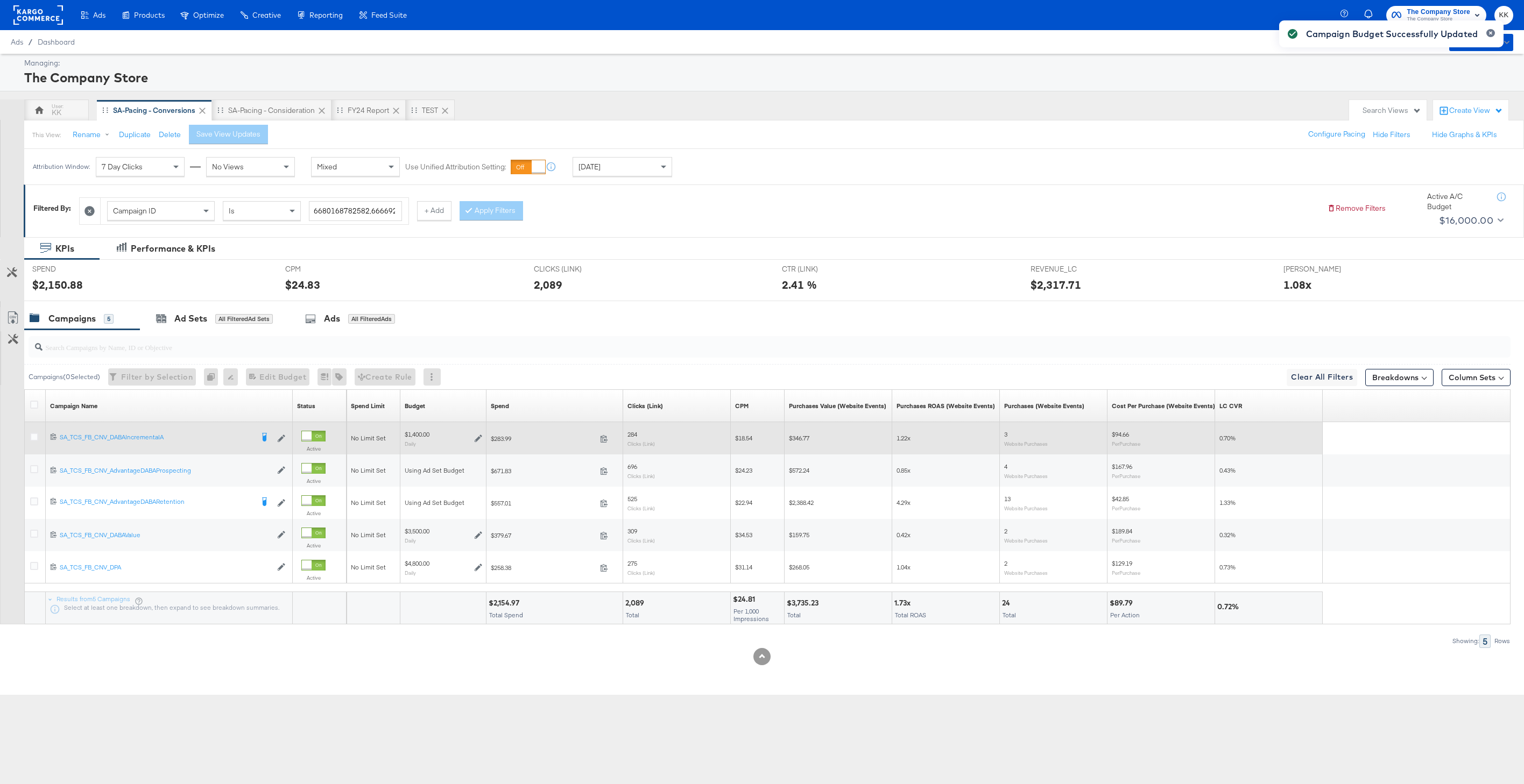
click at [32, 442] on div at bounding box center [35, 439] width 11 height 11
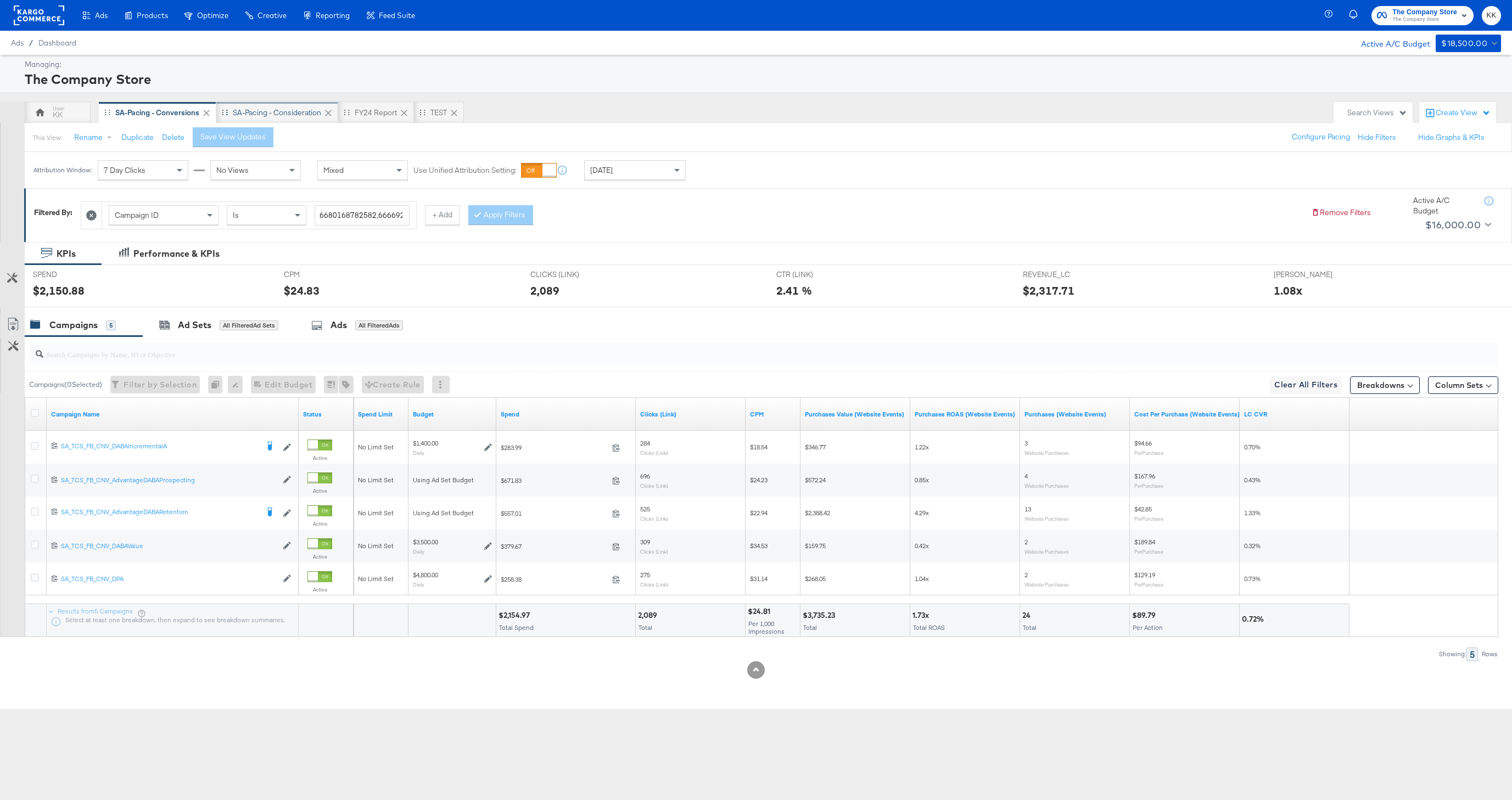
click at [290, 115] on div "SA-Pacing - Consideration" at bounding box center [277, 112] width 88 height 10
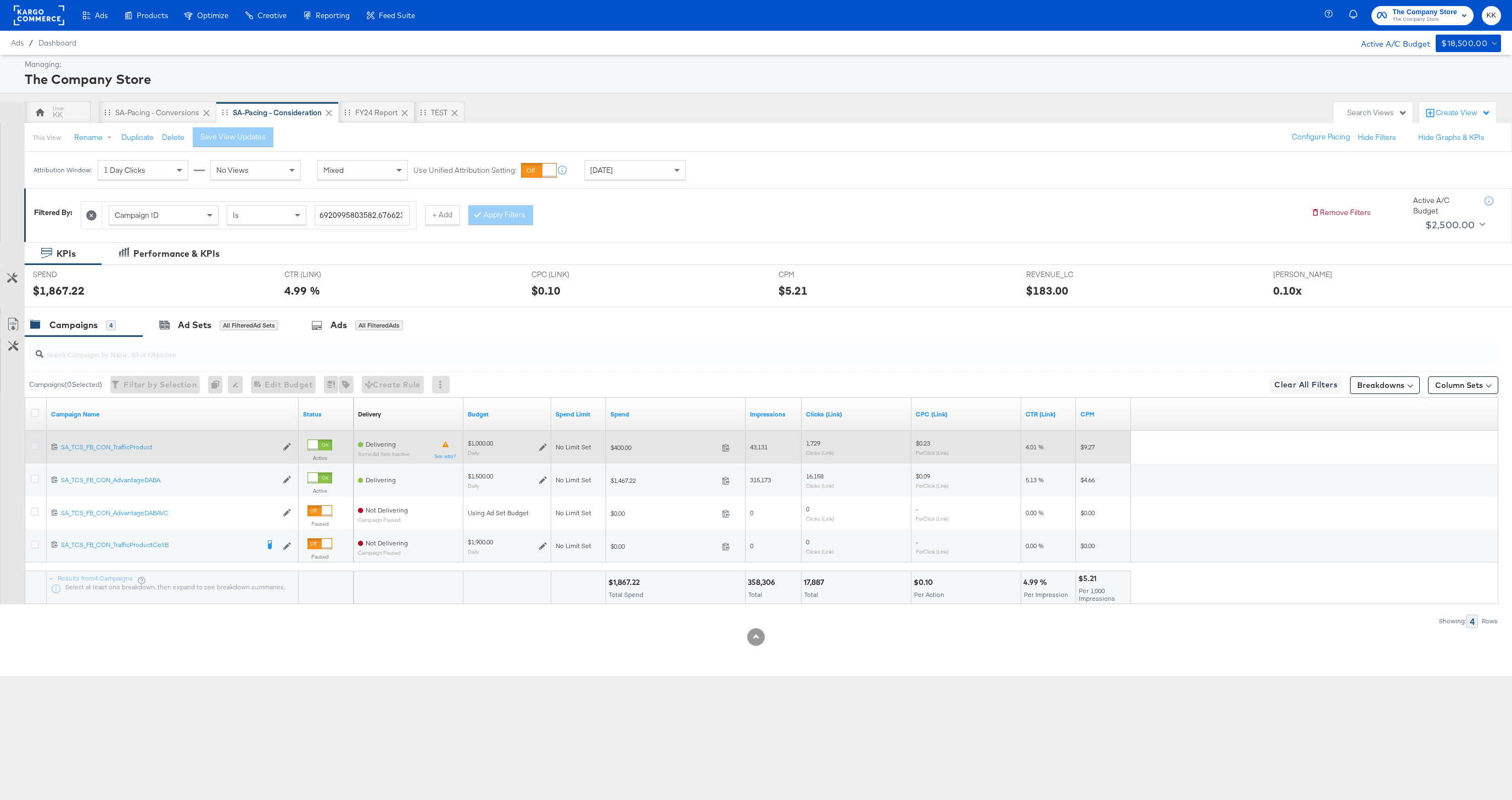
click at [34, 449] on icon at bounding box center [35, 446] width 9 height 9
click at [0, 0] on input "checkbox" at bounding box center [0, 0] width 0 height 0
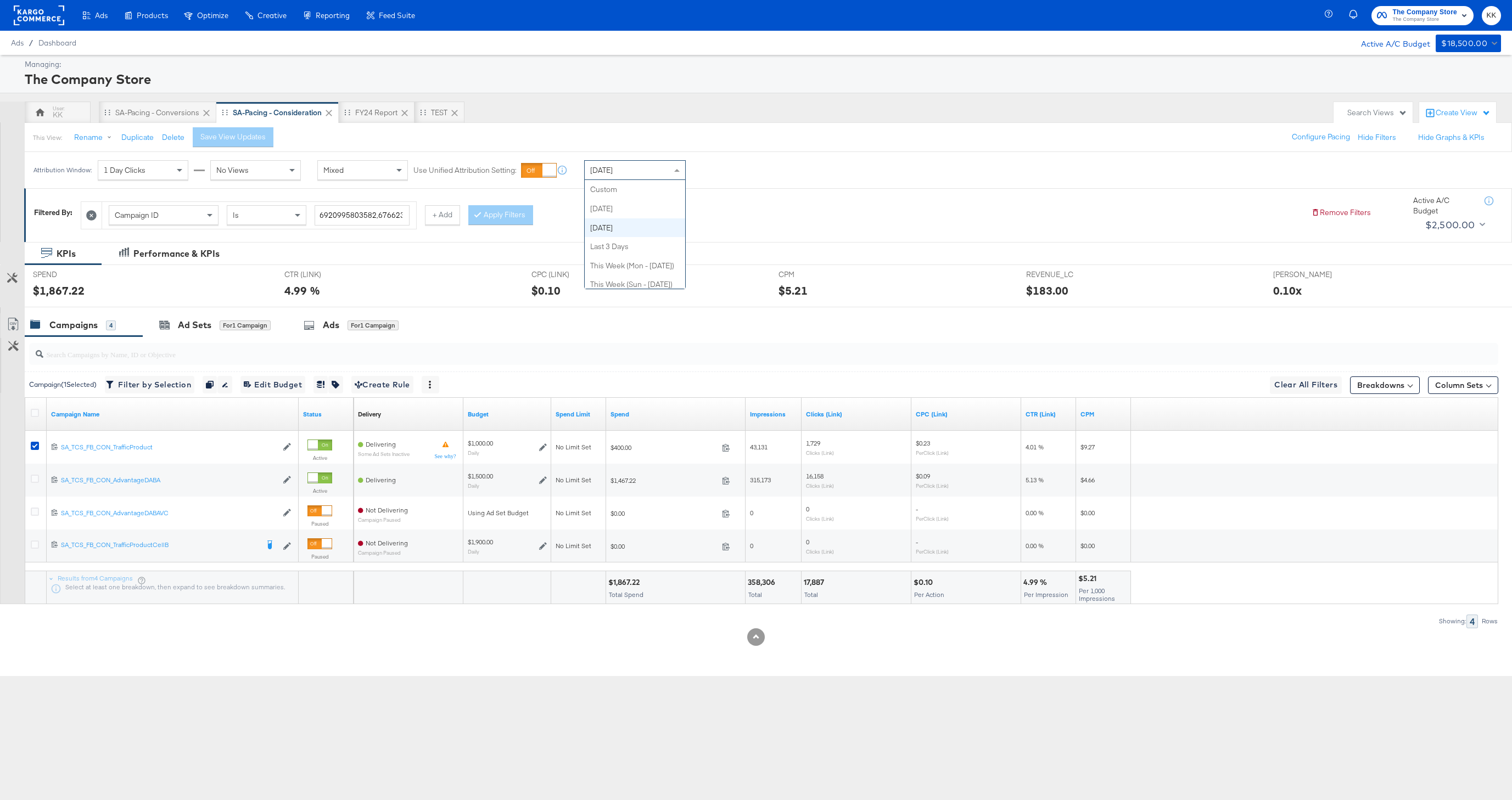
click at [631, 170] on div "Yesterday" at bounding box center [635, 170] width 101 height 19
click at [711, 166] on label "Start:" at bounding box center [715, 166] width 18 height 7
click at [595, 262] on input "October 6th 2025" at bounding box center [589, 257] width 118 height 20
click at [562, 316] on td "29" at bounding box center [561, 312] width 19 height 15
type input "September 29th 2025"
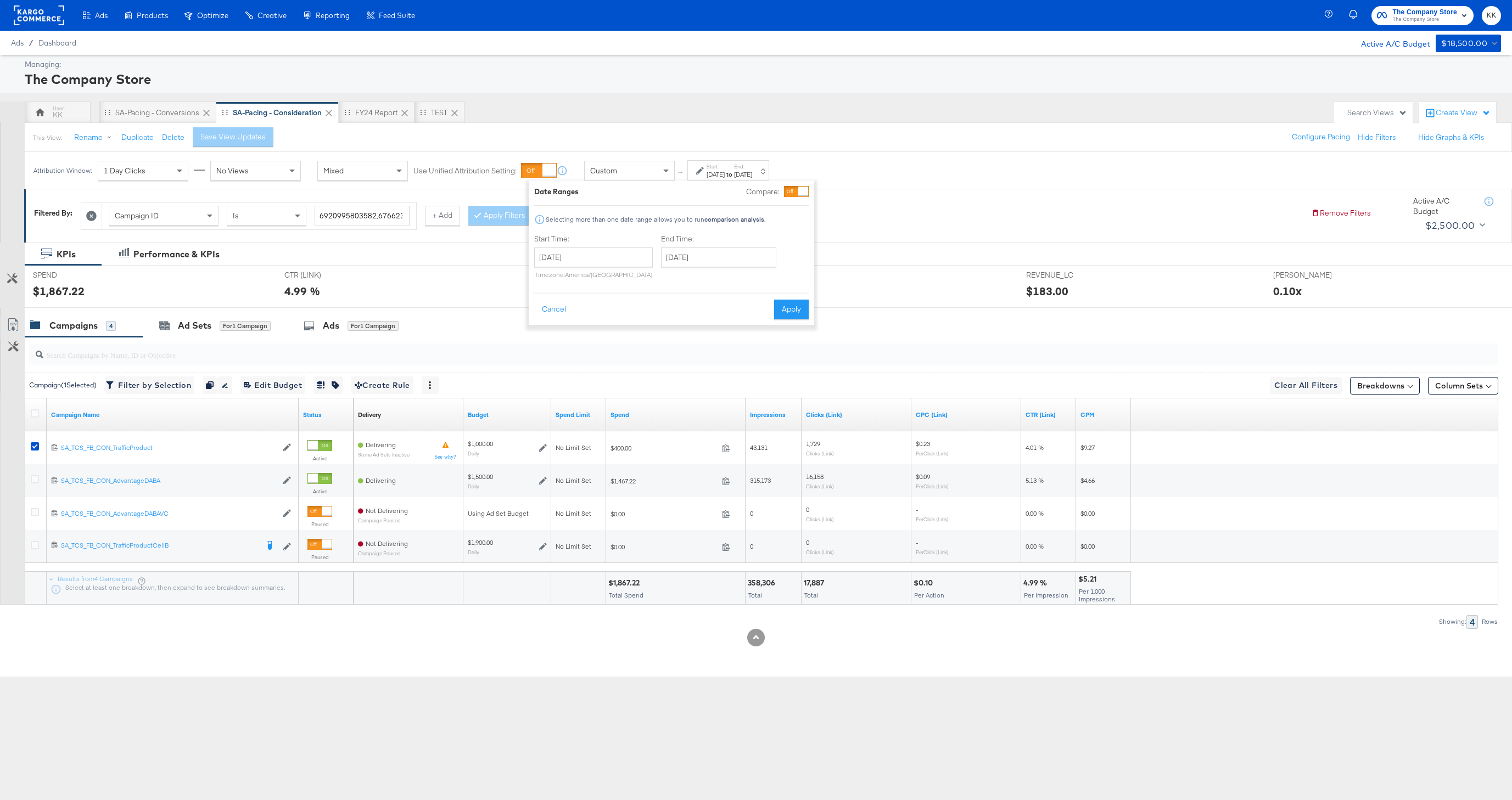
click at [701, 271] on div "End Time: October 6th 2025 ‹ October 2025 › Su Mo Tu We Th Fr Sa 28 29 30 1 2 3…" at bounding box center [721, 259] width 120 height 50
click at [701, 264] on input "October 6th 2025" at bounding box center [718, 257] width 115 height 20
click at [676, 329] on td "5" at bounding box center [673, 328] width 19 height 15
type input "October 5th 2025"
click at [774, 312] on button "Apply" at bounding box center [791, 309] width 35 height 20
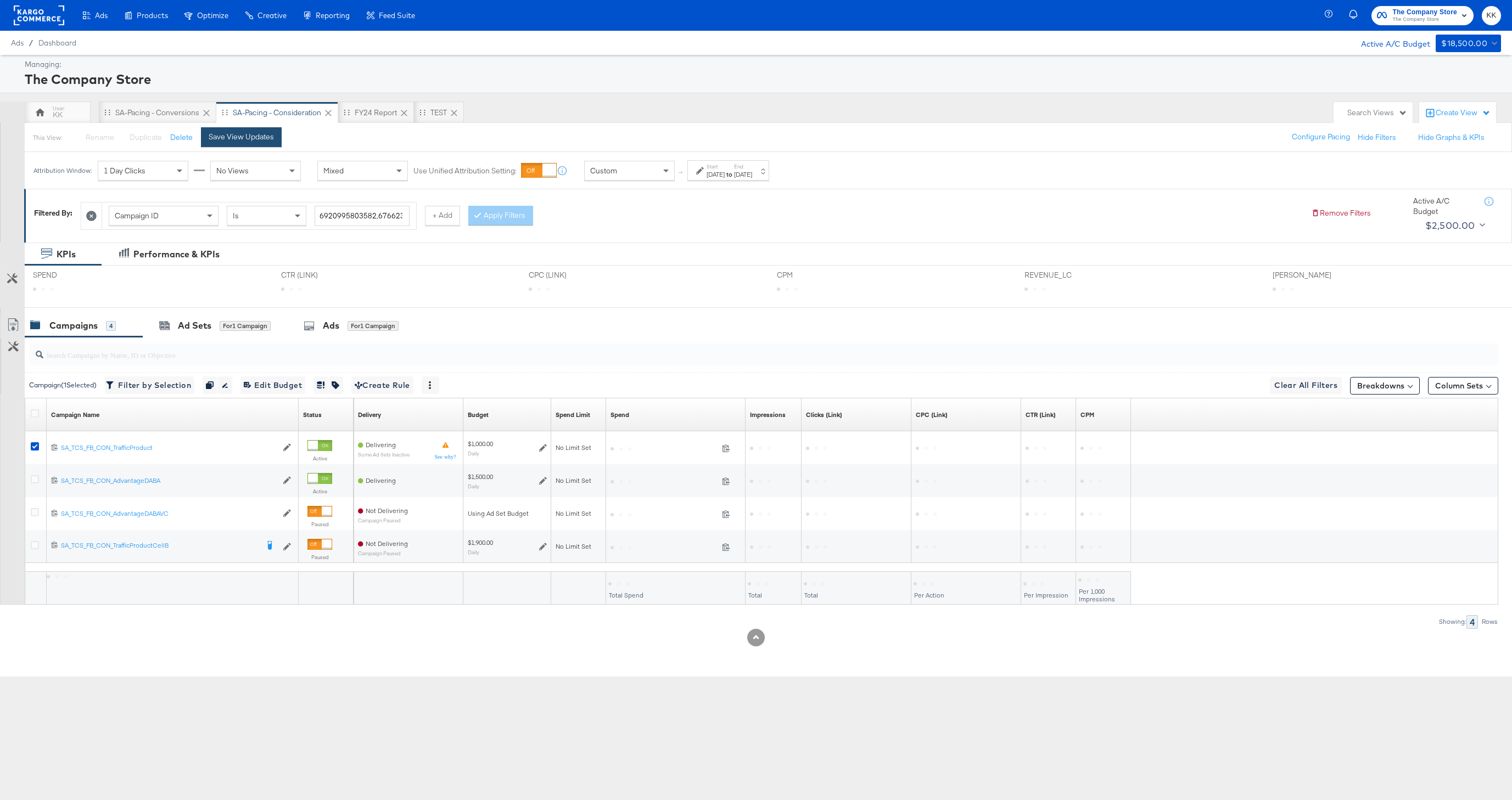
click at [259, 145] on button "Save View Updates" at bounding box center [241, 137] width 81 height 20
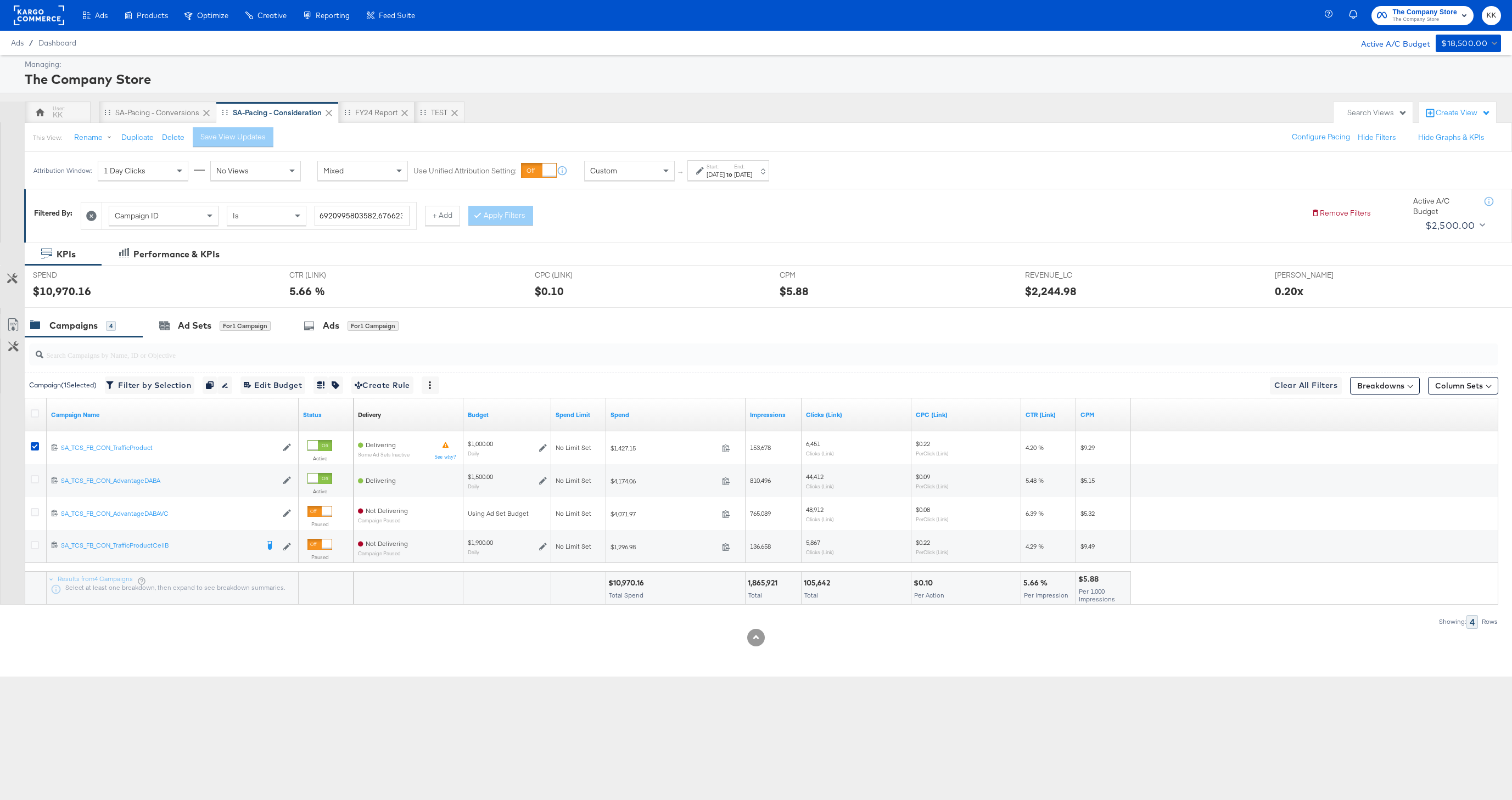
click at [623, 583] on div "$10,970.16" at bounding box center [628, 583] width 39 height 10
copy div "10,970.16"
drag, startPoint x: 649, startPoint y: 168, endPoint x: 646, endPoint y: 173, distance: 5.8
click at [649, 168] on div "Custom" at bounding box center [629, 171] width 90 height 19
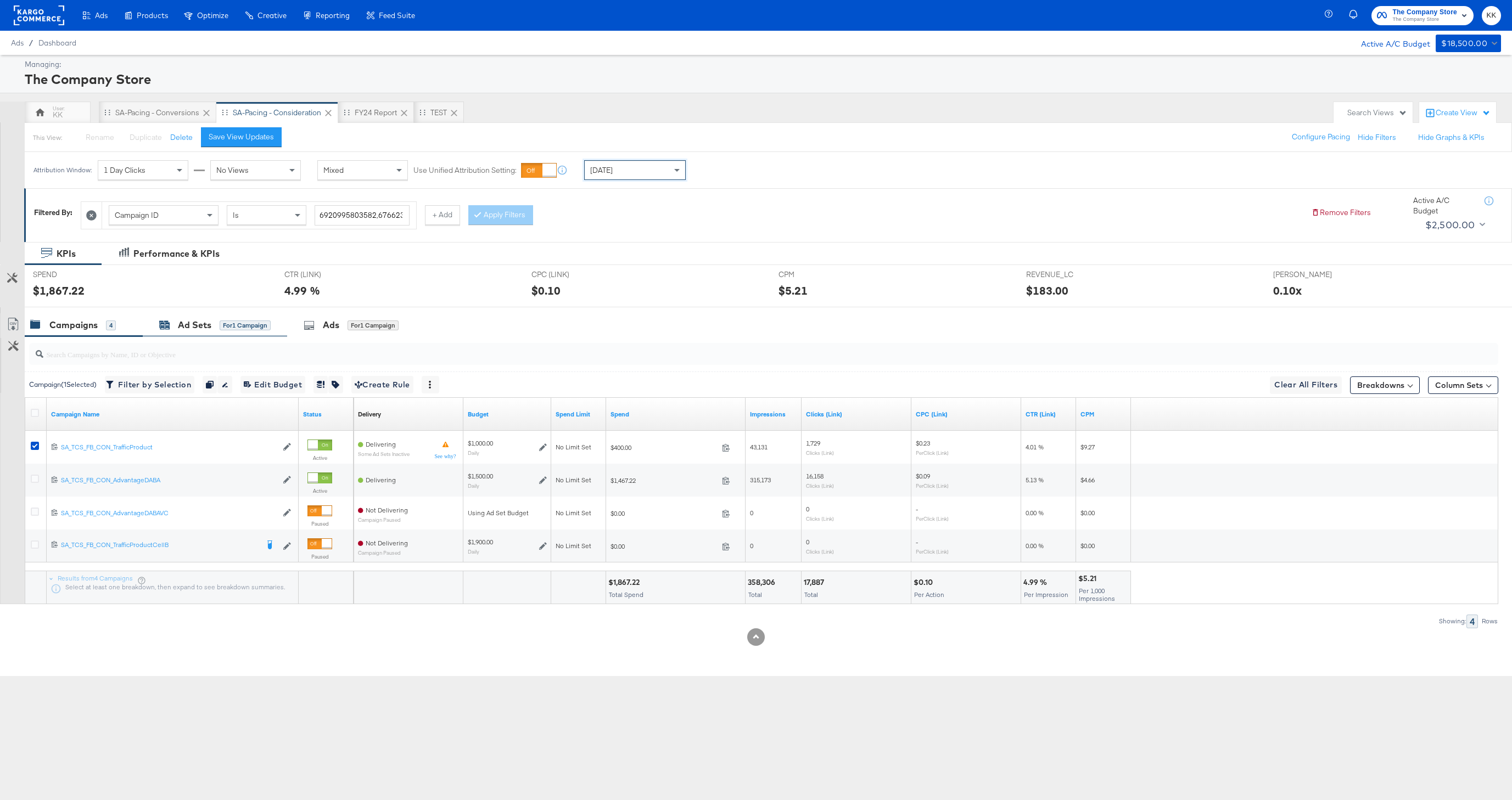
click at [197, 329] on div "Ad Sets" at bounding box center [195, 325] width 34 height 13
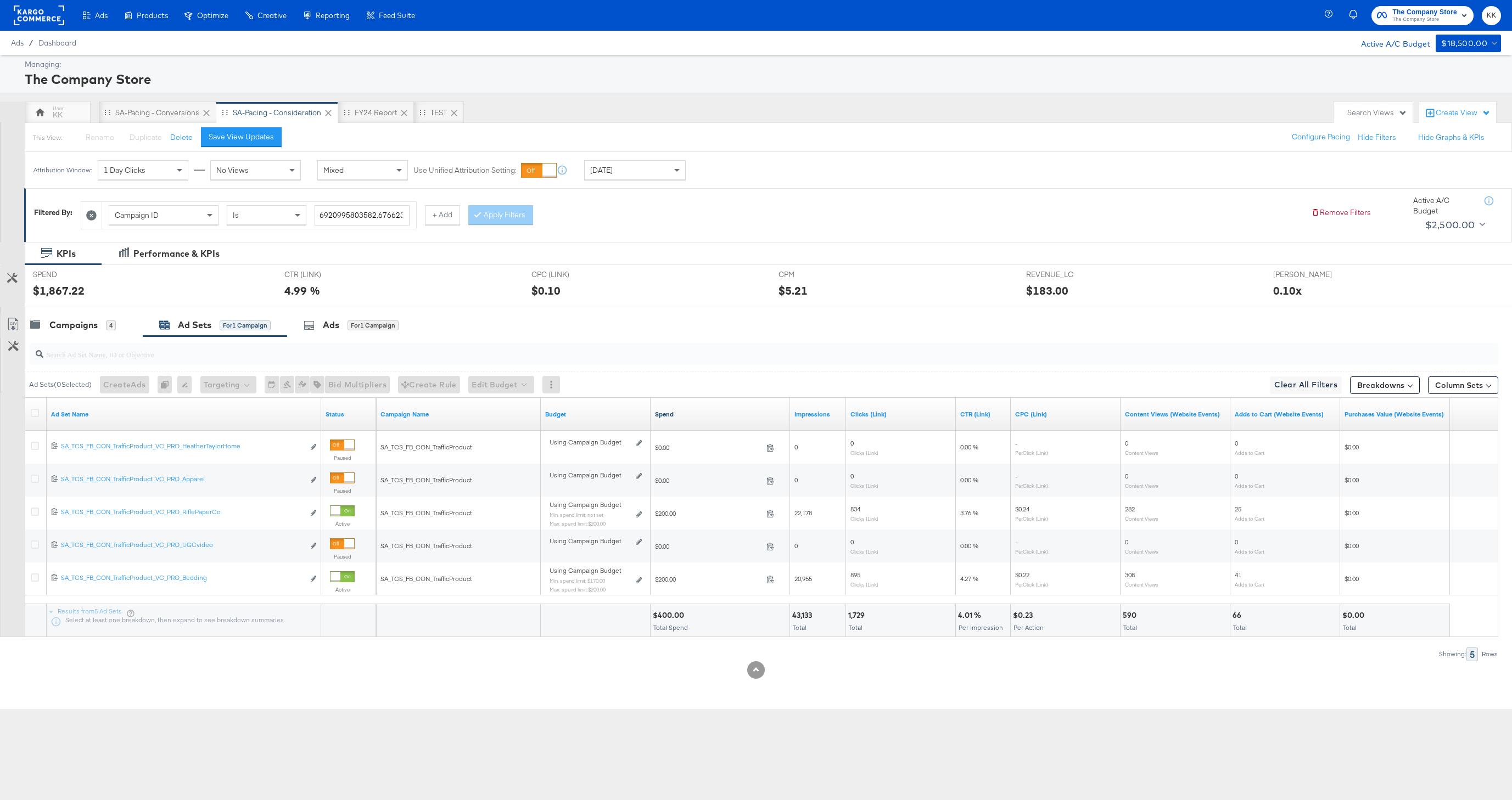
click at [669, 415] on link "Spend" at bounding box center [720, 414] width 131 height 9
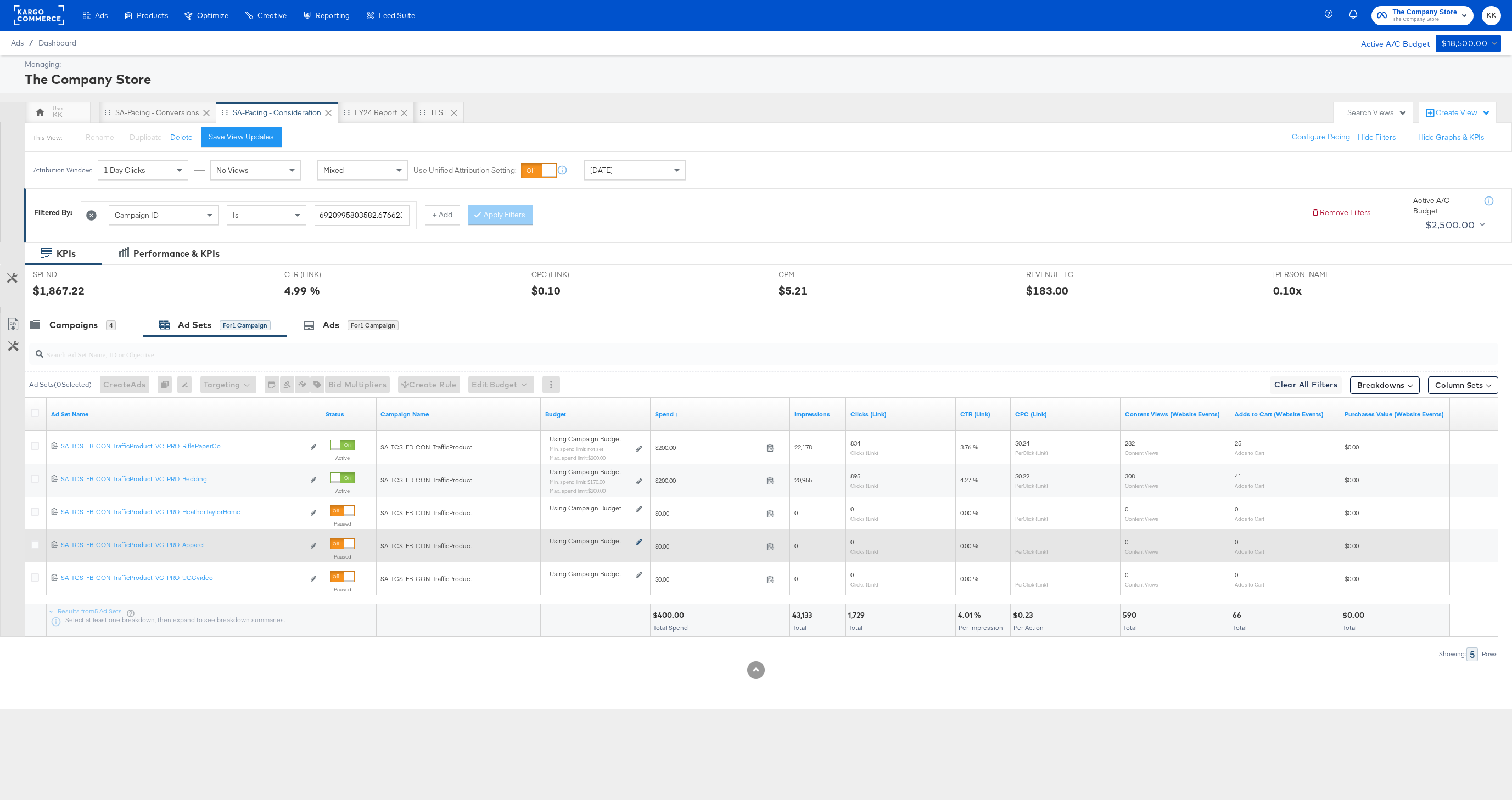
click at [639, 541] on icon at bounding box center [639, 542] width 5 height 6
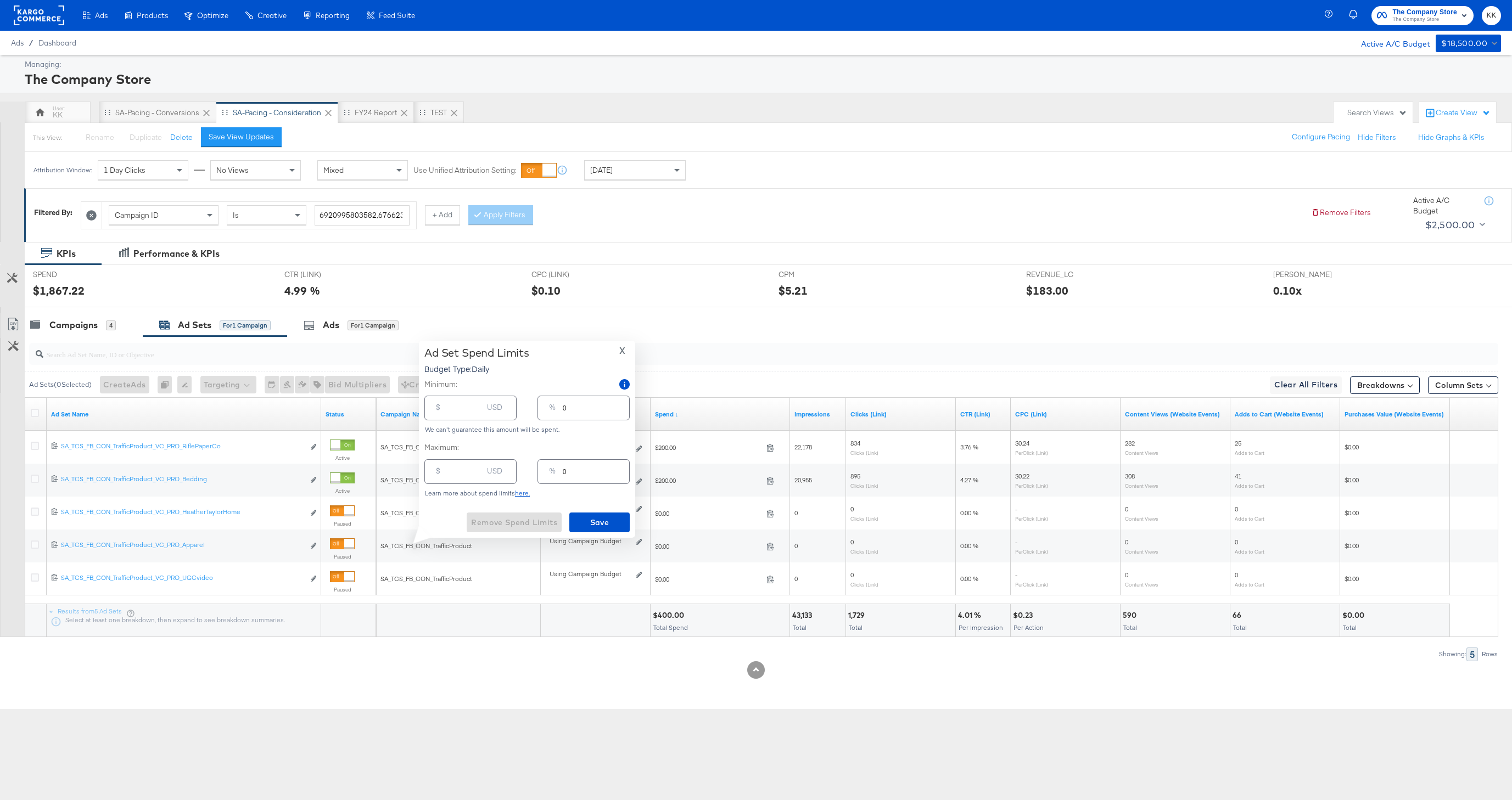
click at [465, 475] on input "number" at bounding box center [465, 467] width 35 height 24
type input "2"
type input "20"
type input "2"
type input "200"
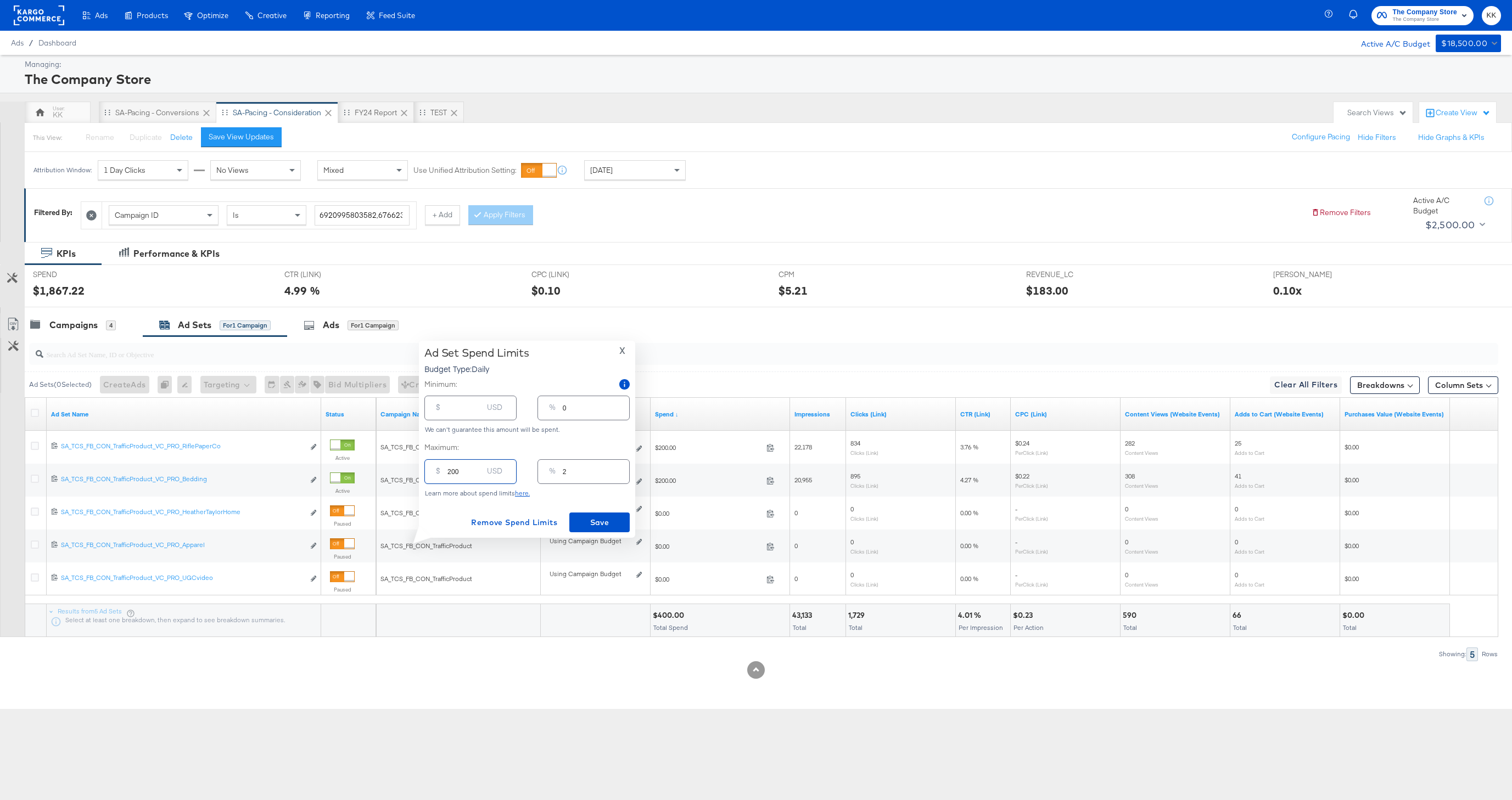
type input "20"
type input "200.00"
click at [592, 519] on span "Save" at bounding box center [600, 523] width 52 height 14
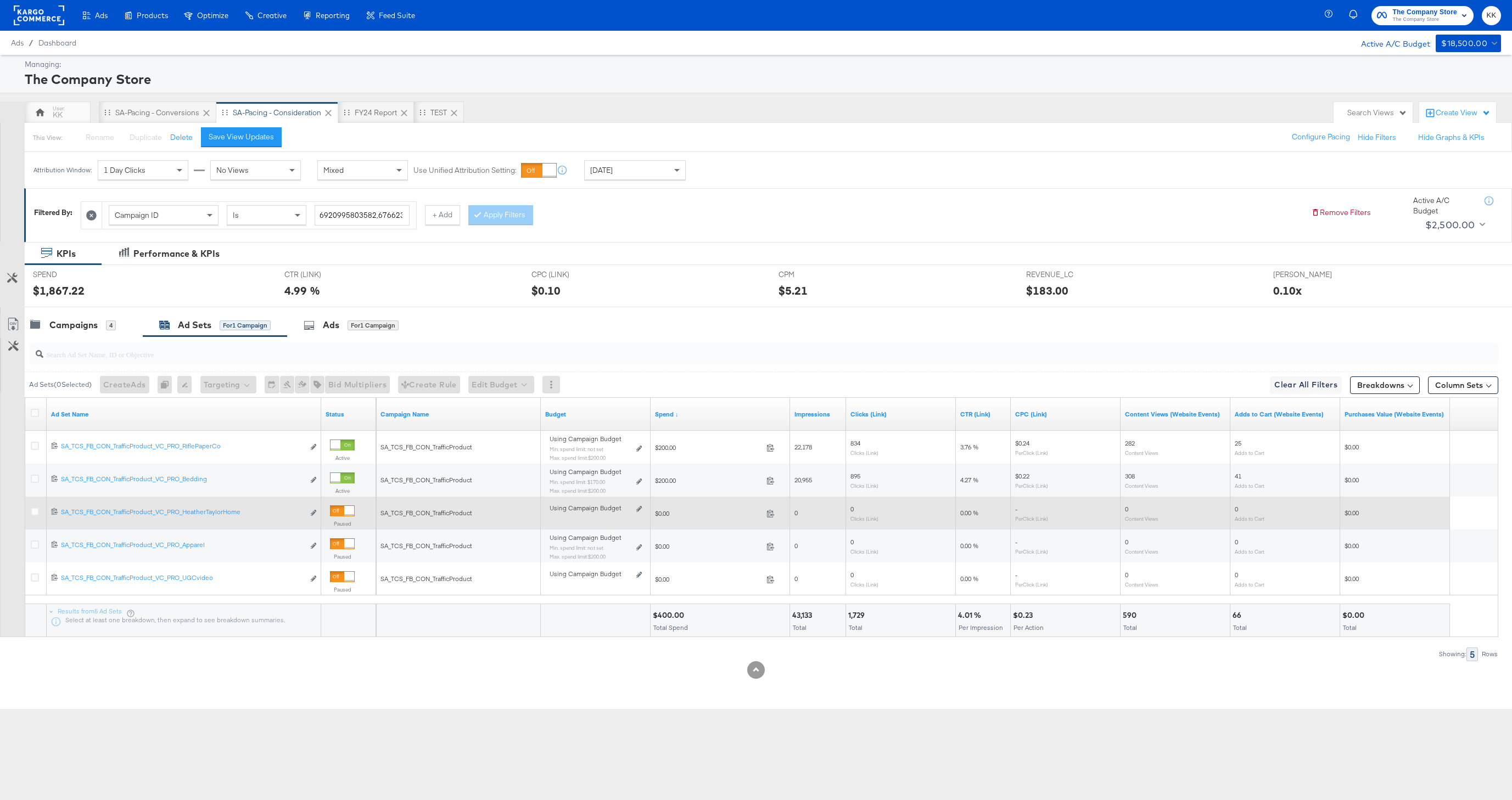
click at [344, 512] on div at bounding box center [349, 511] width 10 height 10
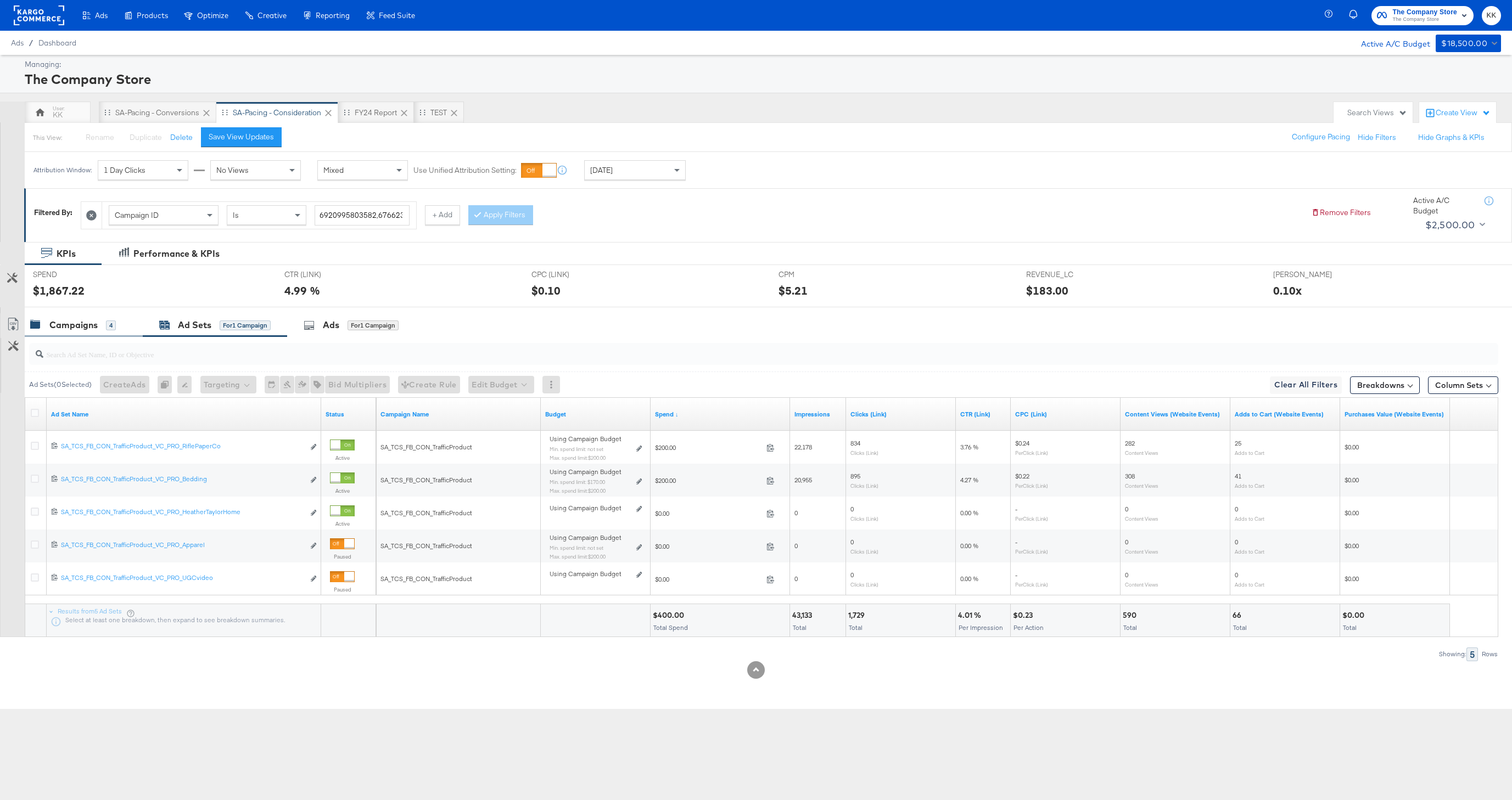
click at [80, 323] on div "Campaigns" at bounding box center [73, 325] width 48 height 13
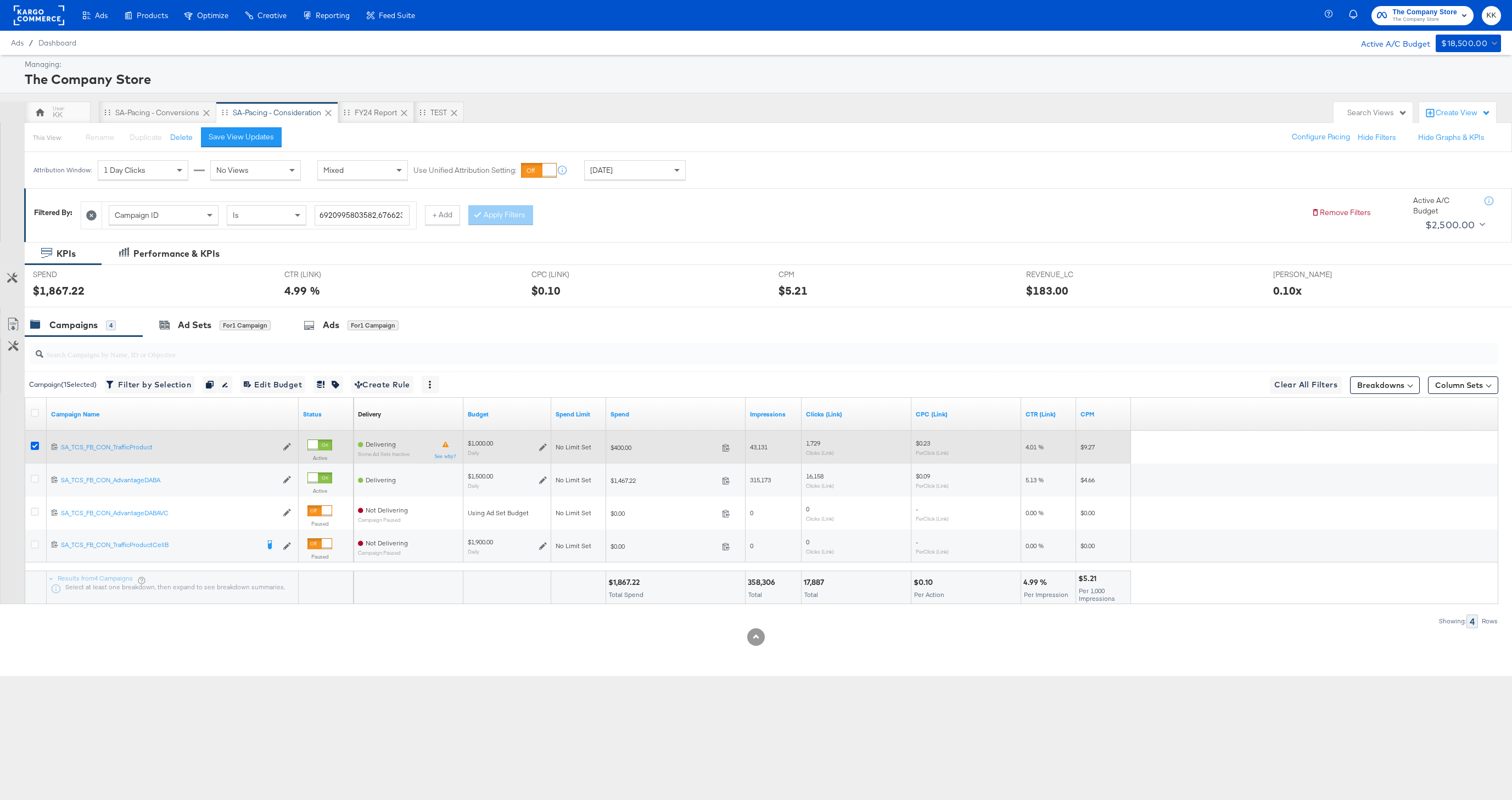
click at [36, 444] on icon at bounding box center [35, 446] width 9 height 9
click at [0, 0] on input "checkbox" at bounding box center [0, 0] width 0 height 0
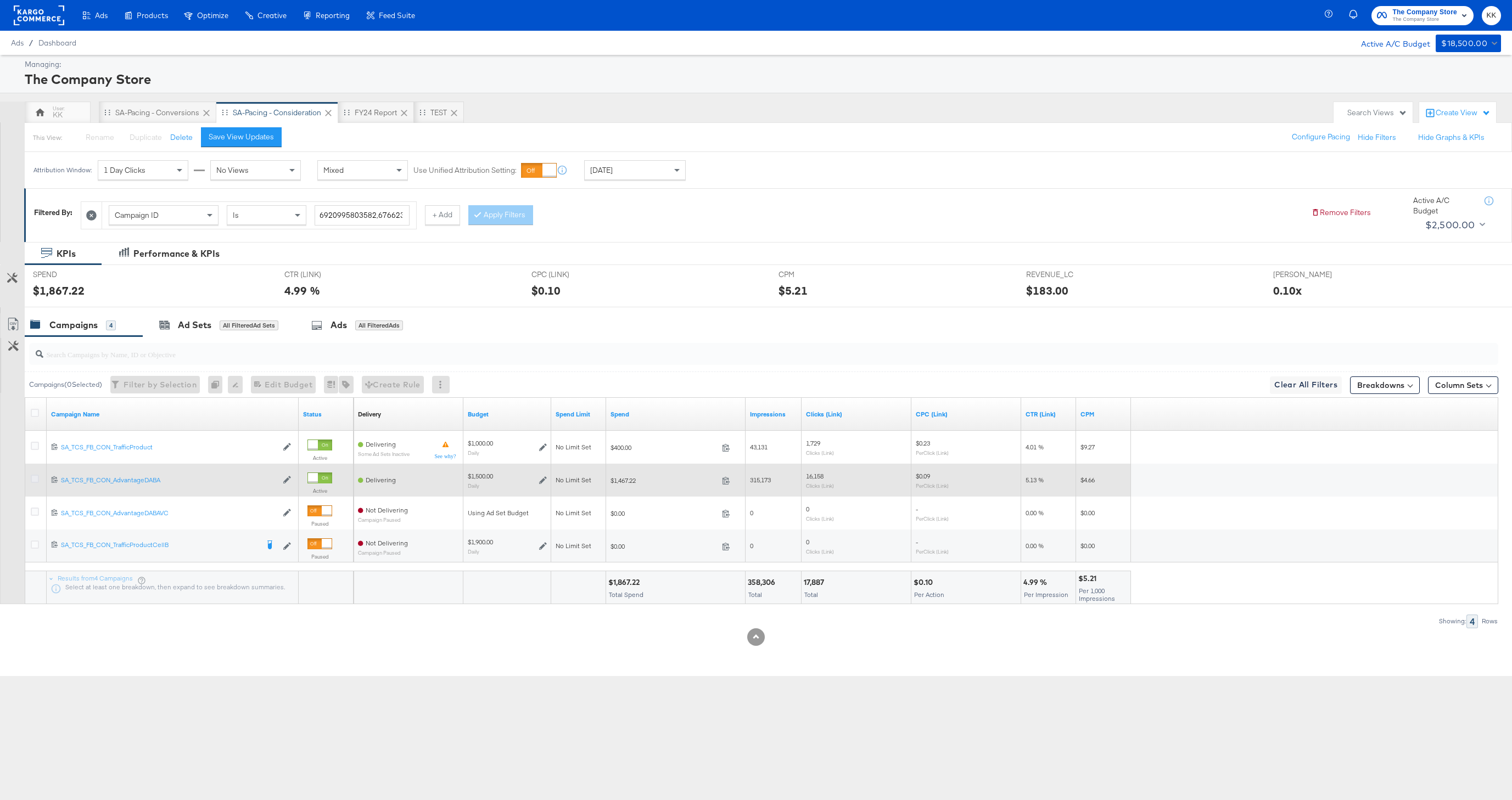
click at [35, 479] on icon at bounding box center [35, 479] width 9 height 9
click at [0, 0] on input "checkbox" at bounding box center [0, 0] width 0 height 0
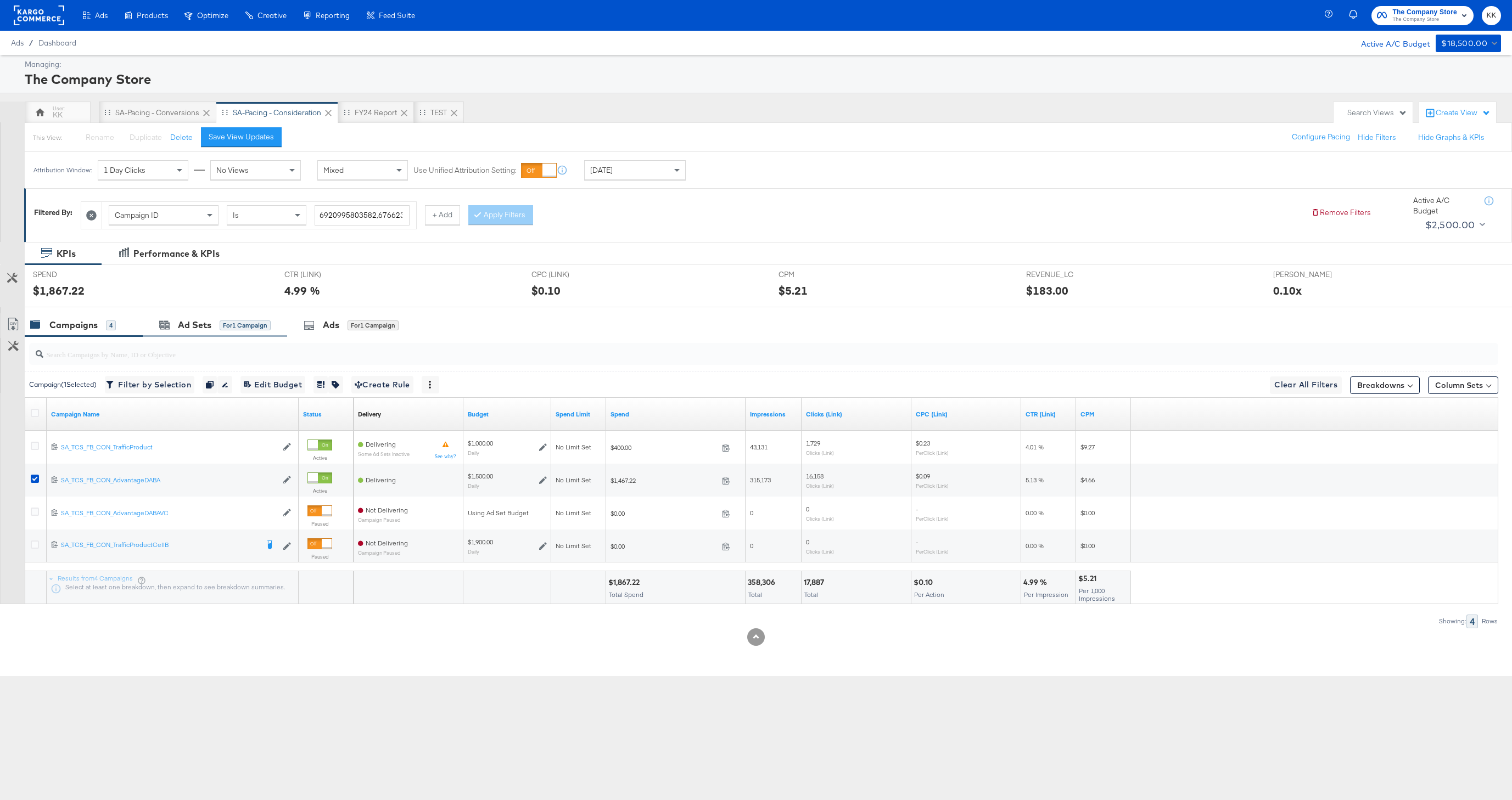
click at [225, 332] on div "Ad Sets for 1 Campaign" at bounding box center [215, 325] width 145 height 24
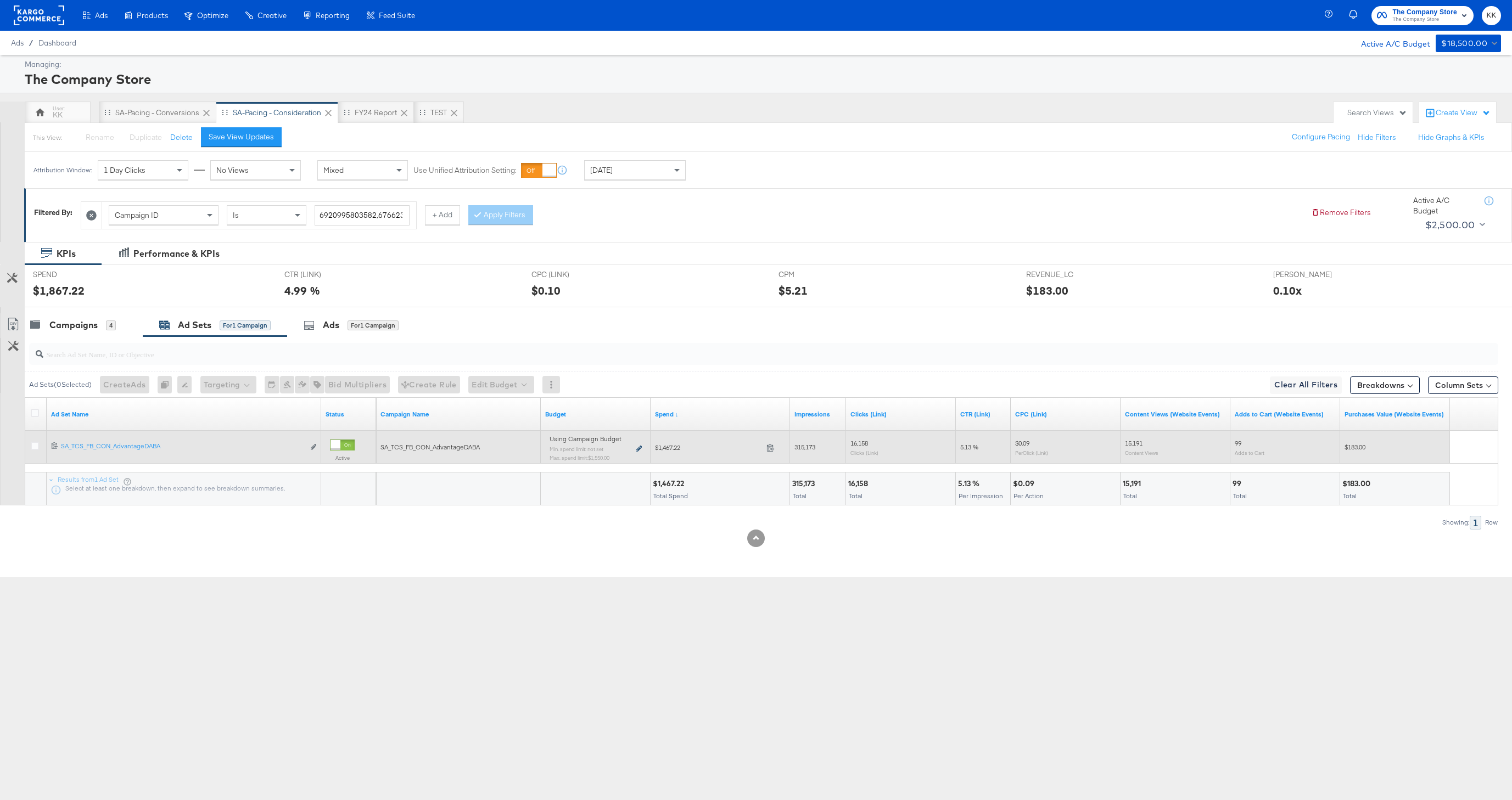
click at [639, 447] on icon at bounding box center [639, 449] width 5 height 6
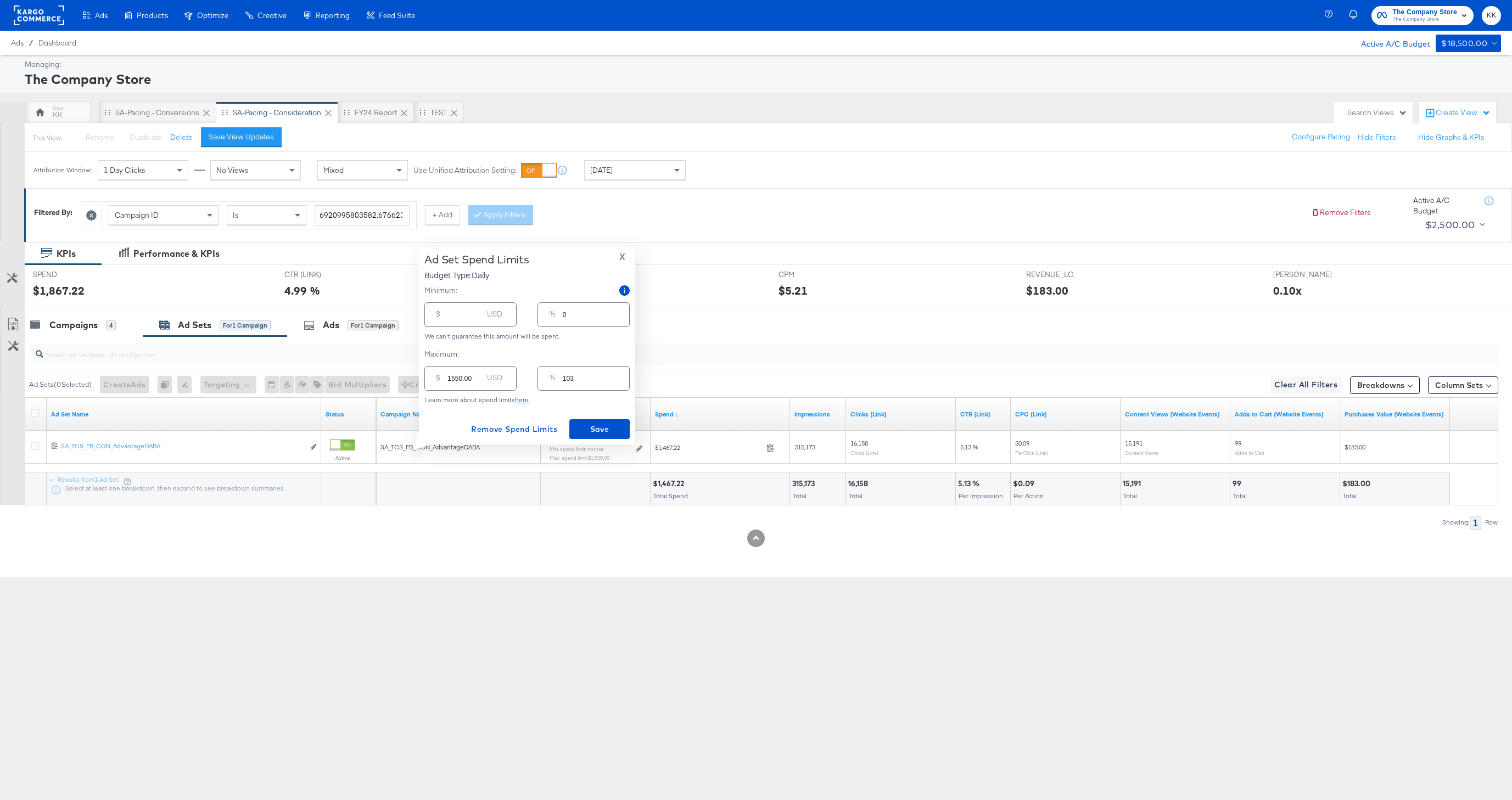
click at [626, 251] on div "Ad Set Spend Limits Budget Type: Daily X Minimum: $ USD % 0 We can't guarantee …" at bounding box center [527, 346] width 217 height 197
click at [623, 252] on span "X" at bounding box center [622, 257] width 6 height 15
click at [99, 317] on div "Campaigns 4" at bounding box center [84, 325] width 118 height 24
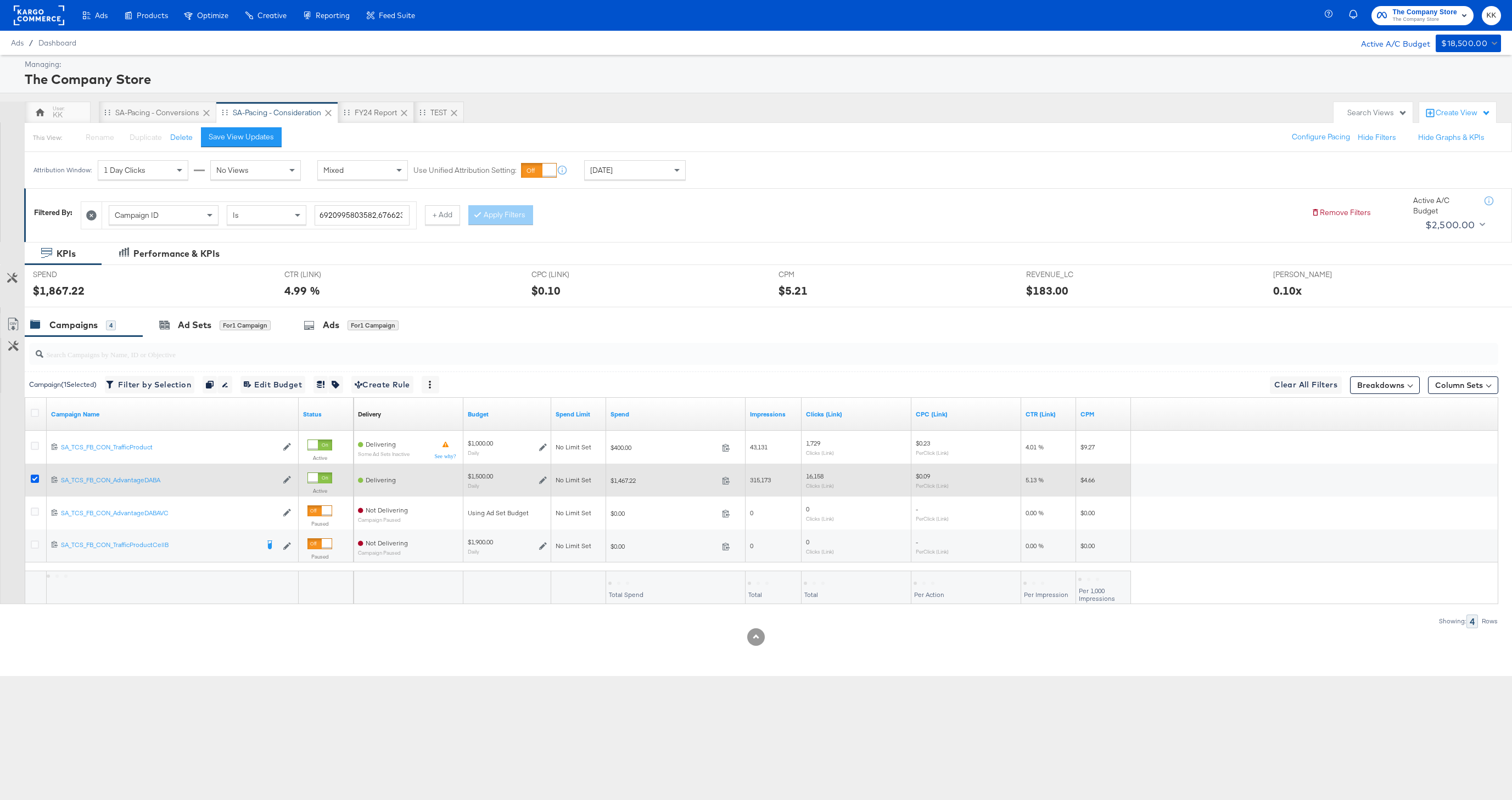
click at [30, 482] on icon at bounding box center [35, 479] width 9 height 9
click at [0, 0] on input "checkbox" at bounding box center [0, 0] width 0 height 0
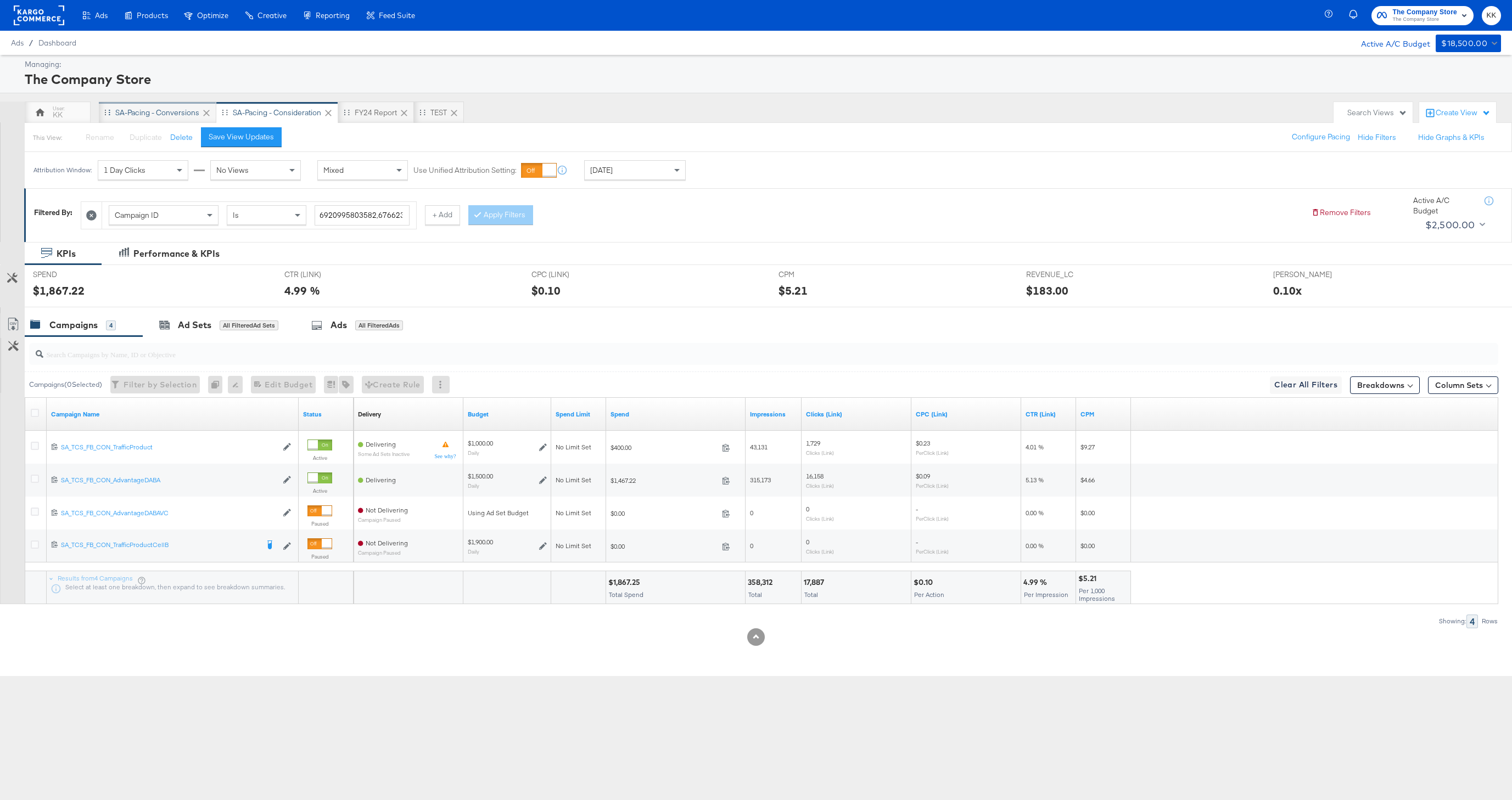
click at [156, 109] on div "SA-Pacing - Conversions" at bounding box center [157, 112] width 84 height 10
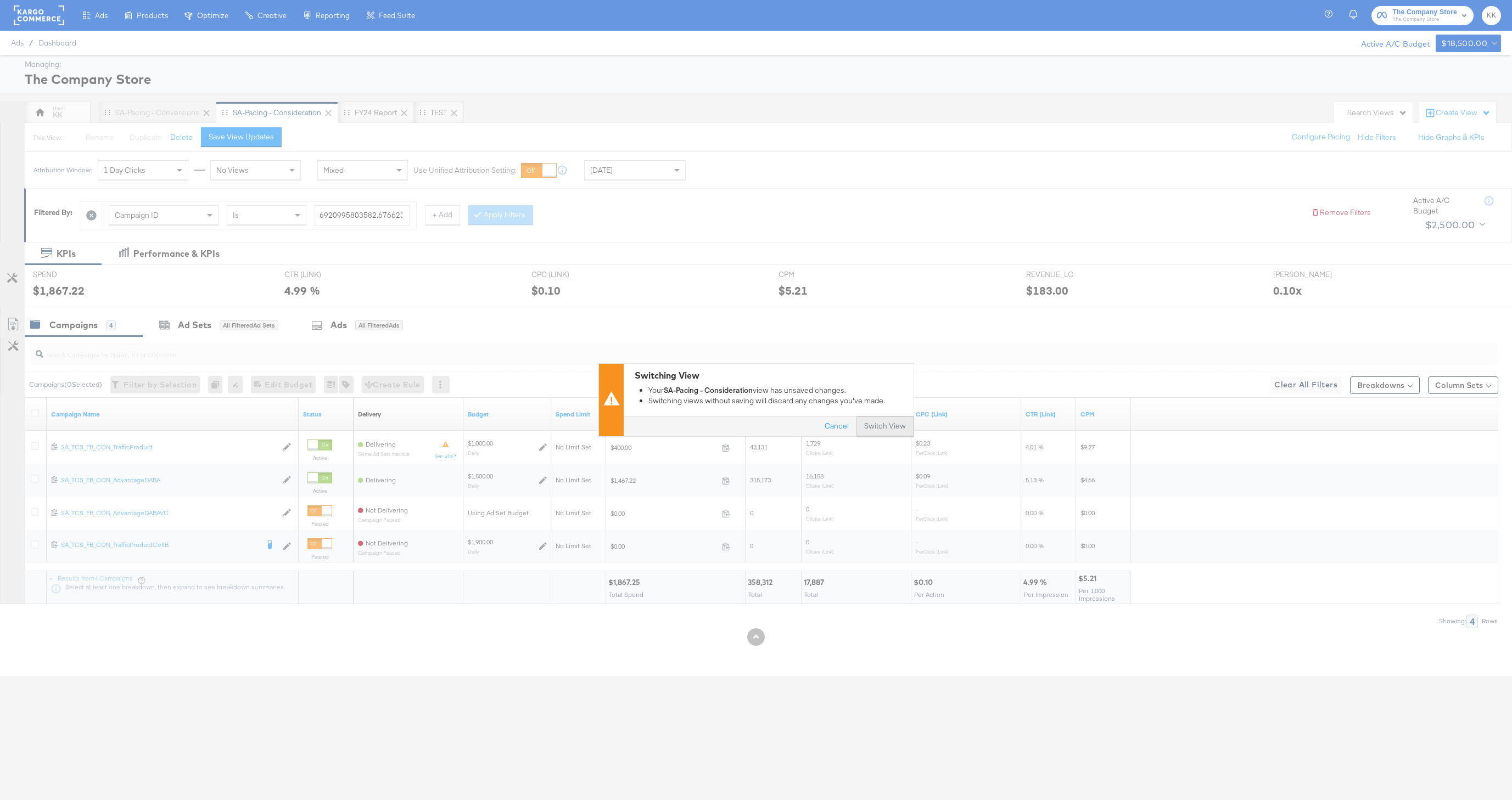
click at [888, 420] on button "Switch View" at bounding box center [885, 427] width 57 height 20
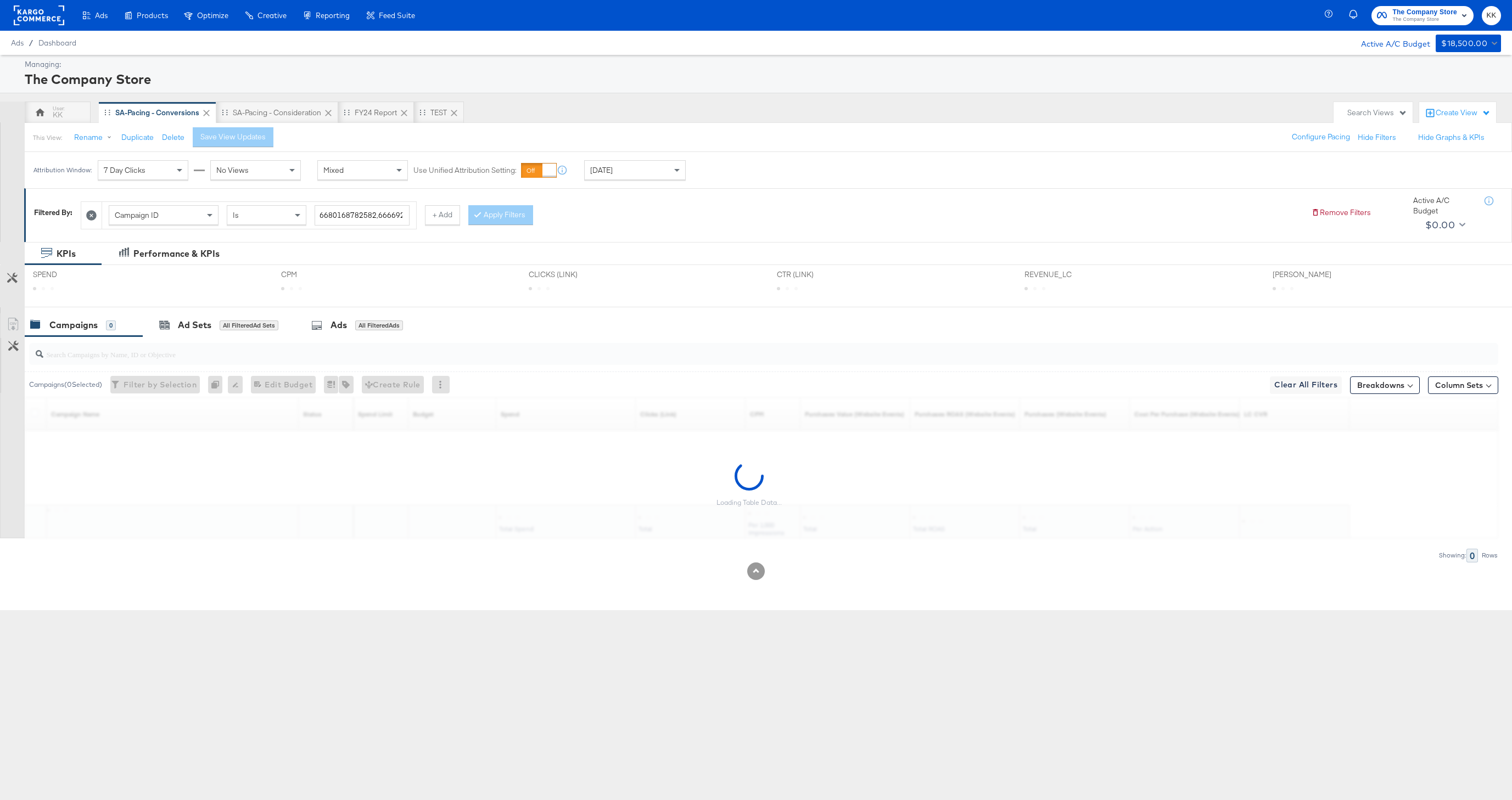
click at [651, 180] on div "Attribution Window: 7 Day Clicks No Views Mixed Use Unified Attribution Setting…" at bounding box center [362, 170] width 675 height 36
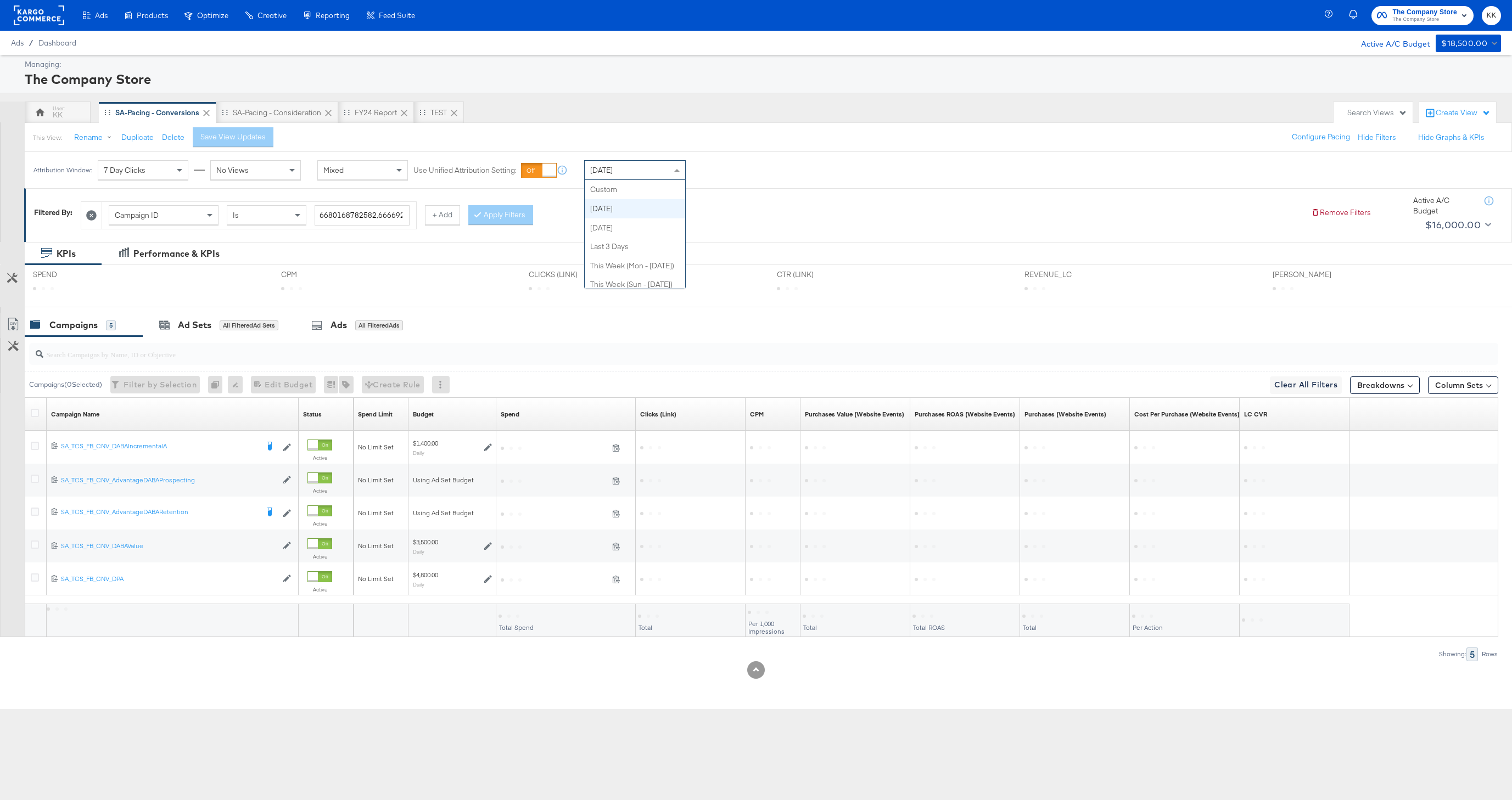
click at [645, 179] on div "Today Custom Today Yesterday Last 3 Days This Week (Mon - Today) This Week (Sun…" at bounding box center [635, 170] width 102 height 20
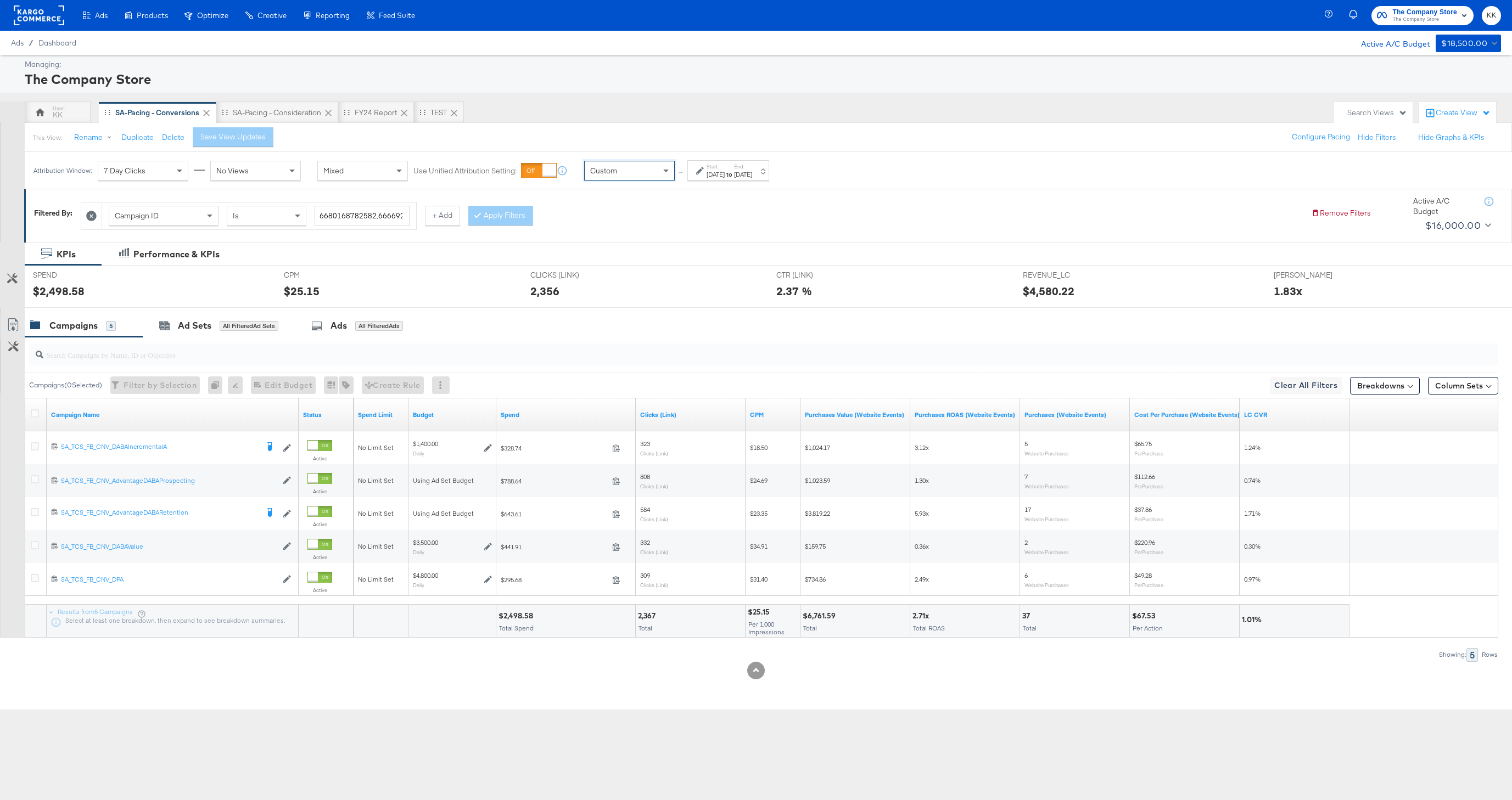
click at [706, 182] on div "Attribution Window: 7 Day Clicks No Views Mixed Use Unified Attribution Setting…" at bounding box center [404, 170] width 758 height 37
click at [716, 165] on label "Start:" at bounding box center [715, 166] width 18 height 7
click at [607, 248] on input "October 6th 2025" at bounding box center [589, 257] width 118 height 20
click at [563, 316] on td "29" at bounding box center [561, 312] width 19 height 15
type input "September 29th 2025"
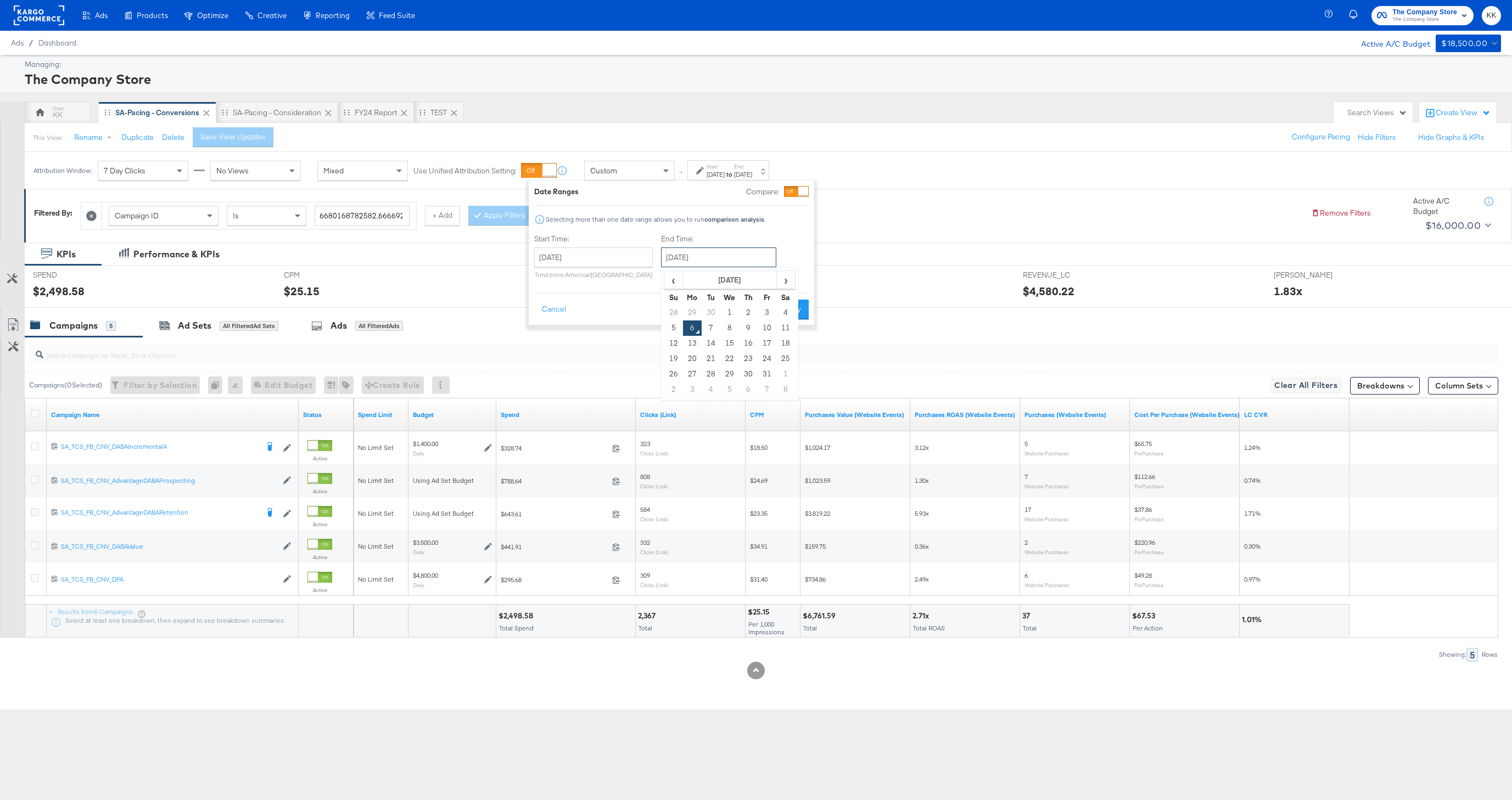
click at [708, 254] on input "October 6th 2025" at bounding box center [718, 257] width 115 height 20
click at [673, 327] on td "5" at bounding box center [673, 328] width 19 height 15
type input "October 5th 2025"
click at [790, 318] on button "Apply" at bounding box center [791, 309] width 35 height 20
click at [513, 616] on div "$84,685.07" at bounding box center [520, 616] width 43 height 10
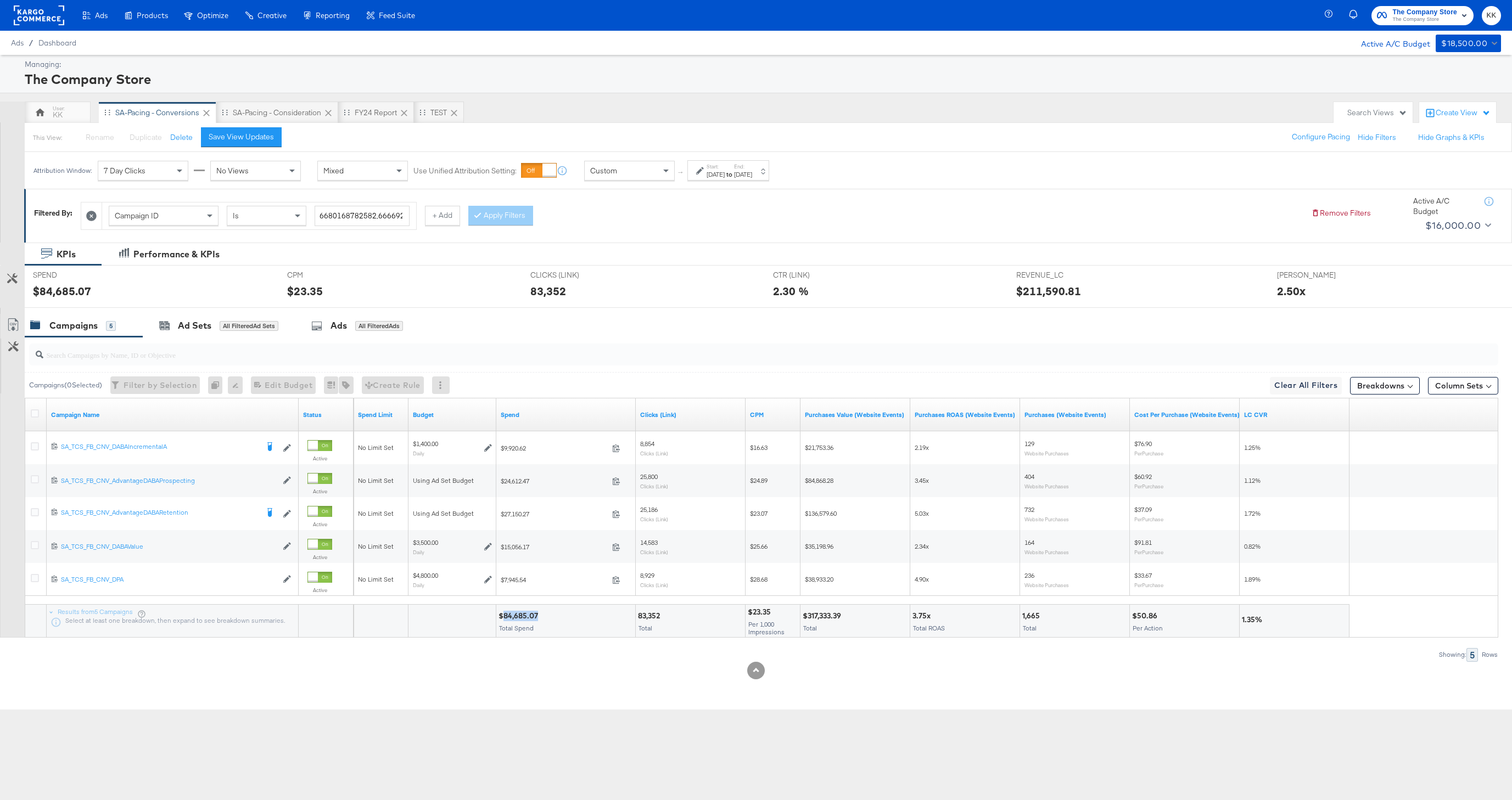
click at [513, 616] on div "$84,685.07" at bounding box center [520, 616] width 43 height 10
copy div "84,685.07"
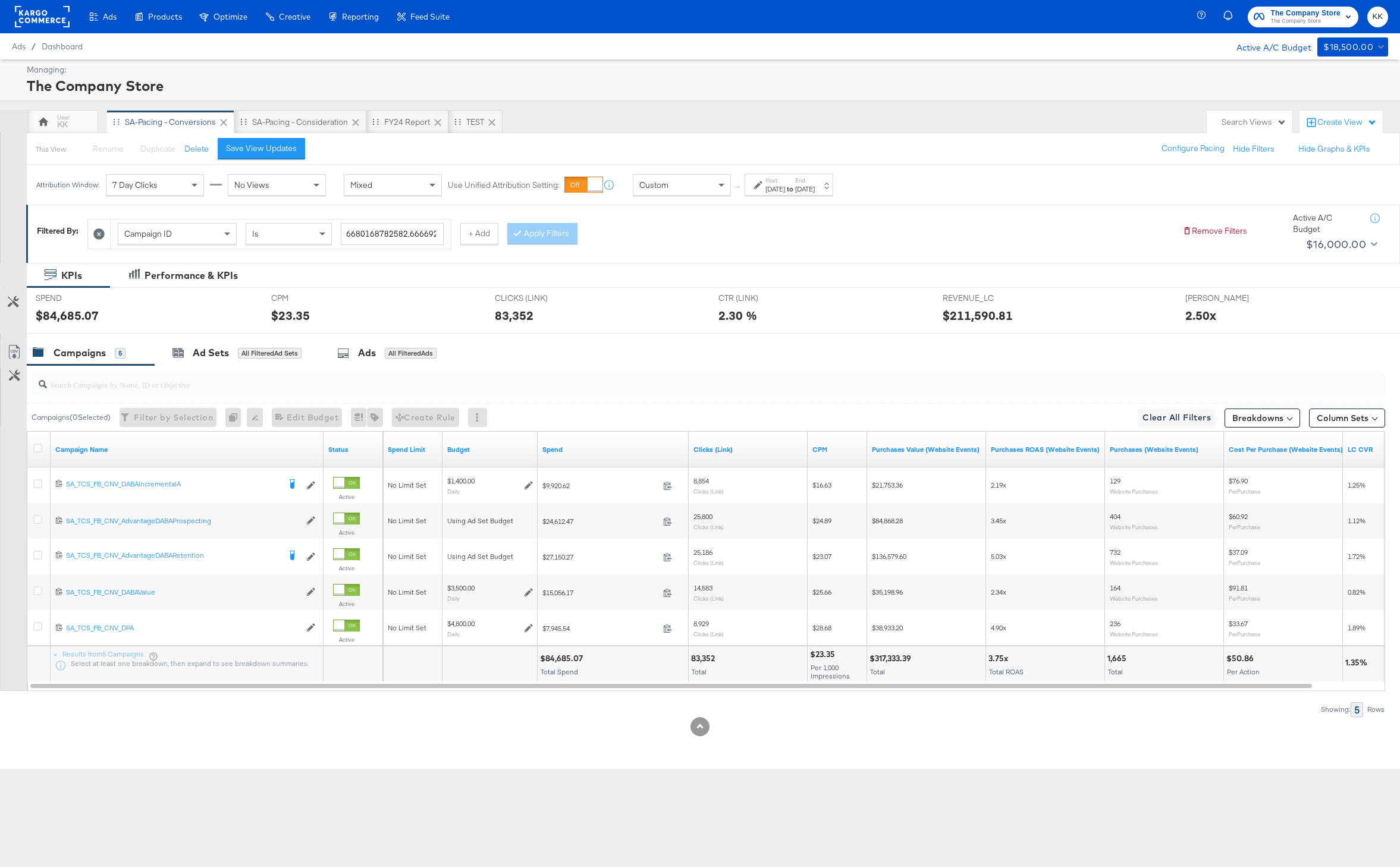
click at [622, 702] on div "Showing: 5 Rows" at bounding box center [692, 710] width 1385 height 15
